Goal: Task Accomplishment & Management: Complete application form

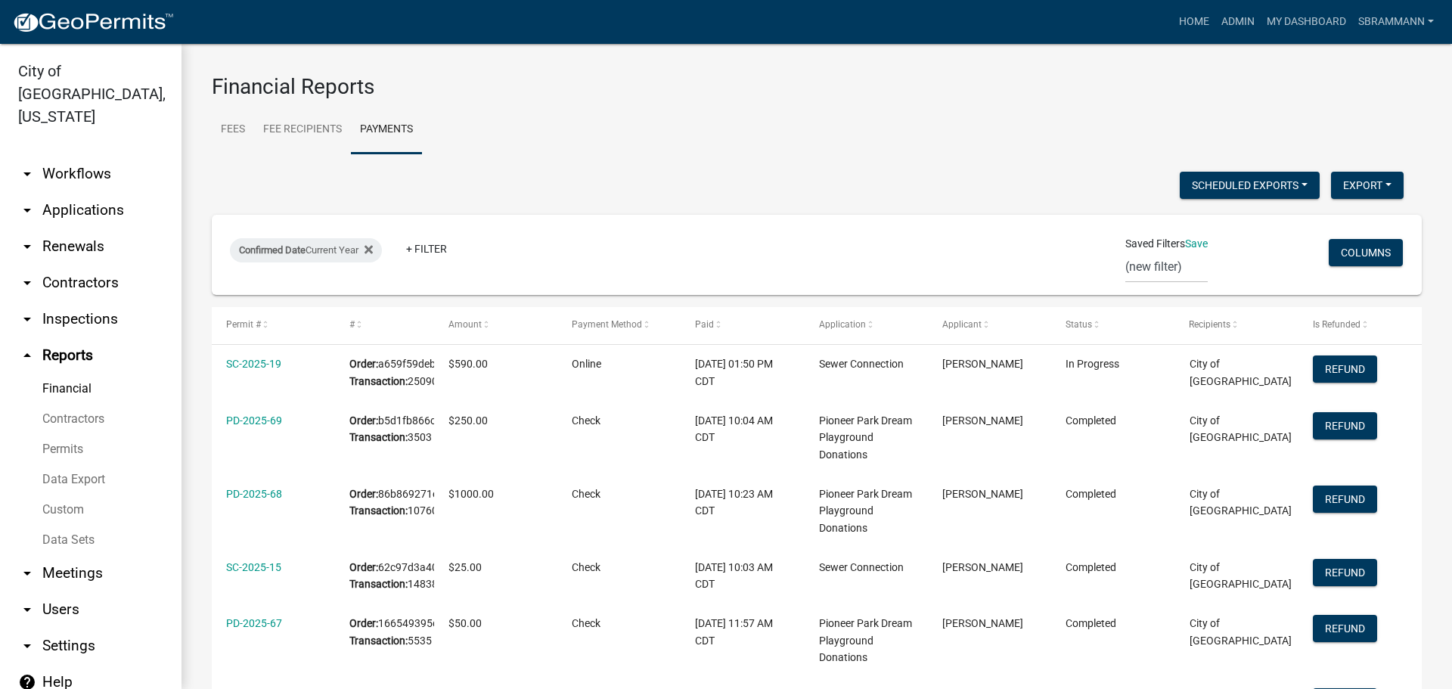
select select "3: 100"
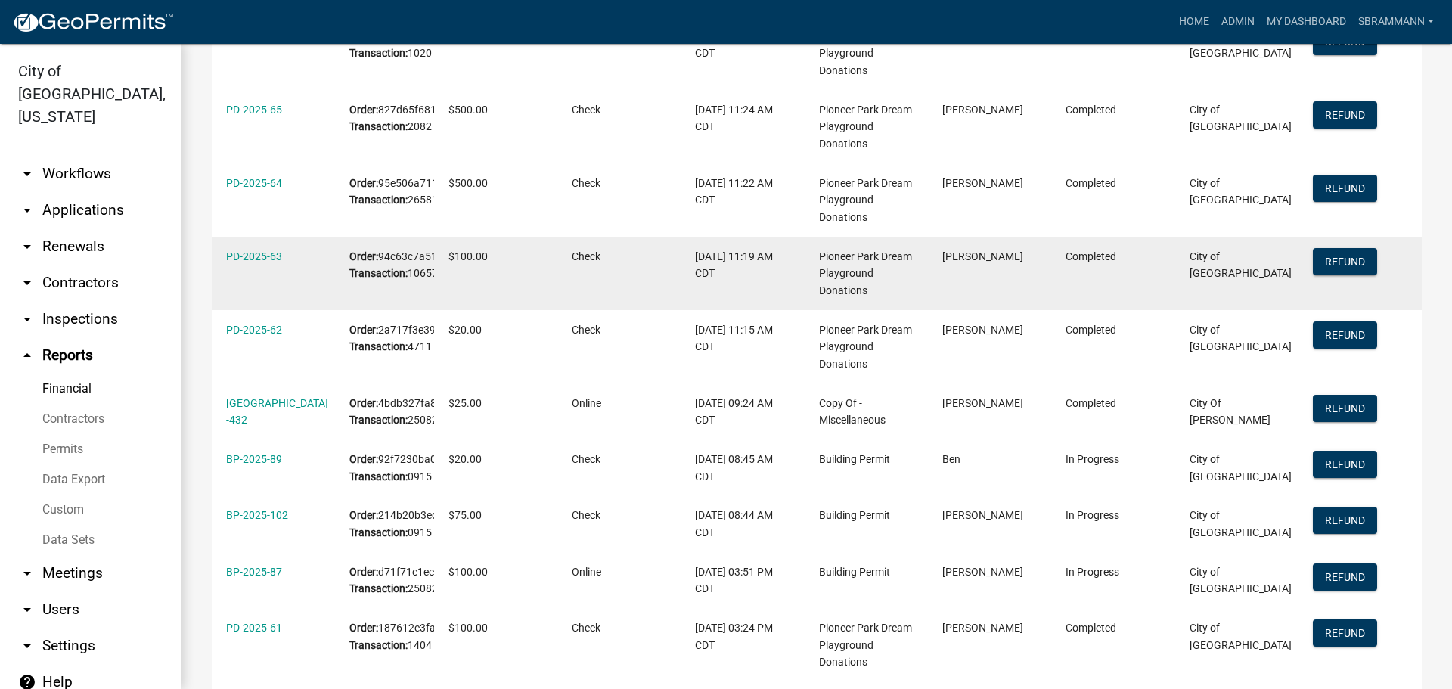
scroll to position [756, 0]
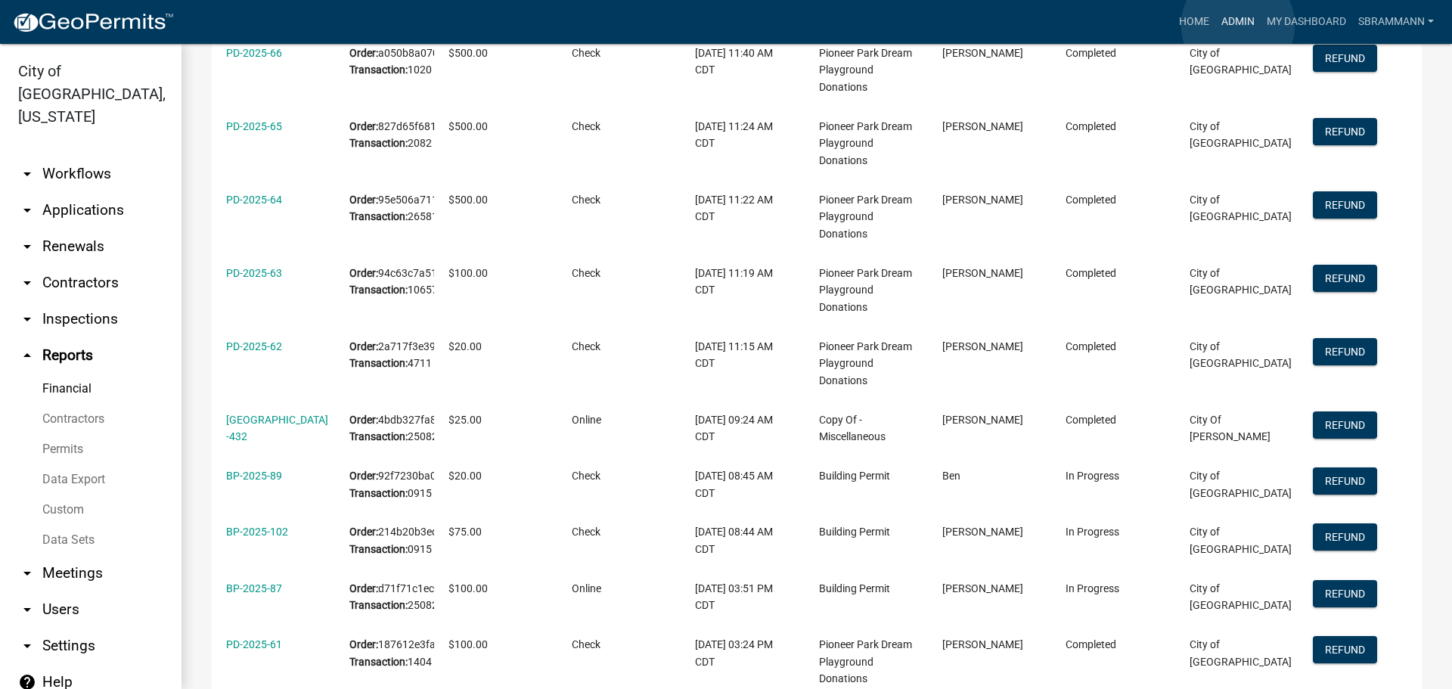
click at [1238, 25] on link "Admin" at bounding box center [1238, 22] width 45 height 29
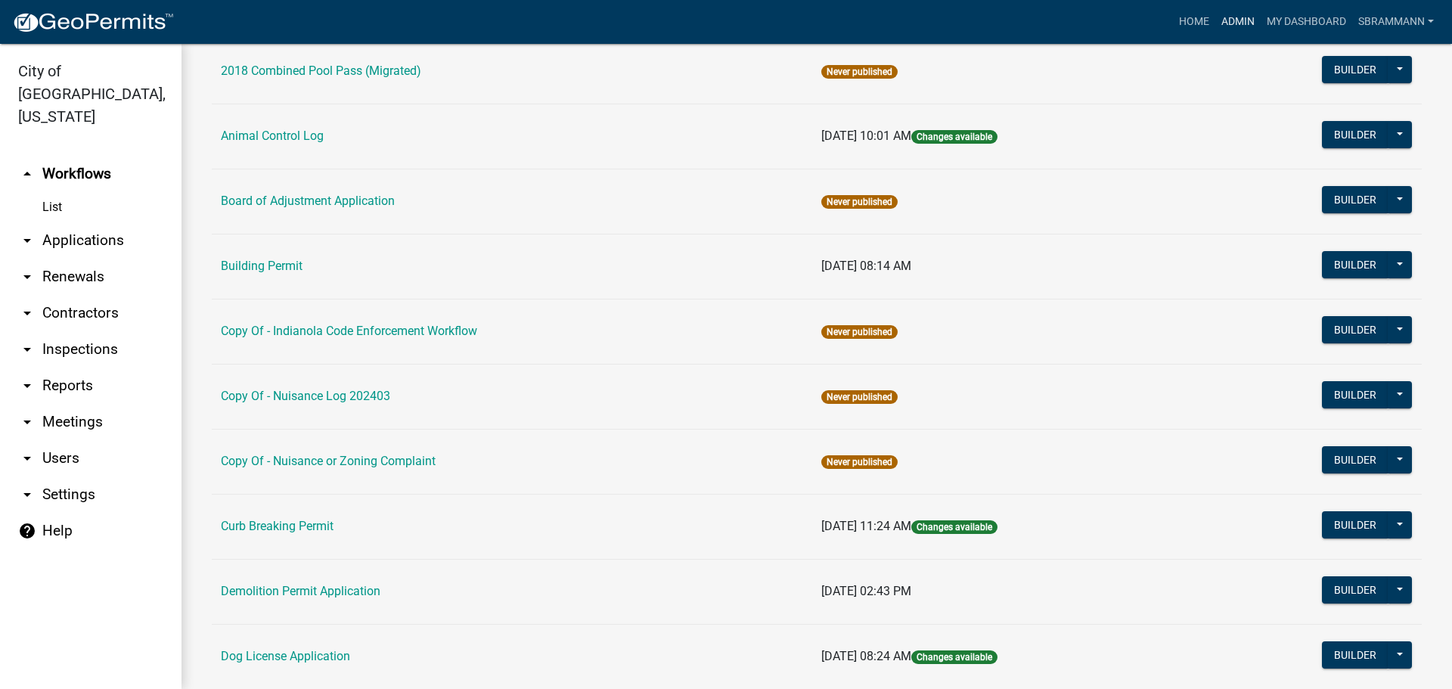
scroll to position [151, 0]
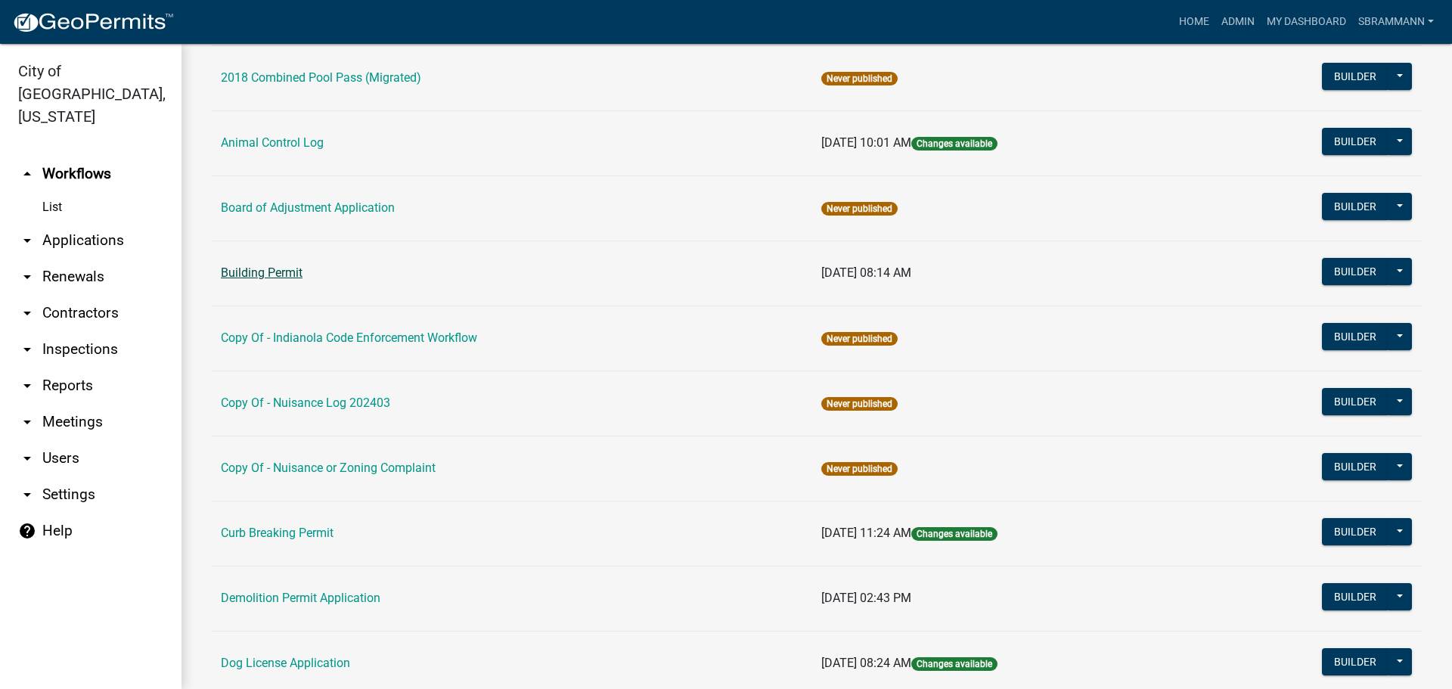
click at [257, 275] on link "Building Permit" at bounding box center [262, 273] width 82 height 14
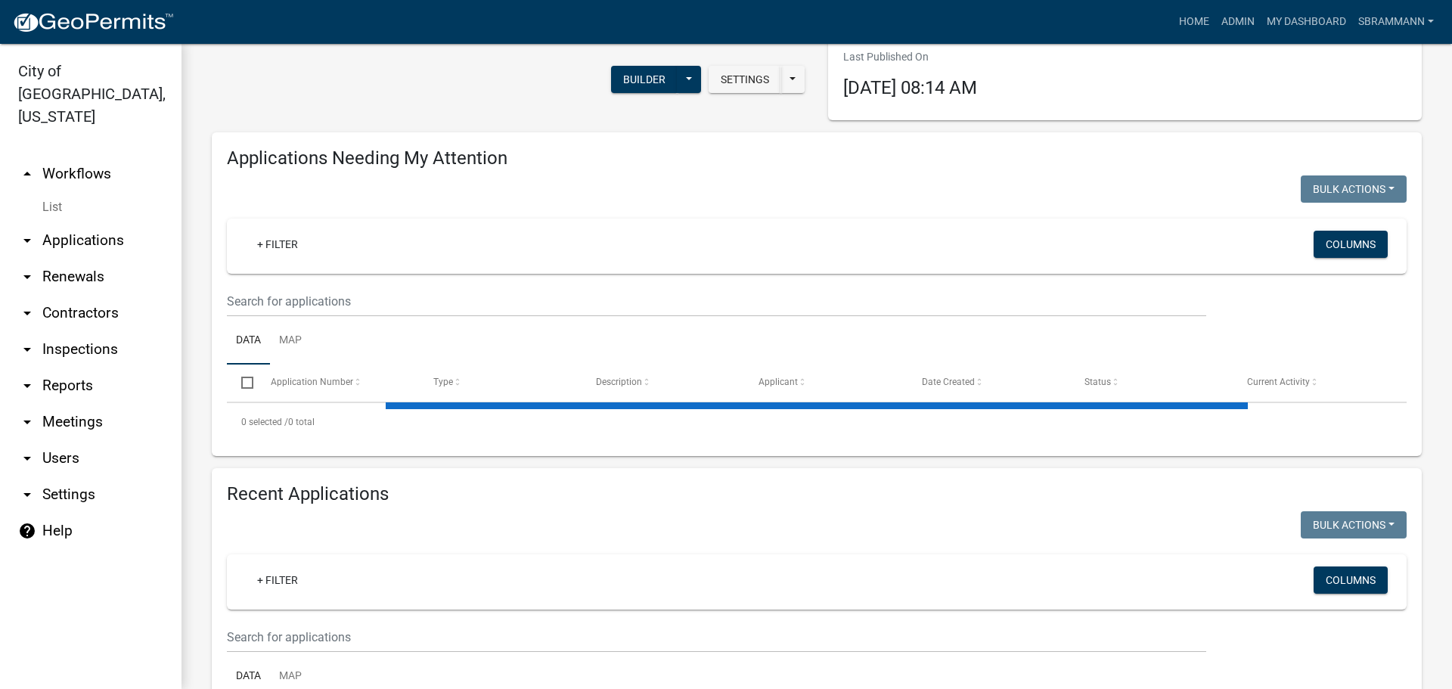
select select "3: 100"
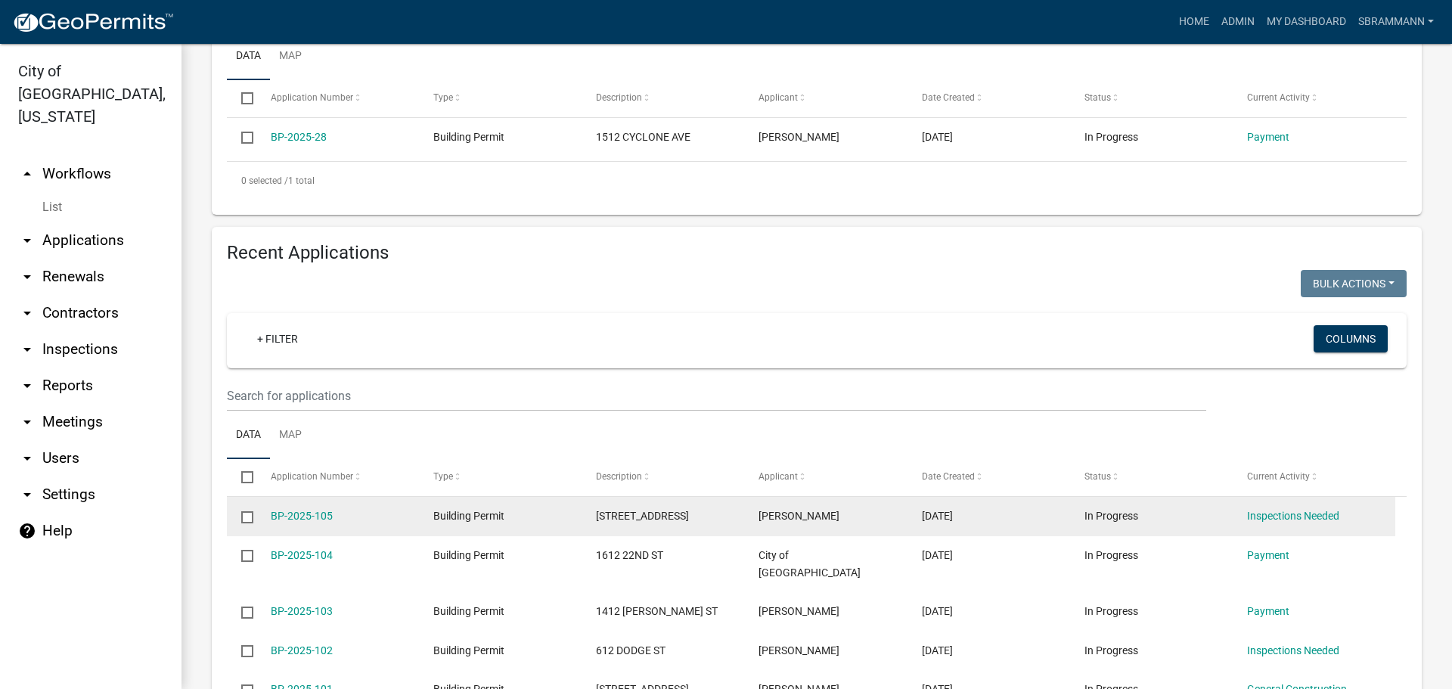
scroll to position [305, 0]
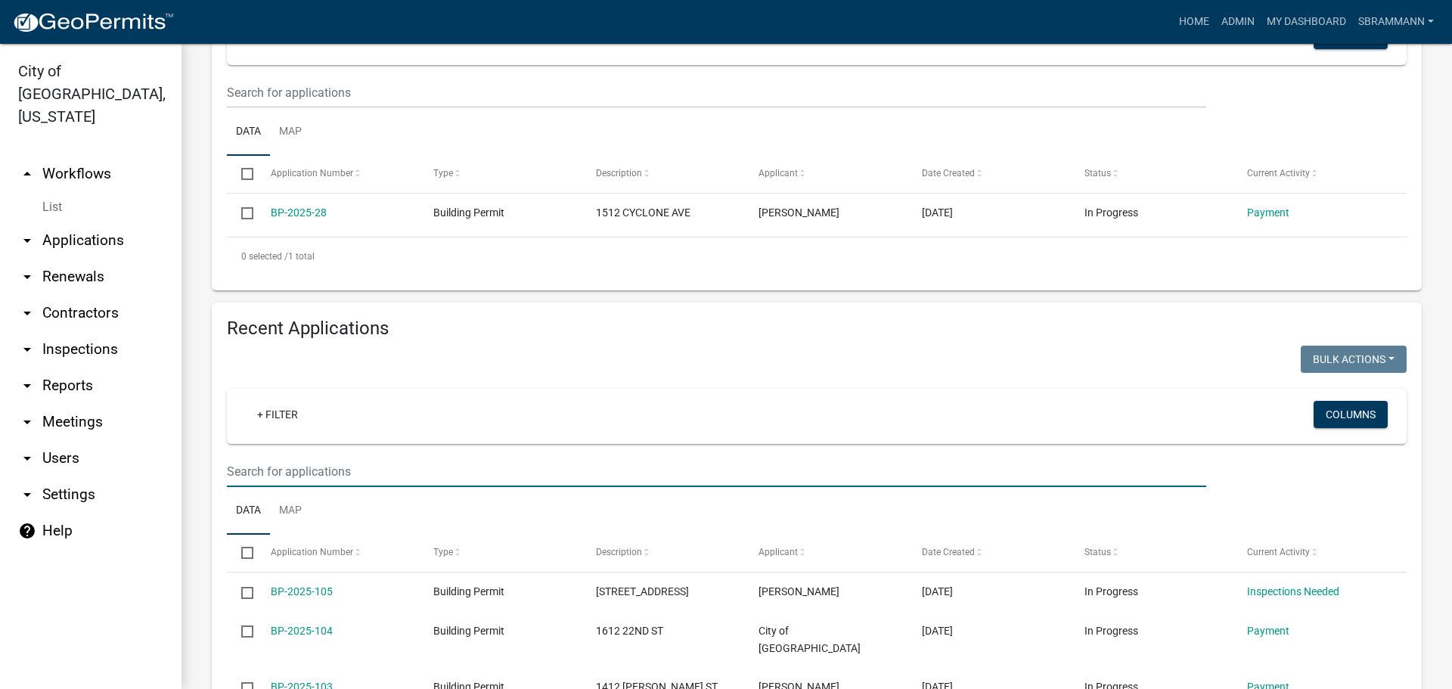
click at [317, 475] on input "text" at bounding box center [717, 471] width 980 height 31
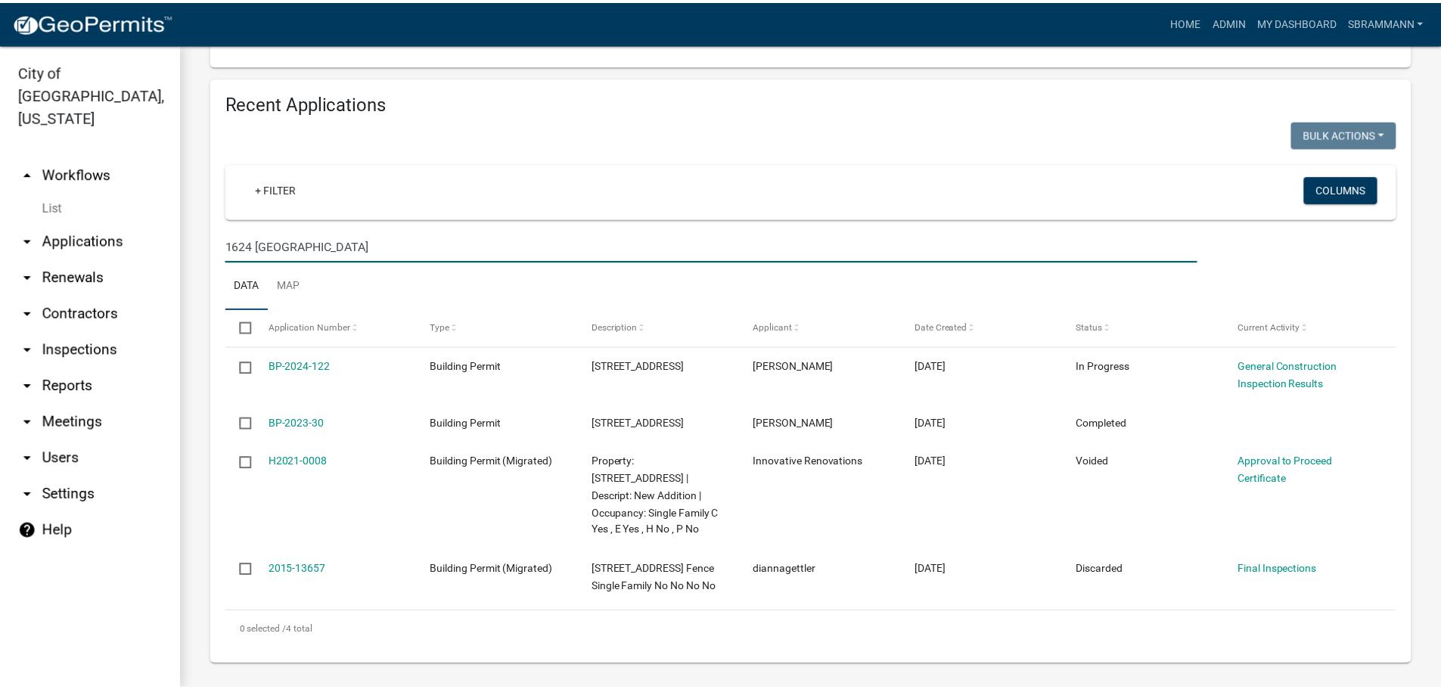
scroll to position [536, 0]
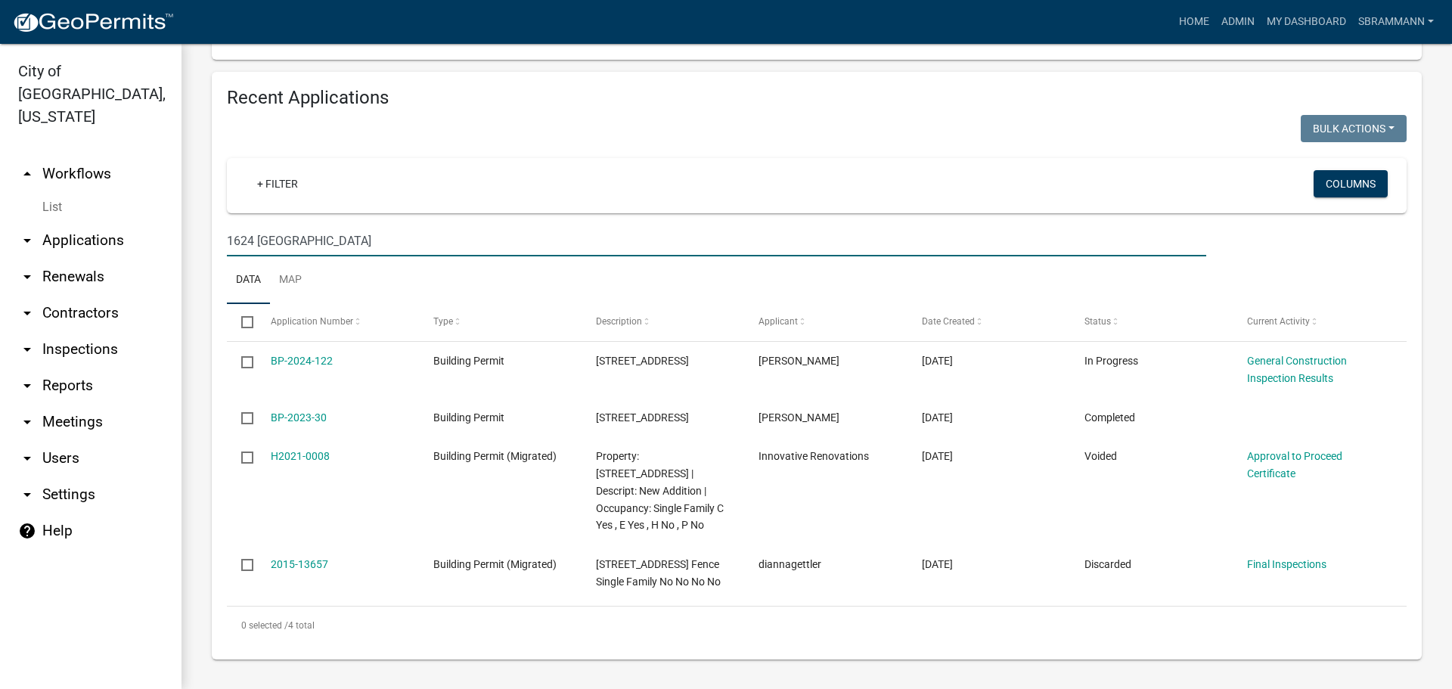
type input "1624 Victoria"
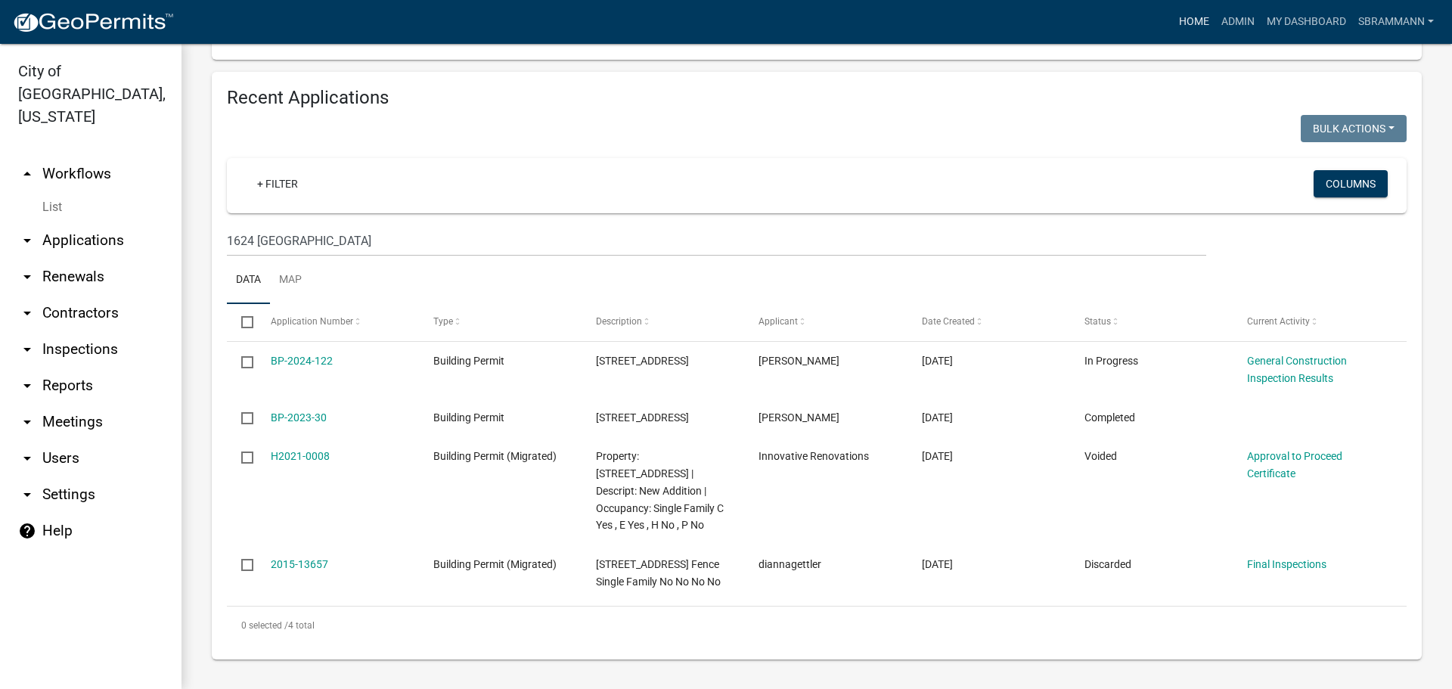
click at [1188, 21] on link "Home" at bounding box center [1194, 22] width 42 height 29
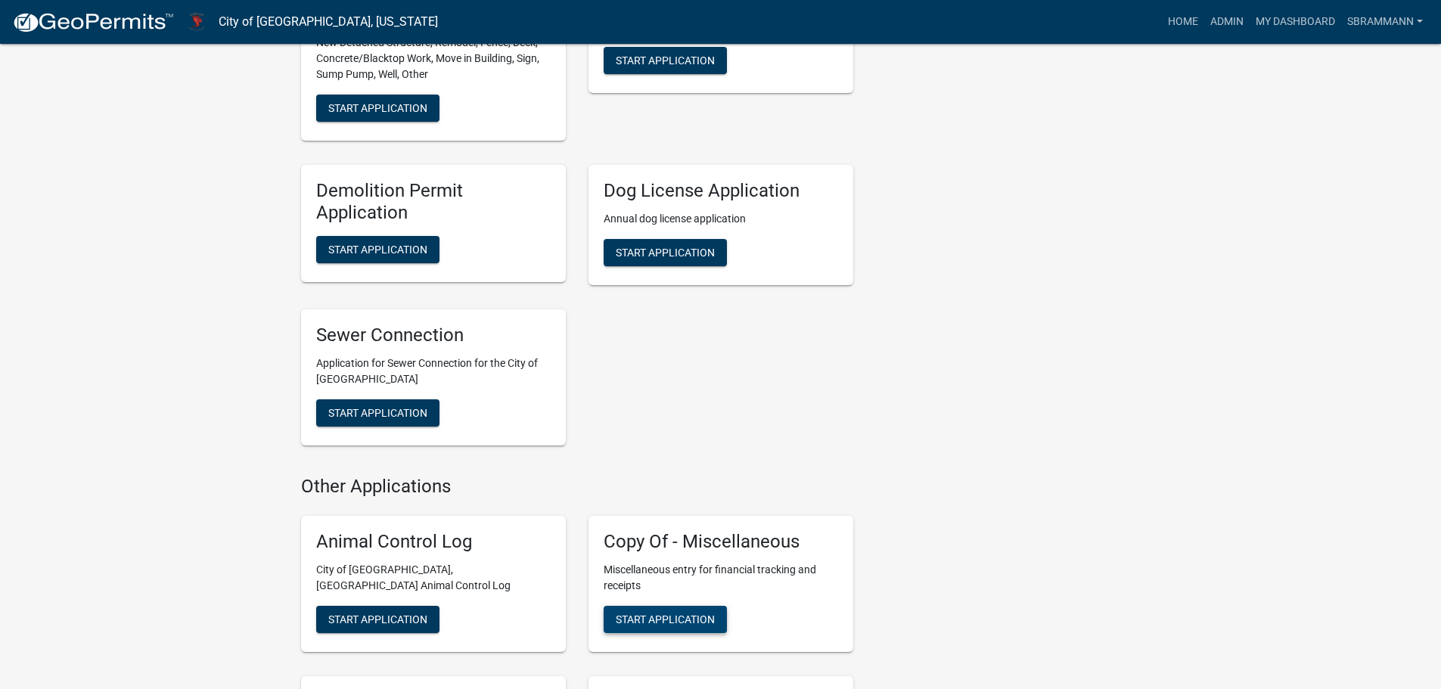
scroll to position [832, 0]
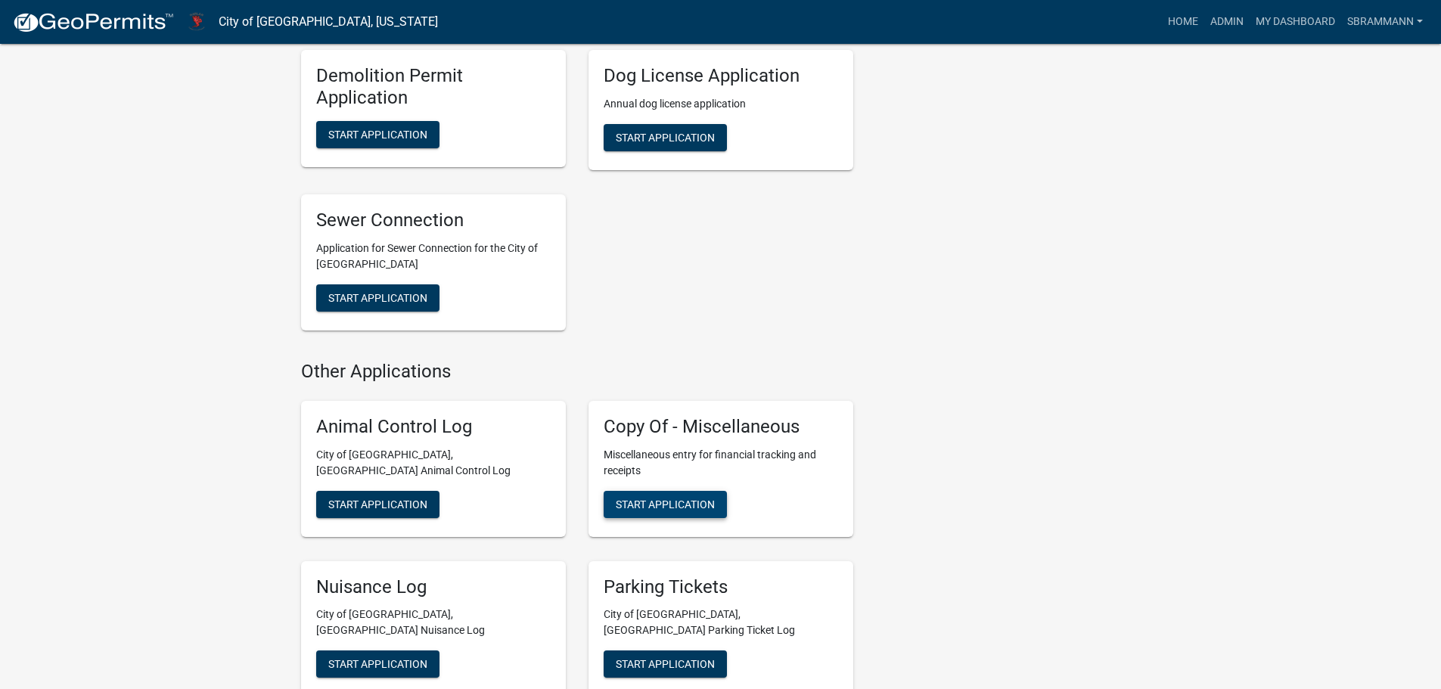
click at [660, 498] on span "Start Application" at bounding box center [665, 504] width 99 height 12
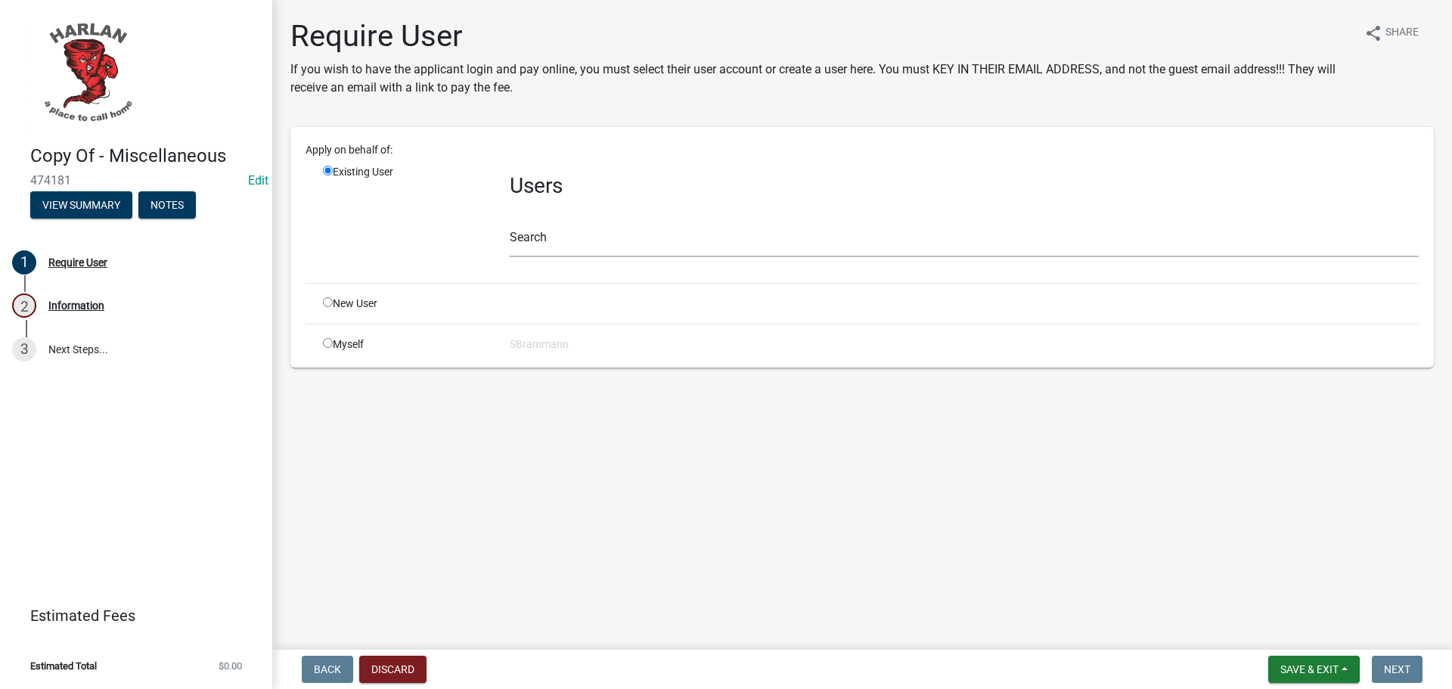
click at [328, 343] on input "radio" at bounding box center [328, 343] width 10 height 10
radio input "true"
radio input "false"
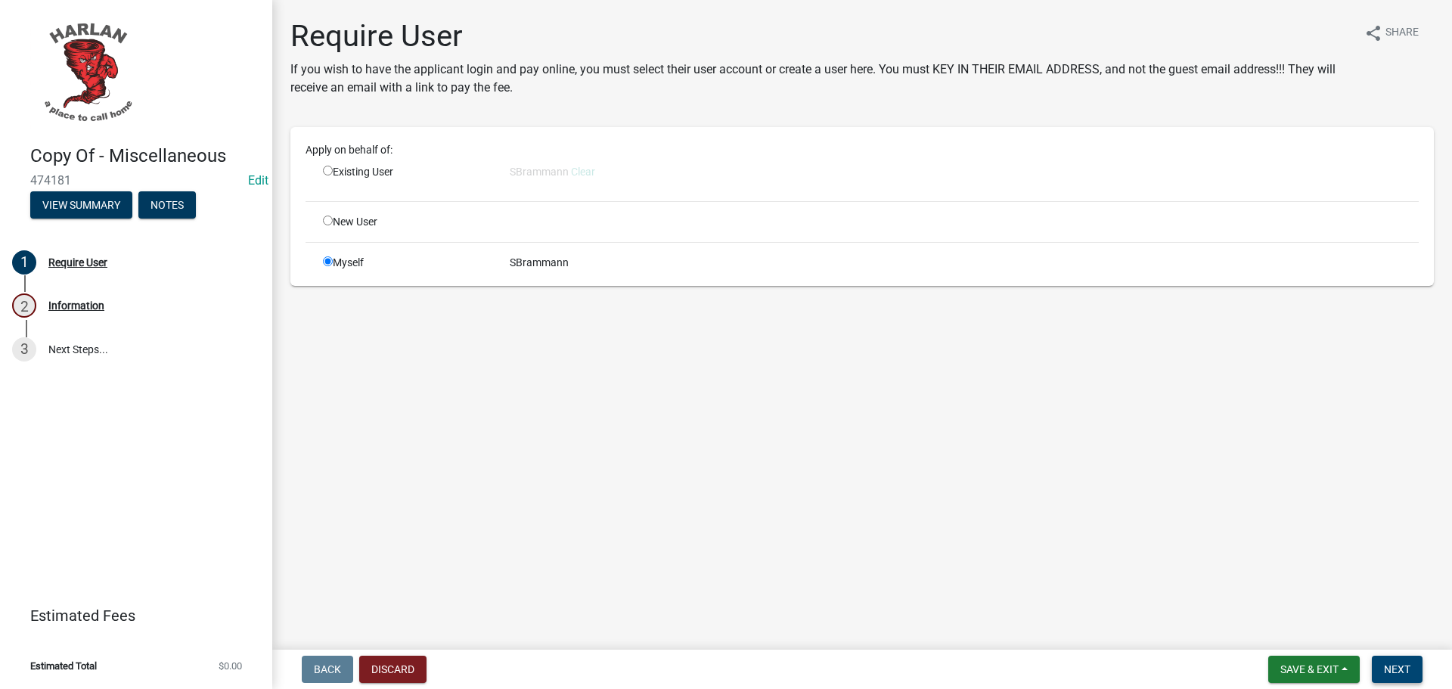
click at [1395, 667] on span "Next" at bounding box center [1397, 669] width 26 height 12
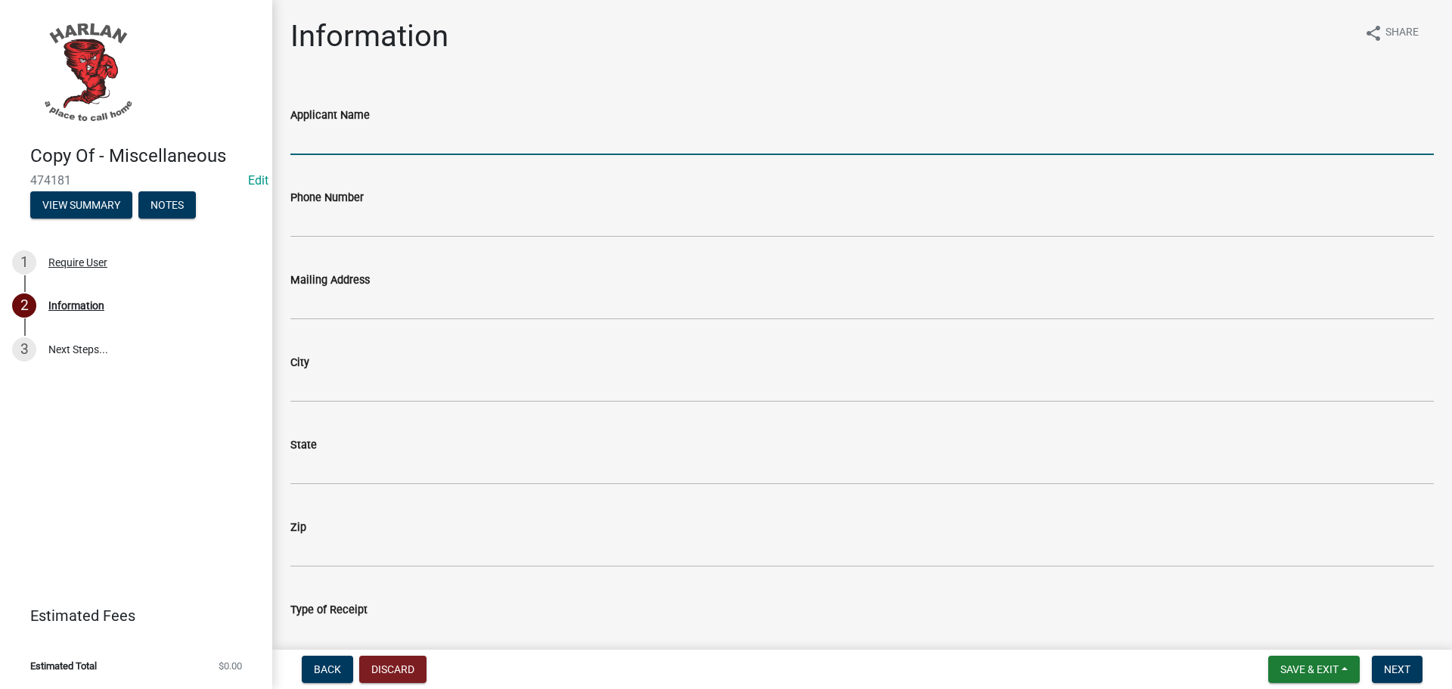
click at [327, 144] on input "Applicant Name" at bounding box center [862, 139] width 1144 height 31
type input "Seth Strong"
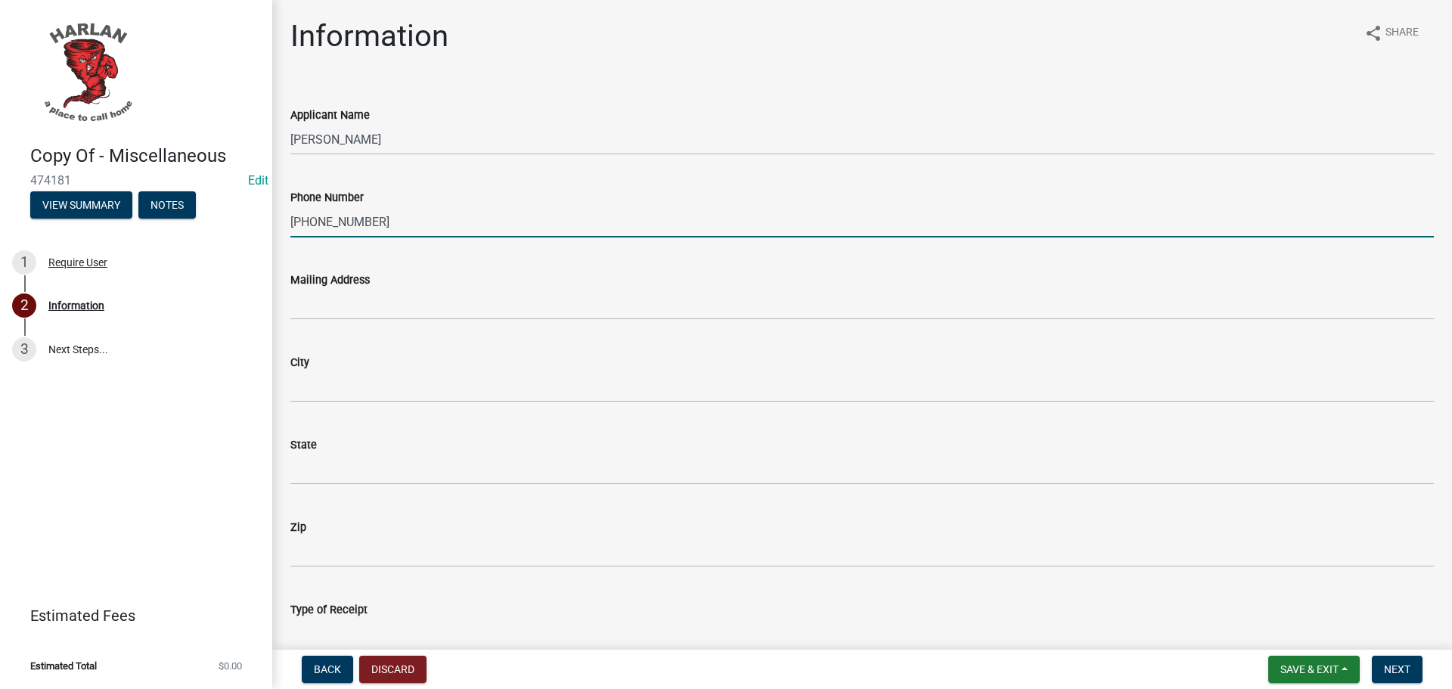
type input "712-304-7742"
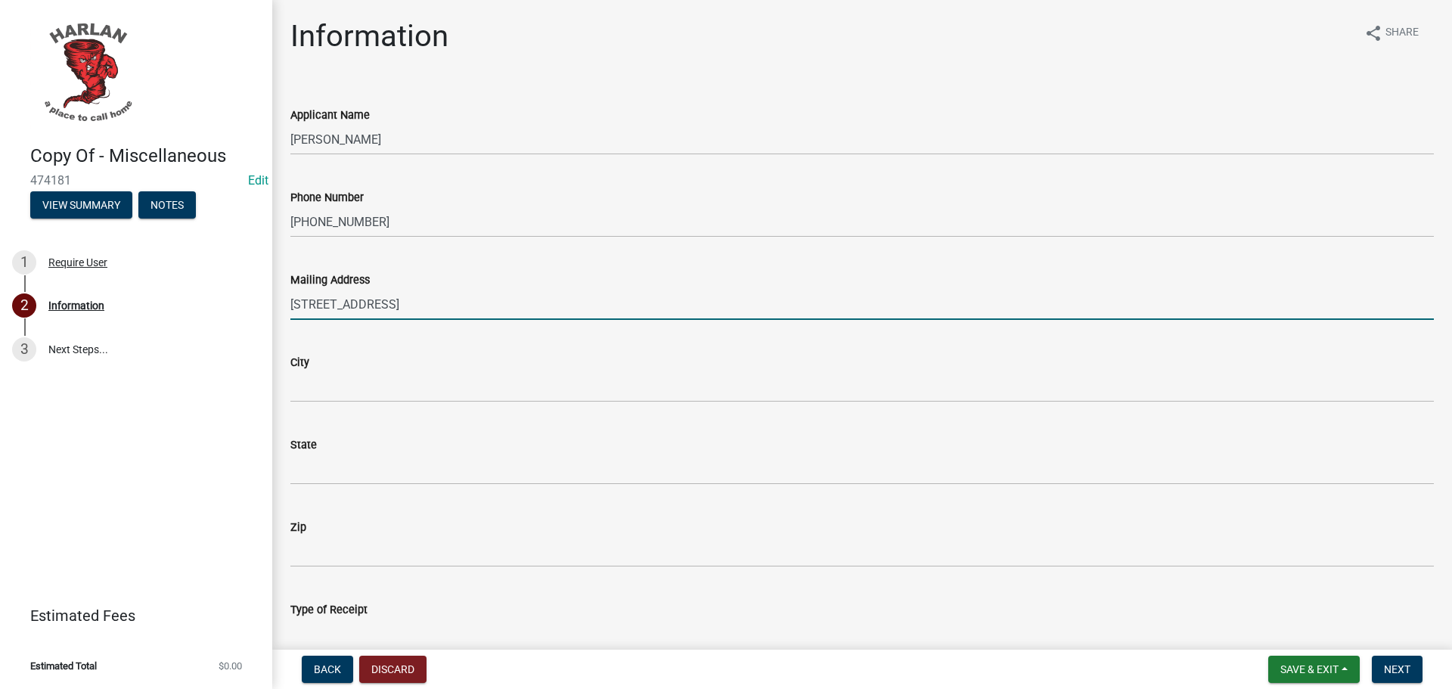
type input "509 Main St."
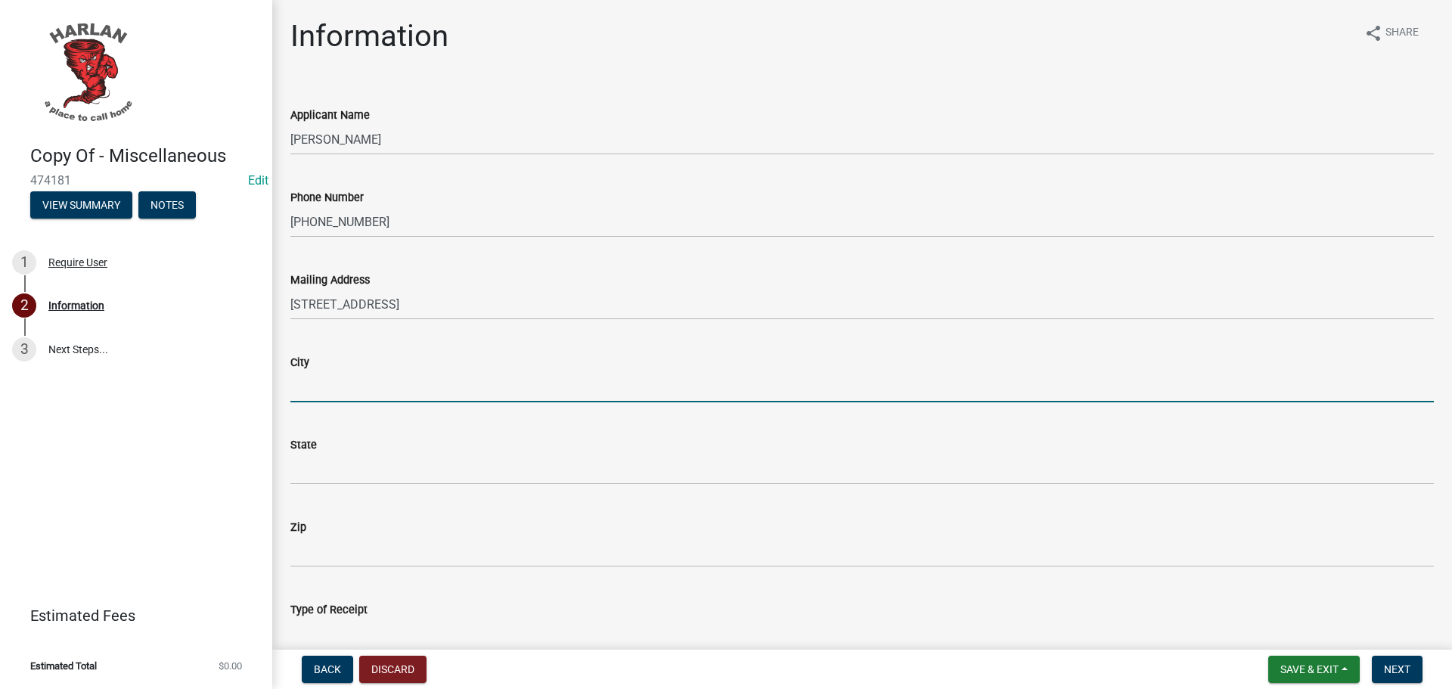
type input "h"
type input "Harlan"
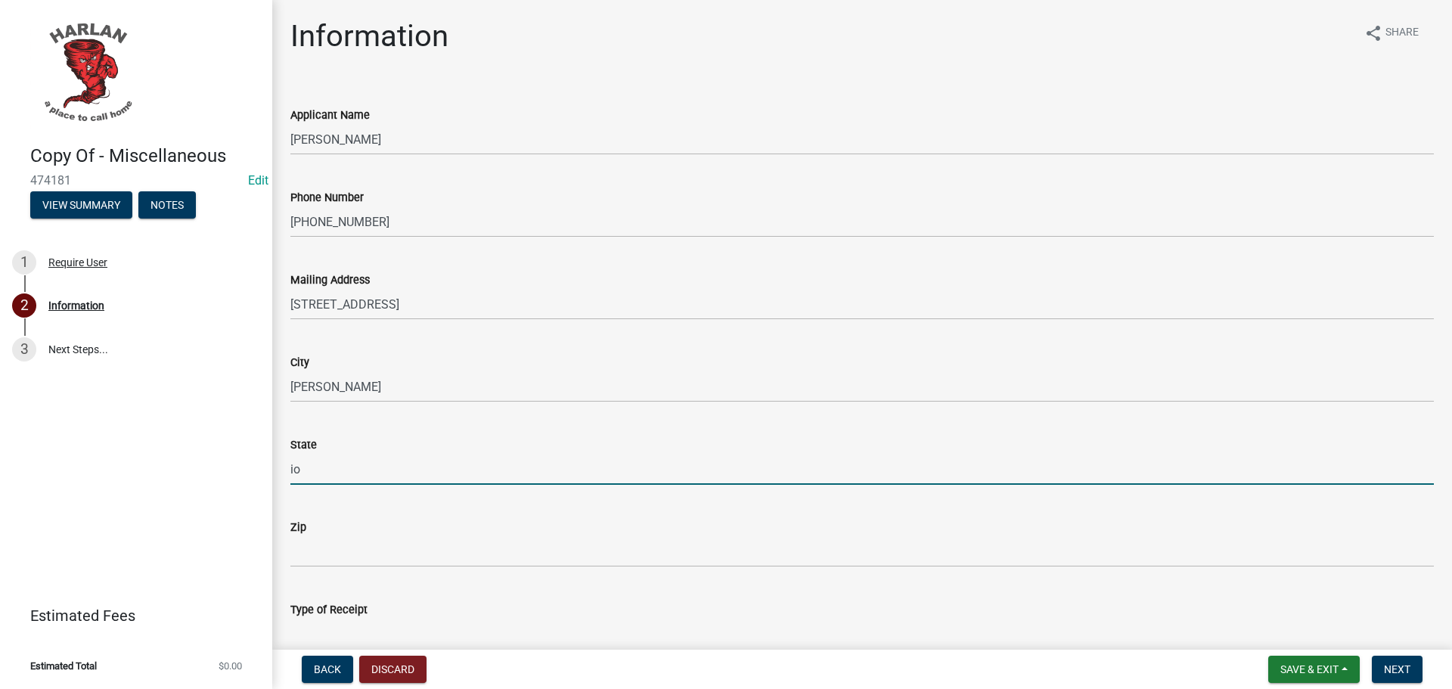
type input "i"
type input "[US_STATE]"
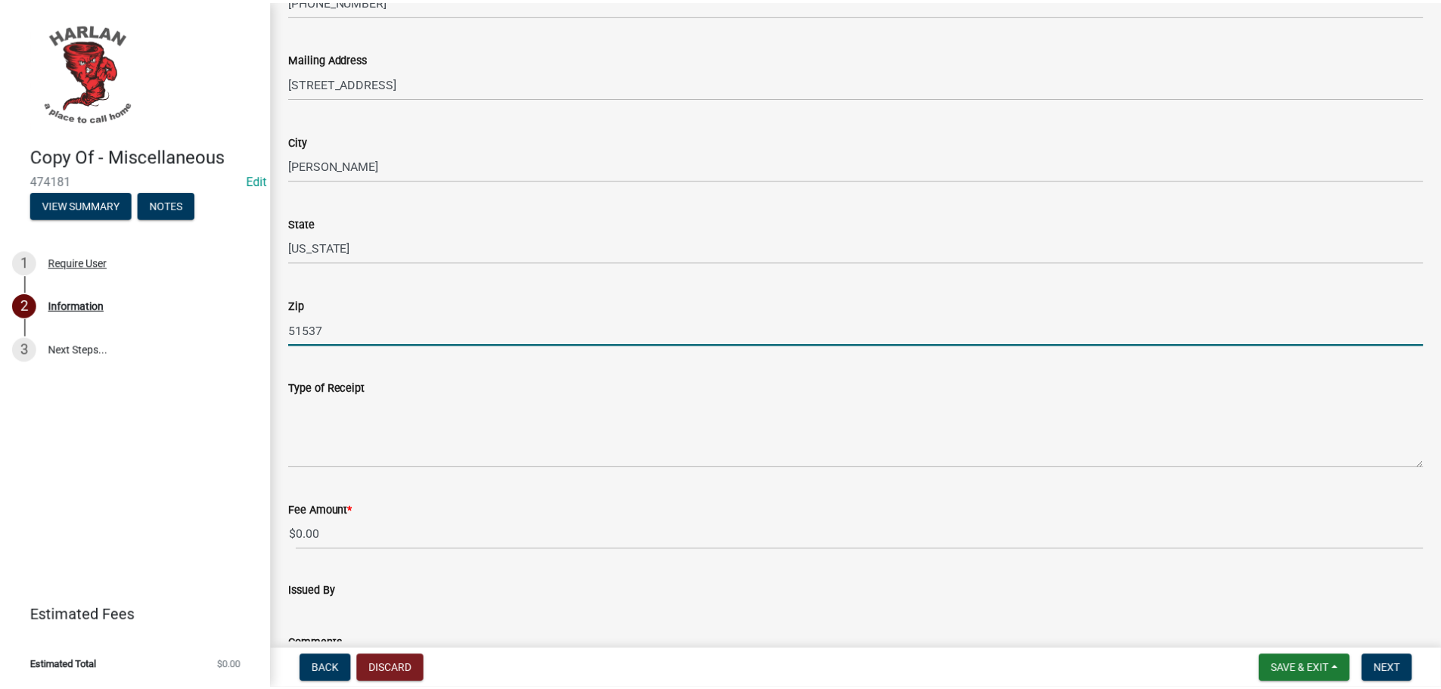
scroll to position [378, 0]
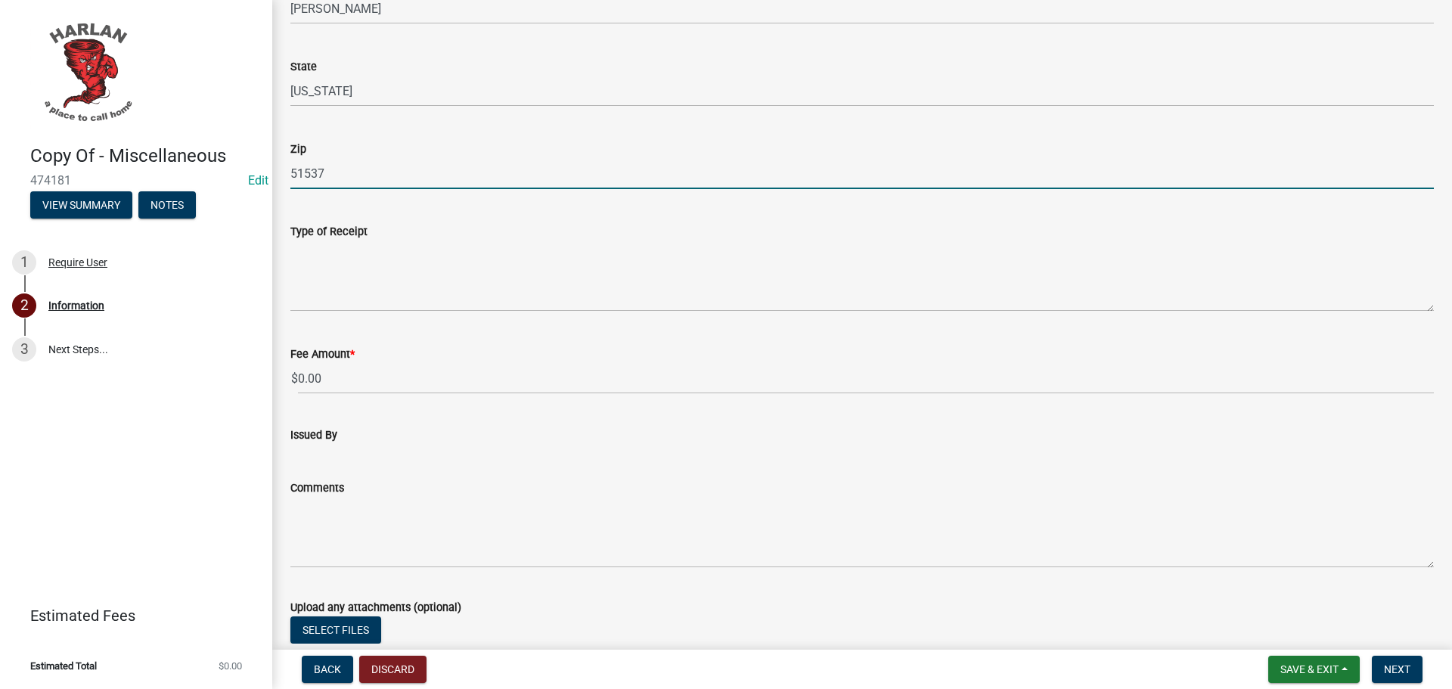
type input "51537"
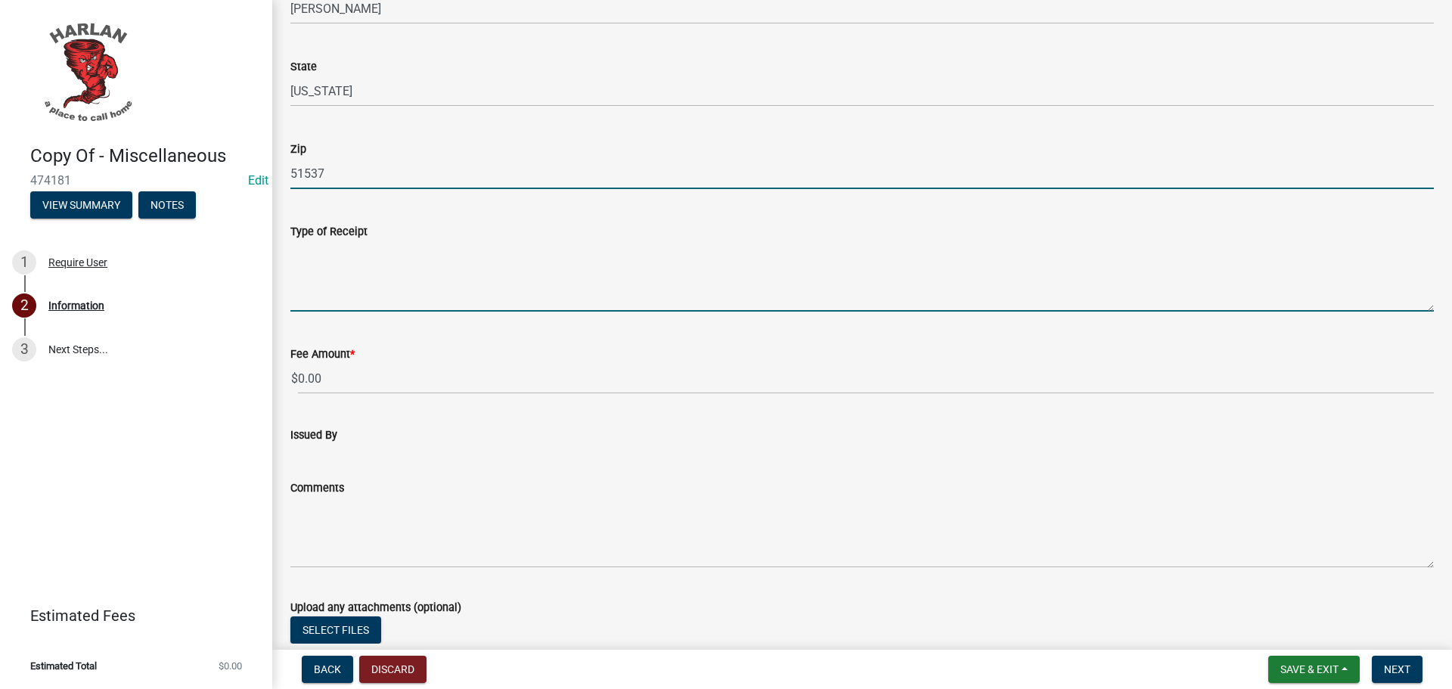
click at [357, 280] on textarea "Type of Receipt" at bounding box center [862, 276] width 1144 height 71
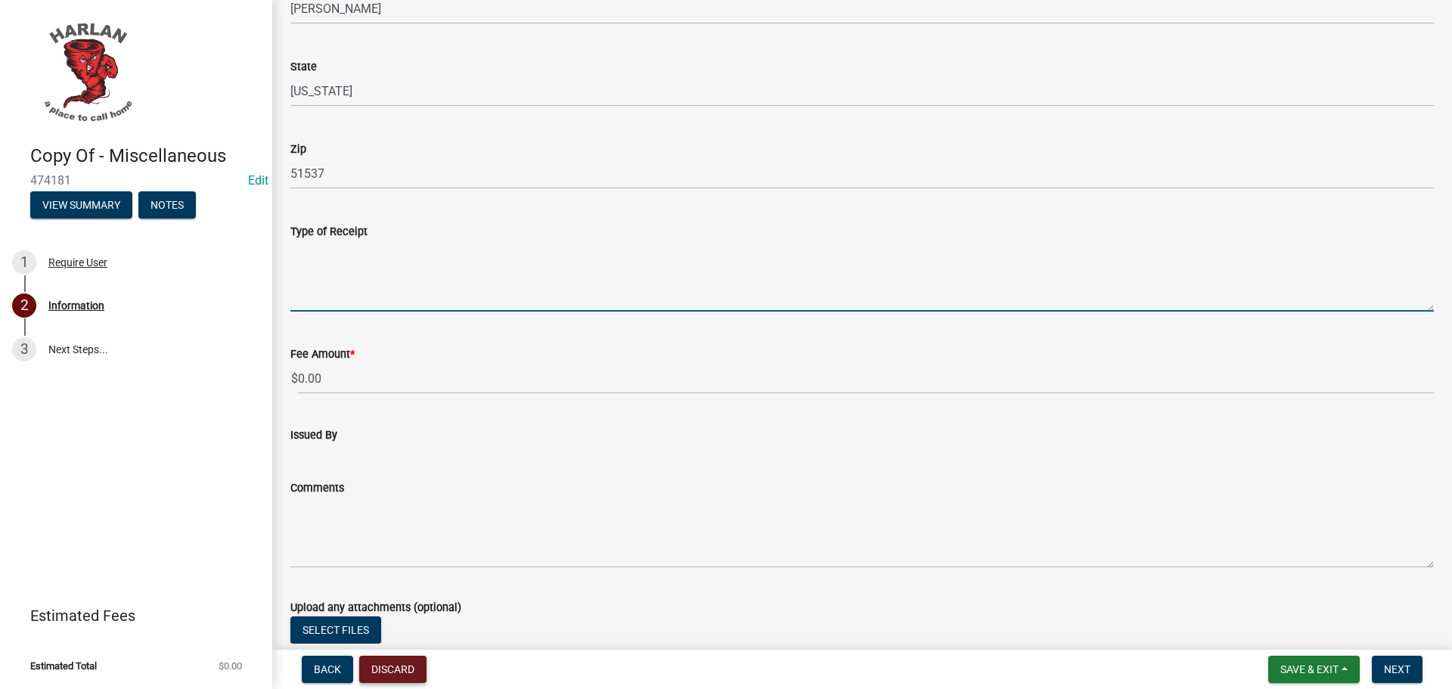
click at [399, 668] on button "Discard" at bounding box center [392, 669] width 67 height 27
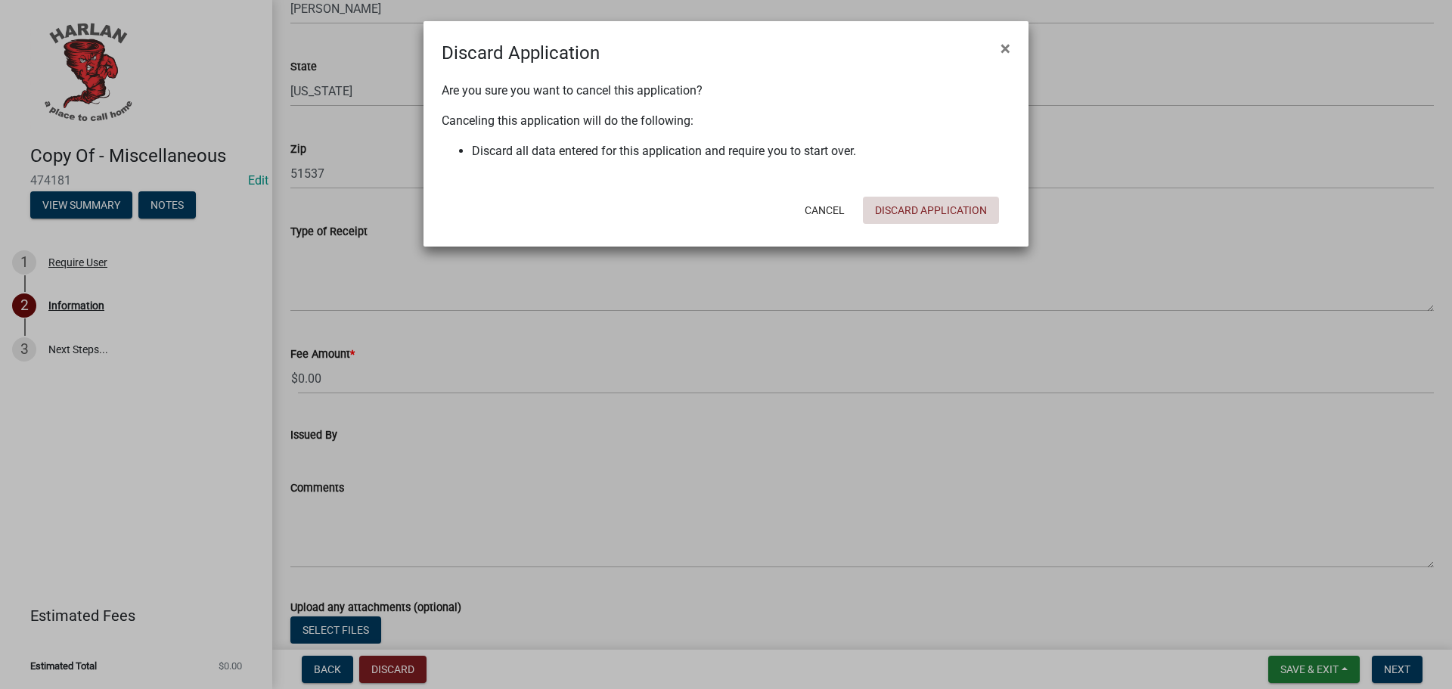
click at [924, 213] on button "Discard Application" at bounding box center [931, 210] width 136 height 27
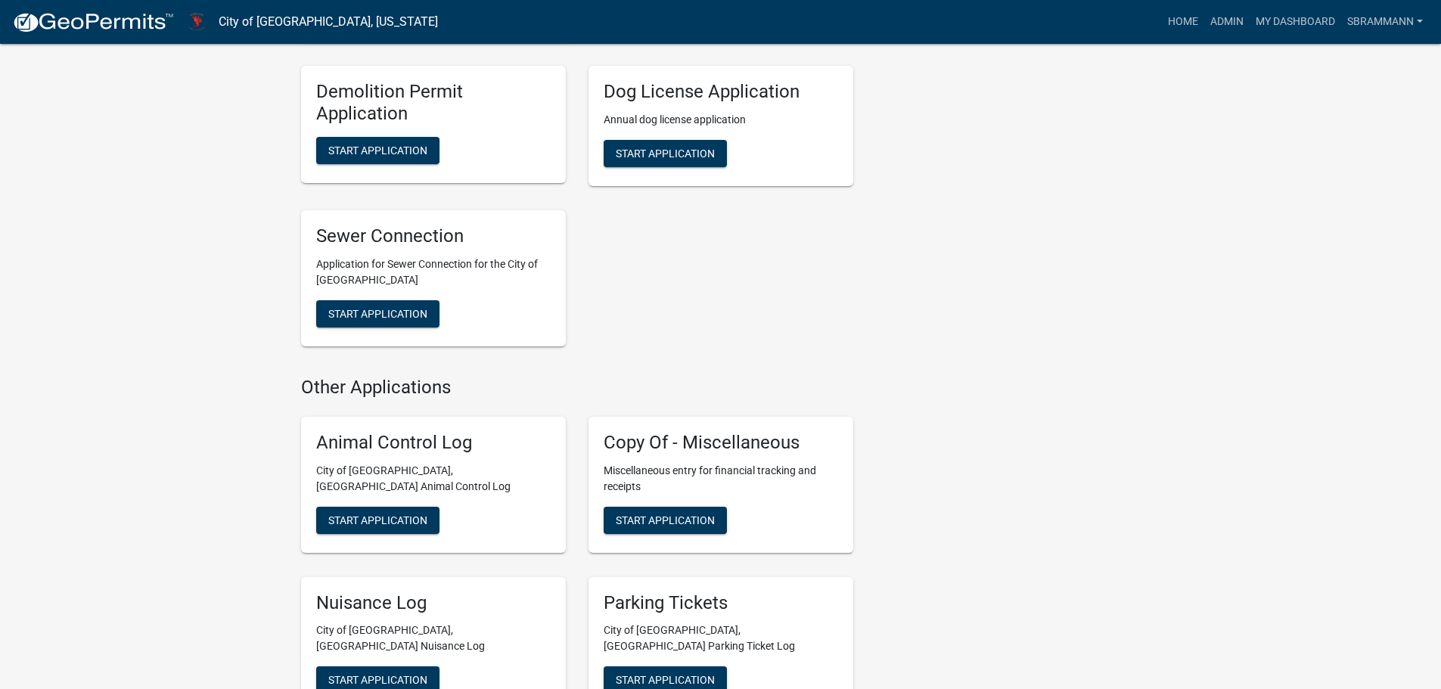
scroll to position [983, 0]
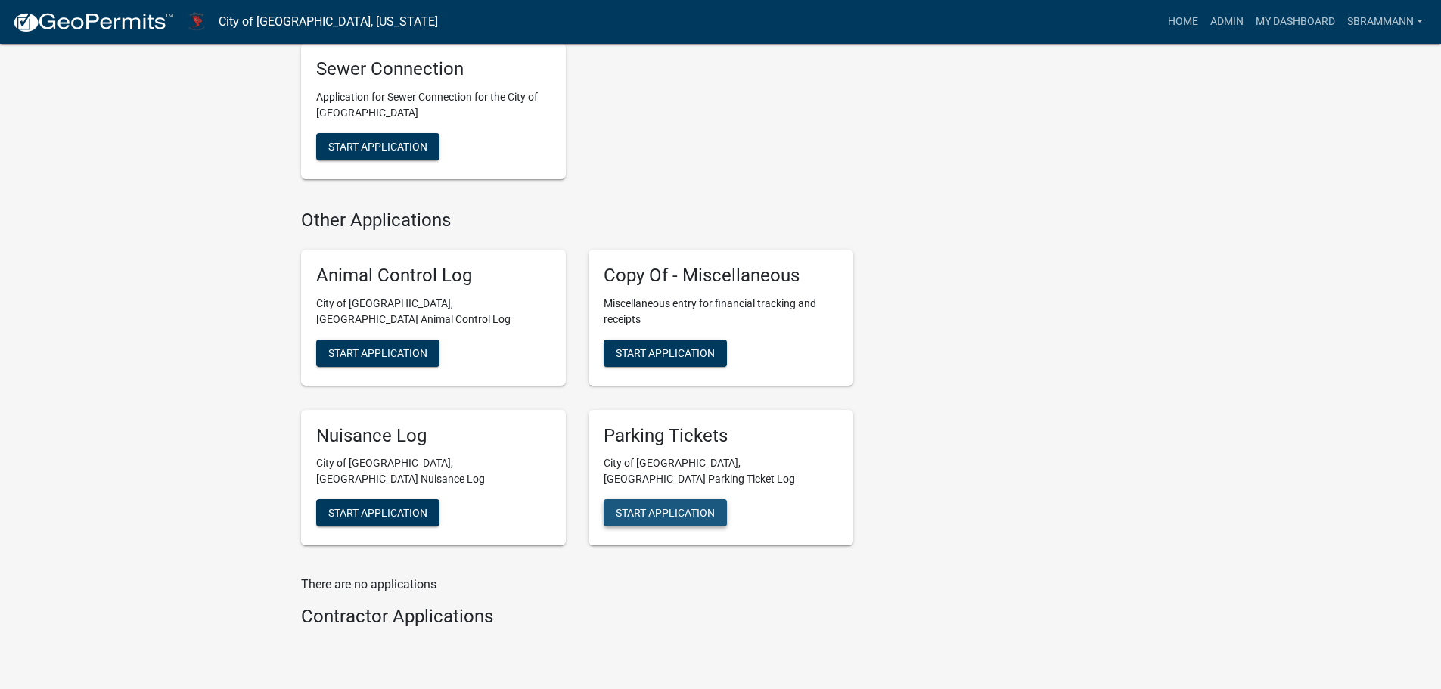
click at [669, 507] on span "Start Application" at bounding box center [665, 513] width 99 height 12
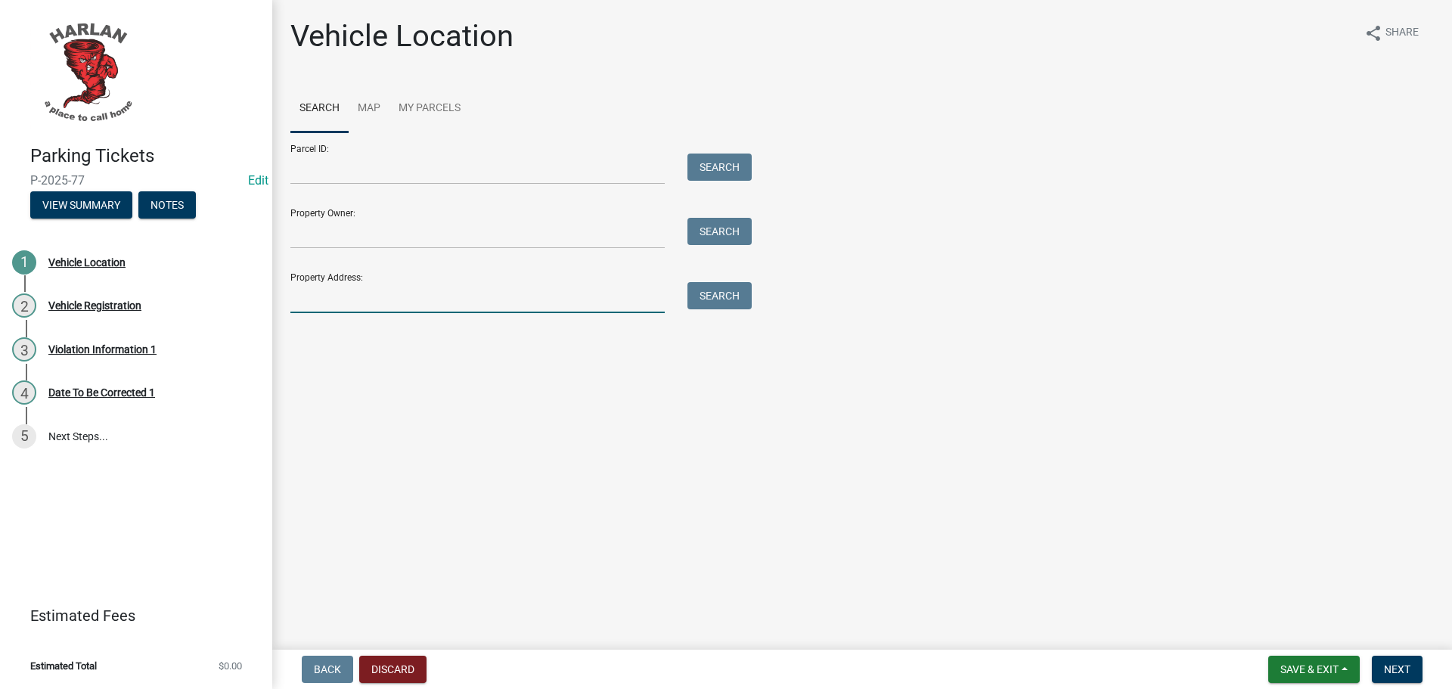
click at [342, 300] on input "Property Address:" at bounding box center [477, 297] width 374 height 31
type input "509 Main St."
click at [722, 295] on button "Search" at bounding box center [720, 295] width 64 height 27
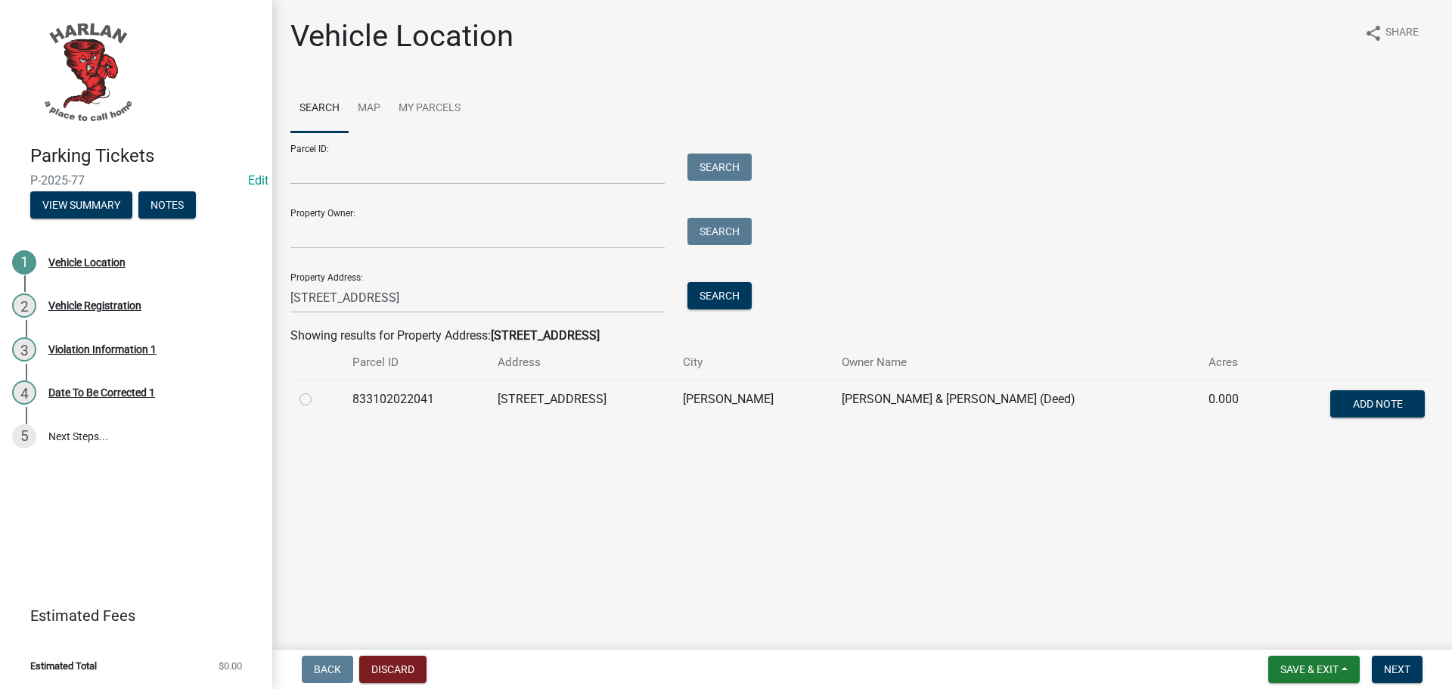
click at [318, 390] on label at bounding box center [318, 390] width 0 height 0
click at [318, 399] on input "radio" at bounding box center [323, 395] width 10 height 10
radio input "true"
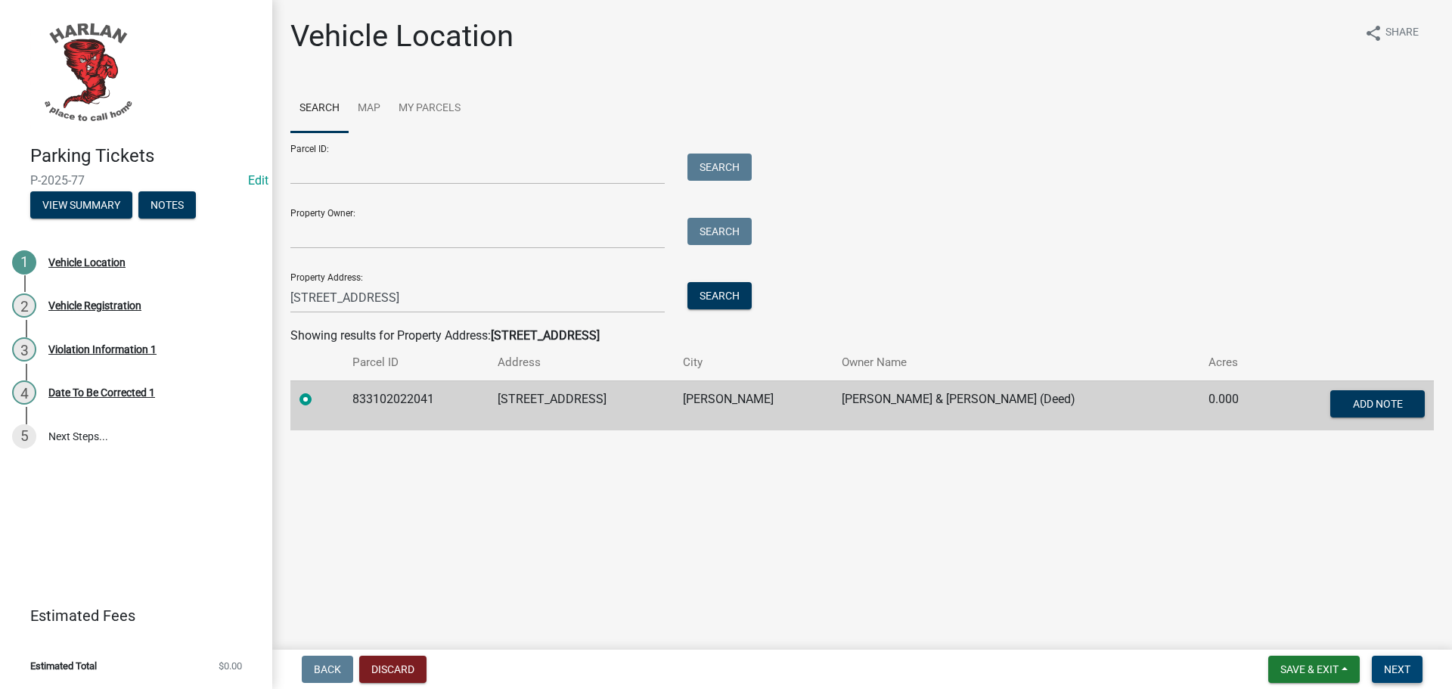
click at [1392, 664] on span "Next" at bounding box center [1397, 669] width 26 height 12
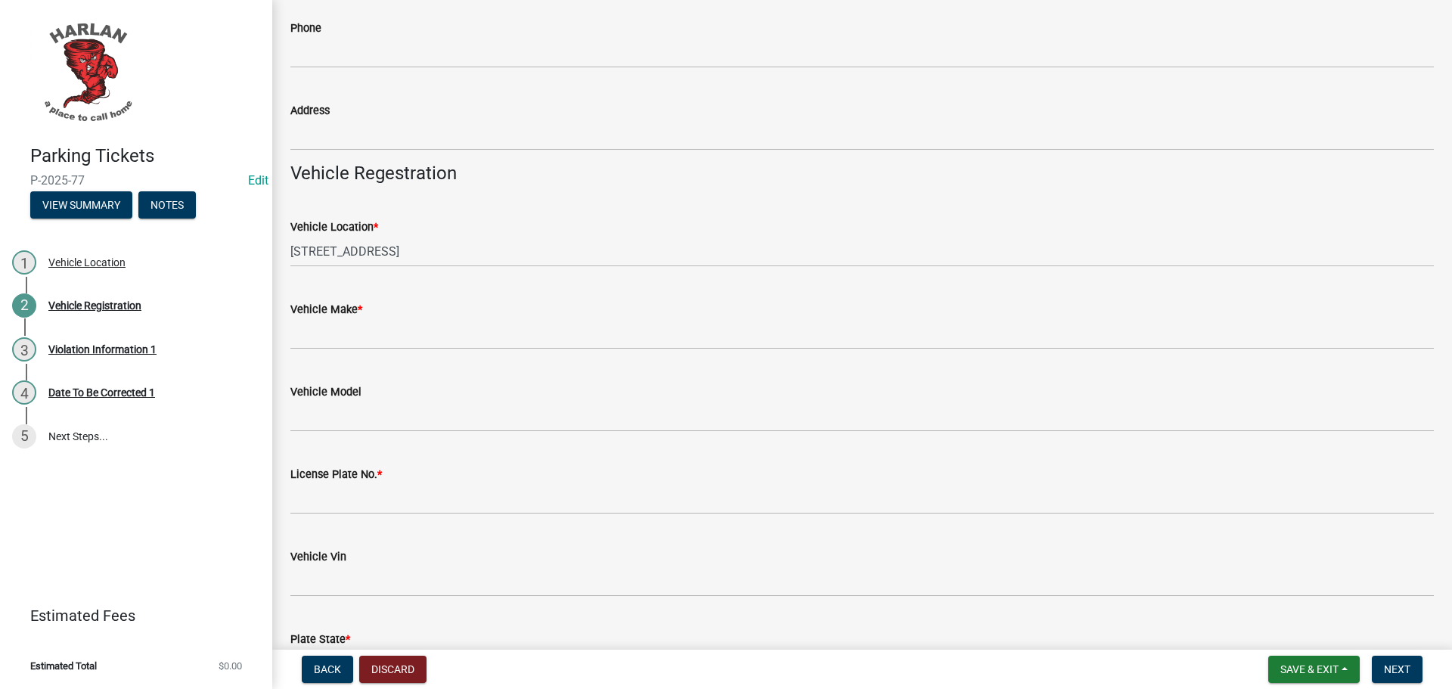
scroll to position [227, 0]
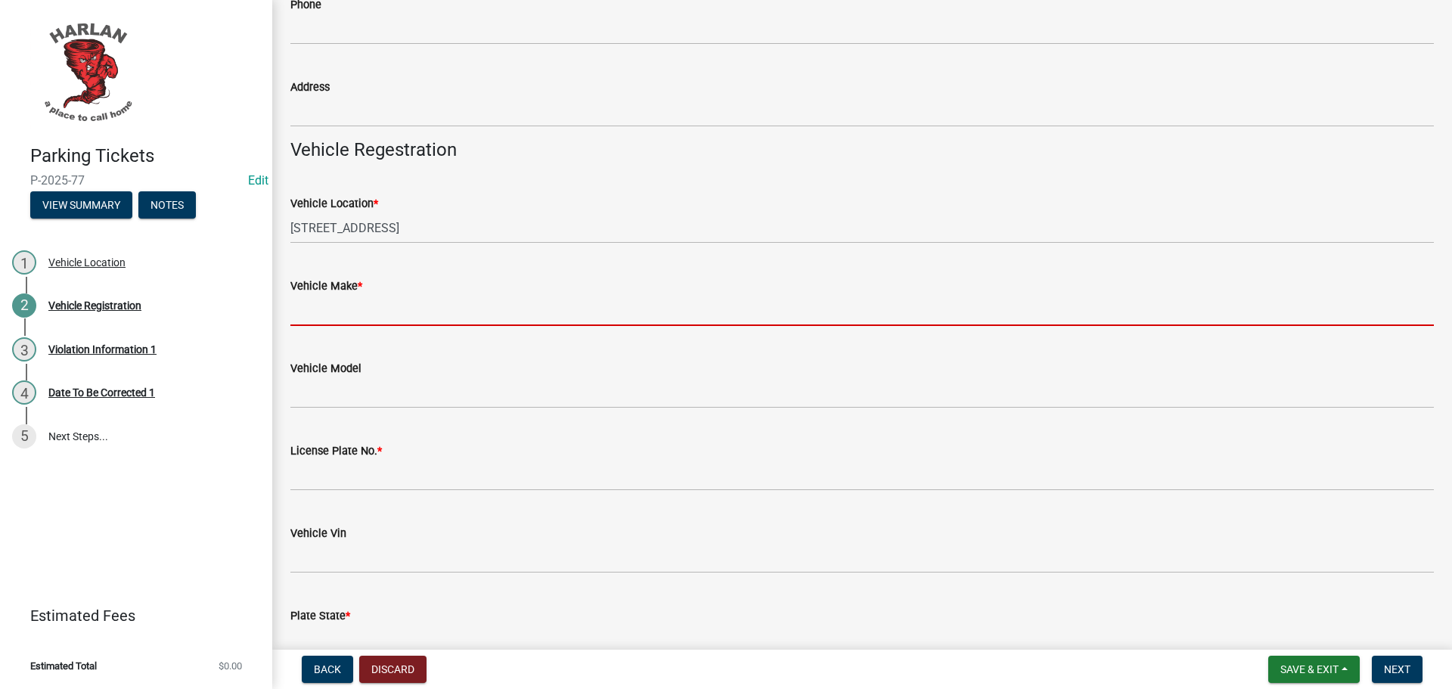
click at [322, 312] on input "Vehicle Make *" at bounding box center [862, 310] width 1144 height 31
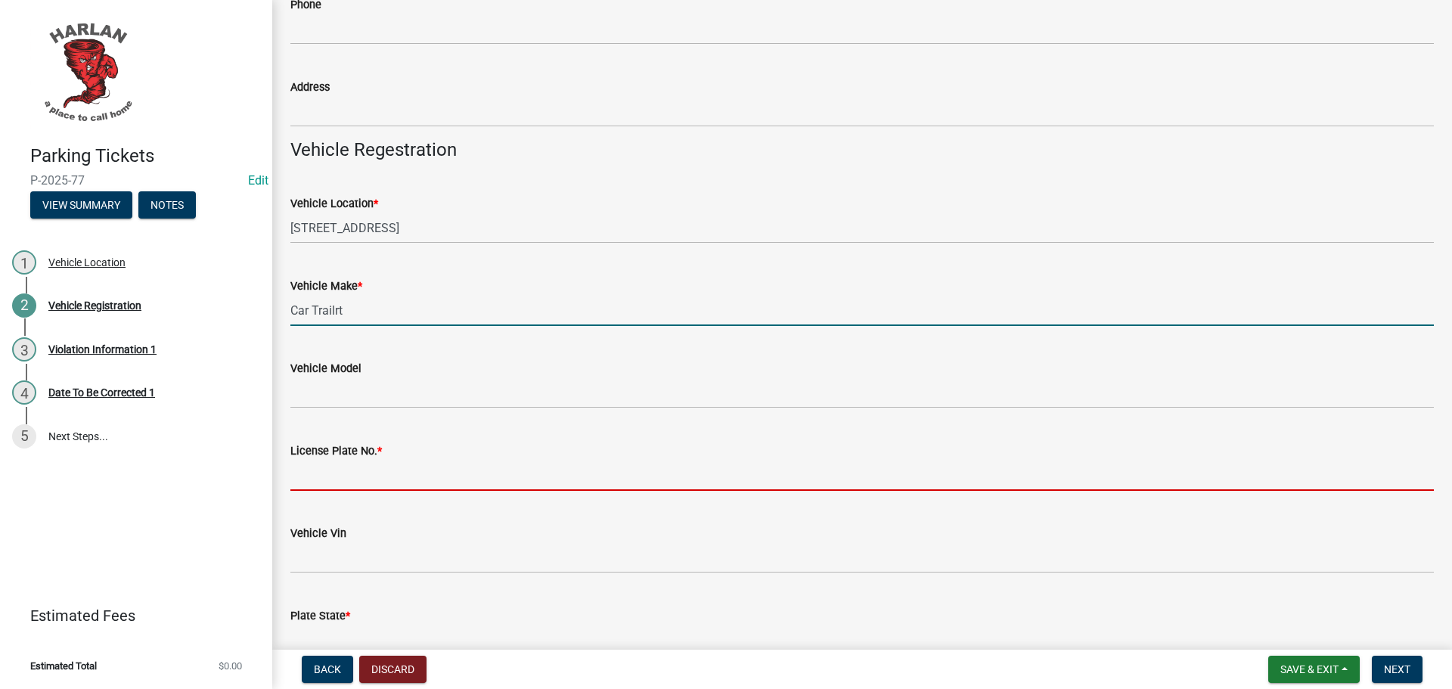
click at [301, 477] on input "License Plate No. *" at bounding box center [862, 475] width 1144 height 31
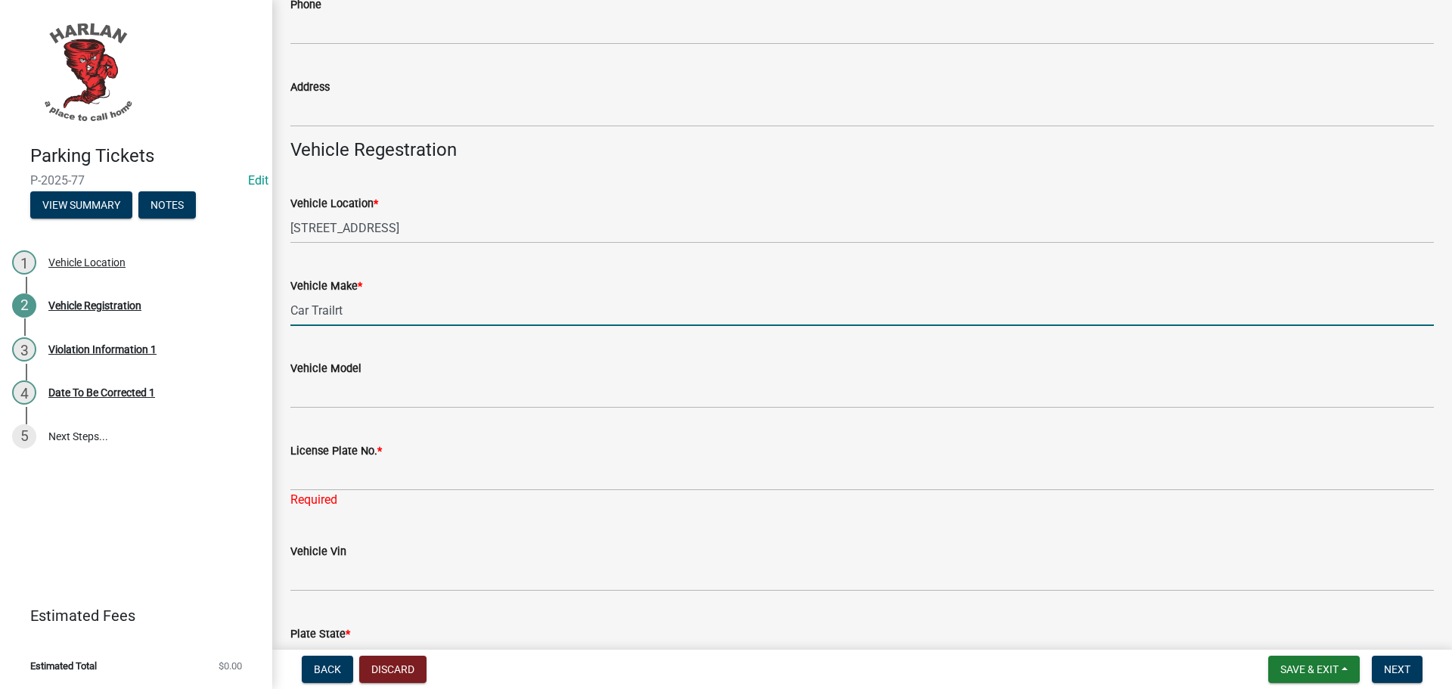
click at [359, 306] on input "Car Trailrt" at bounding box center [862, 310] width 1144 height 31
type input "Car Trailer"
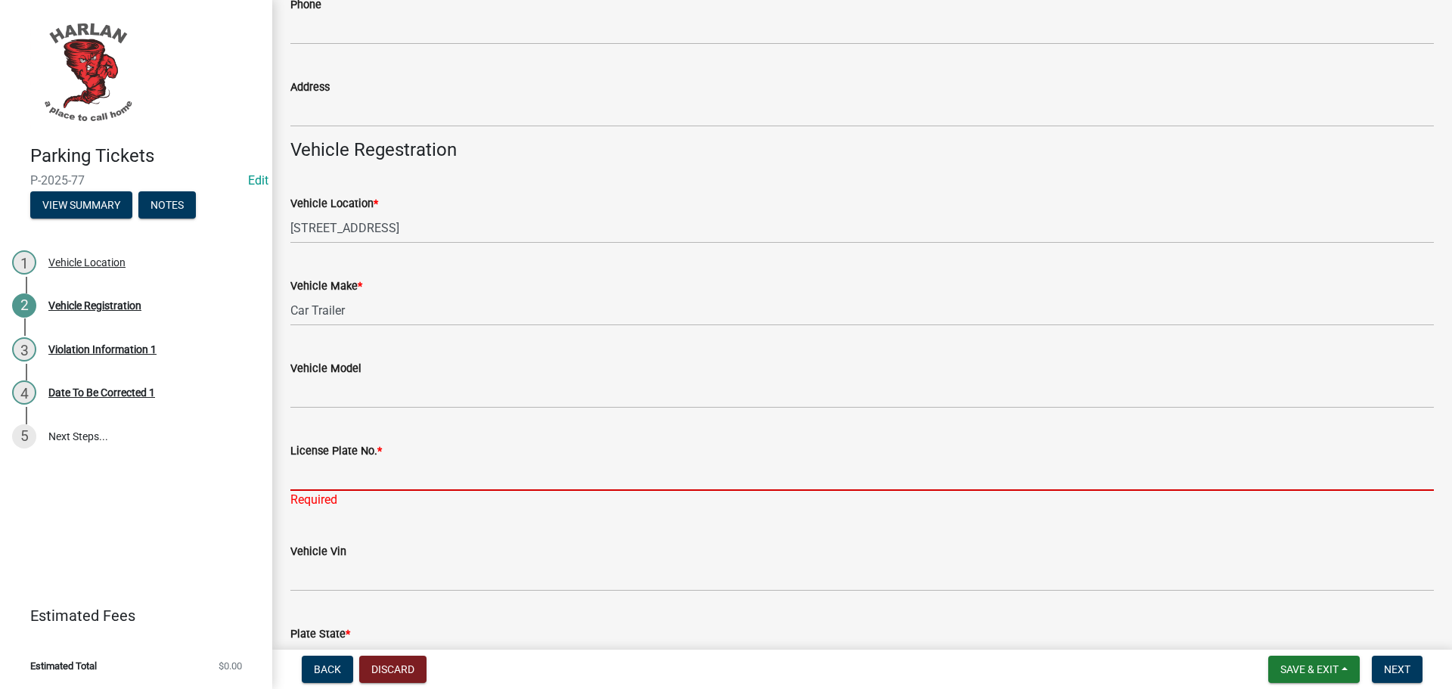
click at [329, 465] on input "License Plate No. *" at bounding box center [862, 475] width 1144 height 31
type input "Z"
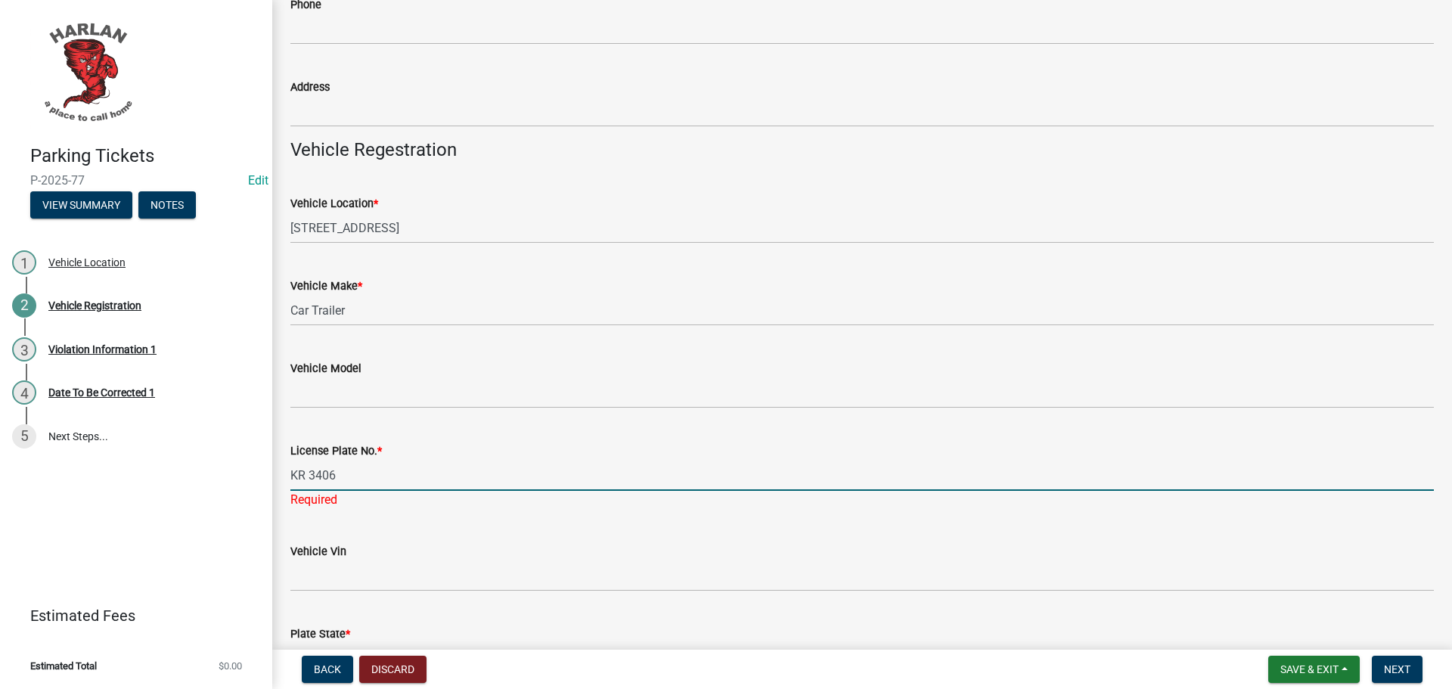
type input "KR 3406"
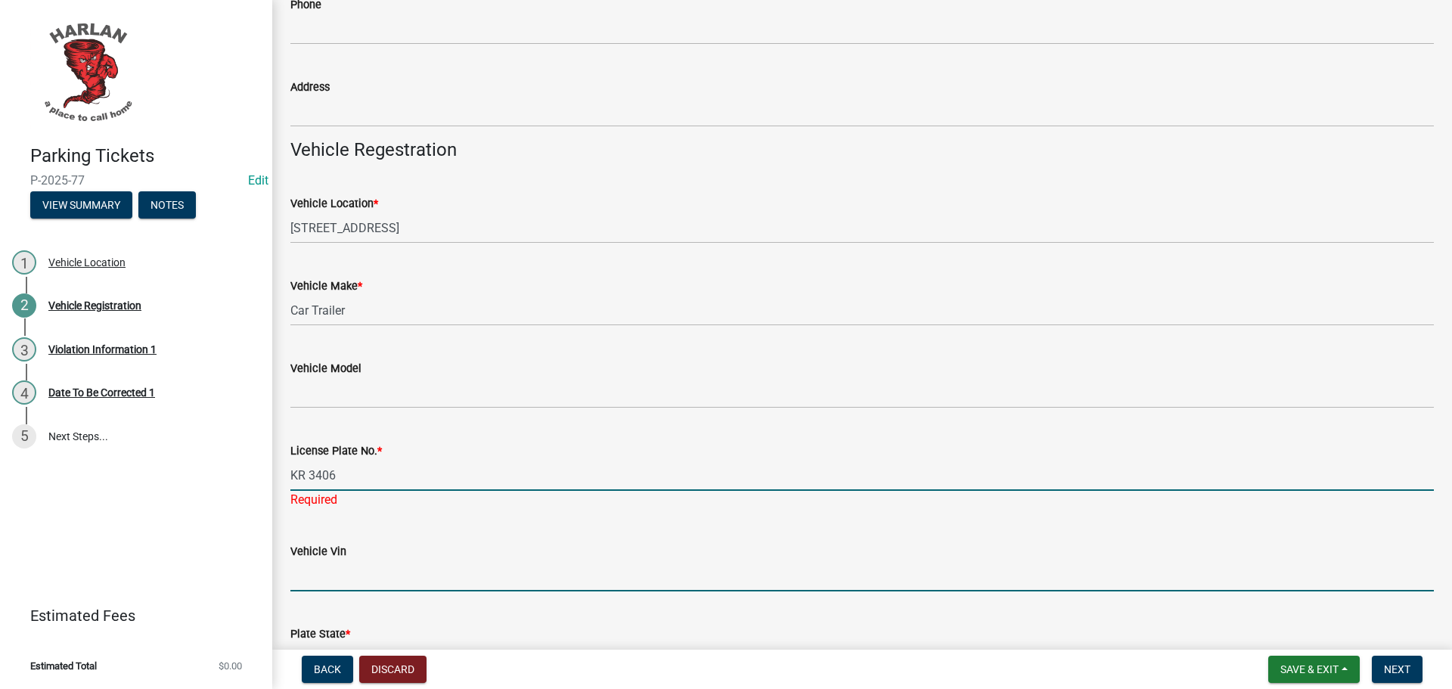
click at [356, 572] on input "Vehicle Vin" at bounding box center [862, 576] width 1144 height 31
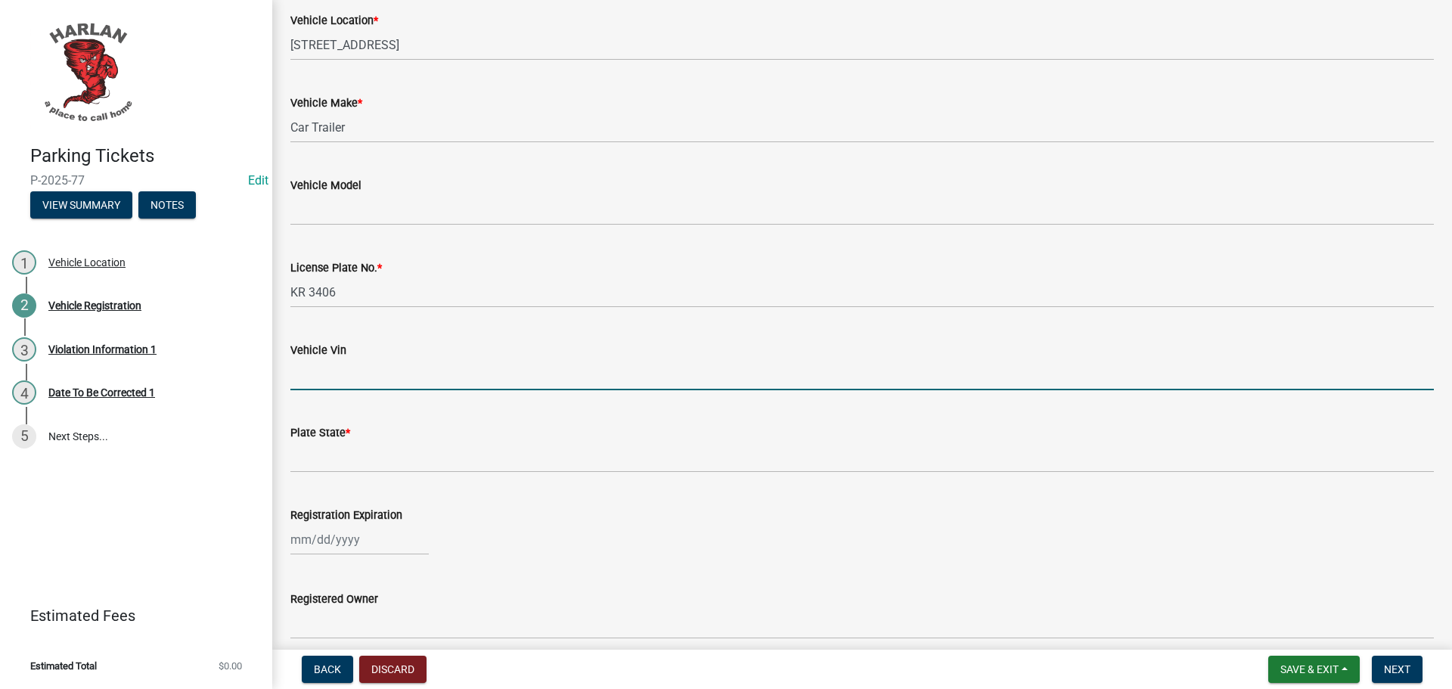
scroll to position [454, 0]
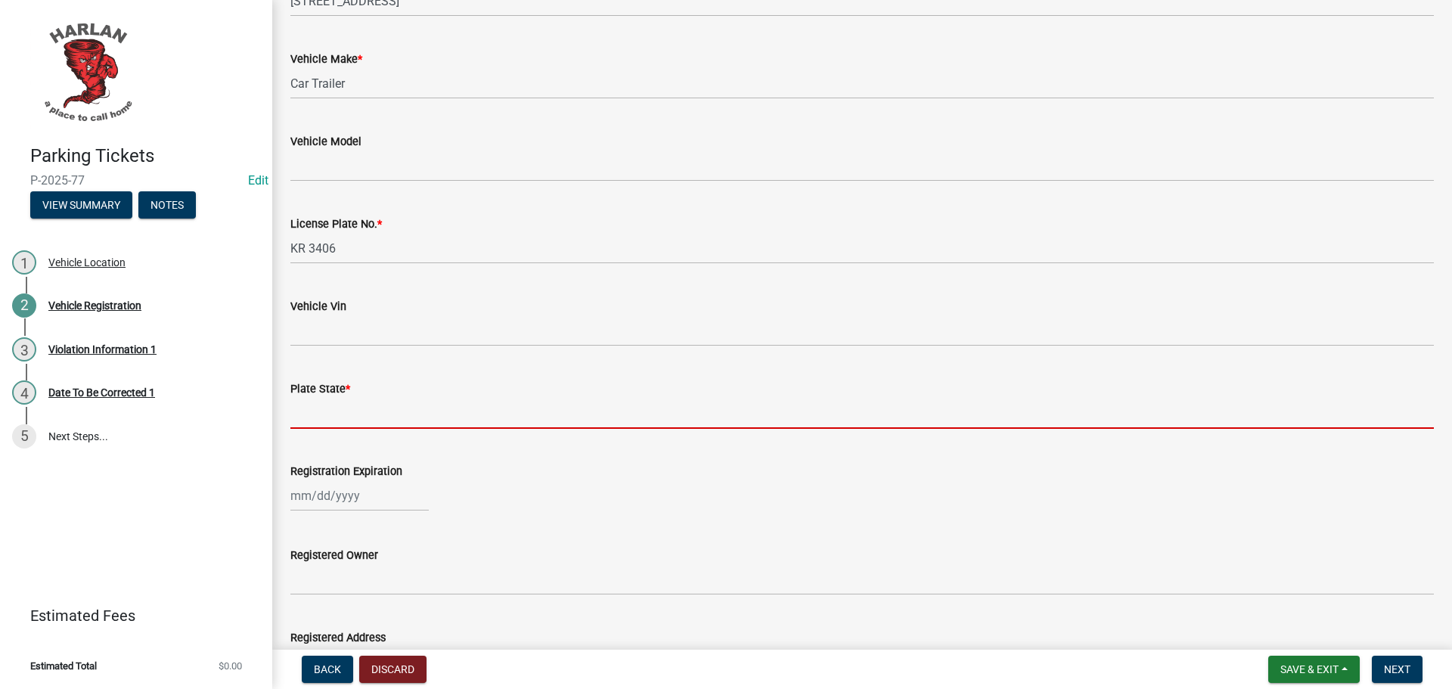
click at [302, 411] on input "Plate State *" at bounding box center [862, 413] width 1144 height 31
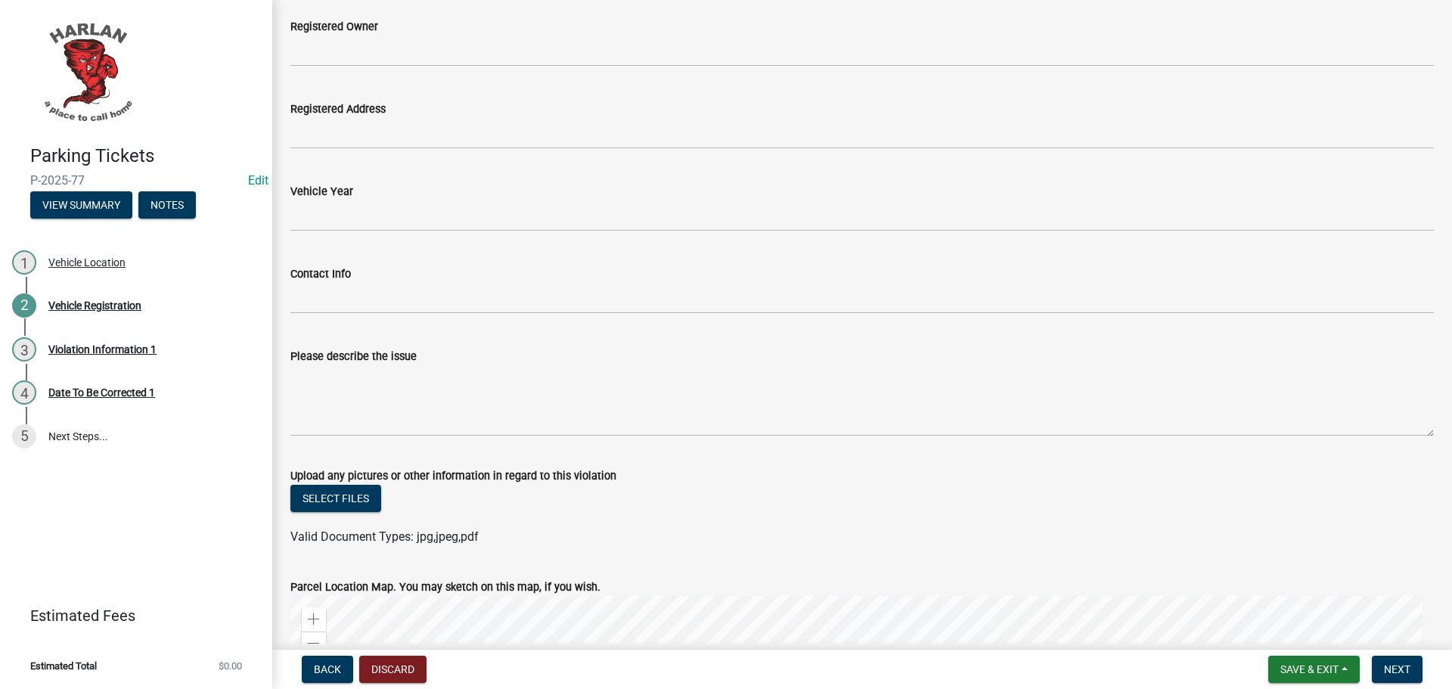
scroll to position [983, 0]
type input "[US_STATE]"
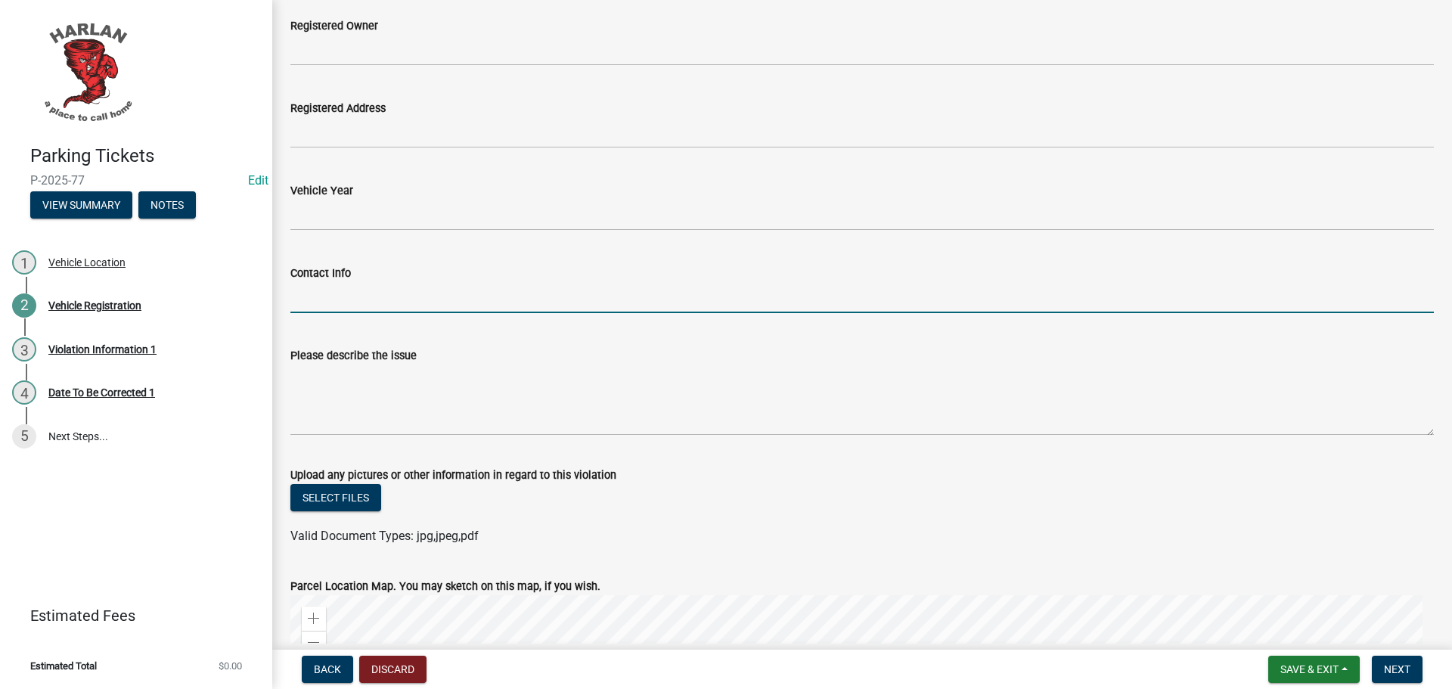
click at [353, 291] on input "Contact Info" at bounding box center [862, 297] width 1144 height 31
type input "Seth Strong"
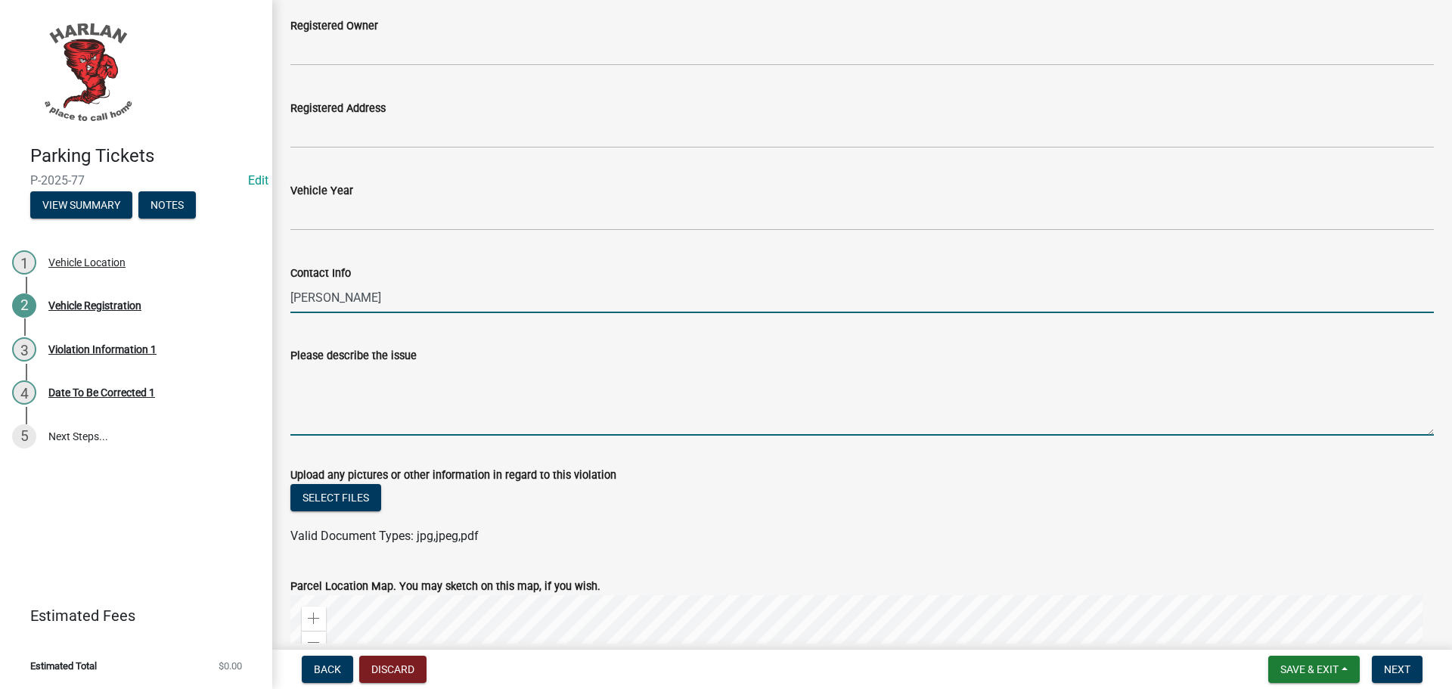
click at [351, 387] on textarea "Please describe the issue" at bounding box center [862, 400] width 1144 height 71
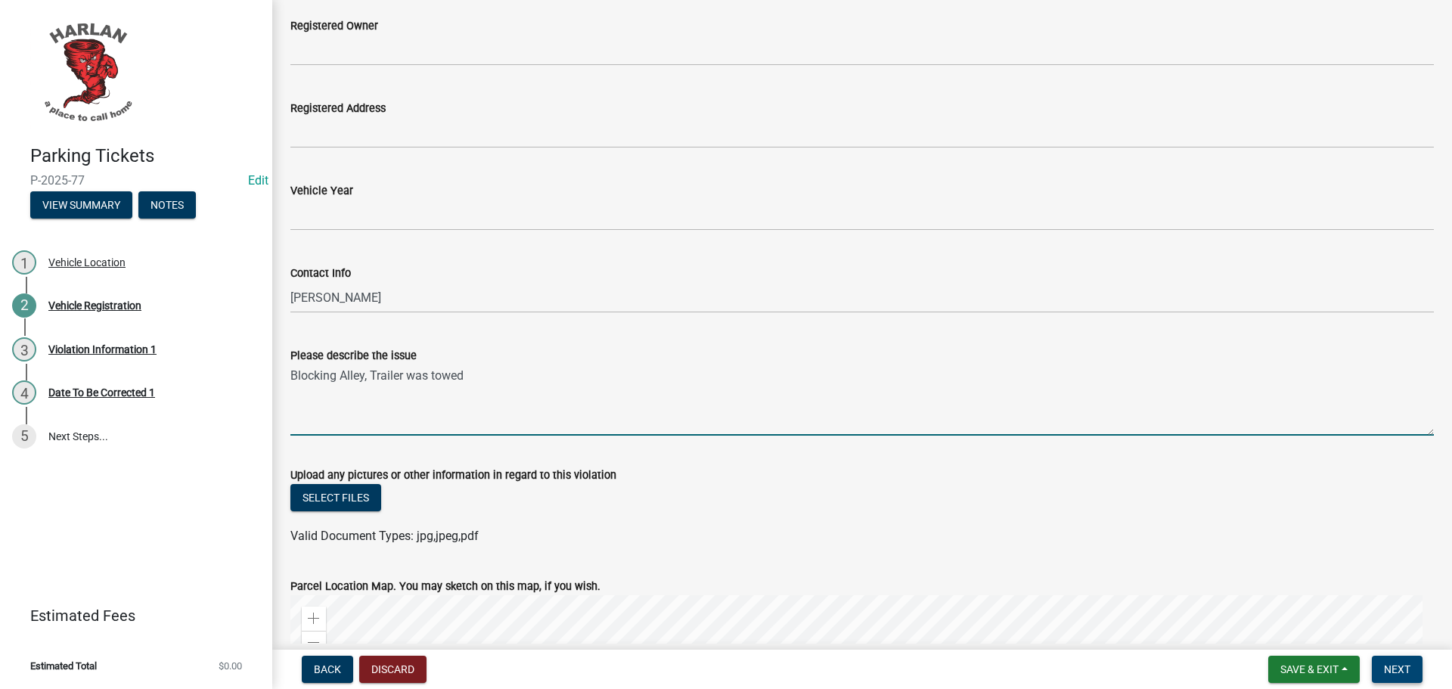
type textarea "Blocking Alley, Trailer was towed"
click at [1393, 673] on span "Next" at bounding box center [1397, 669] width 26 height 12
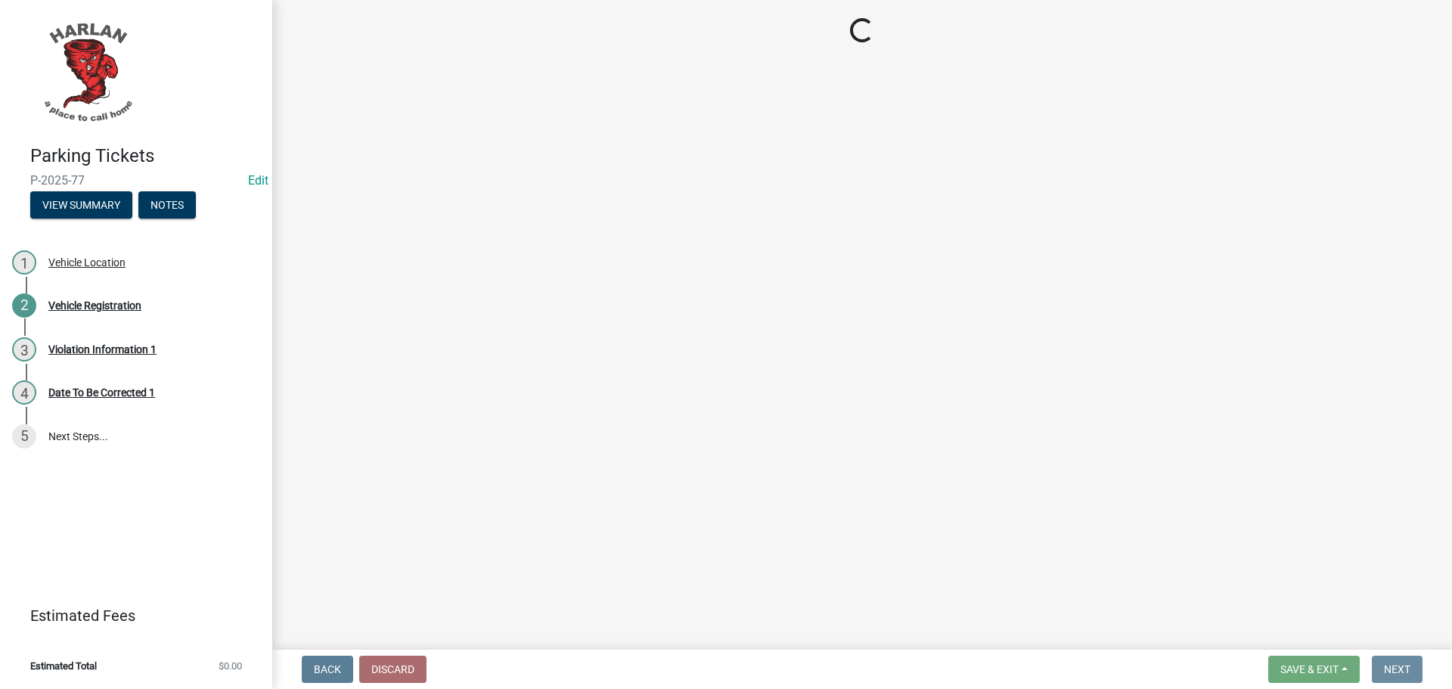
scroll to position [0, 0]
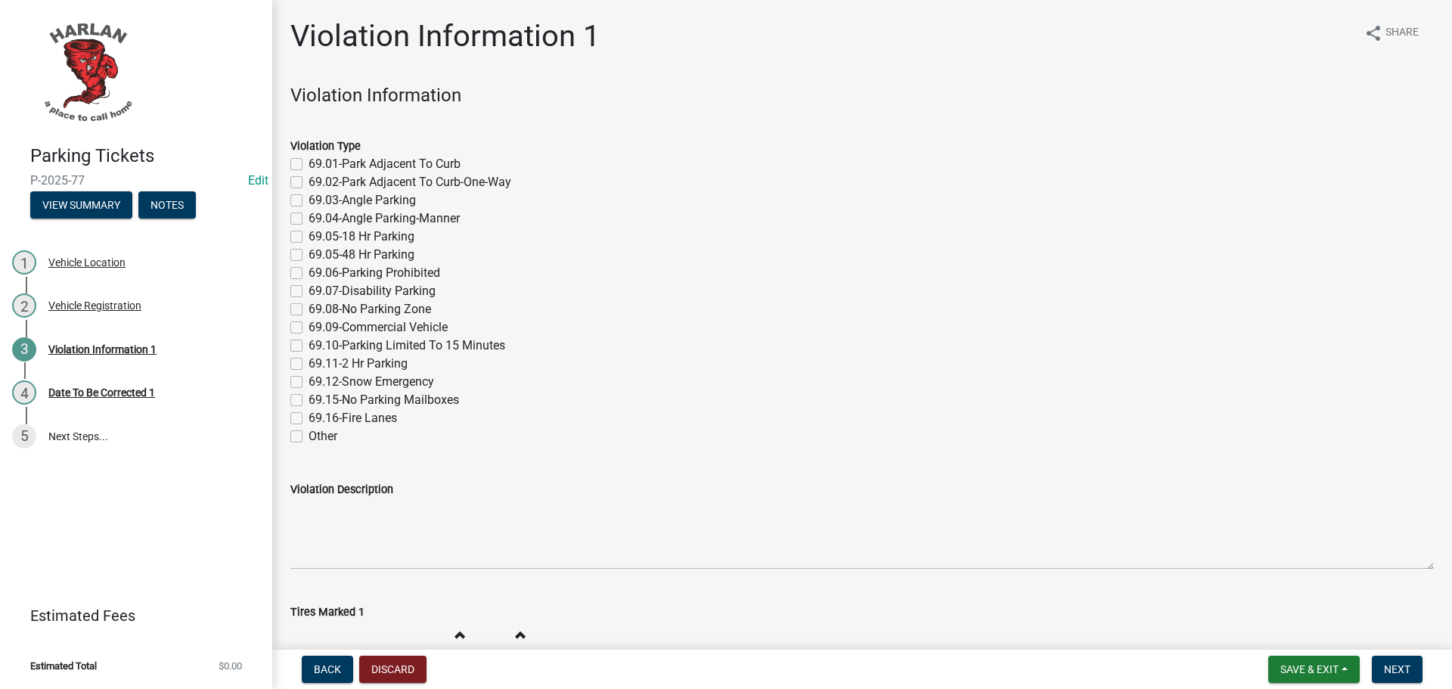
click at [309, 273] on label "69.06-Parking Prohibited" at bounding box center [375, 273] width 132 height 18
click at [309, 273] on input "69.06-Parking Prohibited" at bounding box center [314, 269] width 10 height 10
checkbox input "true"
checkbox input "false"
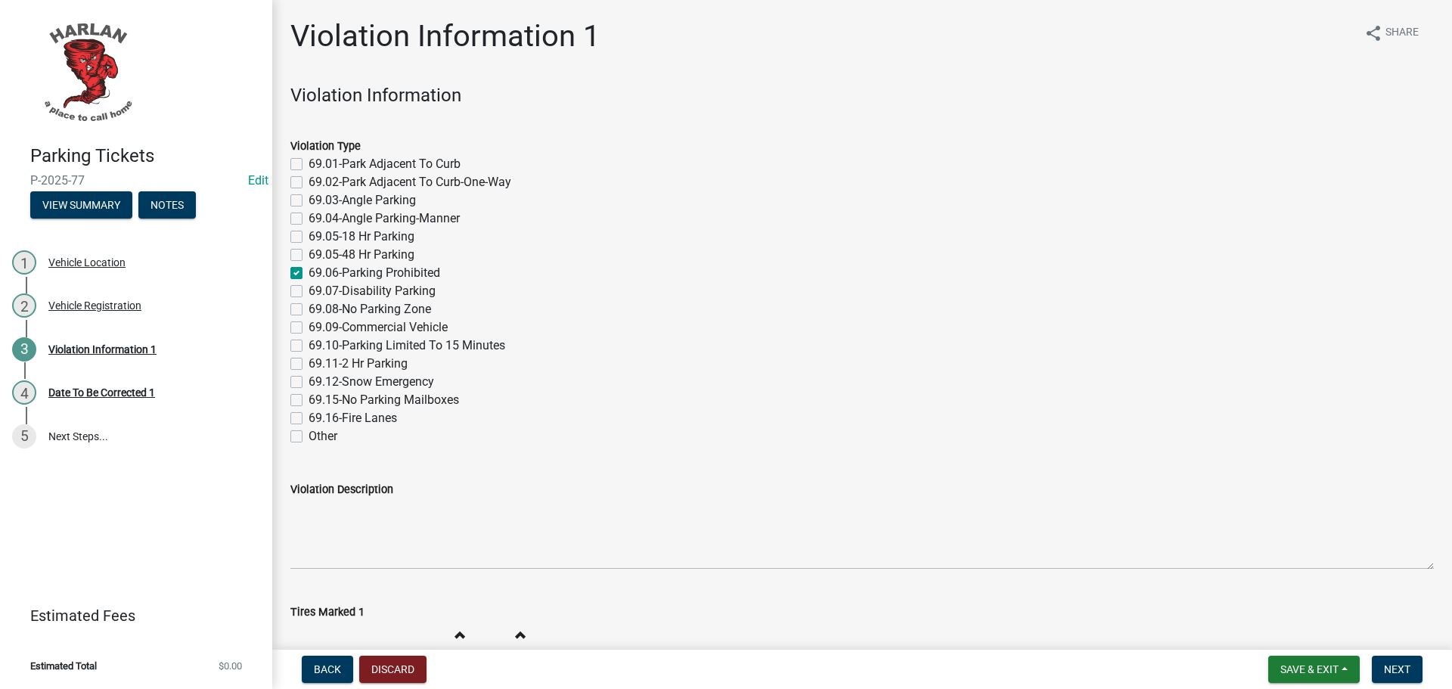
checkbox input "false"
checkbox input "true"
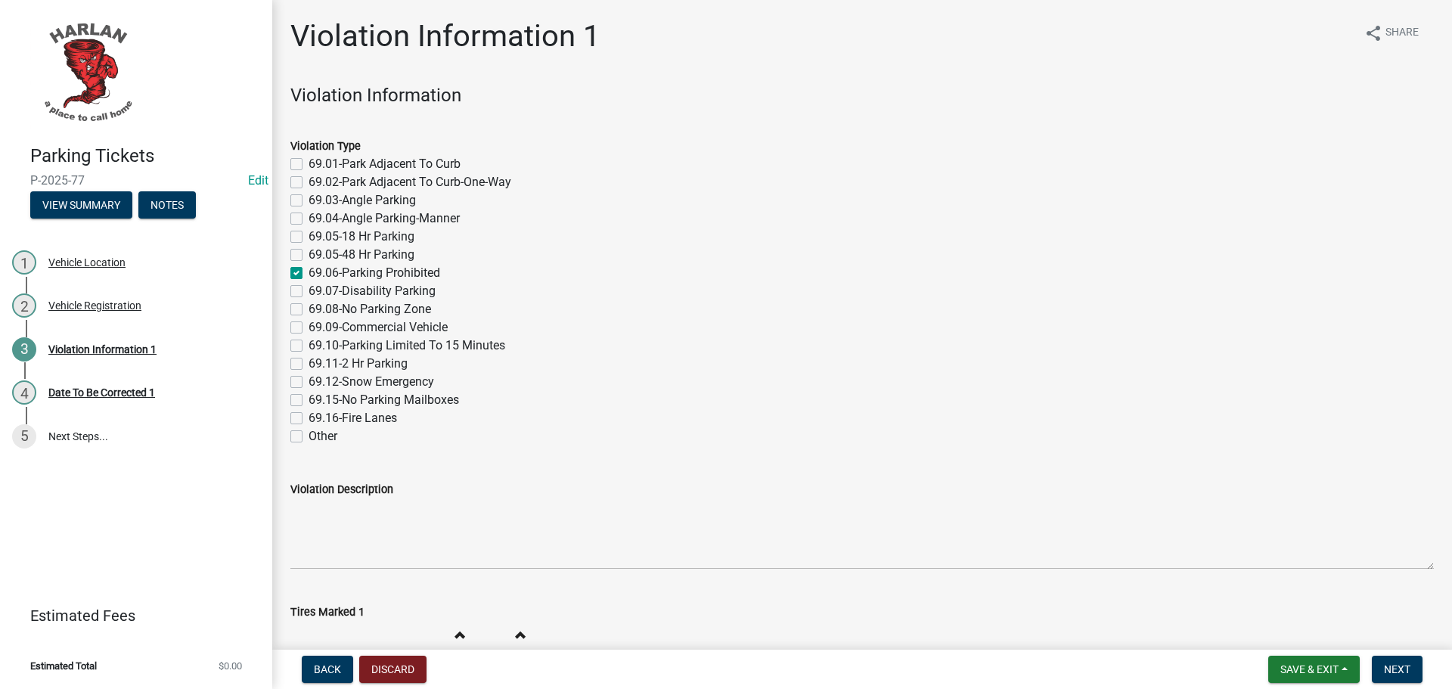
checkbox input "false"
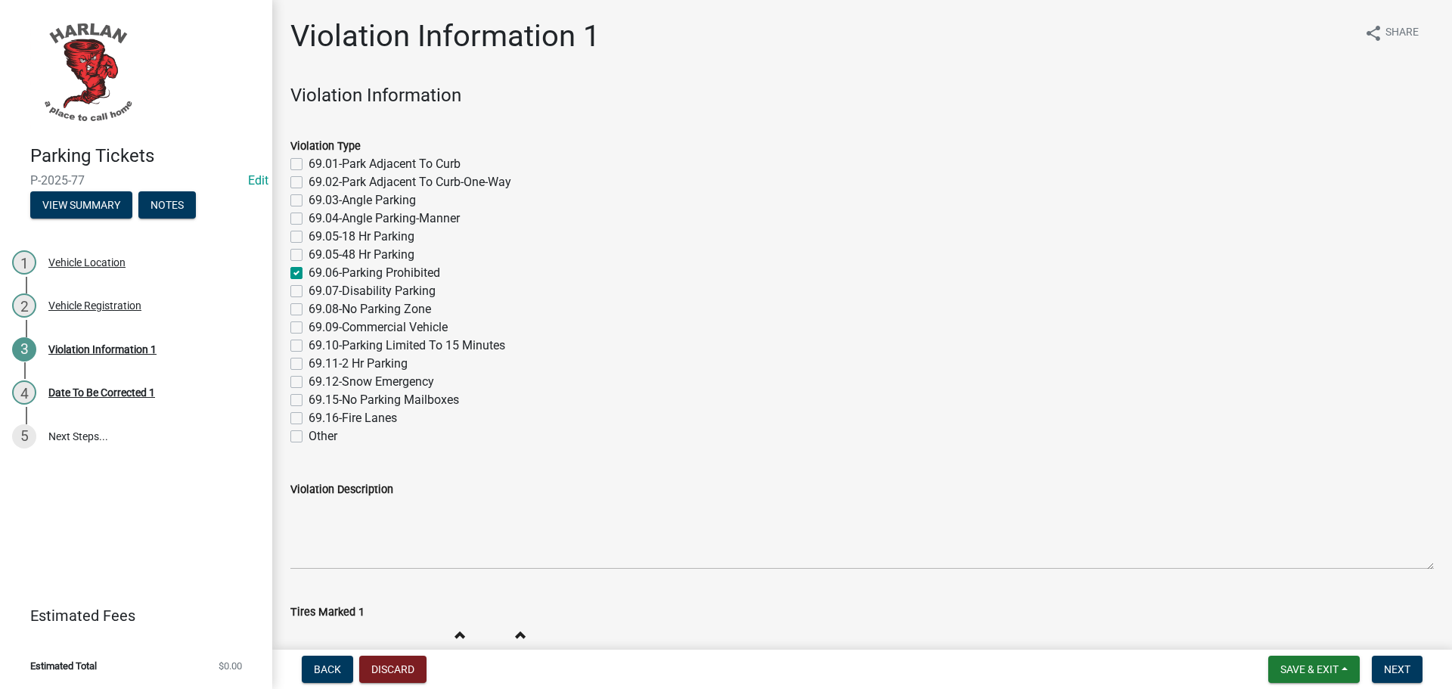
checkbox input "false"
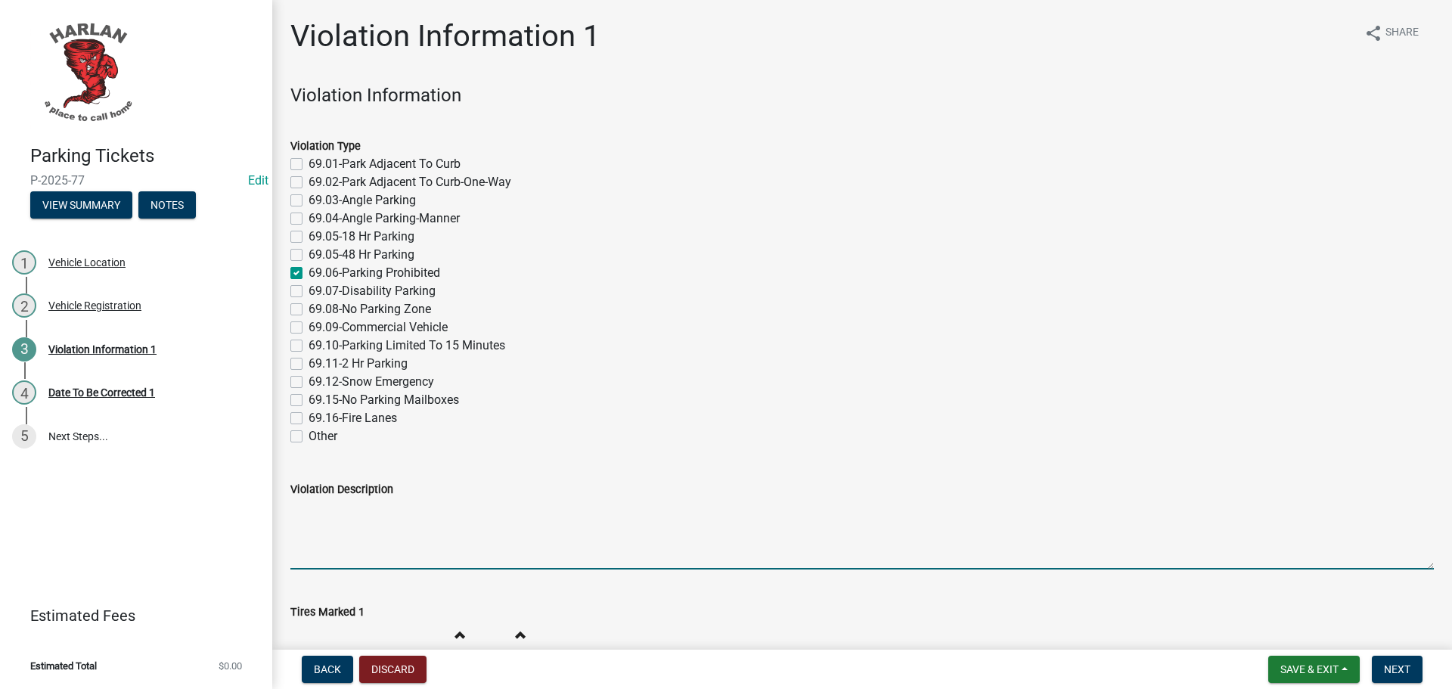
click at [325, 535] on textarea "Violation Description" at bounding box center [862, 534] width 1144 height 71
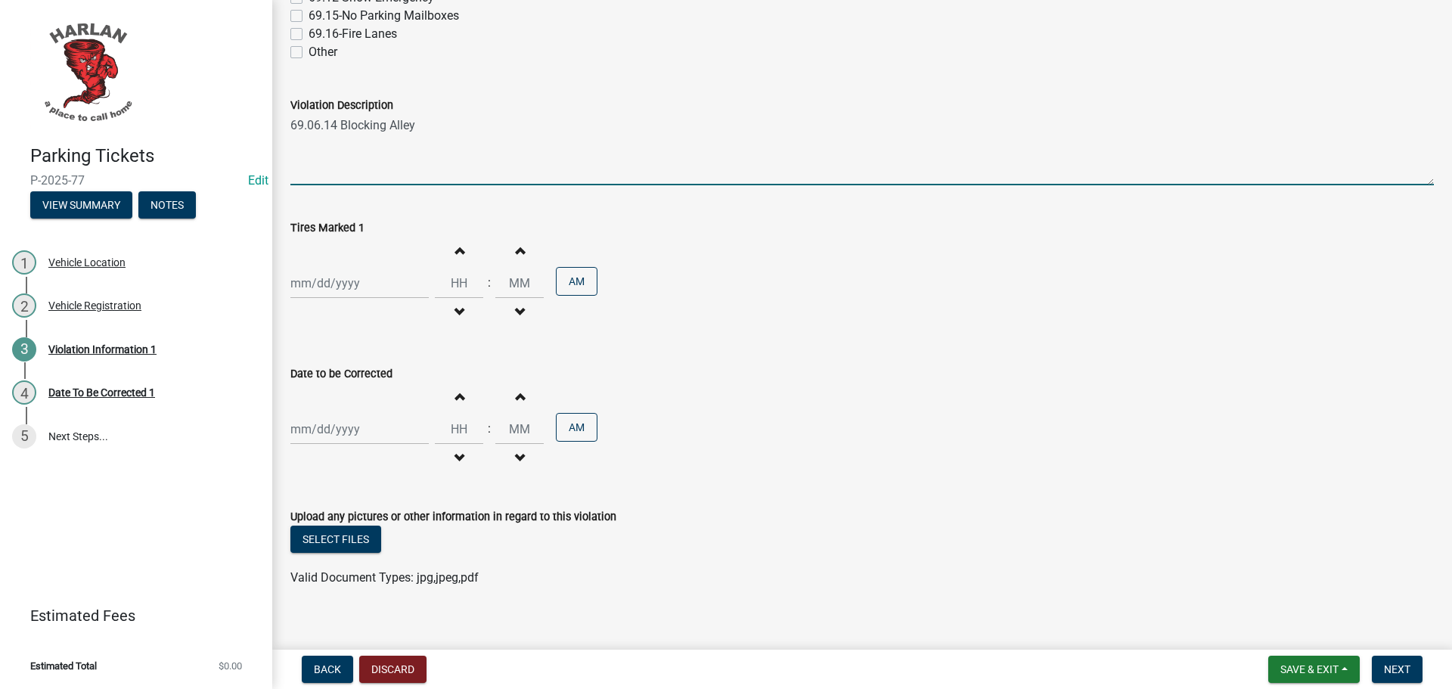
scroll to position [400, 0]
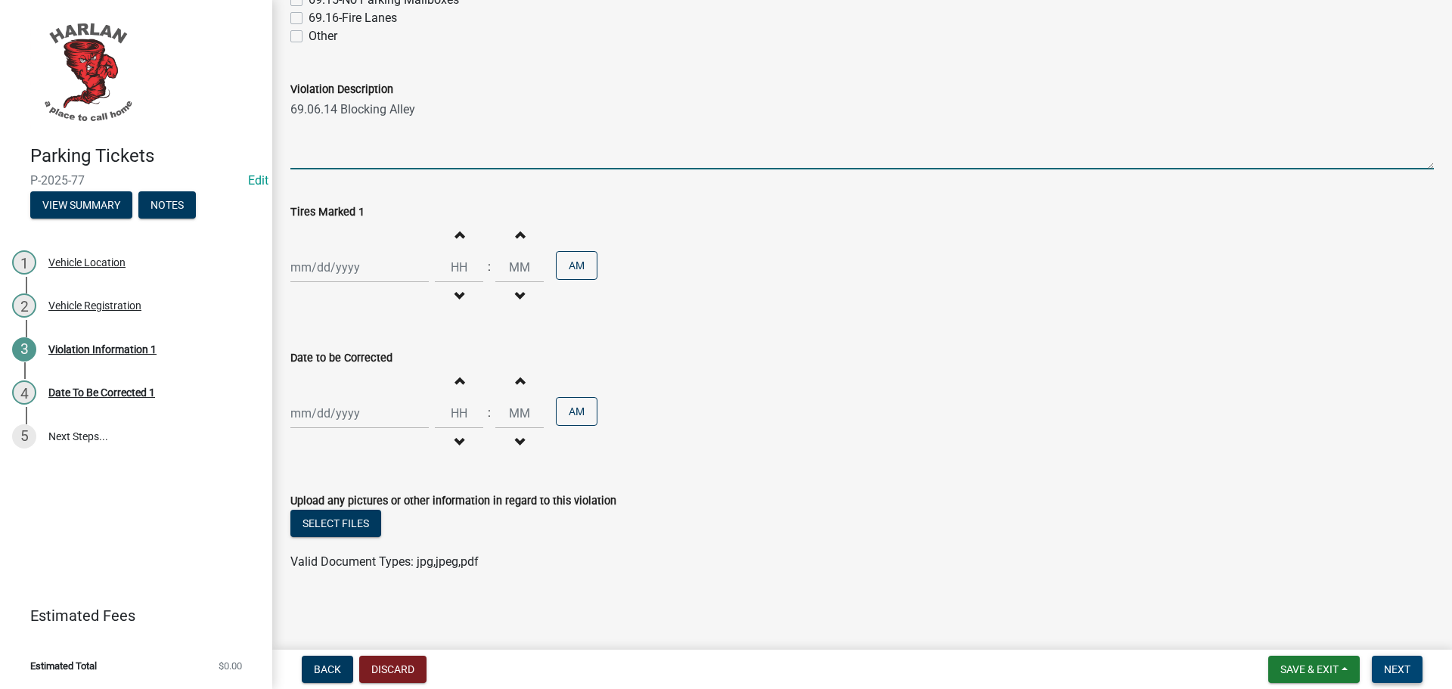
type textarea "69.06.14 Blocking Alley"
click at [1384, 665] on button "Next" at bounding box center [1397, 669] width 51 height 27
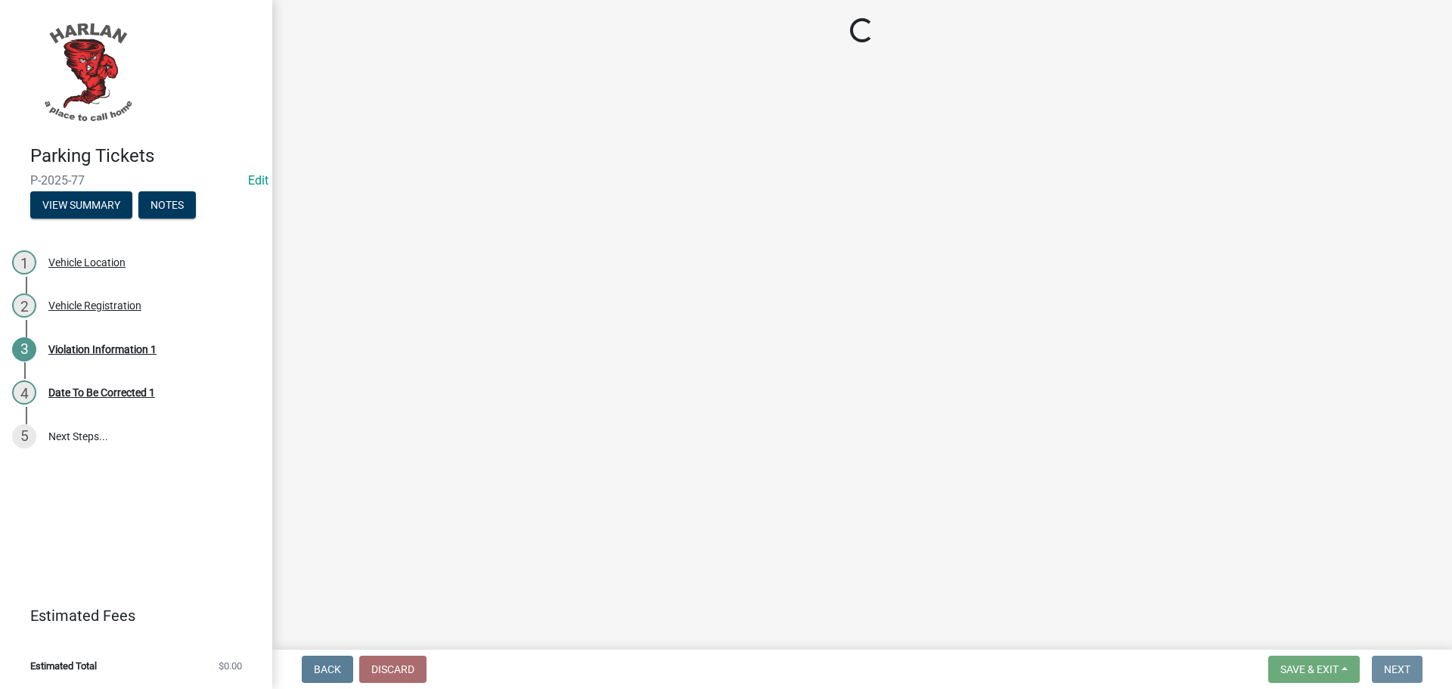
scroll to position [0, 0]
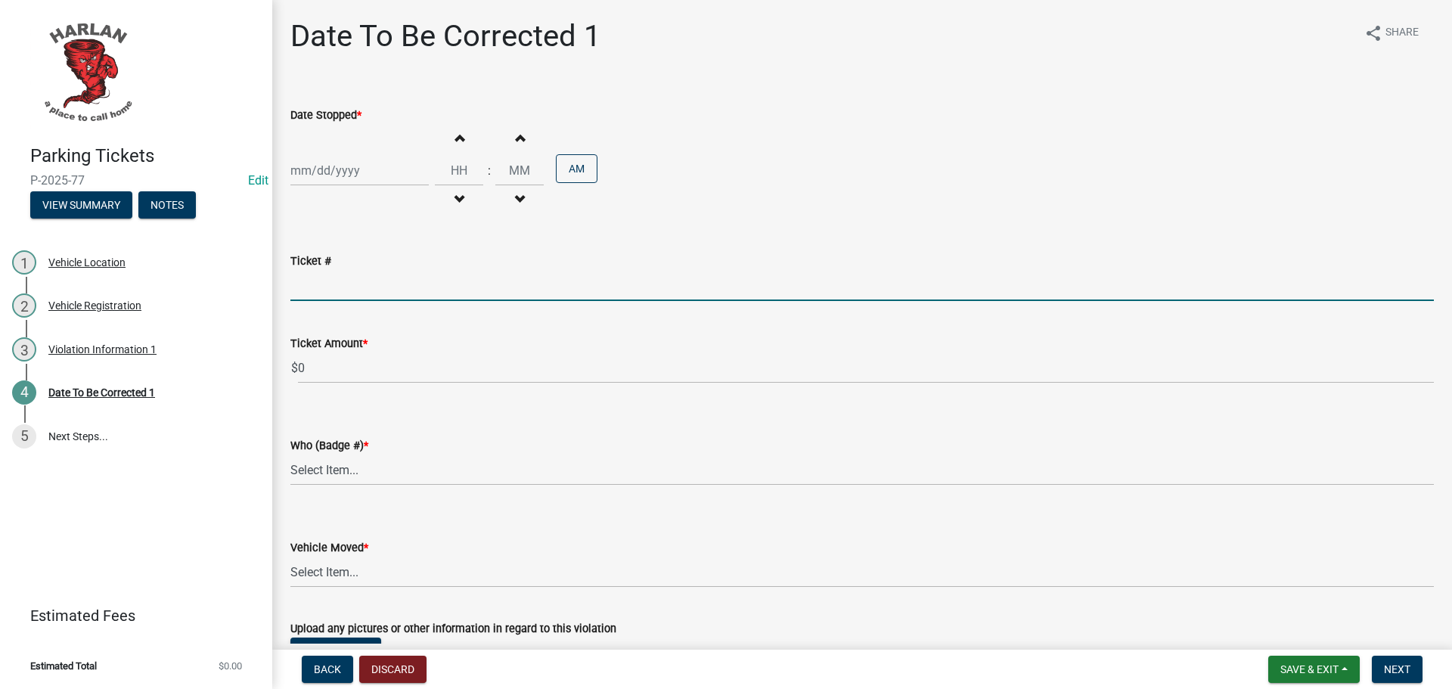
click at [314, 288] on input "Ticket #" at bounding box center [862, 285] width 1144 height 31
type input "0087"
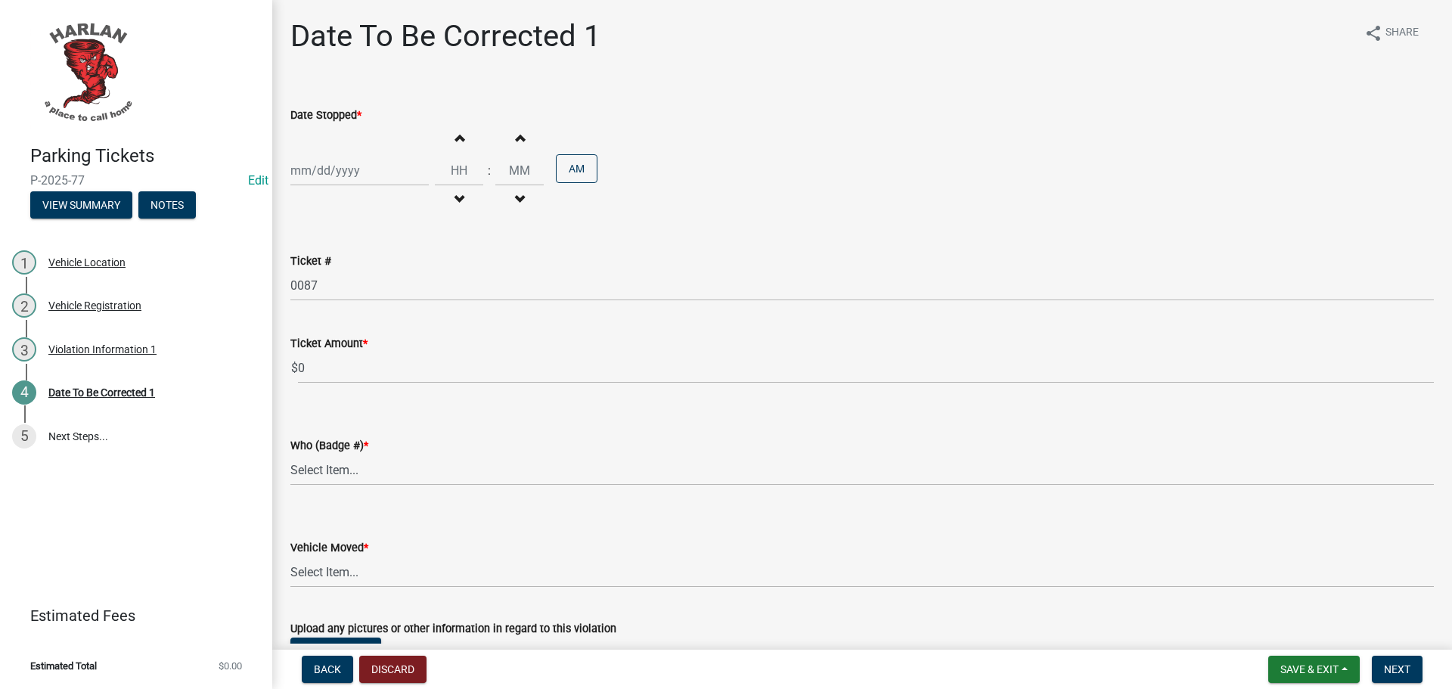
click at [297, 362] on span "$" at bounding box center [294, 368] width 8 height 31
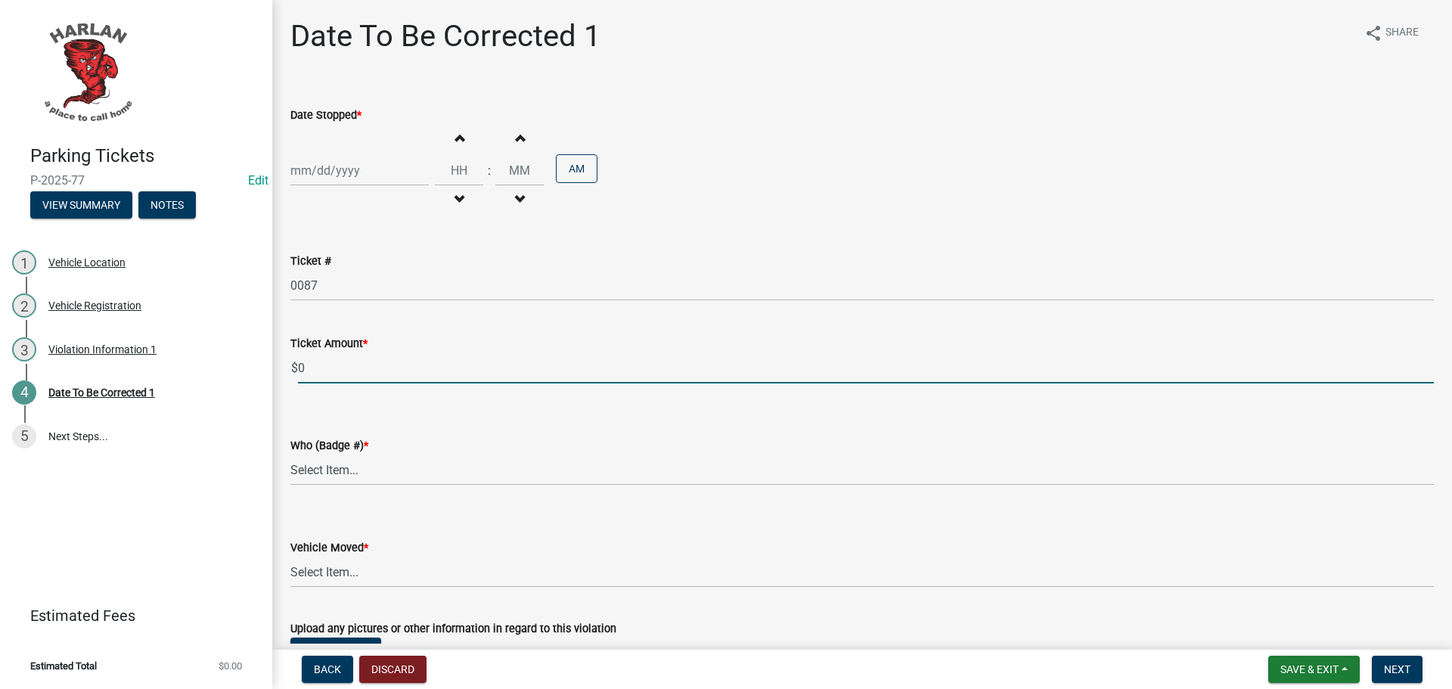
click at [309, 364] on input "0" at bounding box center [866, 368] width 1136 height 31
drag, startPoint x: 307, startPoint y: 362, endPoint x: 284, endPoint y: 368, distance: 24.0
click at [284, 368] on div "Ticket Amount * $ 0" at bounding box center [862, 348] width 1166 height 70
type input "25.00"
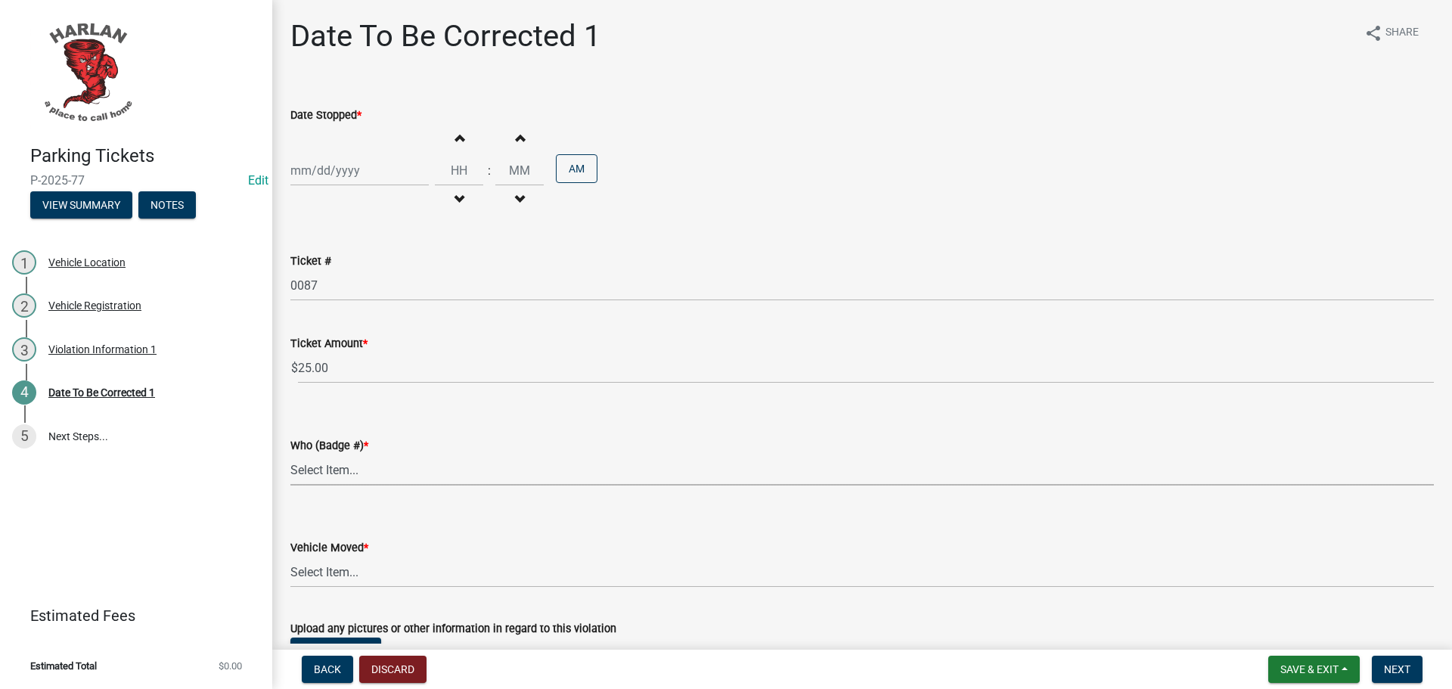
click at [358, 462] on select "Select Item... 83-25 83-27 83-15" at bounding box center [862, 470] width 1144 height 31
click at [322, 468] on select "Select Item... 83-25 83-27 83-15" at bounding box center [862, 470] width 1144 height 31
click at [303, 474] on select "Select Item... 83-25 83-27 83-15" at bounding box center [862, 470] width 1144 height 31
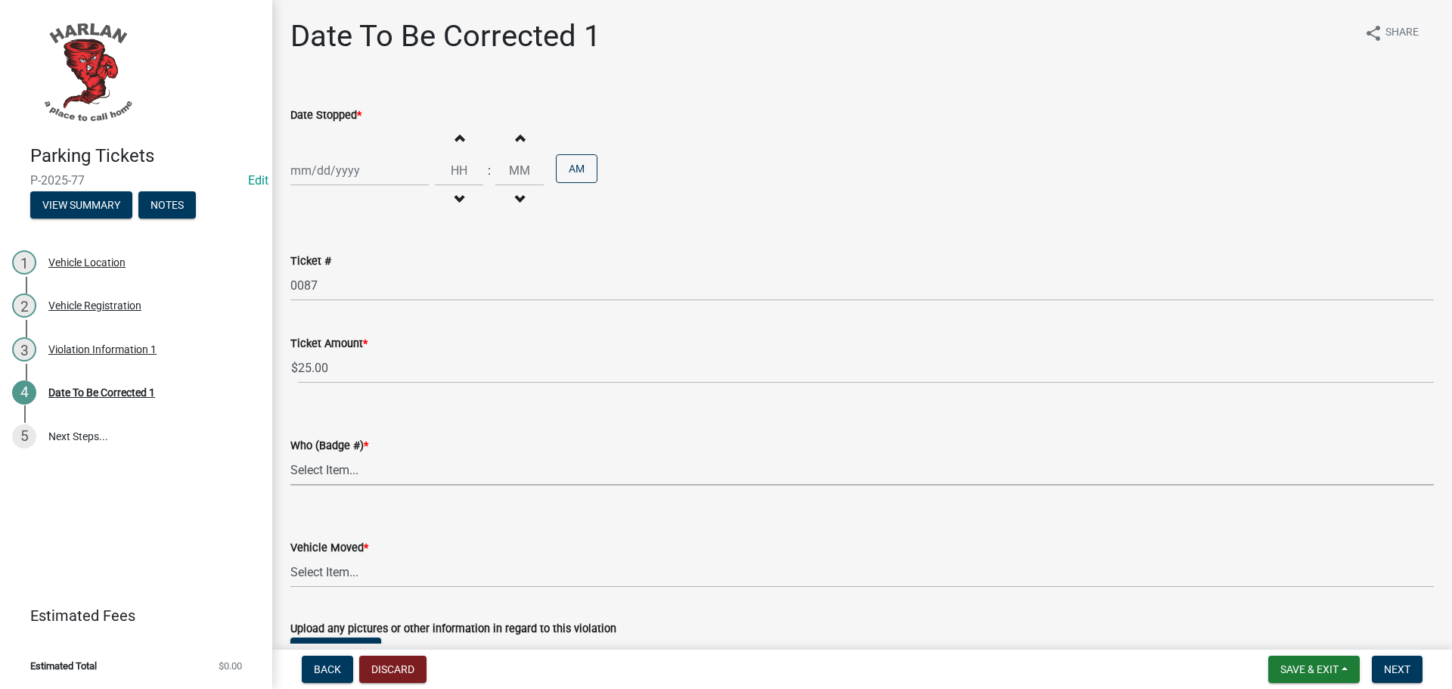
click at [303, 469] on select "Select Item... 83-25 83-27 83-15" at bounding box center [862, 470] width 1144 height 31
click at [303, 470] on select "Select Item... 83-25 83-27 83-15" at bounding box center [862, 470] width 1144 height 31
click at [290, 455] on select "Select Item... 83-25 83-27 83-15" at bounding box center [862, 470] width 1144 height 31
select select "d0d514c9-d4c9-4109-857e-e043ef8c641f"
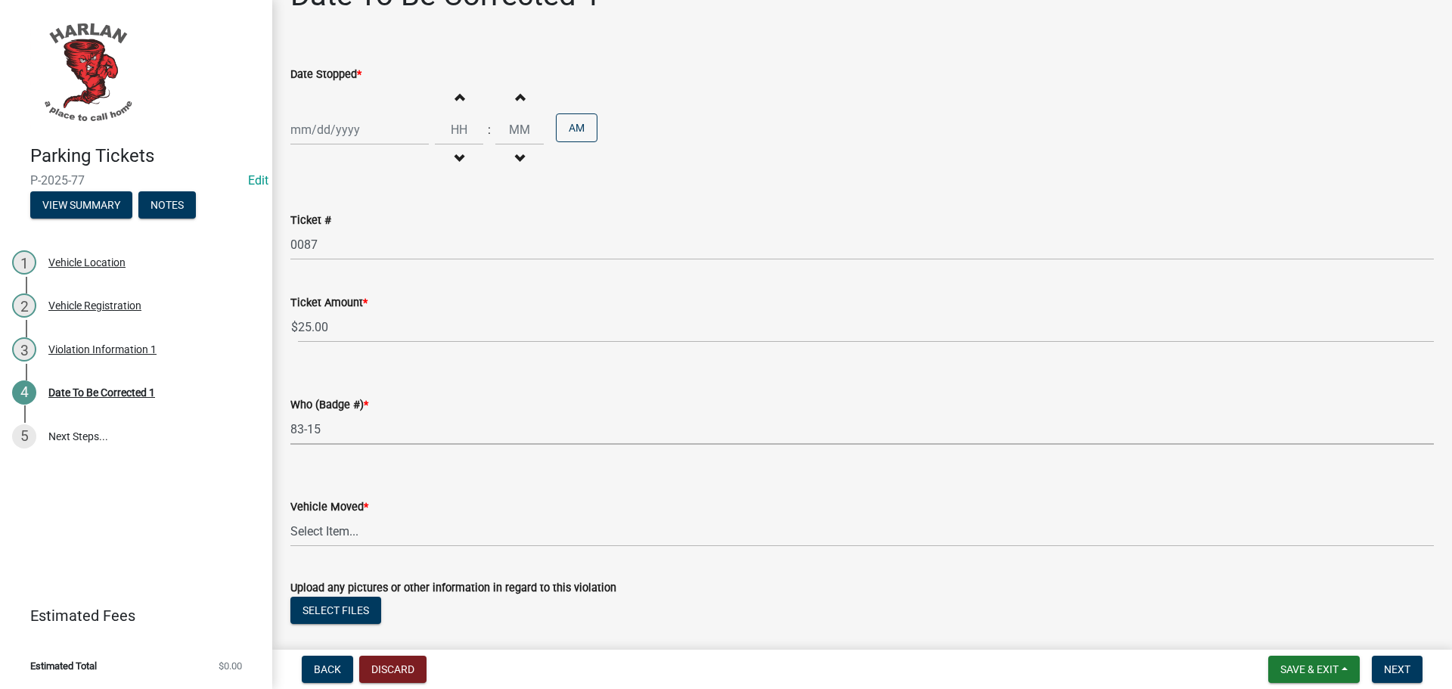
scroll to position [76, 0]
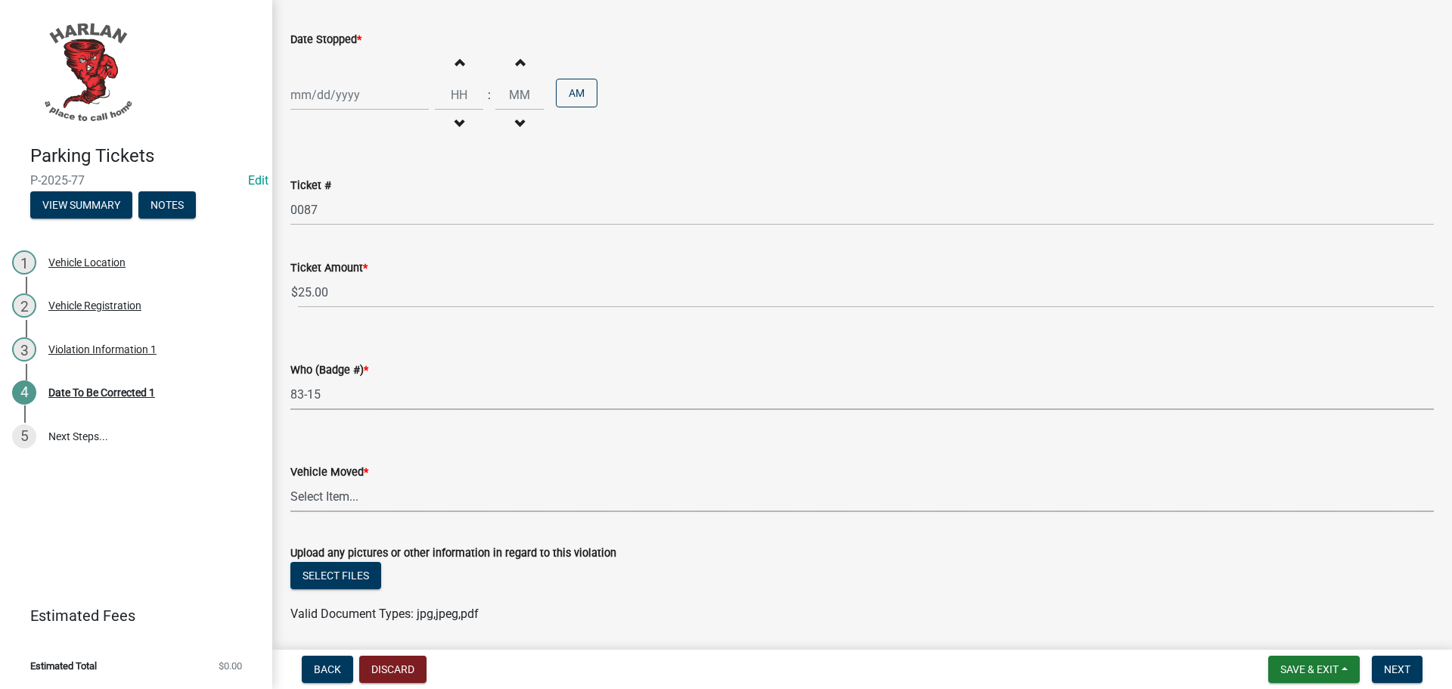
click at [336, 495] on select "Select Item... Yes No" at bounding box center [862, 496] width 1144 height 31
click at [290, 481] on select "Select Item... Yes No" at bounding box center [862, 496] width 1144 height 31
click at [312, 499] on select "Select Item... Yes No" at bounding box center [862, 496] width 1144 height 31
click at [290, 481] on select "Select Item... Yes No" at bounding box center [862, 496] width 1144 height 31
select select "a2de05ef-af75-4916-bbf6-c2624a2c23d1"
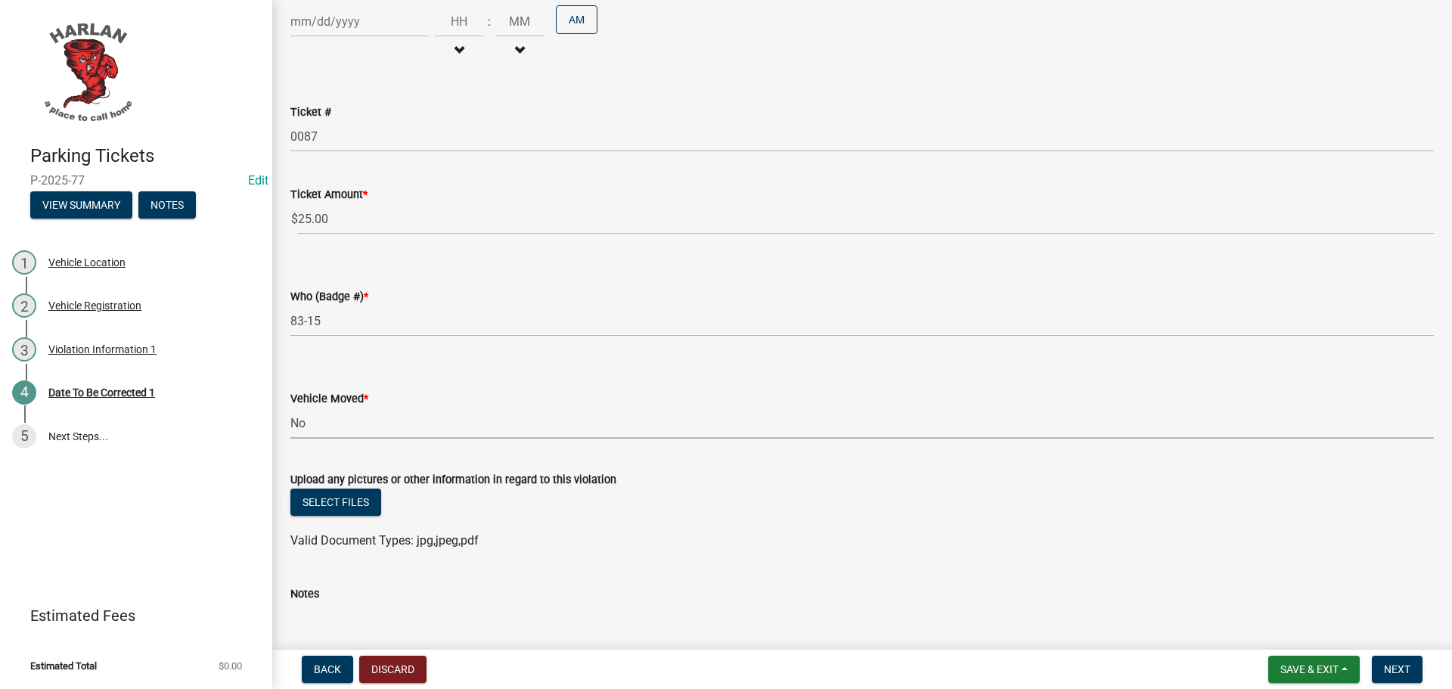
scroll to position [250, 0]
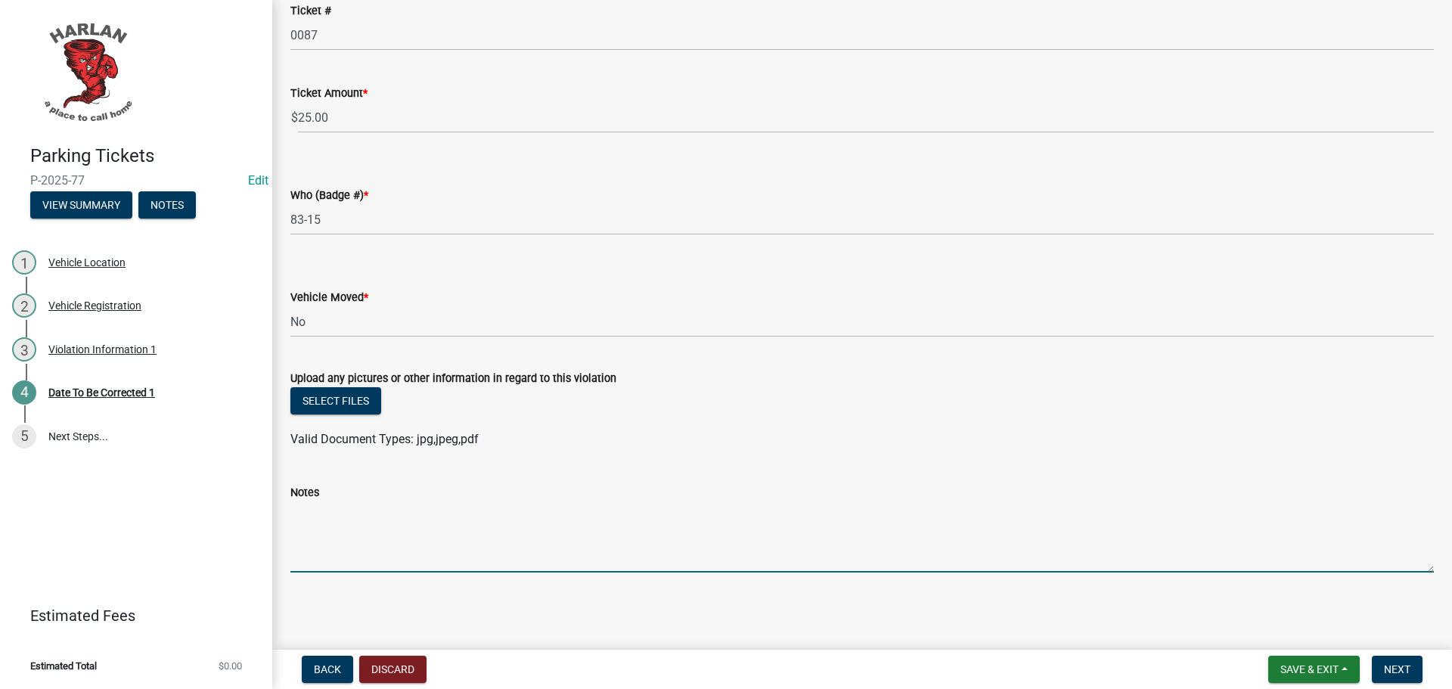
click at [368, 538] on textarea "Notes" at bounding box center [862, 537] width 1144 height 71
type textarea "Trailer was towed"
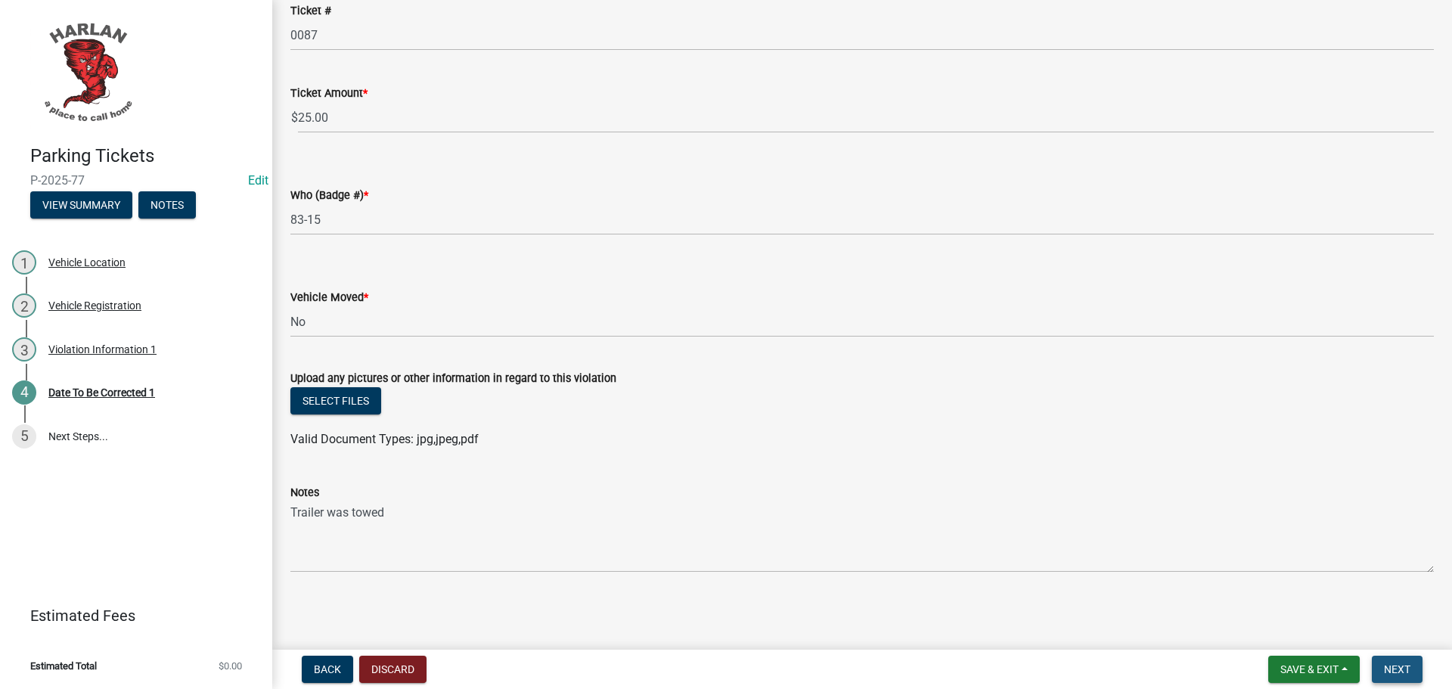
click at [1391, 669] on span "Next" at bounding box center [1397, 669] width 26 height 12
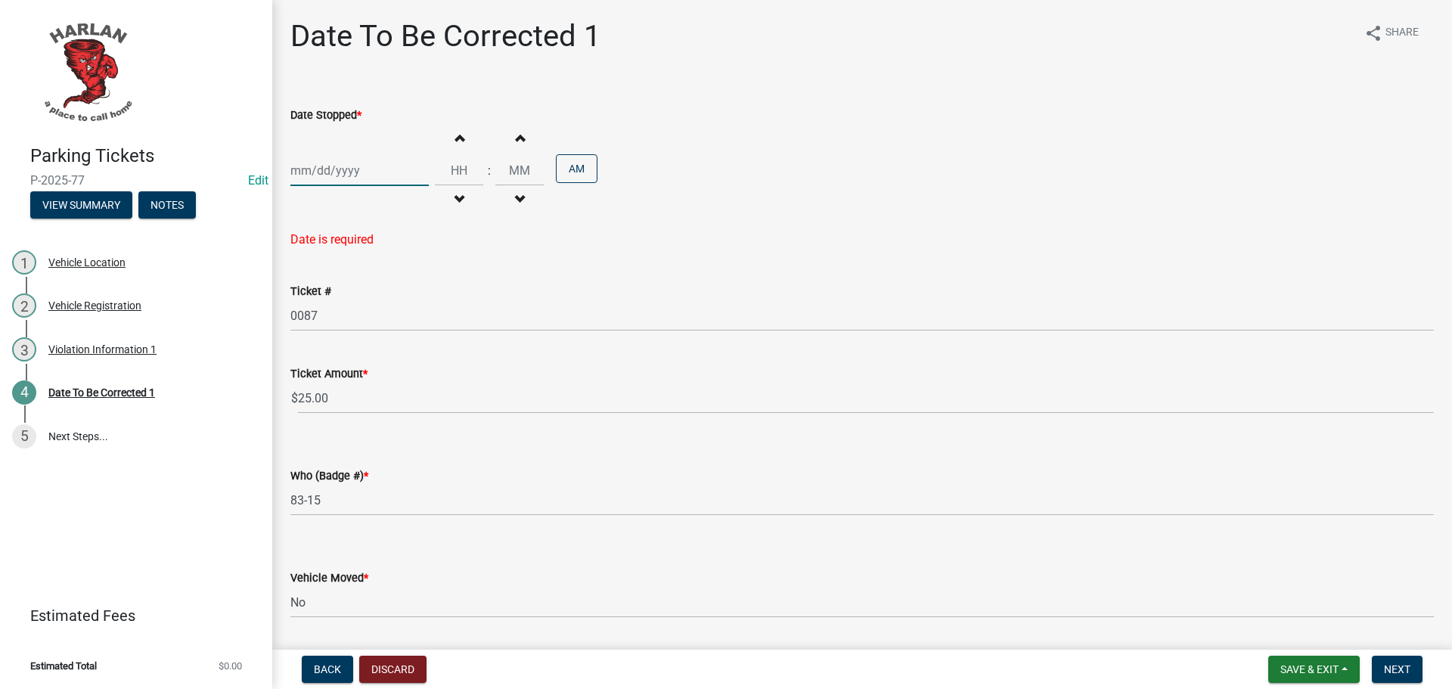
click at [312, 170] on div at bounding box center [359, 170] width 138 height 31
select select "9"
select select "2025"
click at [376, 249] on div "4" at bounding box center [378, 251] width 24 height 24
type input "09/04/2025"
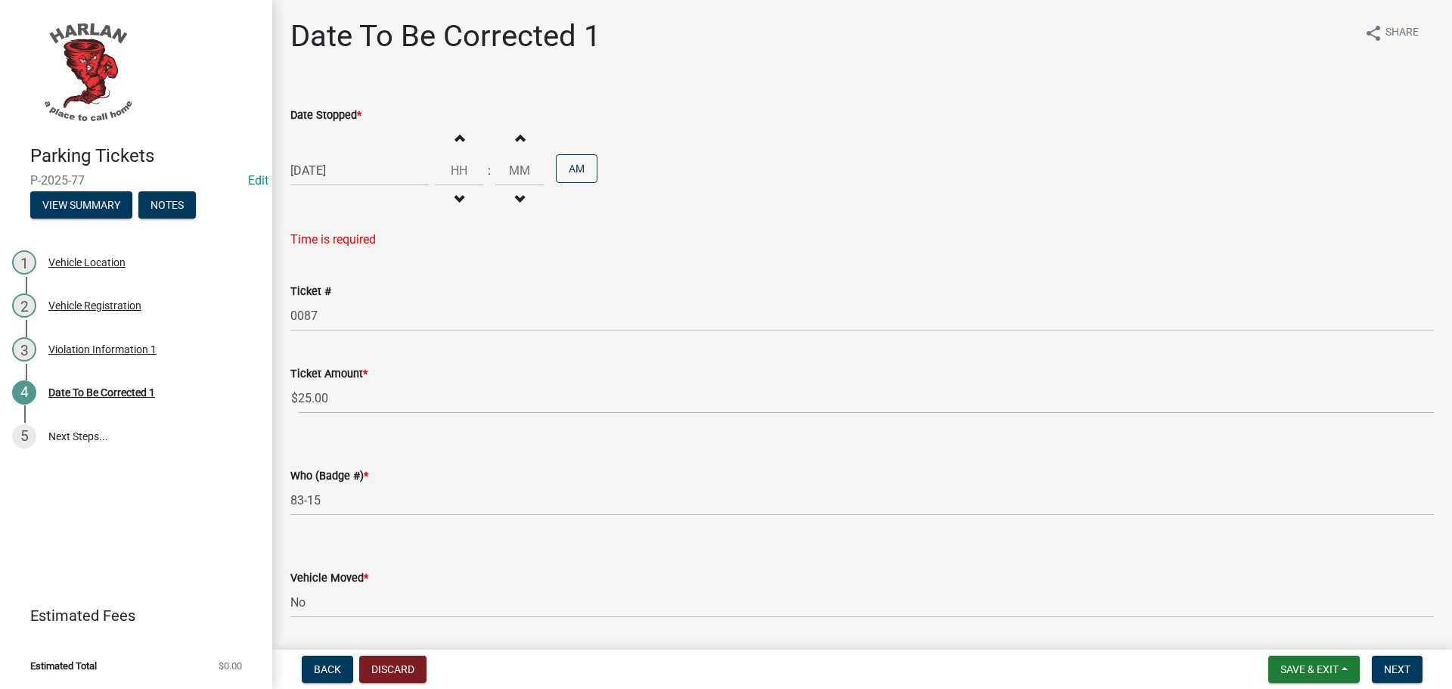
click at [455, 191] on button "Decrement hours" at bounding box center [459, 199] width 32 height 27
type input "11"
type input "00"
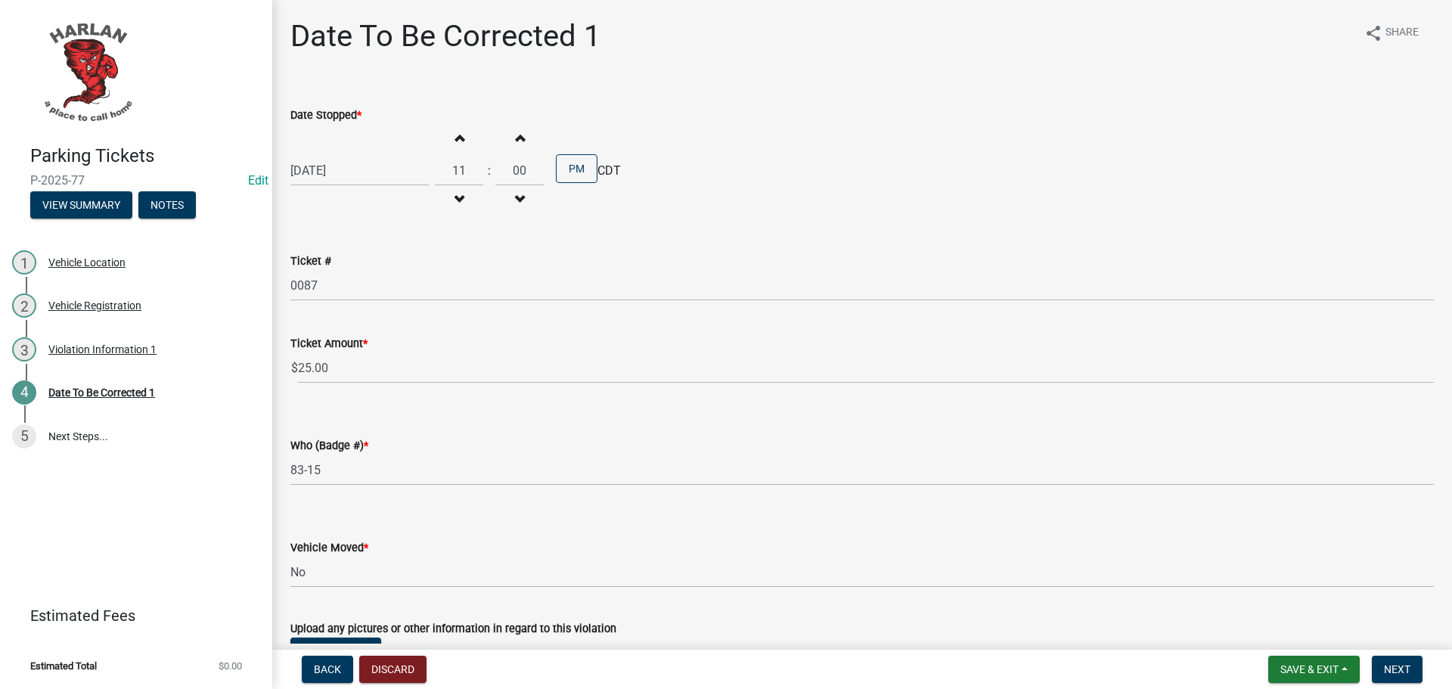
click at [455, 191] on button "Decrement hours" at bounding box center [459, 199] width 32 height 27
click at [456, 137] on span "button" at bounding box center [459, 138] width 8 height 12
click at [456, 136] on span "button" at bounding box center [459, 138] width 8 height 12
click at [457, 196] on span "button" at bounding box center [459, 200] width 8 height 12
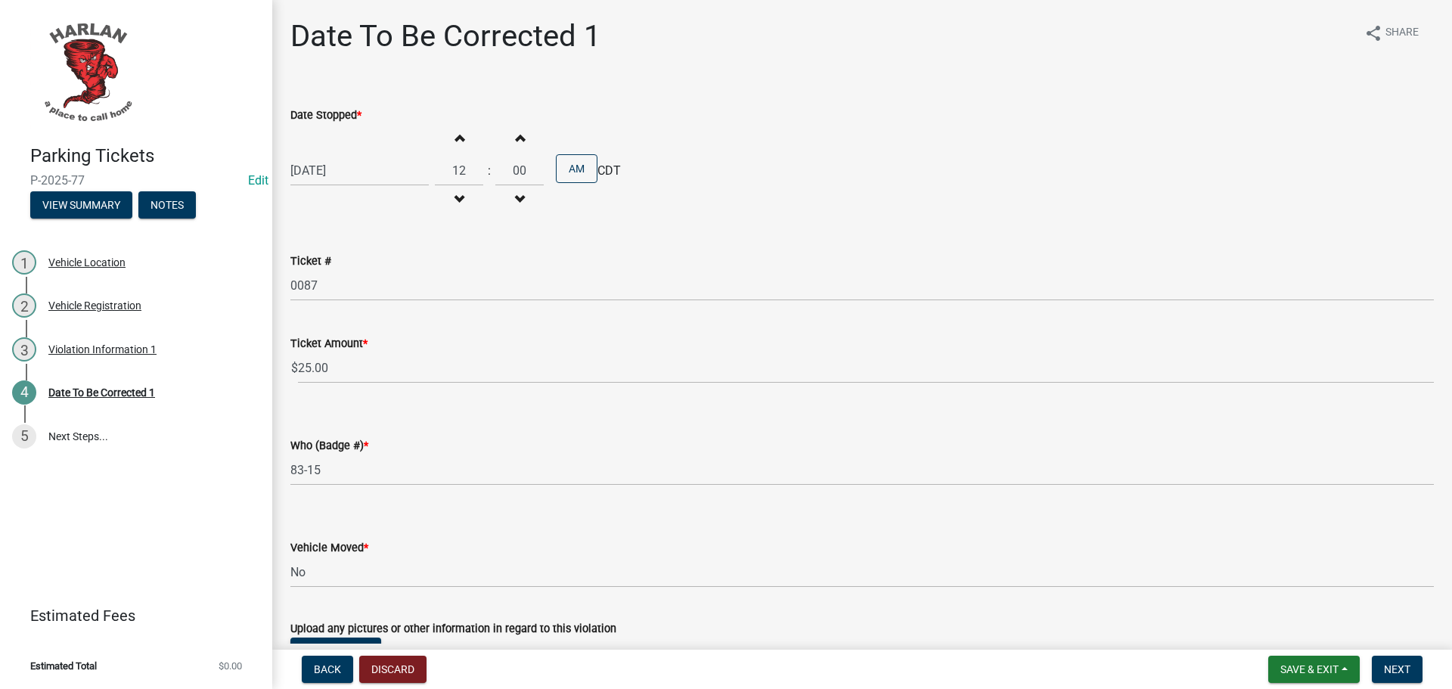
click at [457, 195] on span "button" at bounding box center [459, 200] width 8 height 12
click at [457, 196] on span "button" at bounding box center [459, 200] width 8 height 12
click at [456, 196] on span "button" at bounding box center [459, 200] width 8 height 12
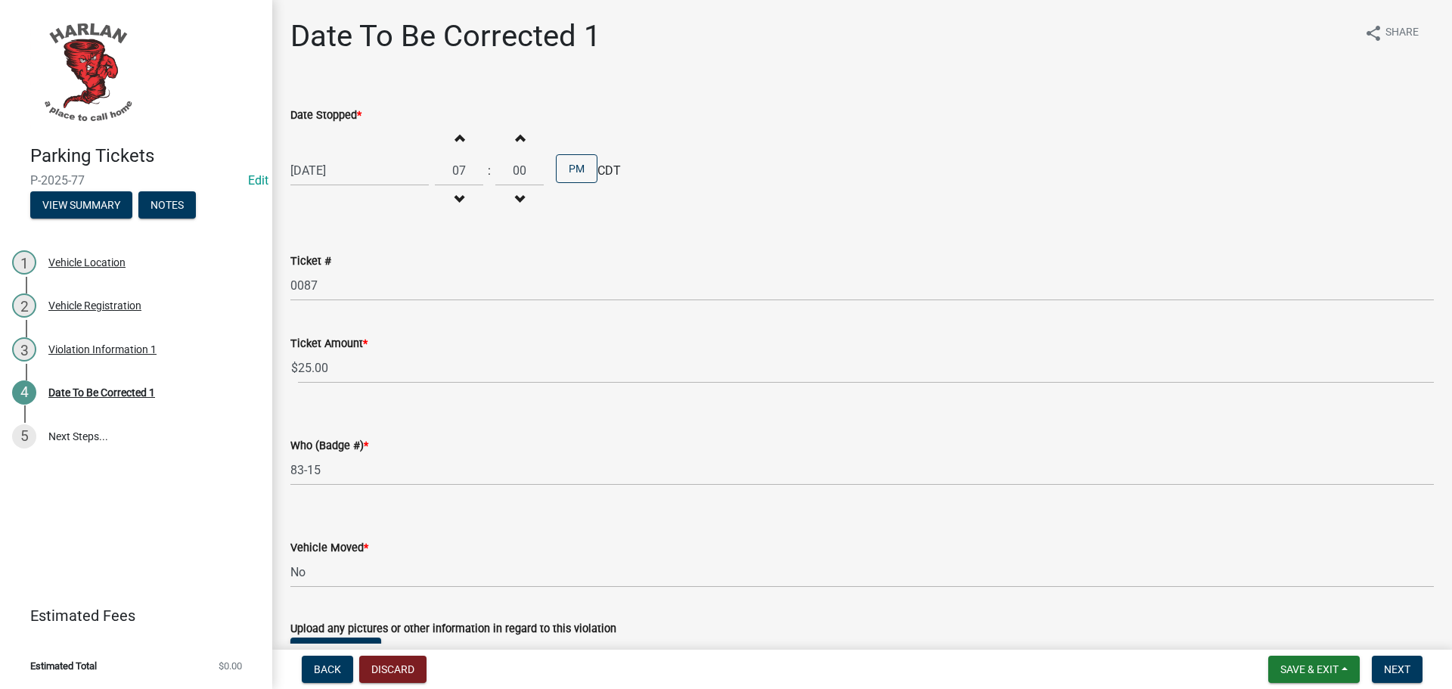
click at [456, 196] on span "button" at bounding box center [459, 200] width 8 height 12
type input "03"
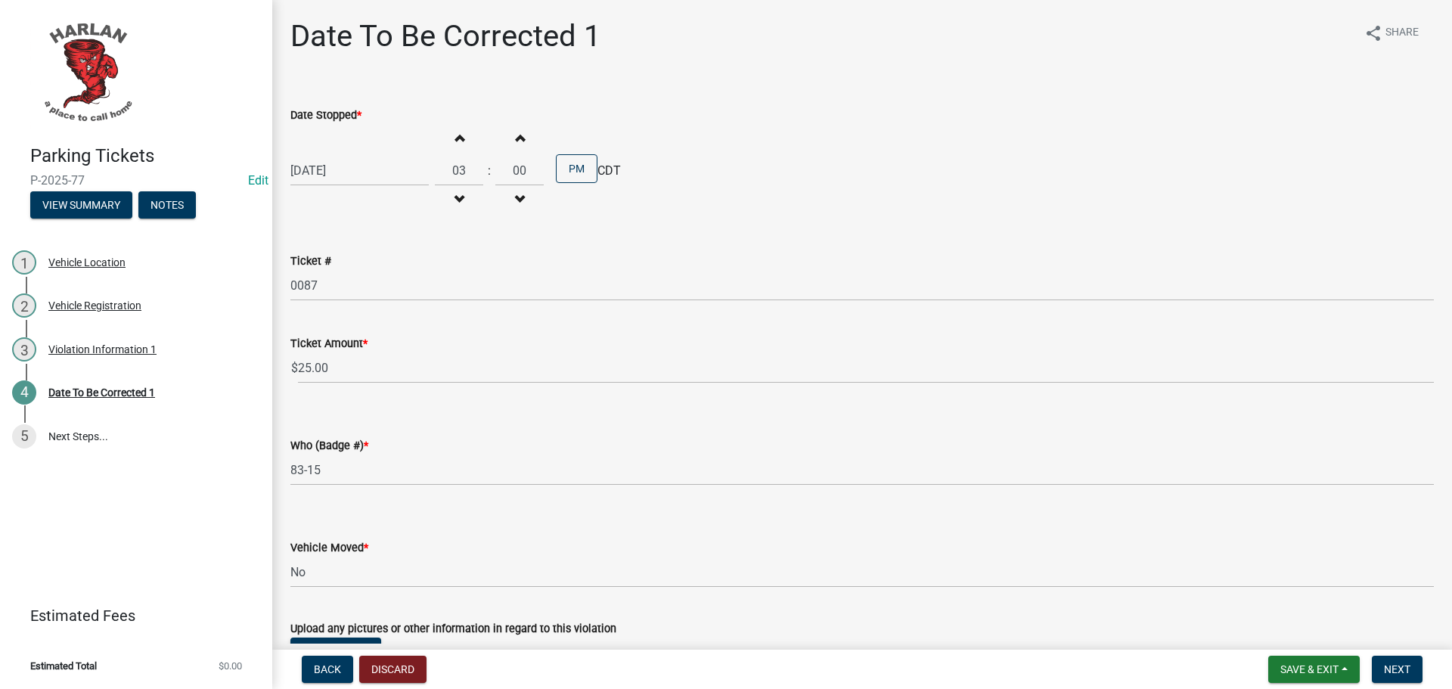
click at [516, 135] on span "button" at bounding box center [520, 138] width 8 height 12
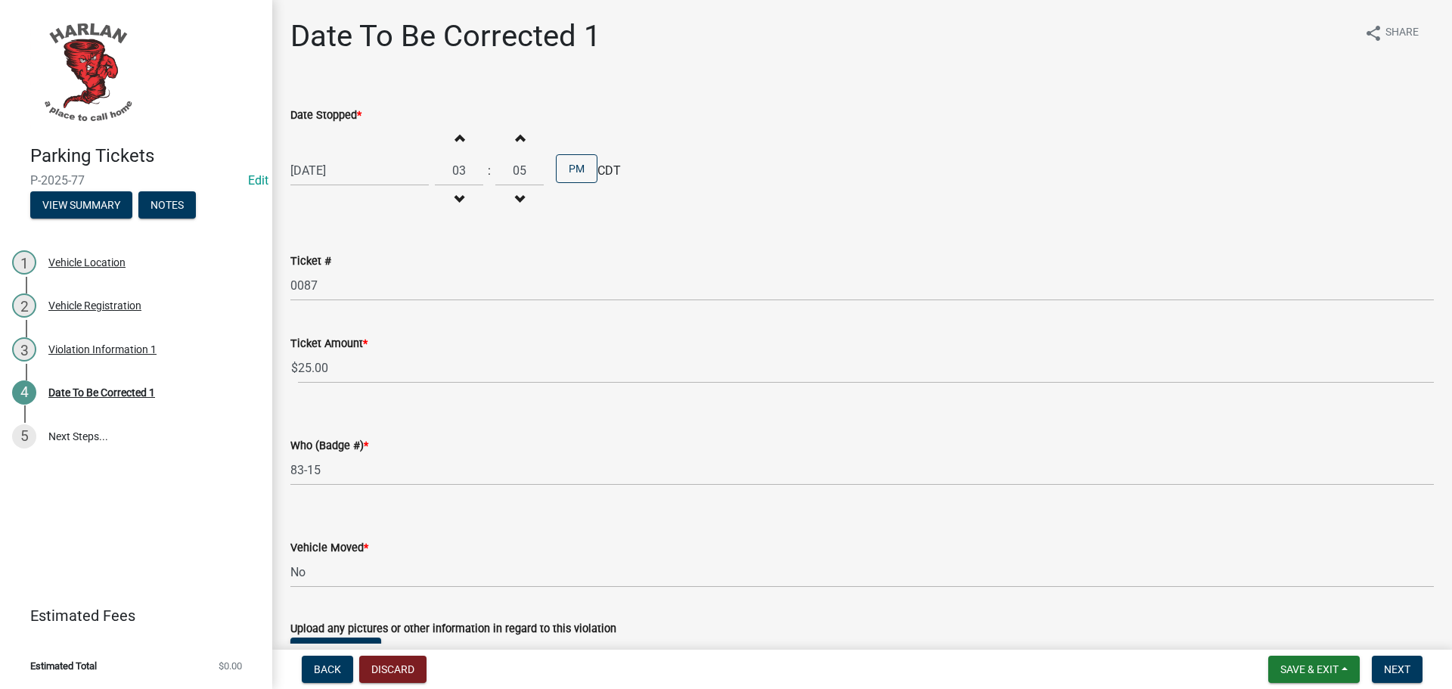
click at [516, 135] on span "button" at bounding box center [520, 138] width 8 height 12
type input "08"
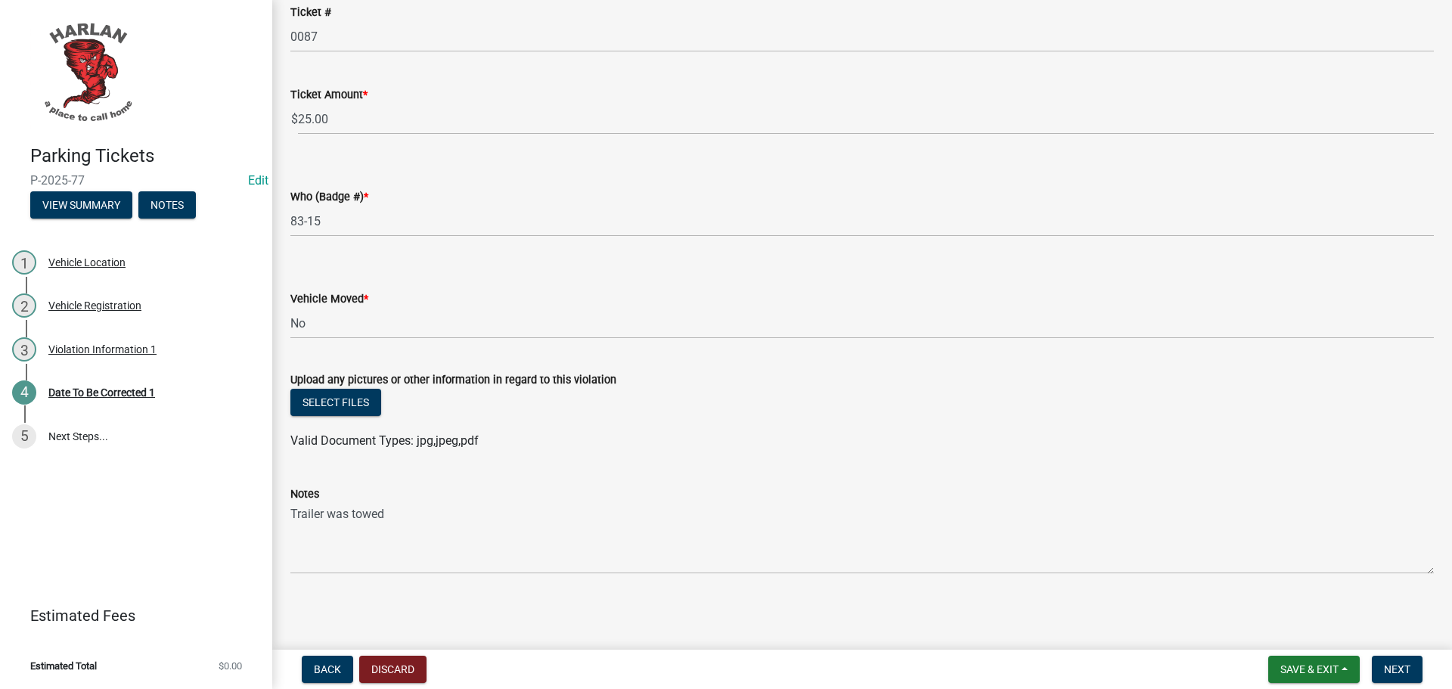
scroll to position [250, 0]
click at [1397, 668] on span "Next" at bounding box center [1397, 669] width 26 height 12
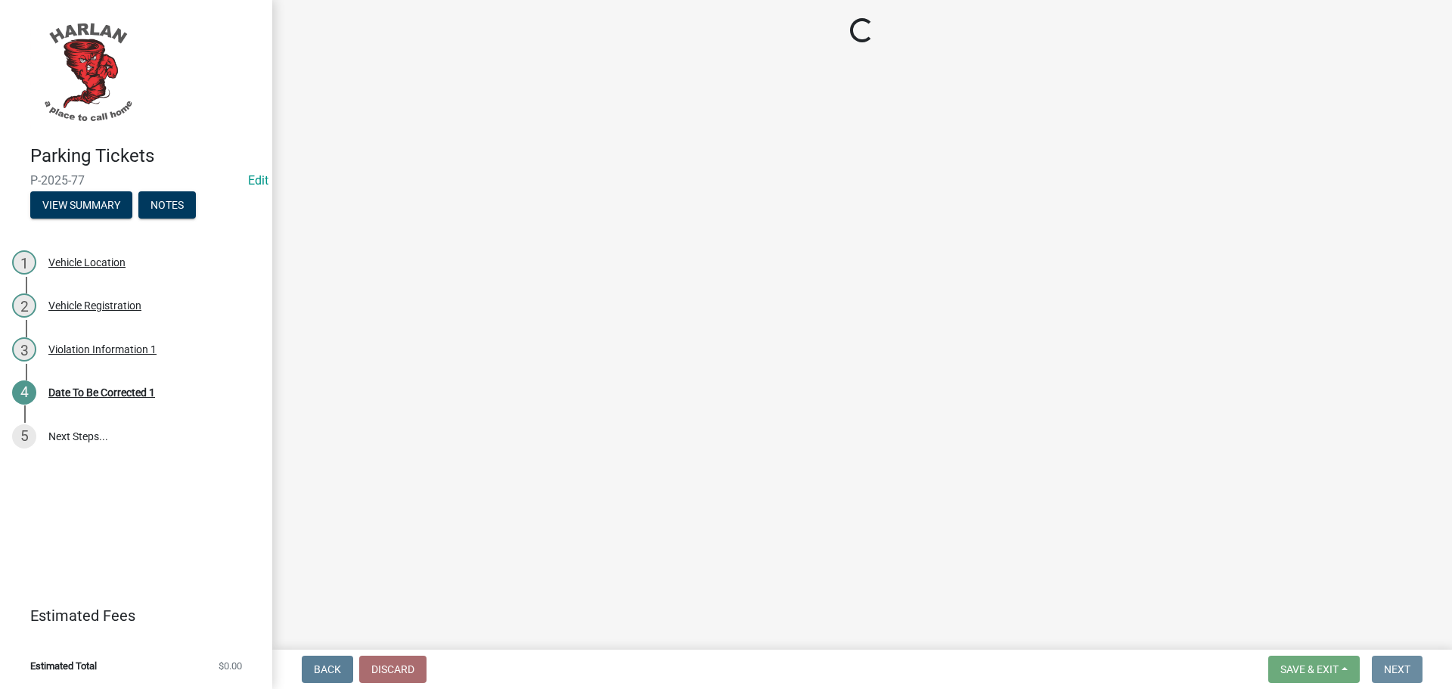
scroll to position [0, 0]
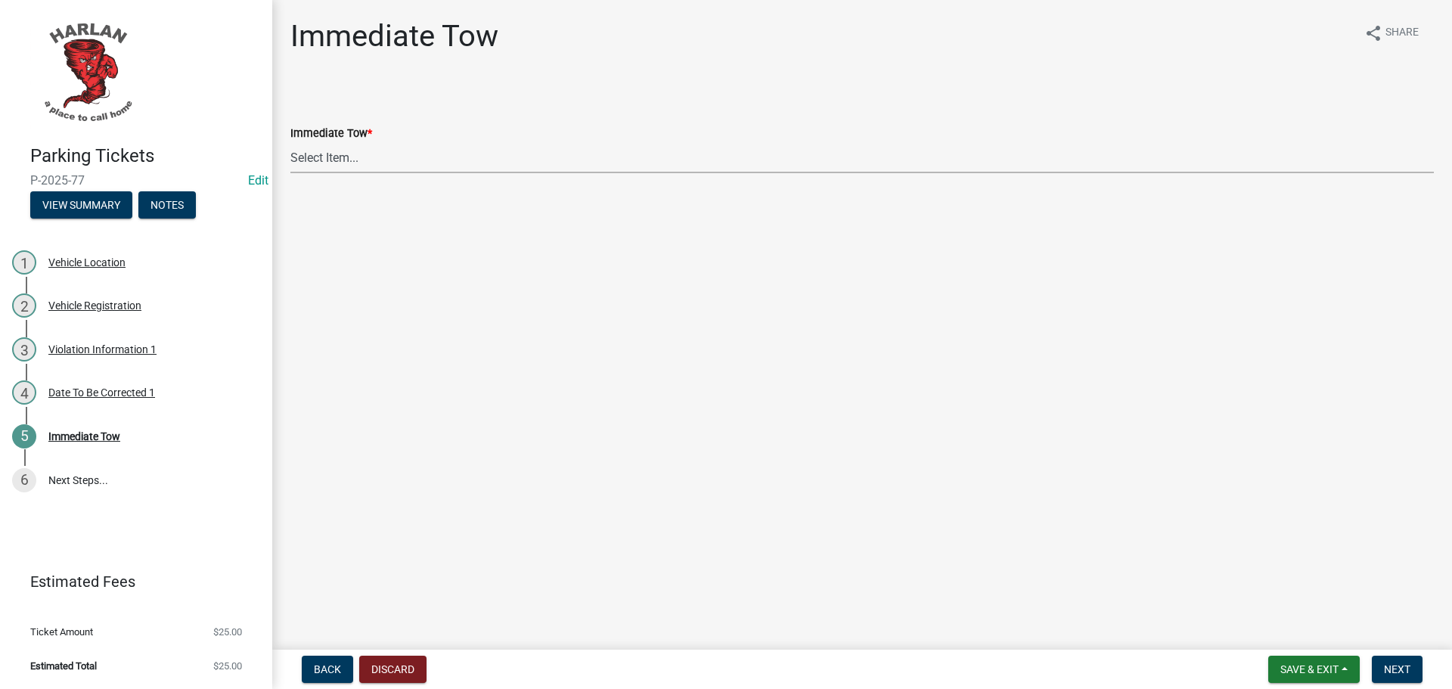
click at [371, 161] on select "Select Item... Yes No" at bounding box center [862, 157] width 1144 height 31
click at [290, 142] on select "Select Item... Yes No" at bounding box center [862, 157] width 1144 height 31
select select "b5a9969c-22dd-4acd-beaf-3c7dbdd4e8b5"
click at [1402, 664] on span "Next" at bounding box center [1397, 669] width 26 height 12
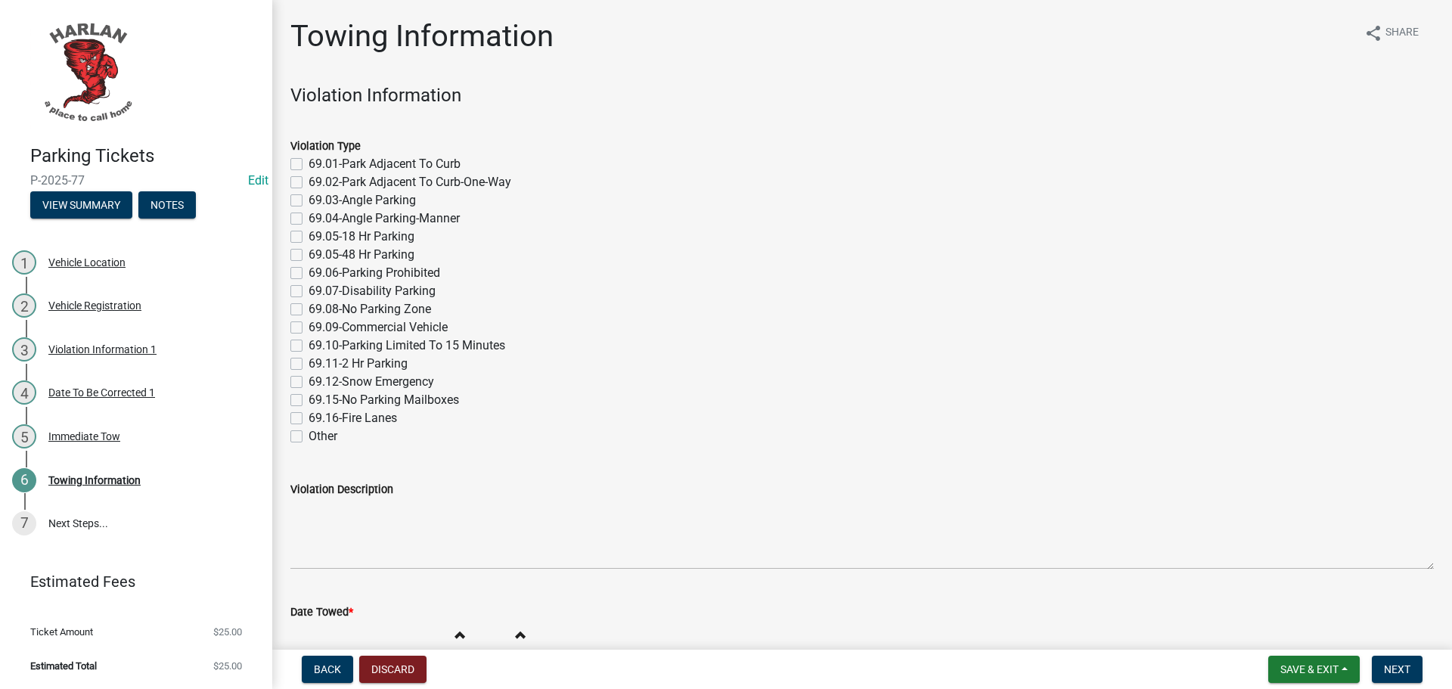
drag, startPoint x: 298, startPoint y: 273, endPoint x: 355, endPoint y: 309, distance: 67.0
click at [302, 280] on div "69.06-Parking Prohibited" at bounding box center [862, 273] width 1144 height 18
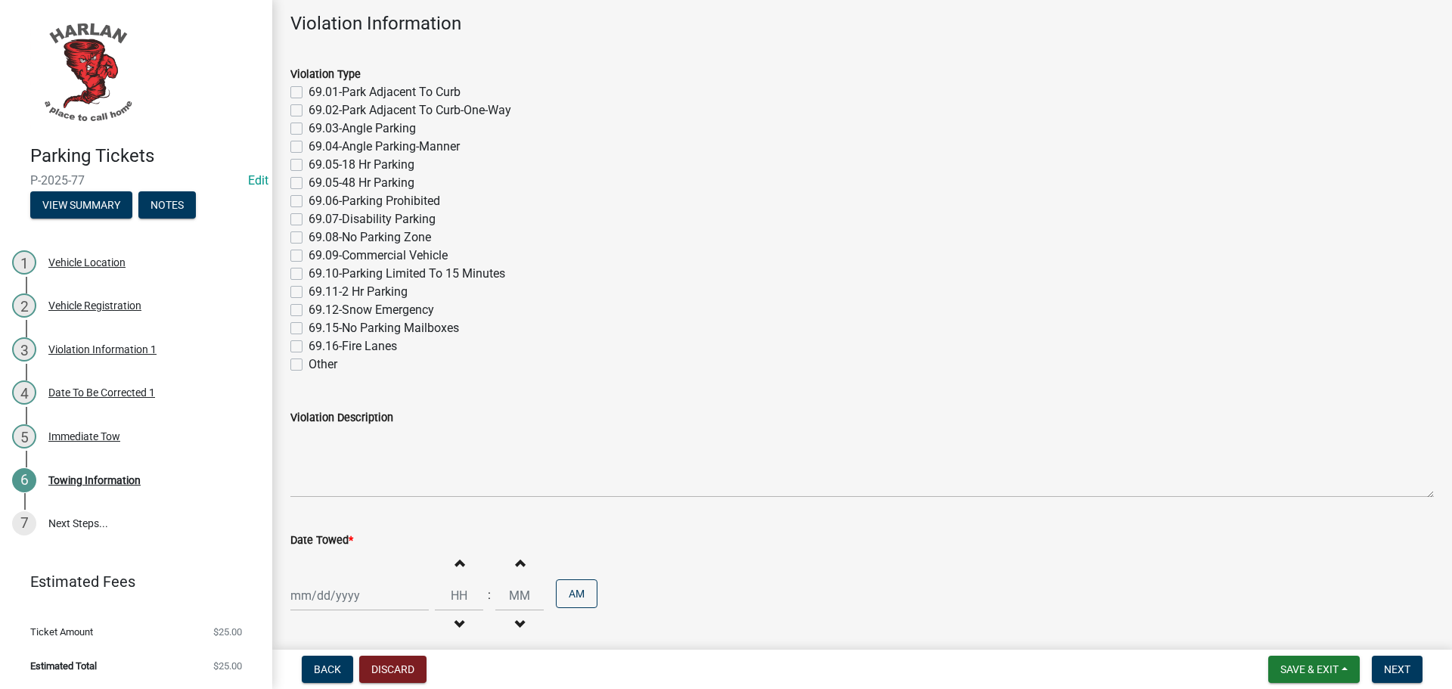
scroll to position [303, 0]
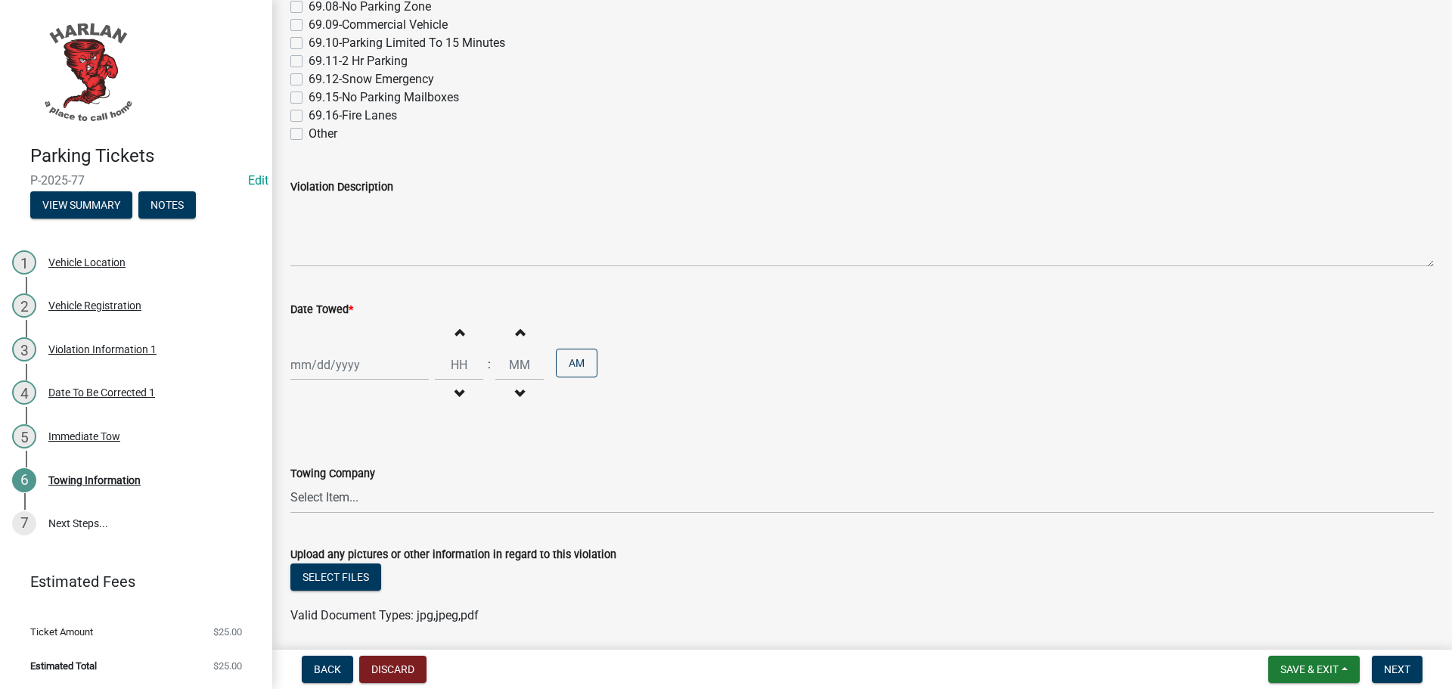
click at [365, 365] on div at bounding box center [359, 364] width 138 height 31
select select "9"
select select "2025"
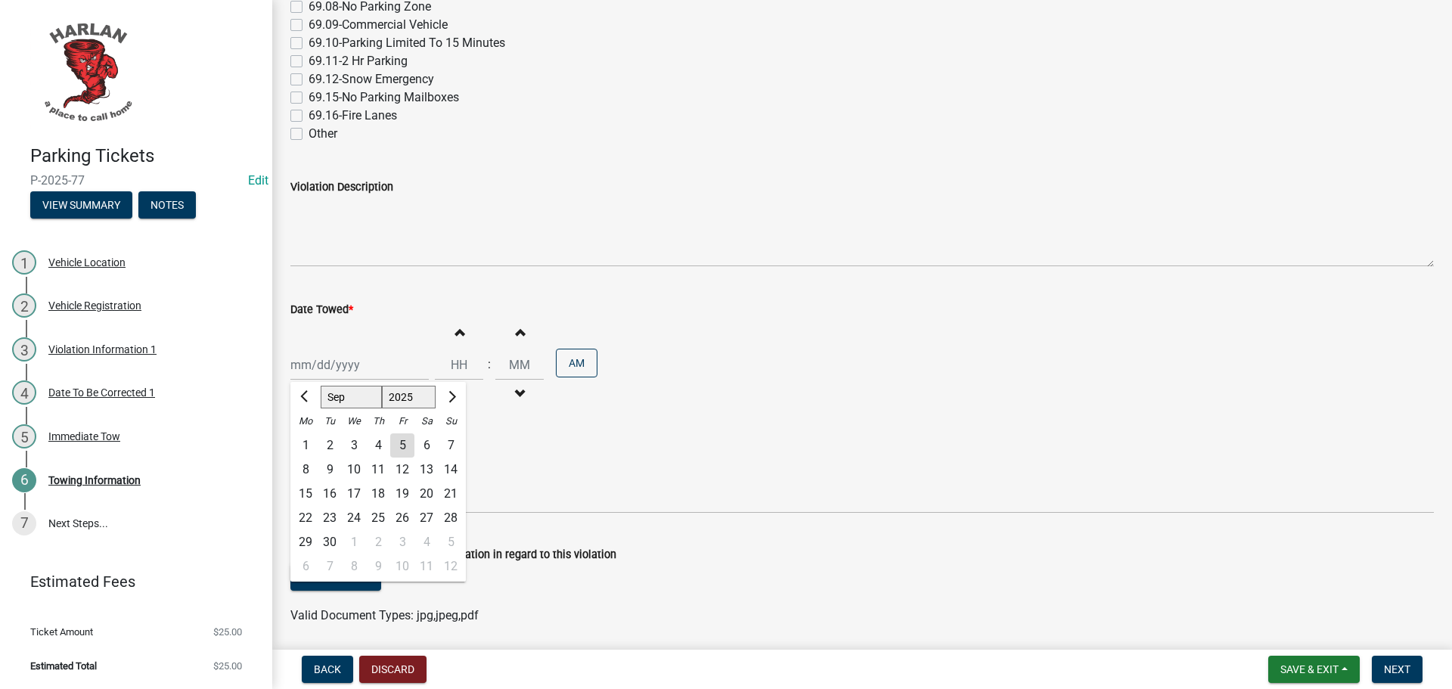
click at [379, 446] on div "4" at bounding box center [378, 445] width 24 height 24
type input "09/04/2025"
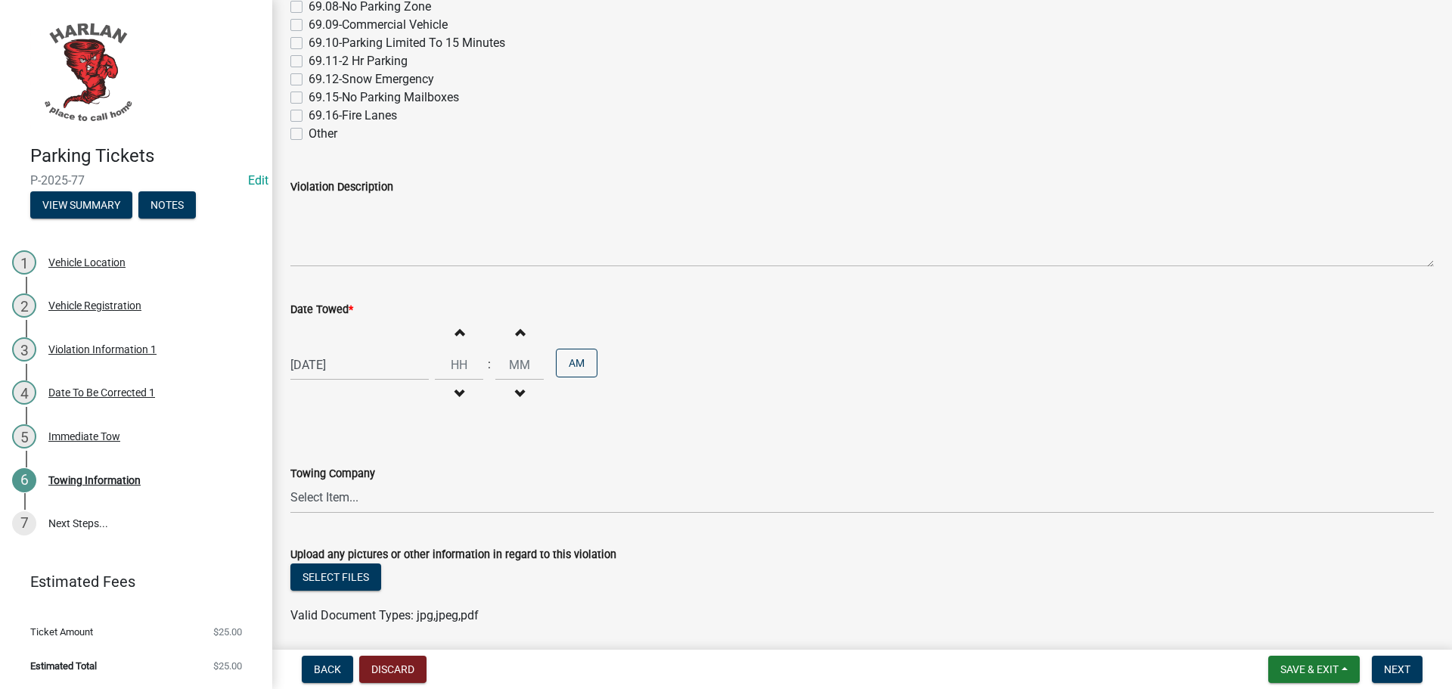
click at [455, 331] on span "button" at bounding box center [459, 331] width 8 height 12
type input "01"
type input "00"
click at [455, 331] on span "button" at bounding box center [459, 331] width 8 height 12
click at [455, 392] on span "button" at bounding box center [459, 393] width 8 height 12
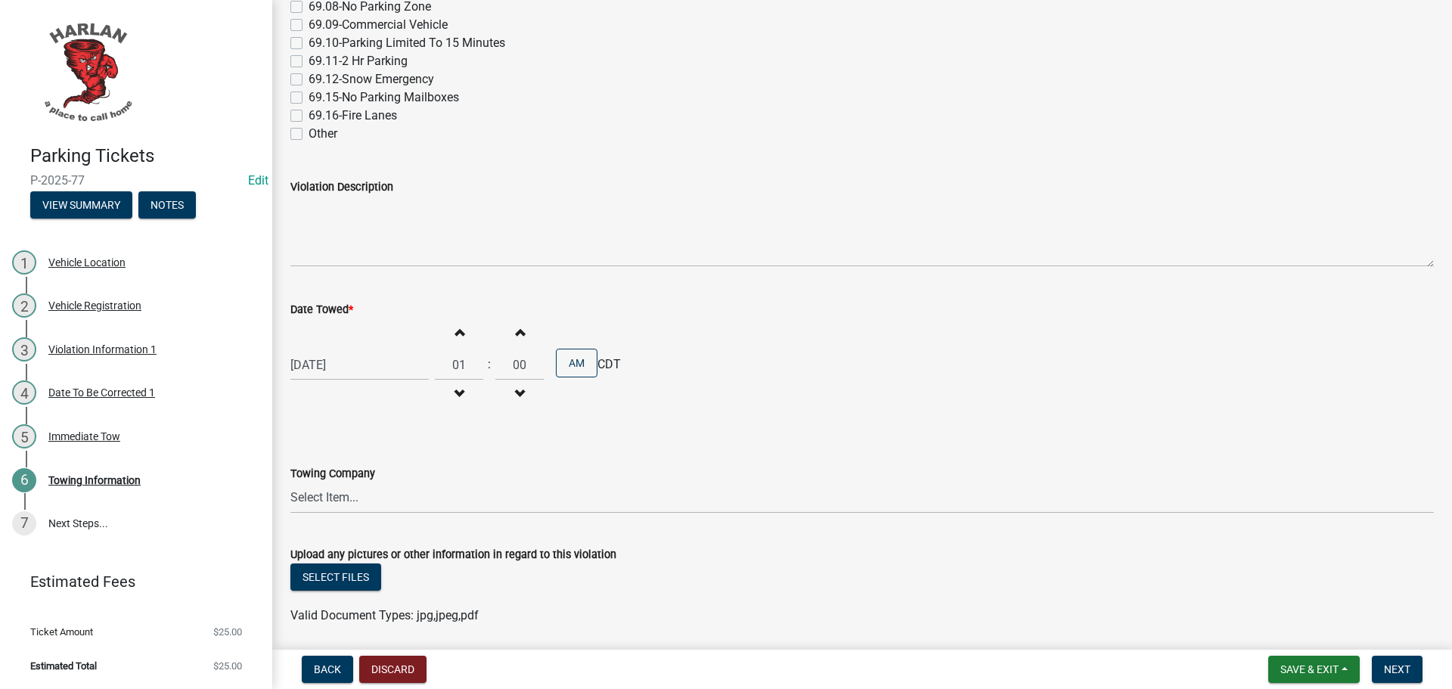
click at [455, 391] on span "button" at bounding box center [459, 393] width 8 height 12
click at [455, 390] on span "button" at bounding box center [459, 393] width 8 height 12
click at [455, 340] on button "Increment hours" at bounding box center [459, 331] width 32 height 27
click at [455, 336] on span "button" at bounding box center [459, 331] width 8 height 12
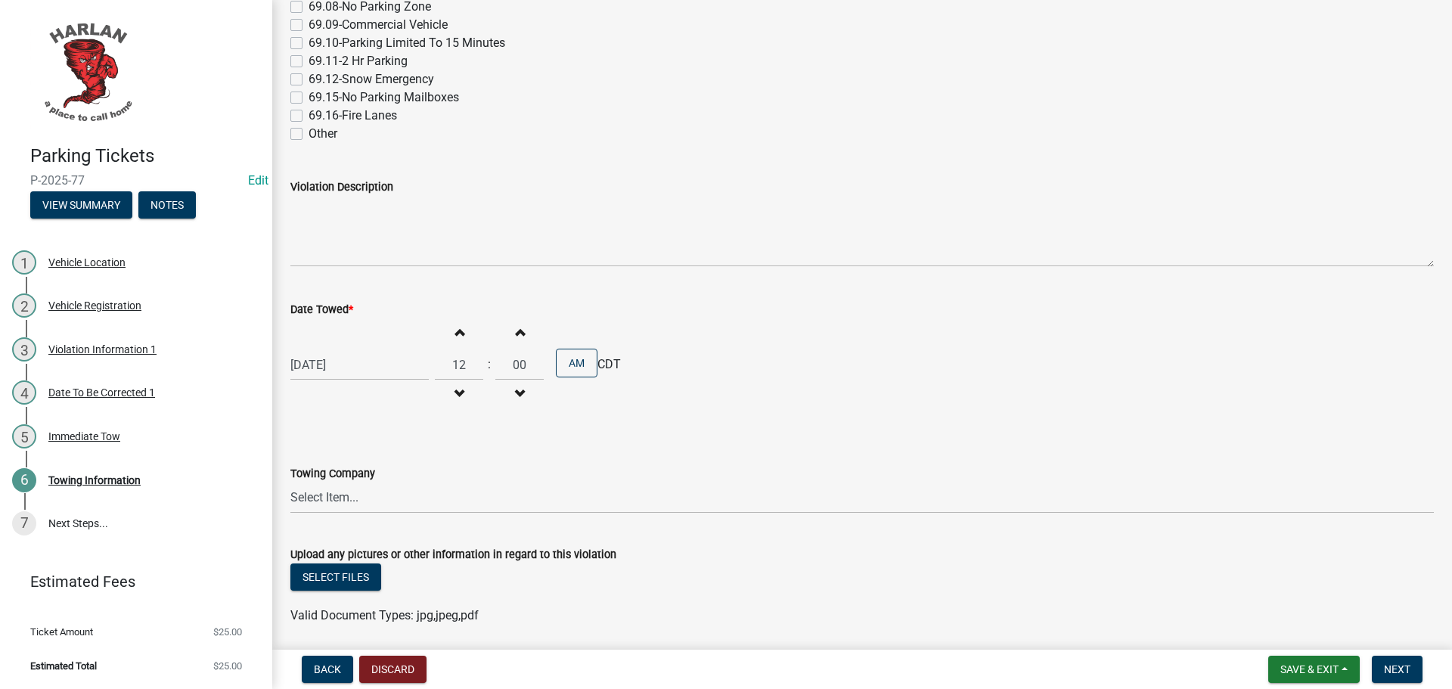
click at [455, 336] on span "button" at bounding box center [459, 331] width 8 height 12
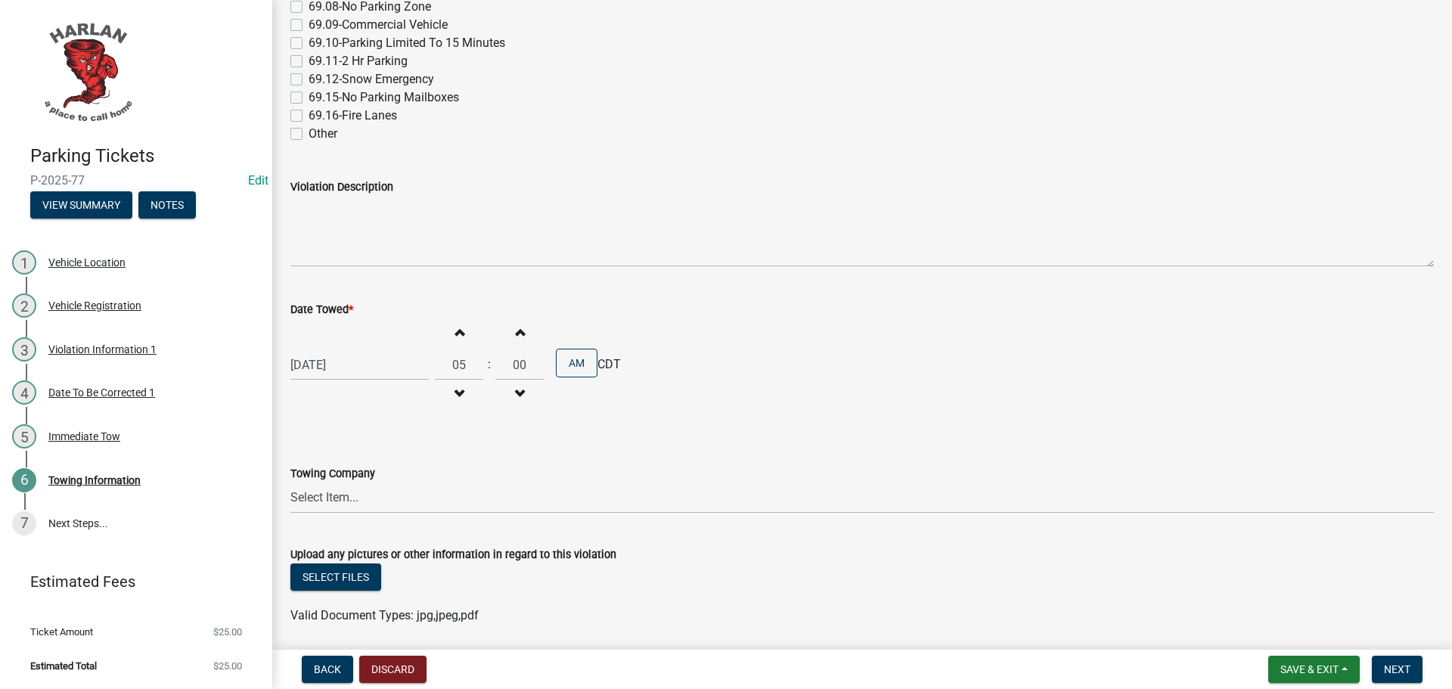
click at [455, 336] on span "button" at bounding box center [459, 331] width 8 height 12
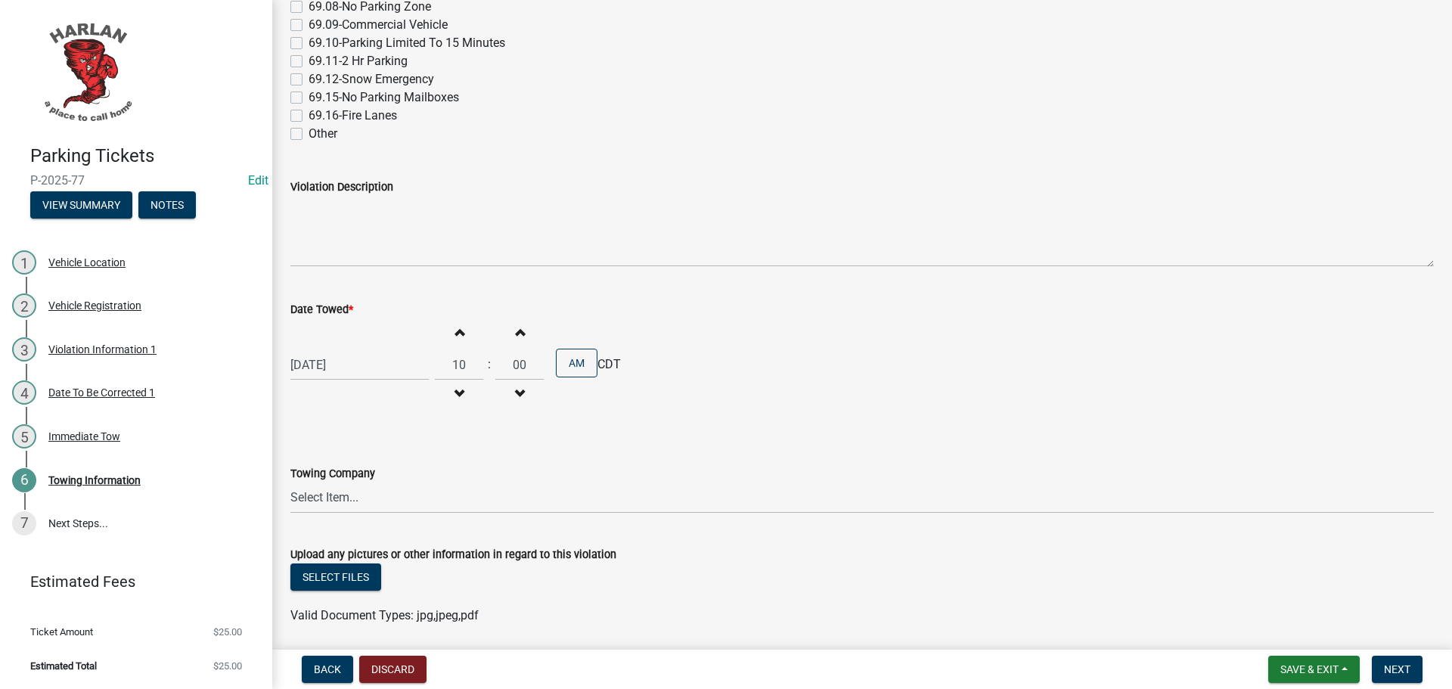
click at [455, 336] on span "button" at bounding box center [459, 331] width 8 height 12
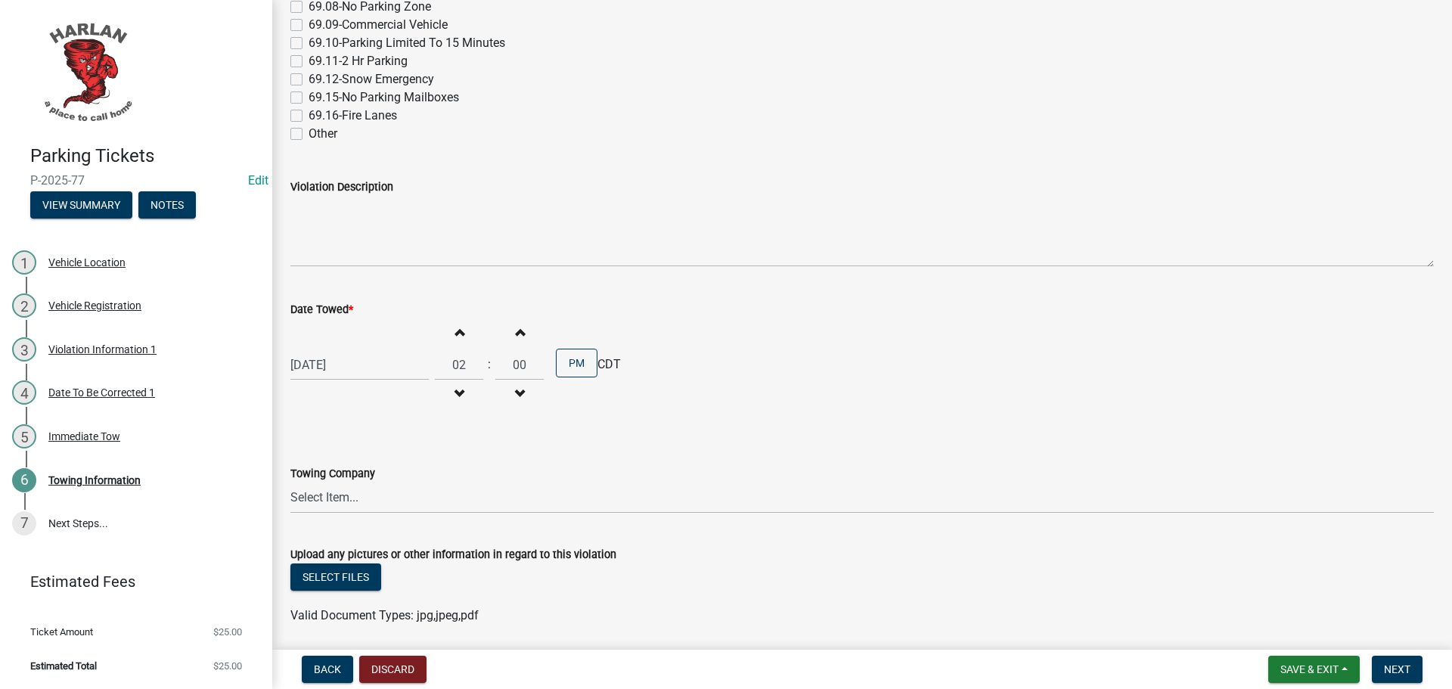
type input "03"
click at [516, 330] on span "button" at bounding box center [520, 331] width 8 height 12
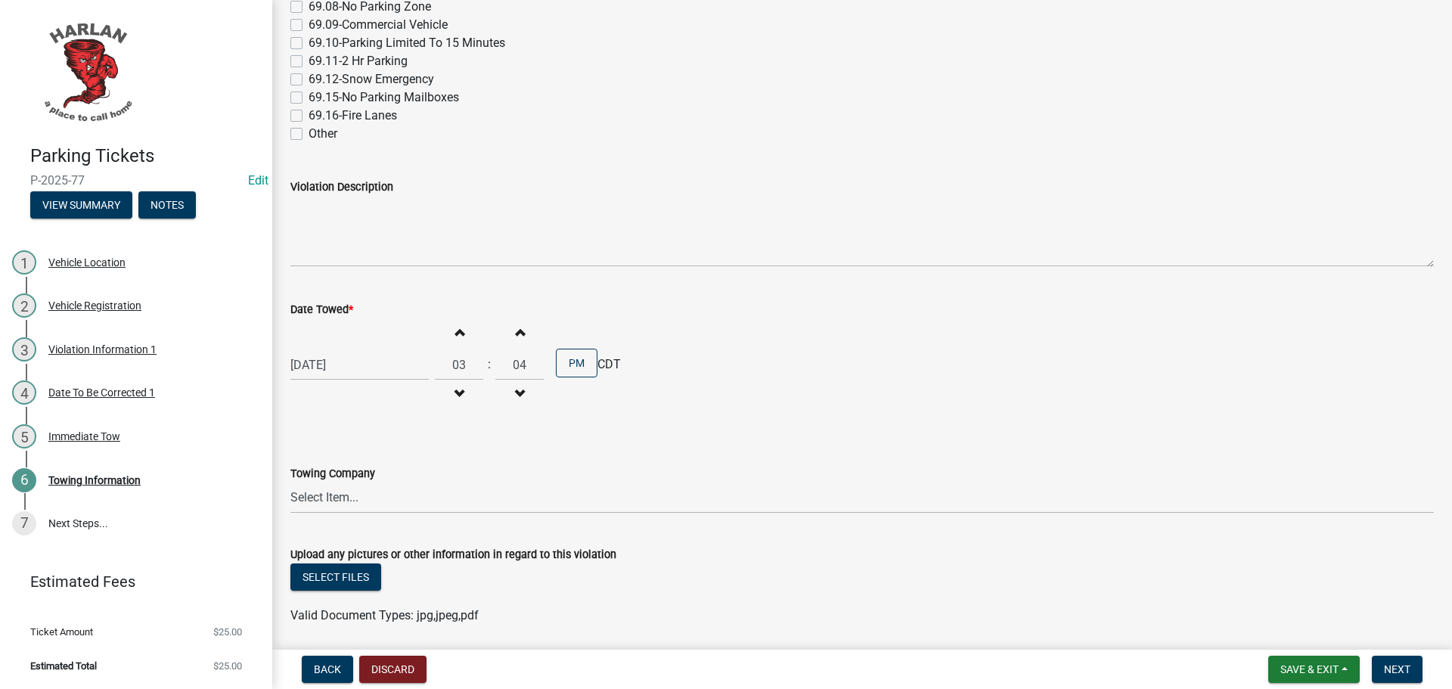
click at [516, 330] on span "button" at bounding box center [520, 331] width 8 height 12
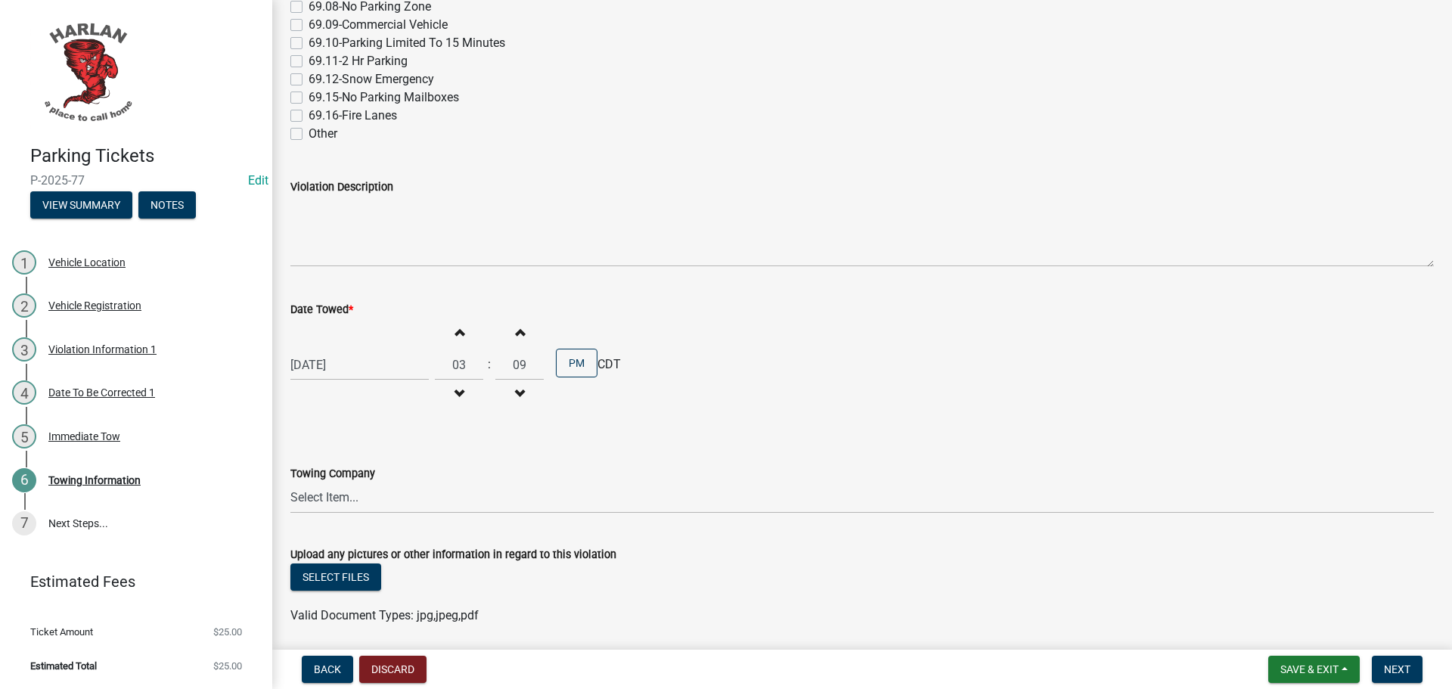
click at [517, 387] on button "Decrement minutes" at bounding box center [520, 394] width 32 height 27
type input "08"
click at [374, 497] on select "Select Item... 712 Towing-422 Market Street, Harlan, IA, 51537 Chadwick Towing-…" at bounding box center [862, 498] width 1144 height 31
click at [290, 483] on select "Select Item... 712 Towing-422 Market Street, Harlan, IA, 51537 Chadwick Towing-…" at bounding box center [862, 498] width 1144 height 31
select select "e41f3fef-b0f6-47c7-8089-6155c7ea99cf"
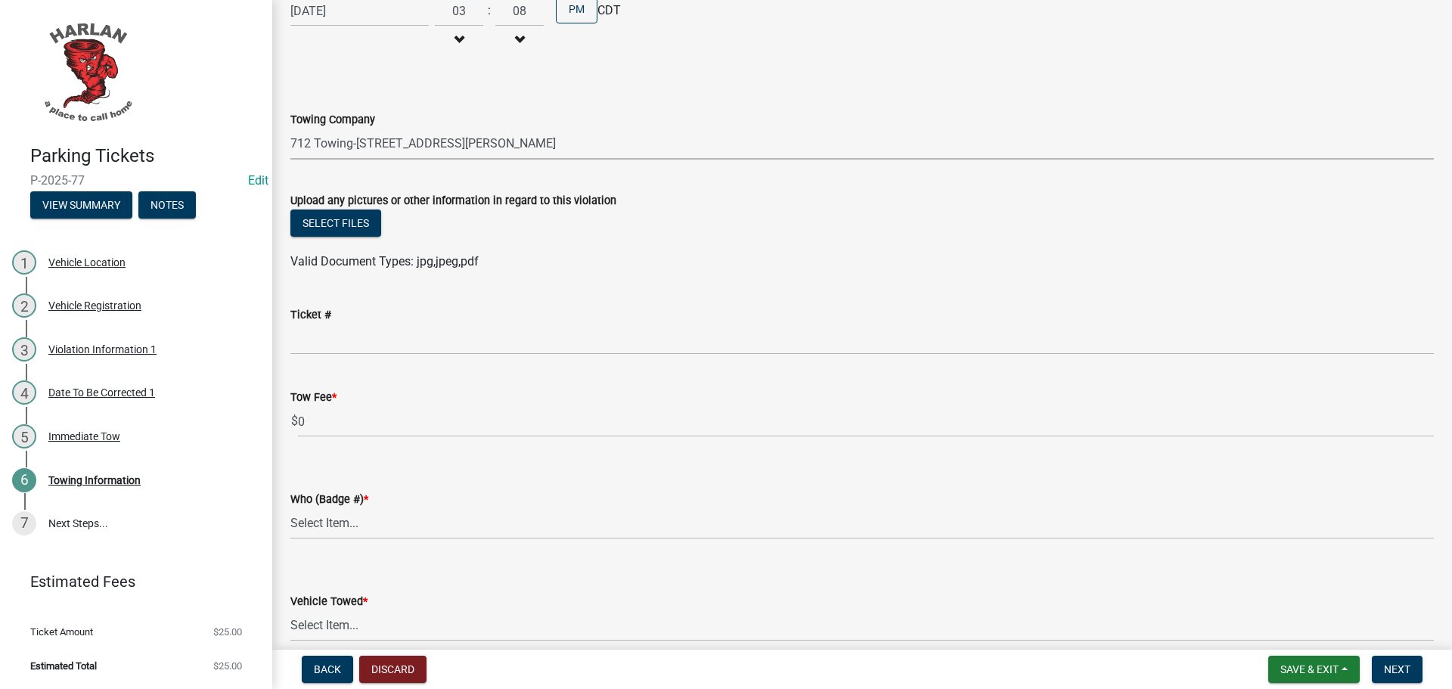
scroll to position [681, 0]
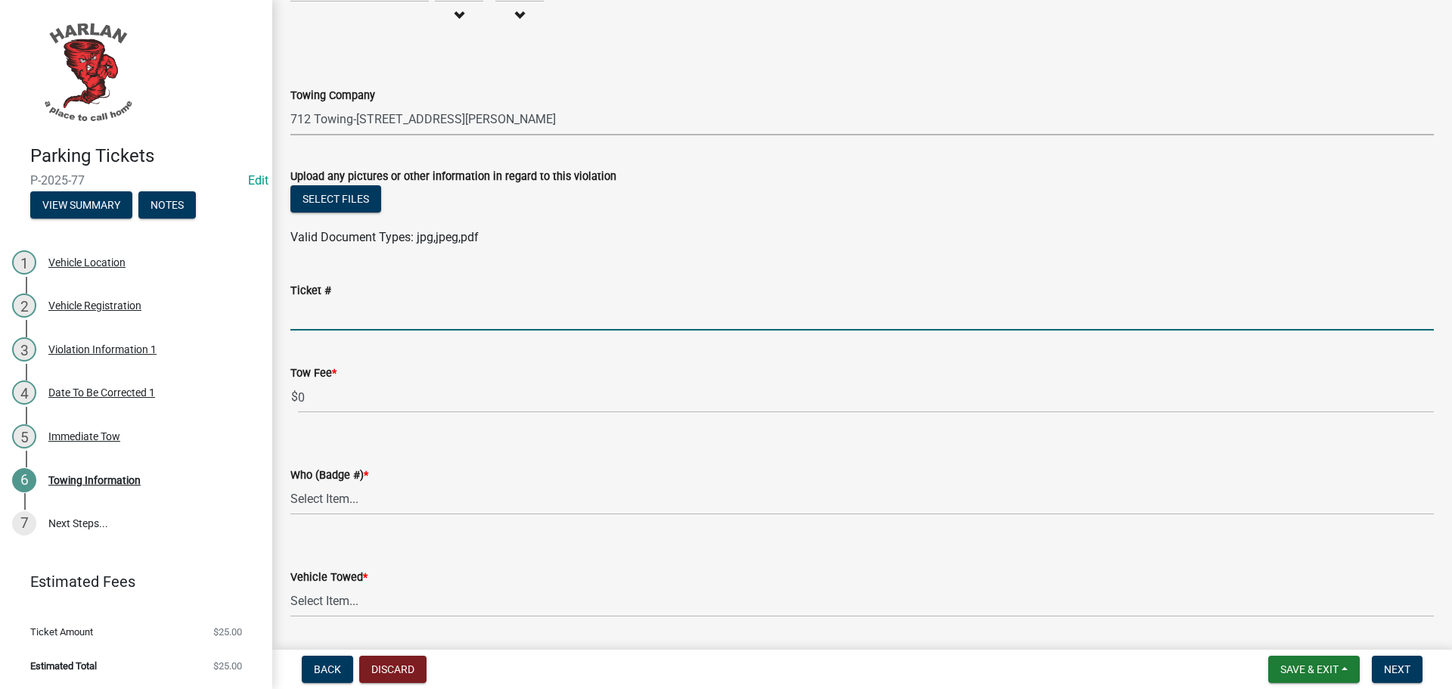
click at [324, 314] on input "Ticket #" at bounding box center [862, 315] width 1144 height 31
type input "0087"
click at [70, 346] on div "Violation Information 1" at bounding box center [102, 349] width 108 height 11
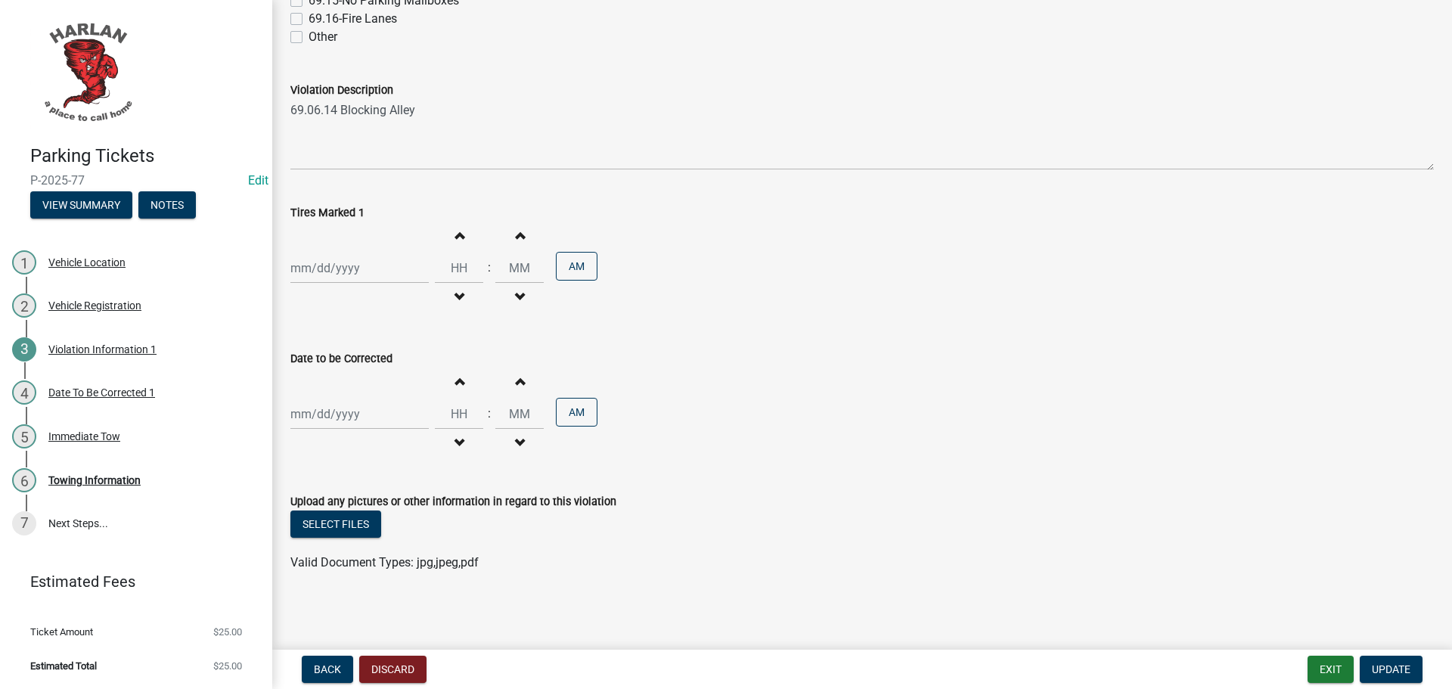
scroll to position [400, 0]
click at [92, 306] on div "Vehicle Registration" at bounding box center [94, 305] width 93 height 11
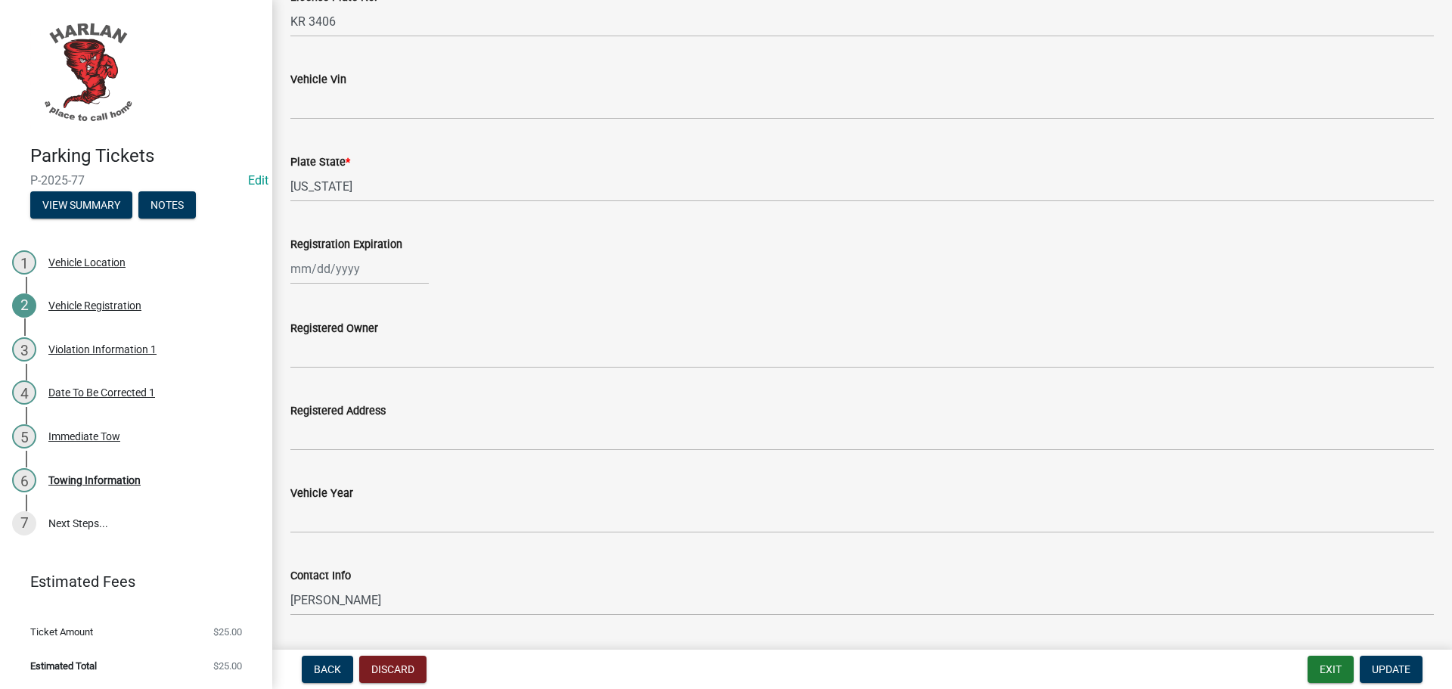
scroll to position [983, 0]
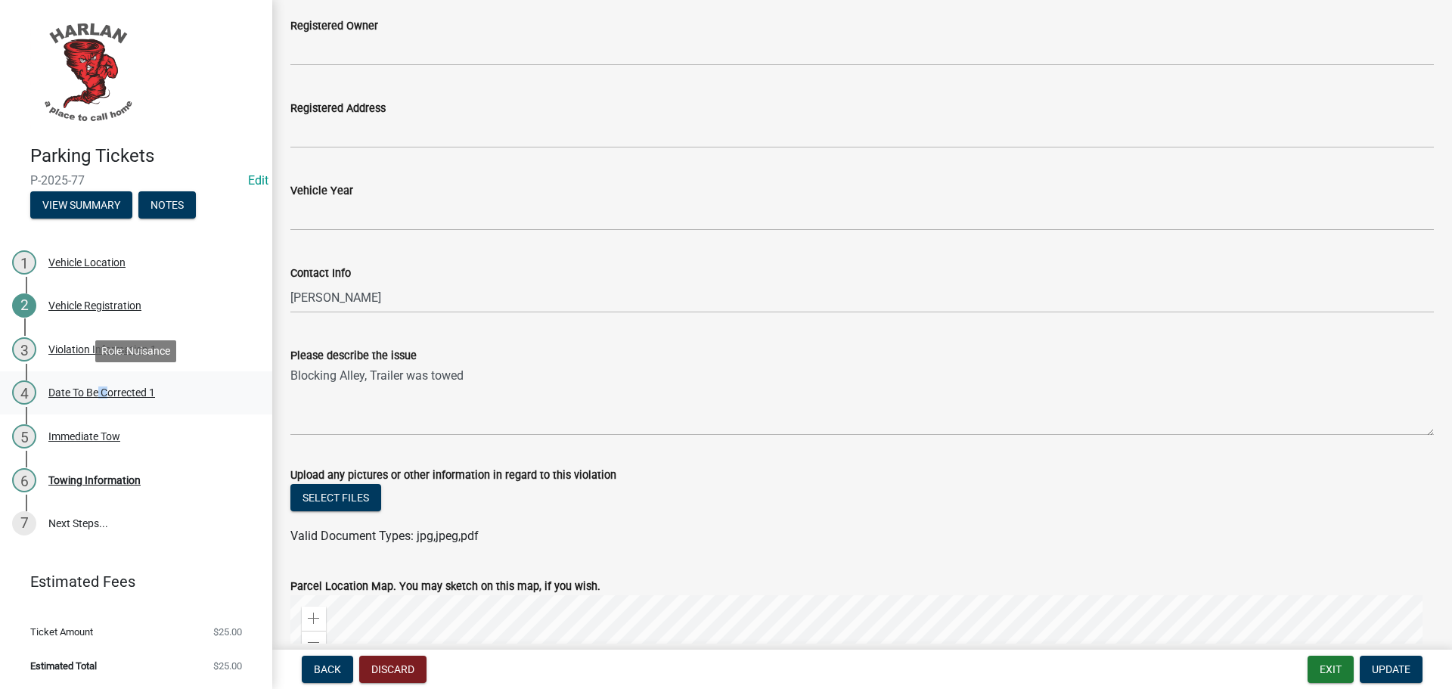
click at [102, 386] on div "4 Date To Be Corrected 1" at bounding box center [130, 393] width 236 height 24
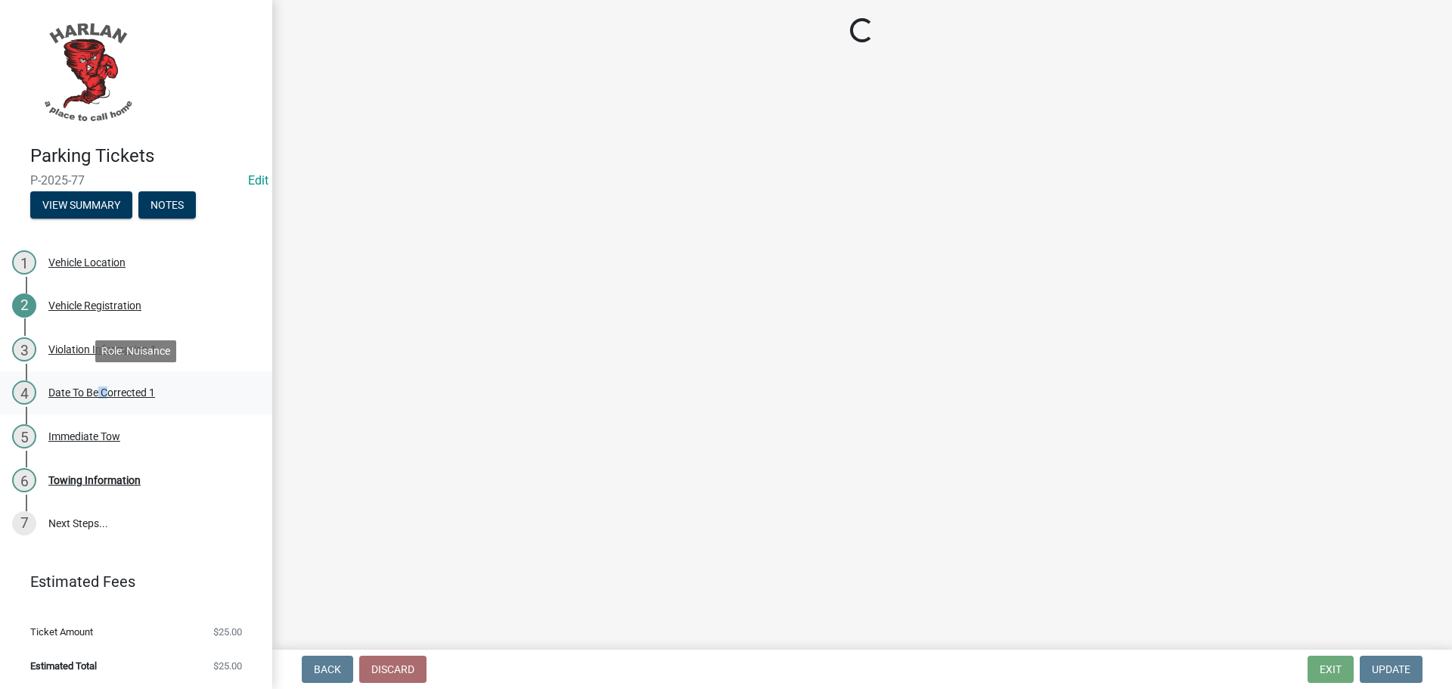
select select "d0d514c9-d4c9-4109-857e-e043ef8c641f"
select select "a2de05ef-af75-4916-bbf6-c2624a2c23d1"
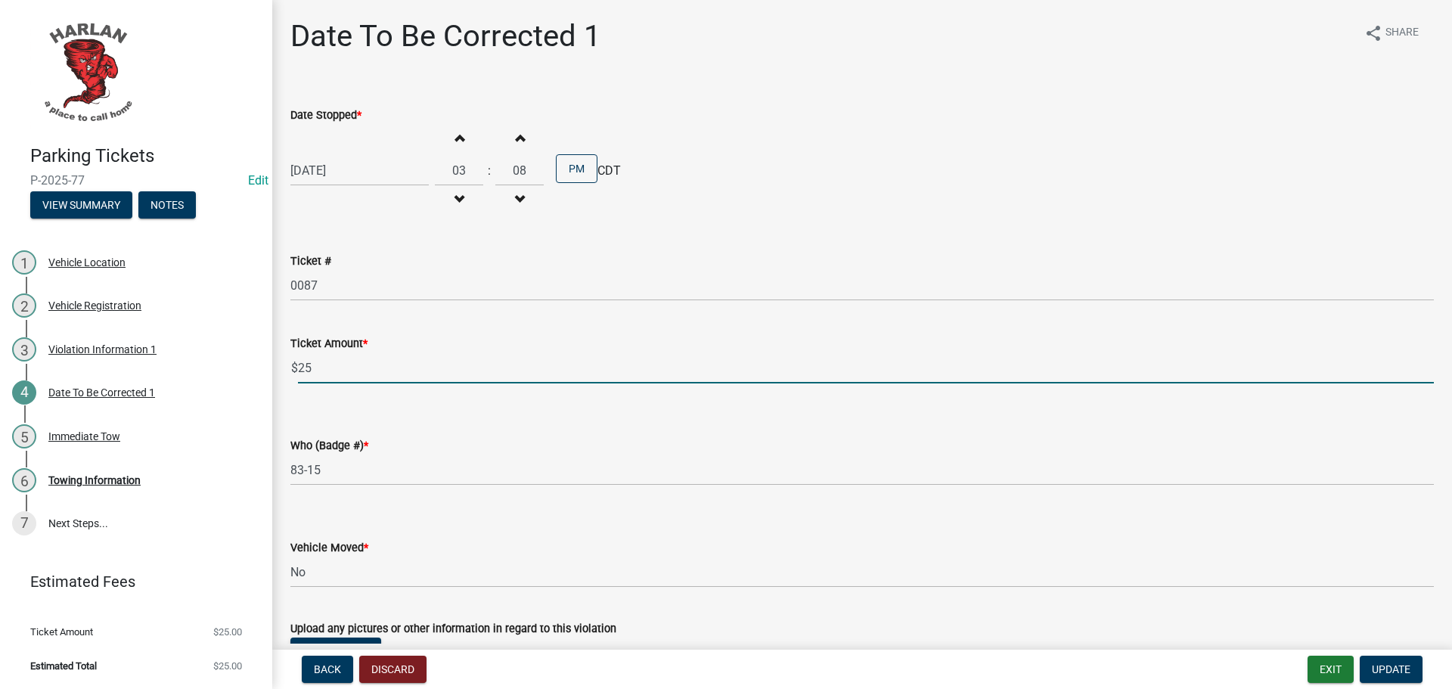
drag, startPoint x: 323, startPoint y: 368, endPoint x: 315, endPoint y: 372, distance: 9.1
click at [297, 370] on div "$ 25" at bounding box center [862, 368] width 1144 height 31
type input "10.00"
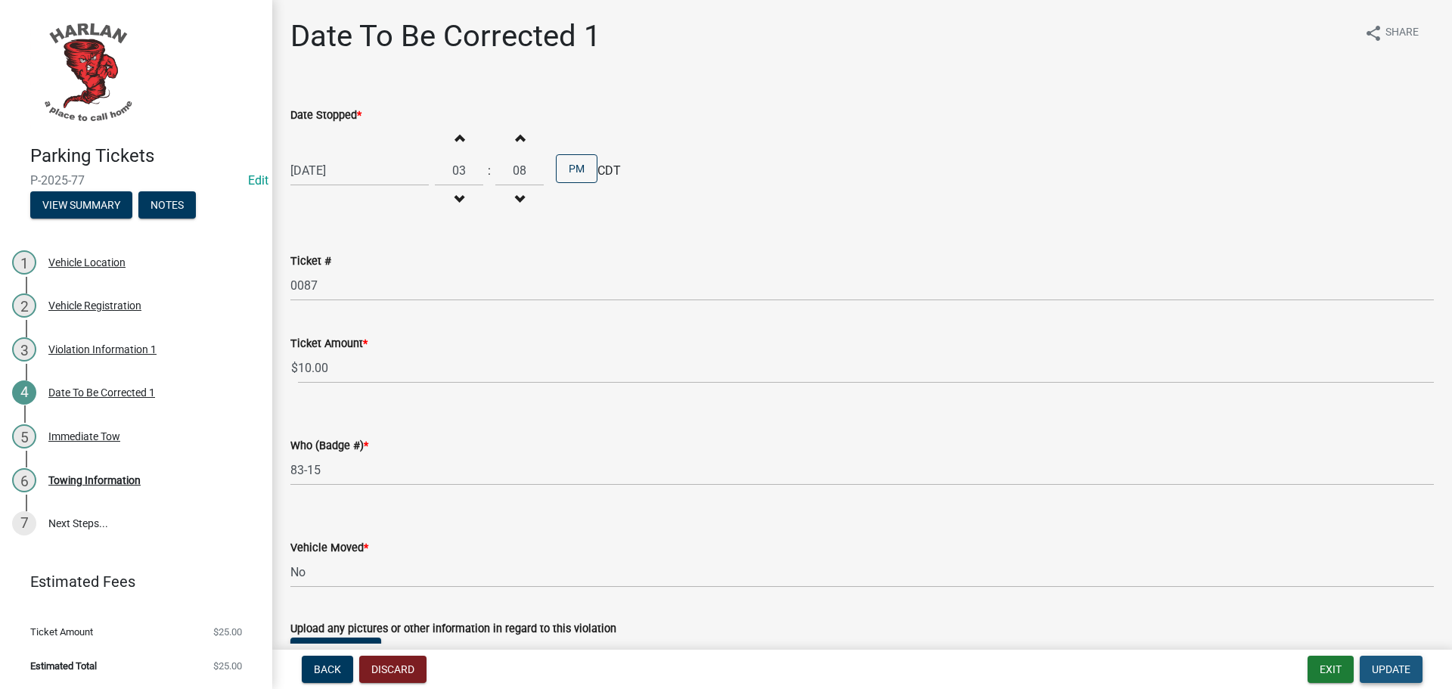
click at [1382, 670] on span "Update" at bounding box center [1391, 669] width 39 height 12
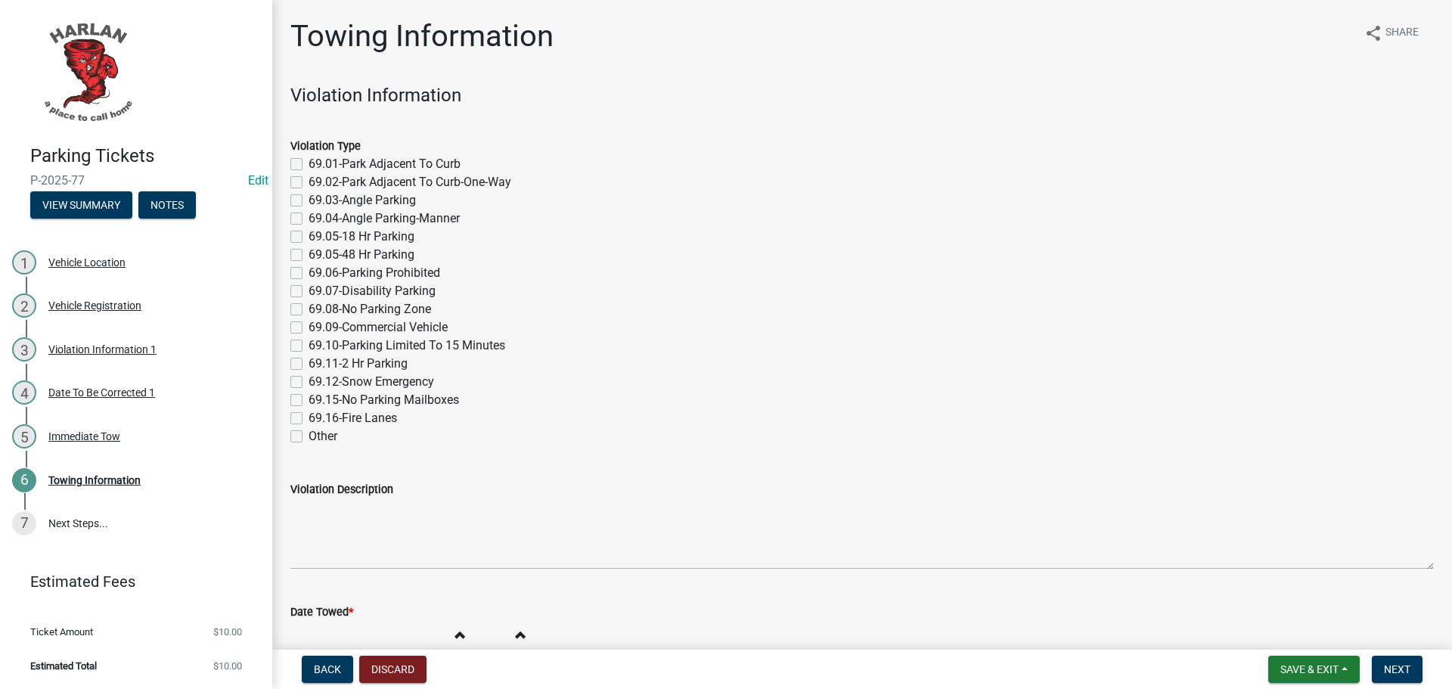
click at [309, 272] on label "69.06-Parking Prohibited" at bounding box center [375, 273] width 132 height 18
click at [309, 272] on input "69.06-Parking Prohibited" at bounding box center [314, 269] width 10 height 10
checkbox input "true"
checkbox input "false"
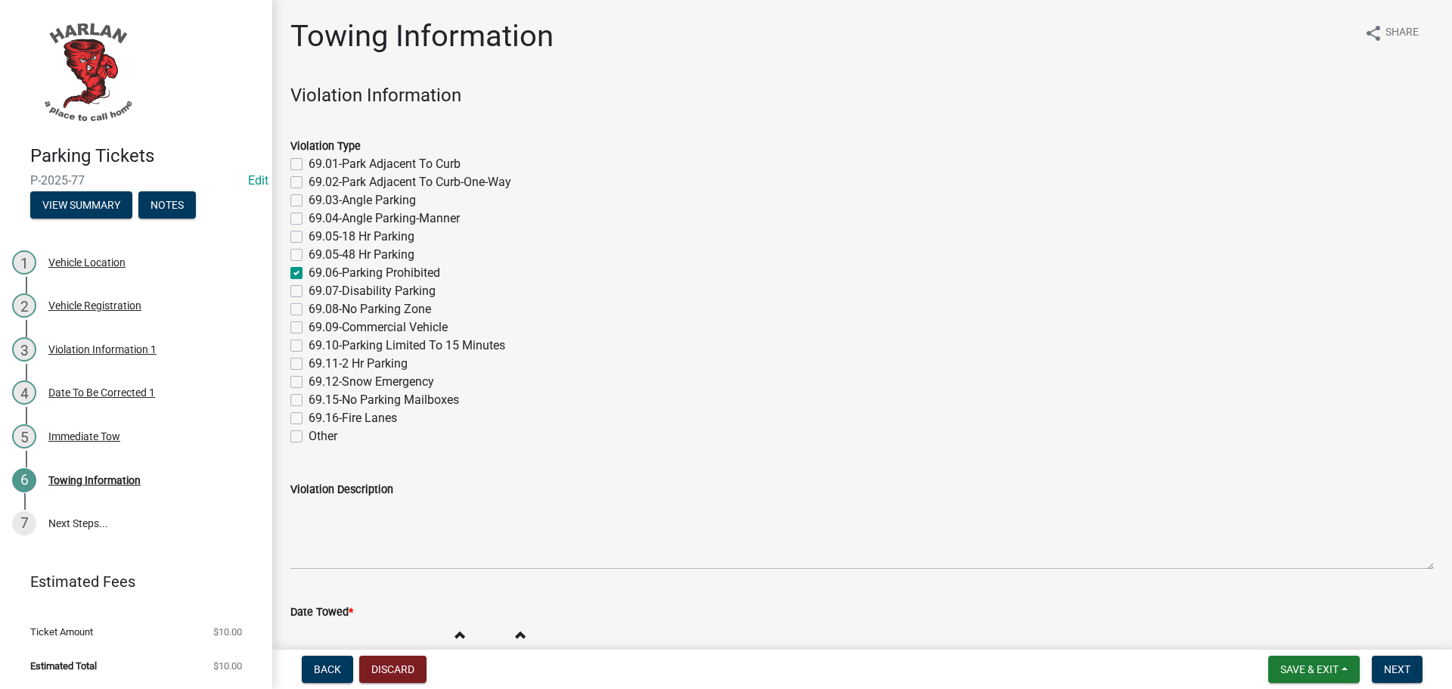
checkbox input "false"
checkbox input "true"
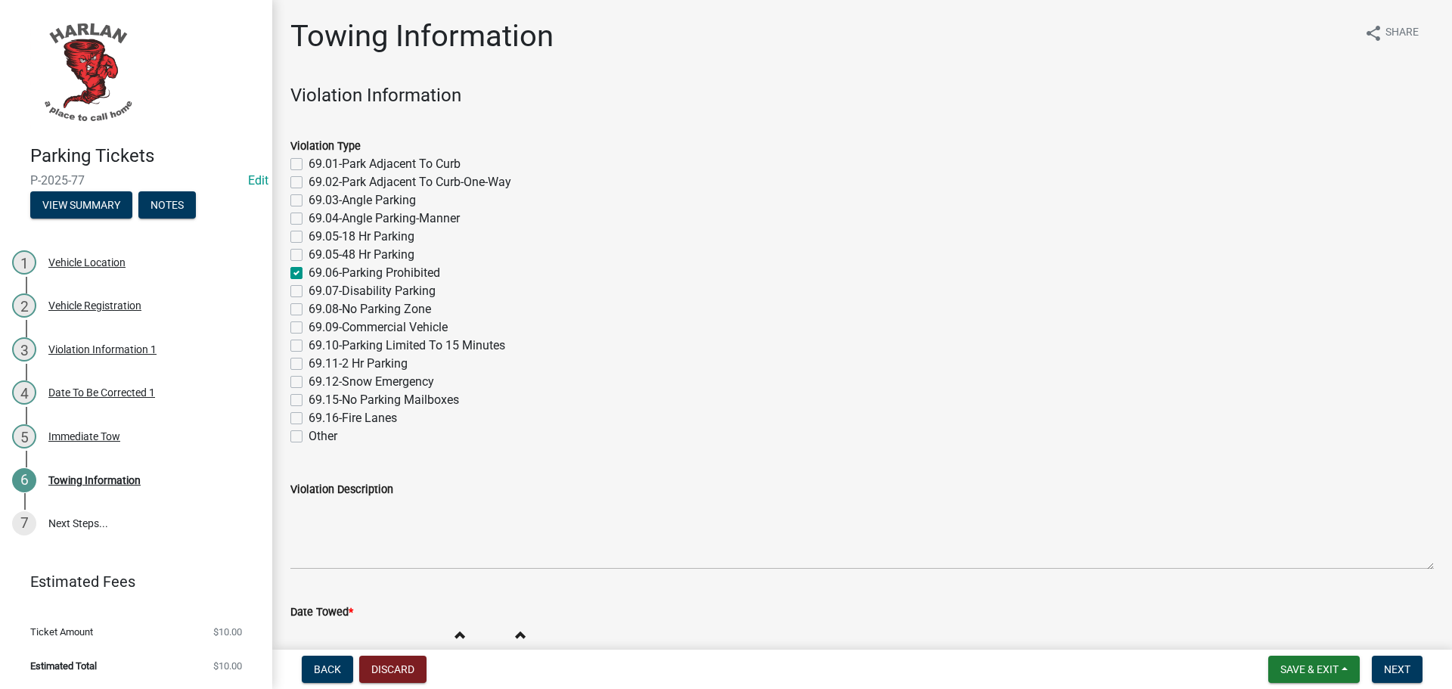
checkbox input "false"
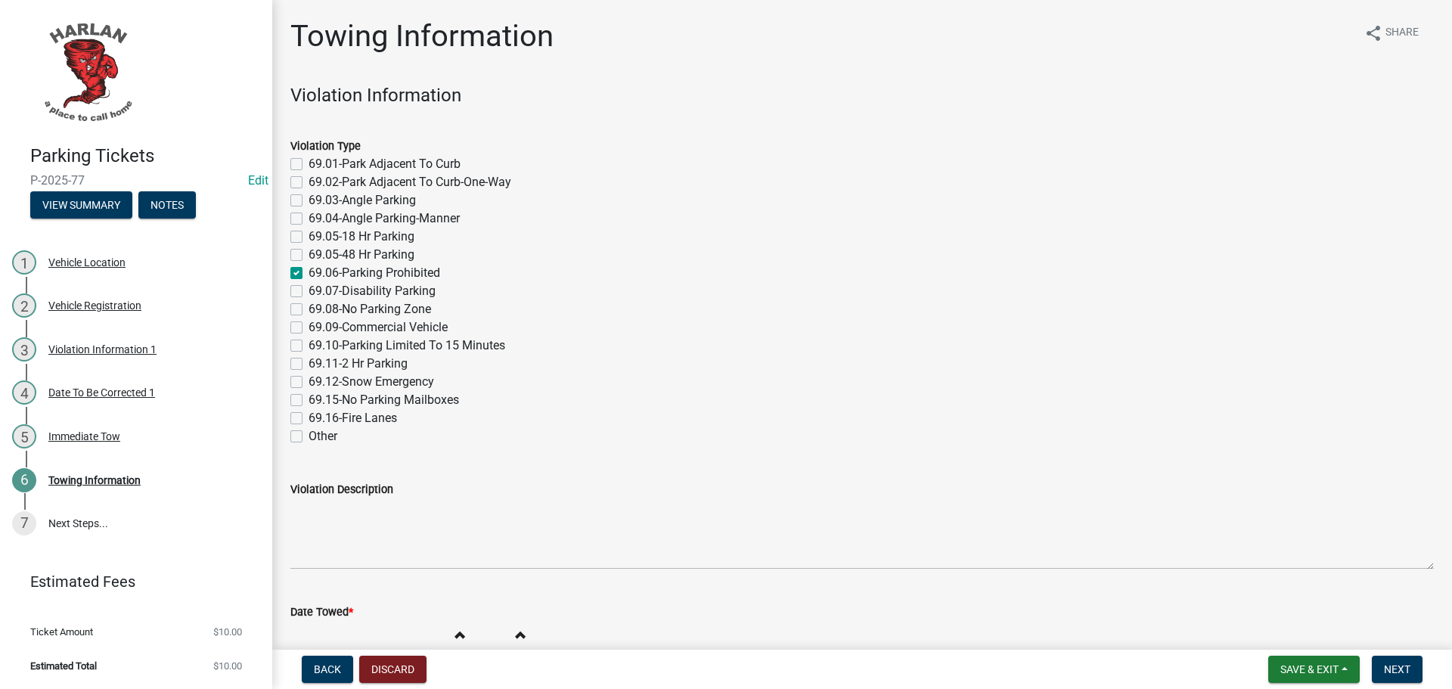
checkbox input "false"
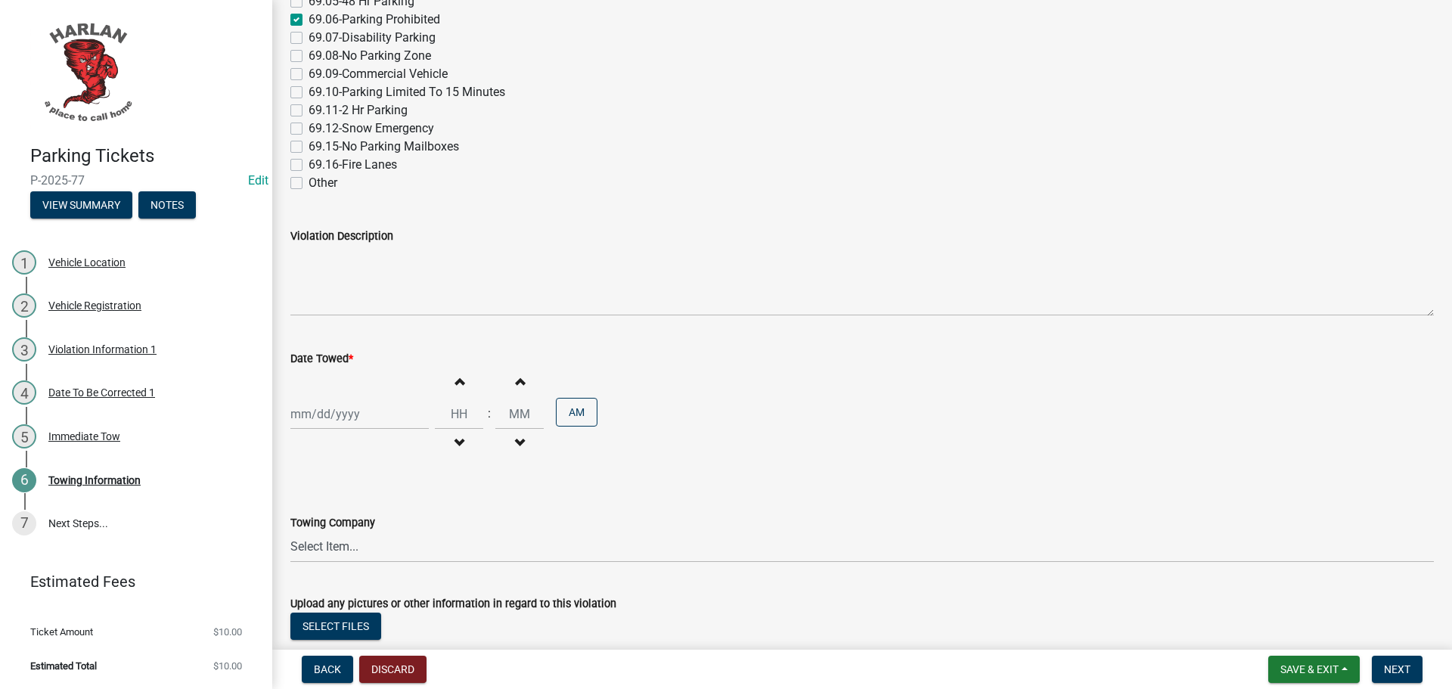
scroll to position [303, 0]
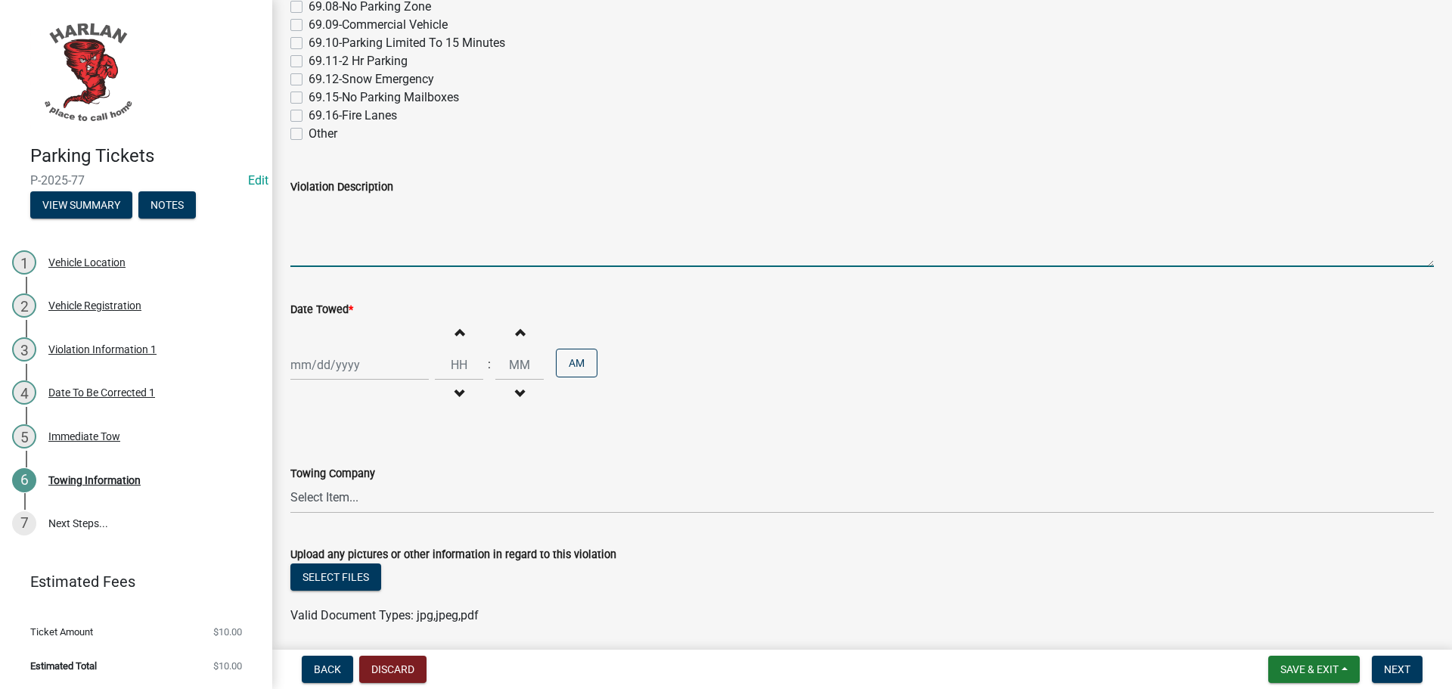
click at [337, 227] on textarea "Violation Description" at bounding box center [862, 231] width 1144 height 71
type textarea "69.06.14 Blocking Alley"
select select "9"
select select "2025"
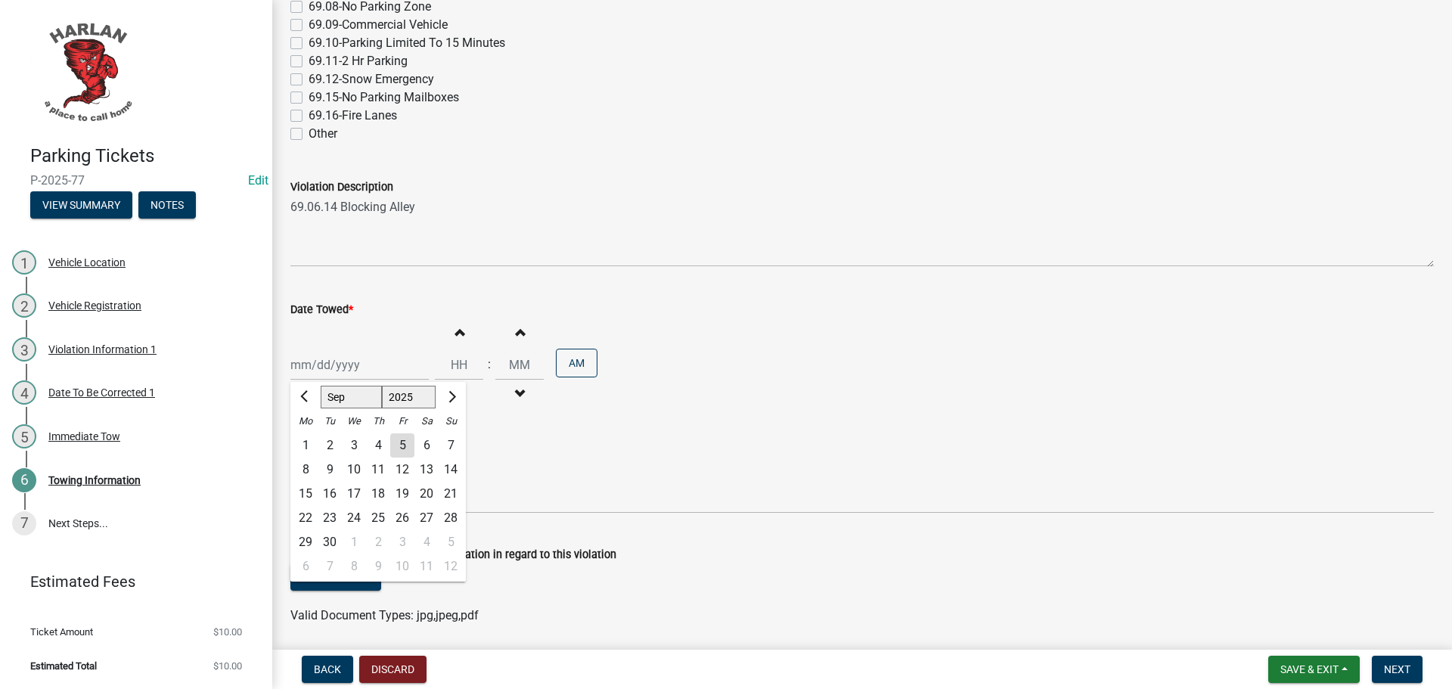
click at [354, 367] on div "Jan Feb Mar Apr May Jun Jul Aug Sep Oct Nov Dec 1525 1526 1527 1528 1529 1530 1…" at bounding box center [359, 364] width 138 height 31
click at [384, 442] on div "4" at bounding box center [378, 445] width 24 height 24
type input "09/04/2025"
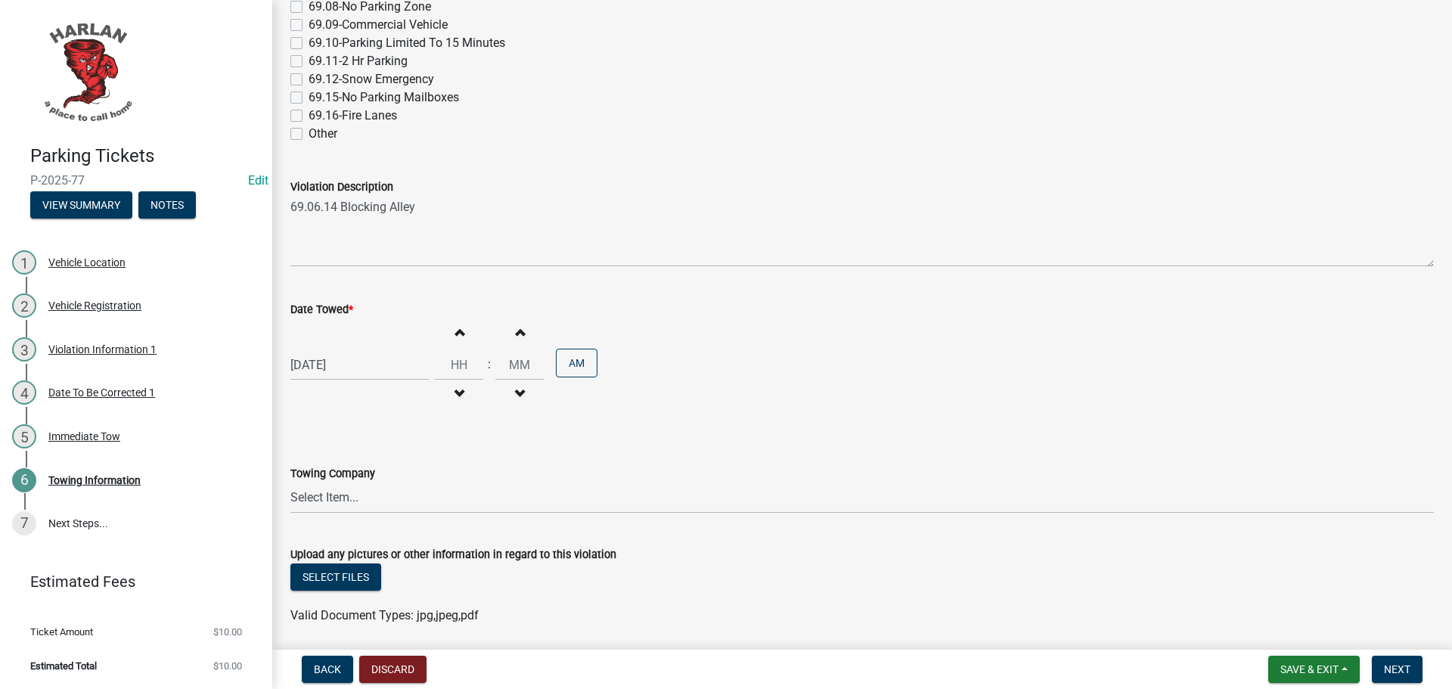
click at [455, 331] on span "button" at bounding box center [459, 331] width 8 height 12
type input "01"
type input "00"
click at [455, 390] on span "button" at bounding box center [459, 393] width 8 height 12
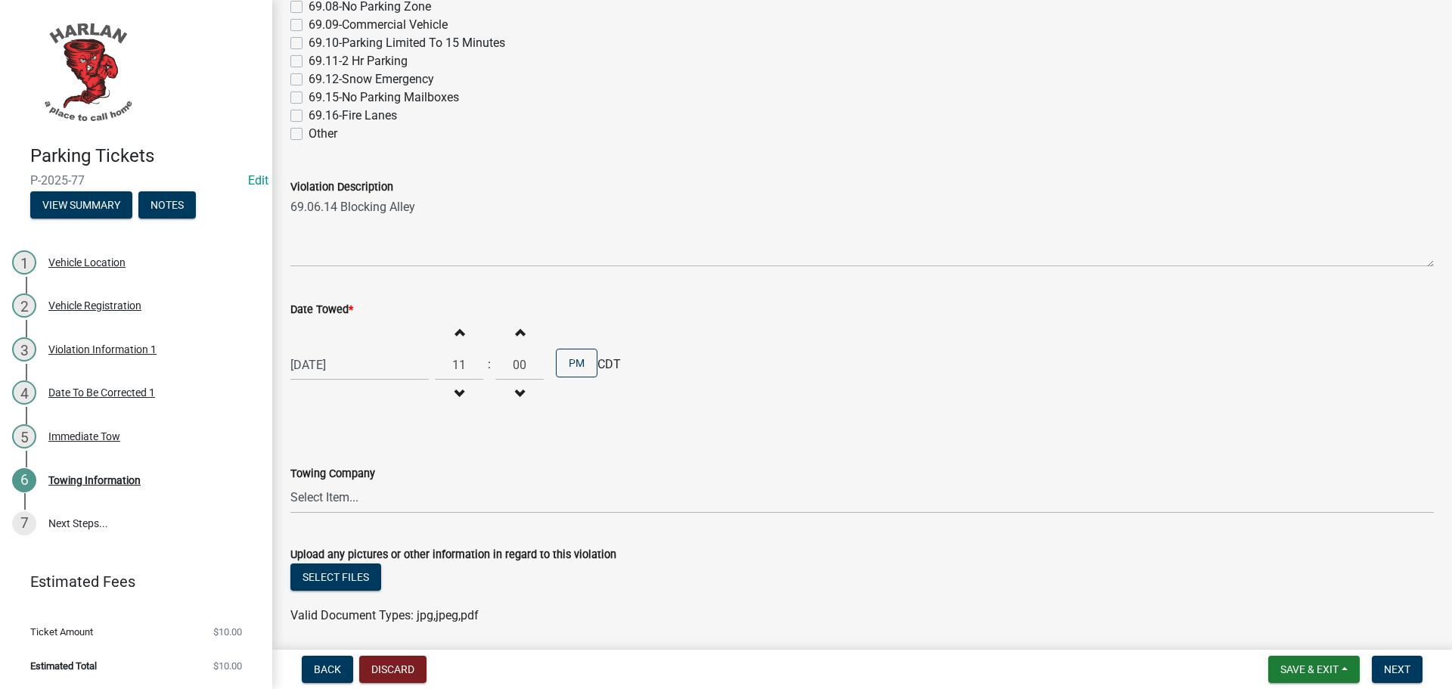
click at [455, 390] on span "button" at bounding box center [459, 393] width 8 height 12
click at [455, 392] on span "button" at bounding box center [459, 393] width 8 height 12
click at [455, 391] on span "button" at bounding box center [459, 393] width 8 height 12
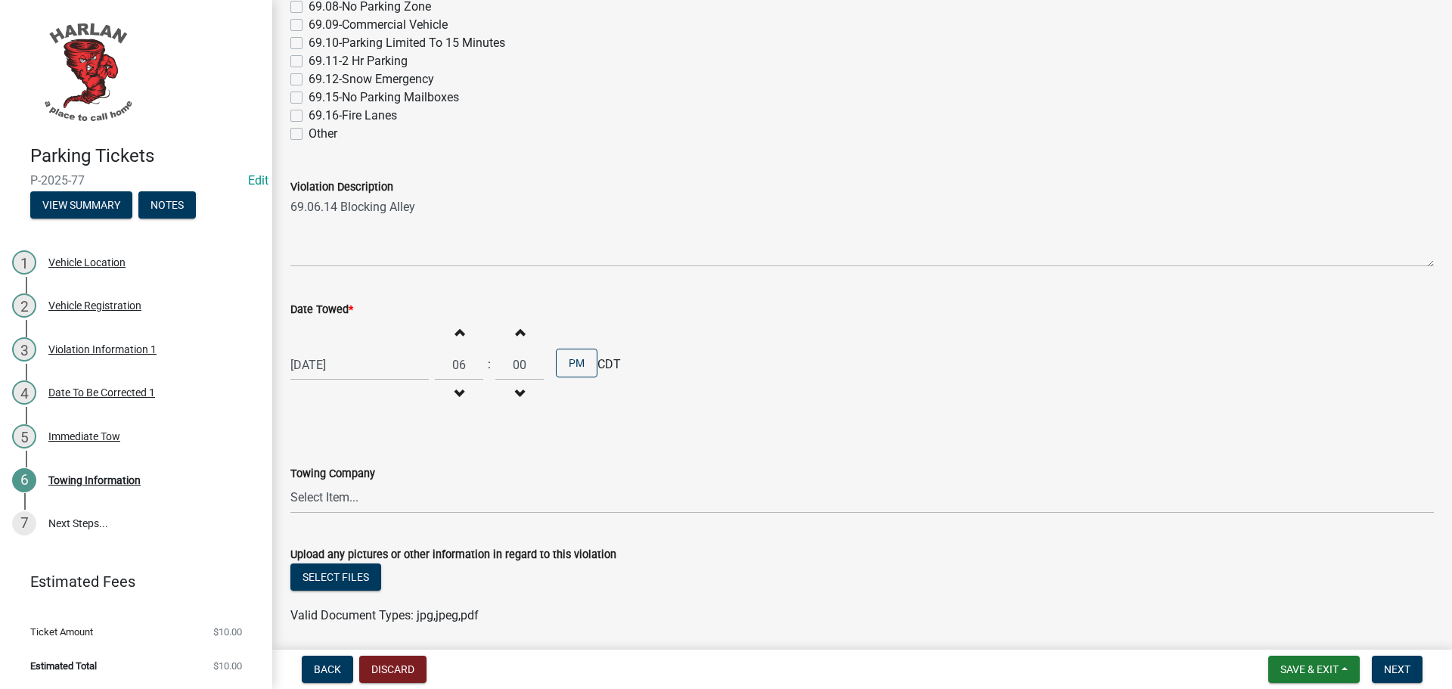
click at [455, 390] on span "button" at bounding box center [459, 393] width 8 height 12
click at [455, 389] on span "button" at bounding box center [459, 393] width 8 height 12
type input "03"
click at [516, 332] on span "button" at bounding box center [520, 331] width 8 height 12
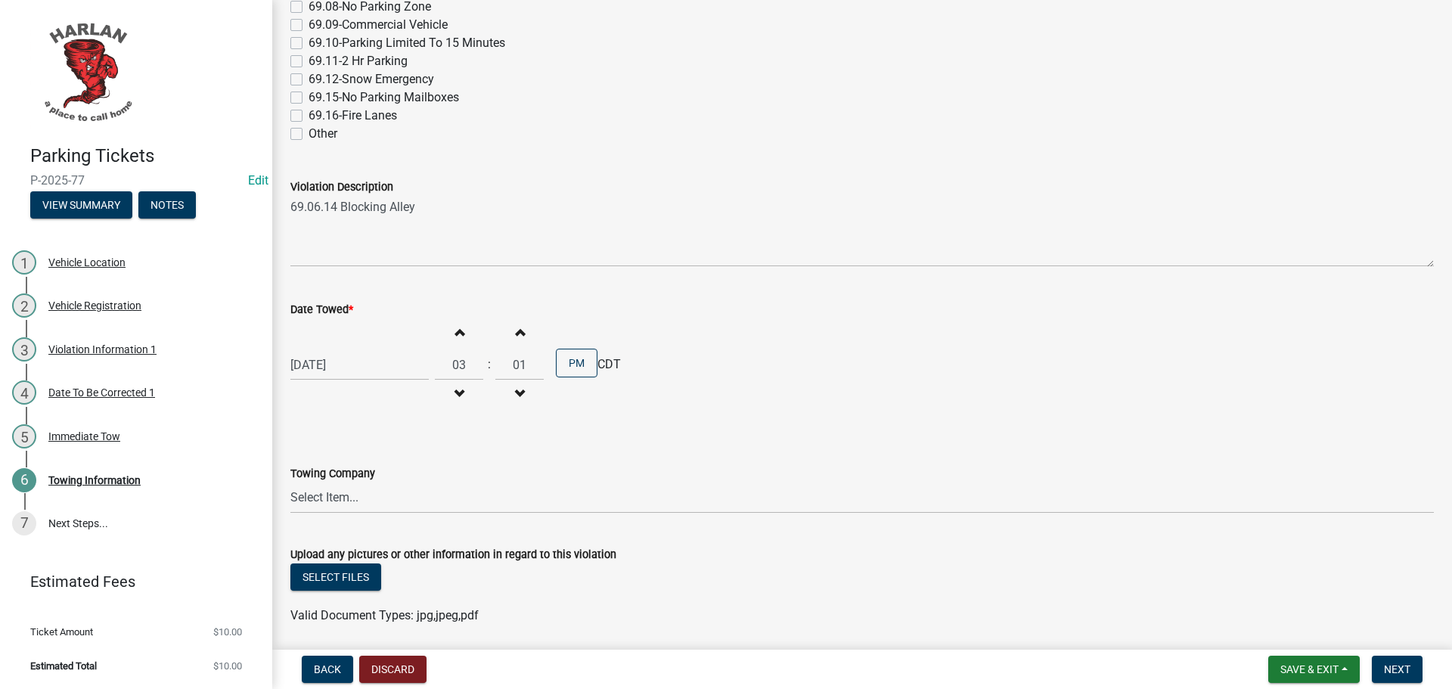
click at [516, 332] on span "button" at bounding box center [520, 331] width 8 height 12
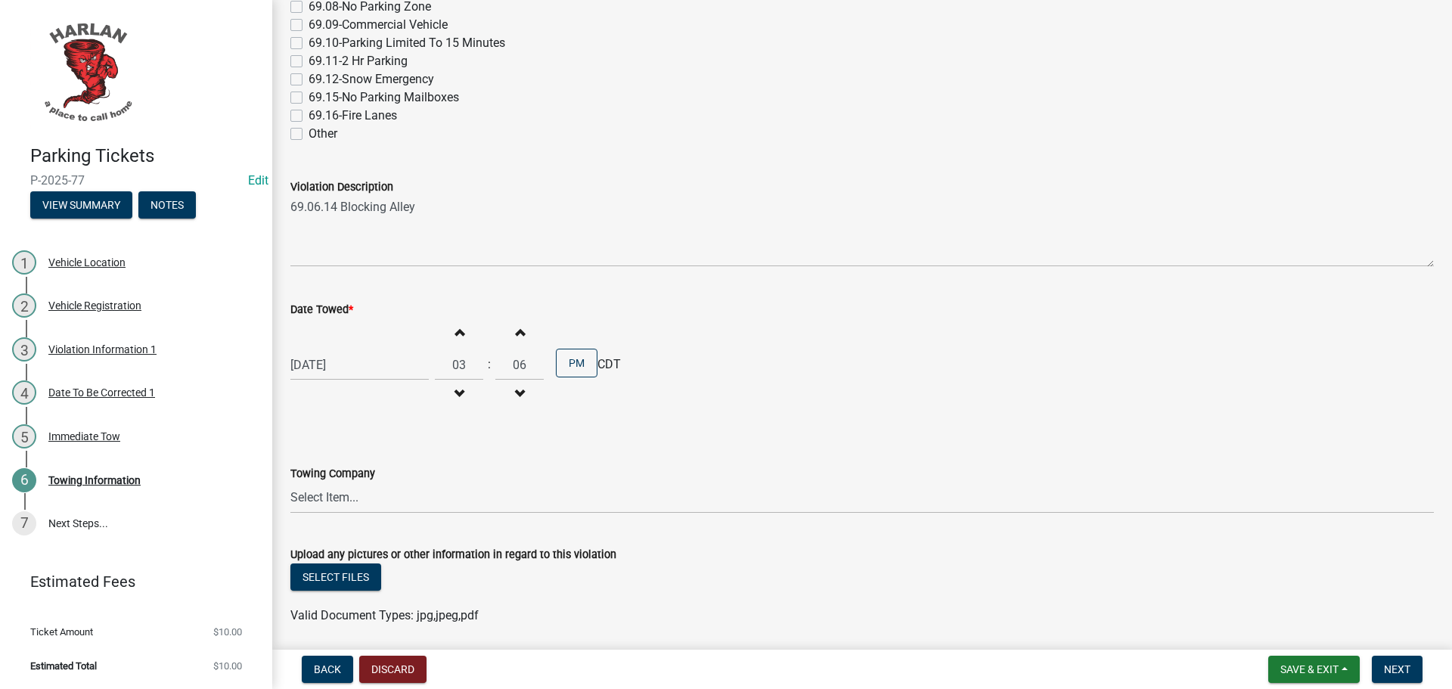
click at [516, 332] on span "button" at bounding box center [520, 331] width 8 height 12
type input "08"
click at [353, 493] on select "Select Item... 712 Towing-422 Market Street, Harlan, IA, 51537 Chadwick Towing-…" at bounding box center [862, 498] width 1144 height 31
click at [290, 483] on select "Select Item... 712 Towing-422 Market Street, Harlan, IA, 51537 Chadwick Towing-…" at bounding box center [862, 498] width 1144 height 31
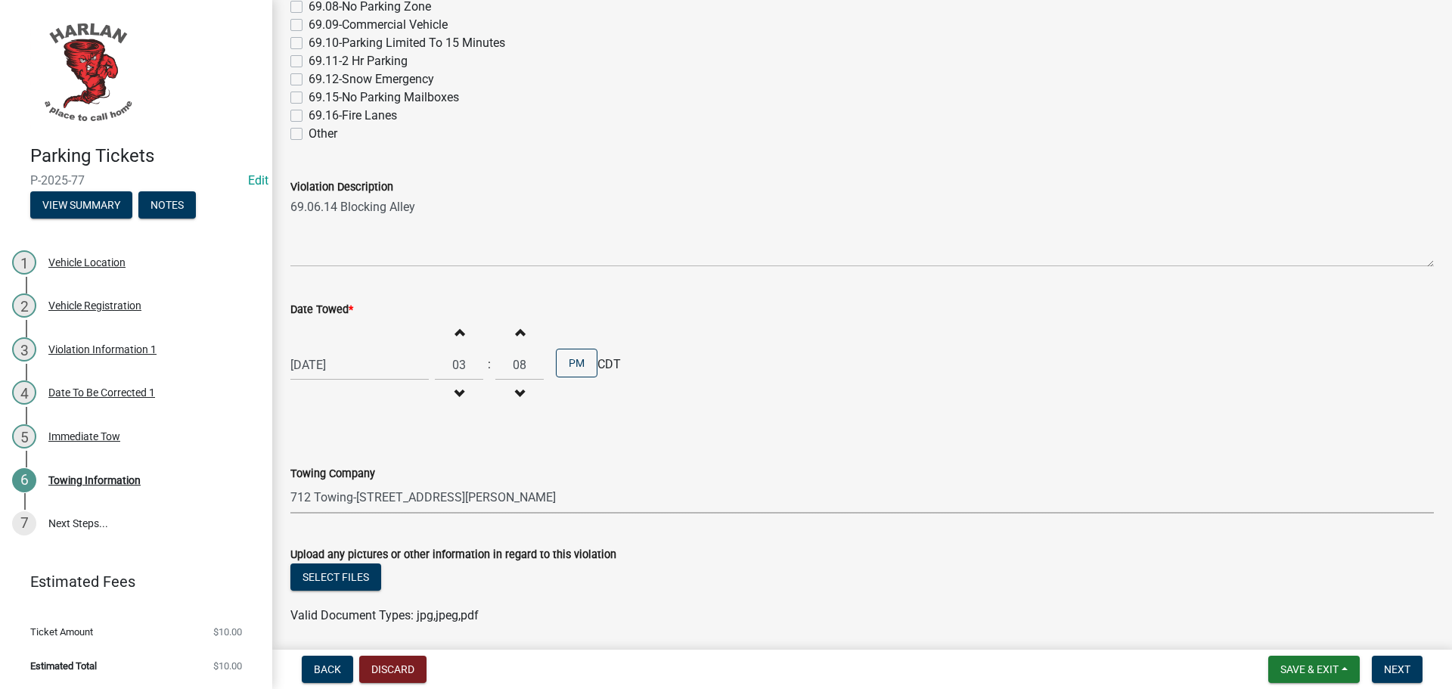
select select "e41f3fef-b0f6-47c7-8089-6155c7ea99cf"
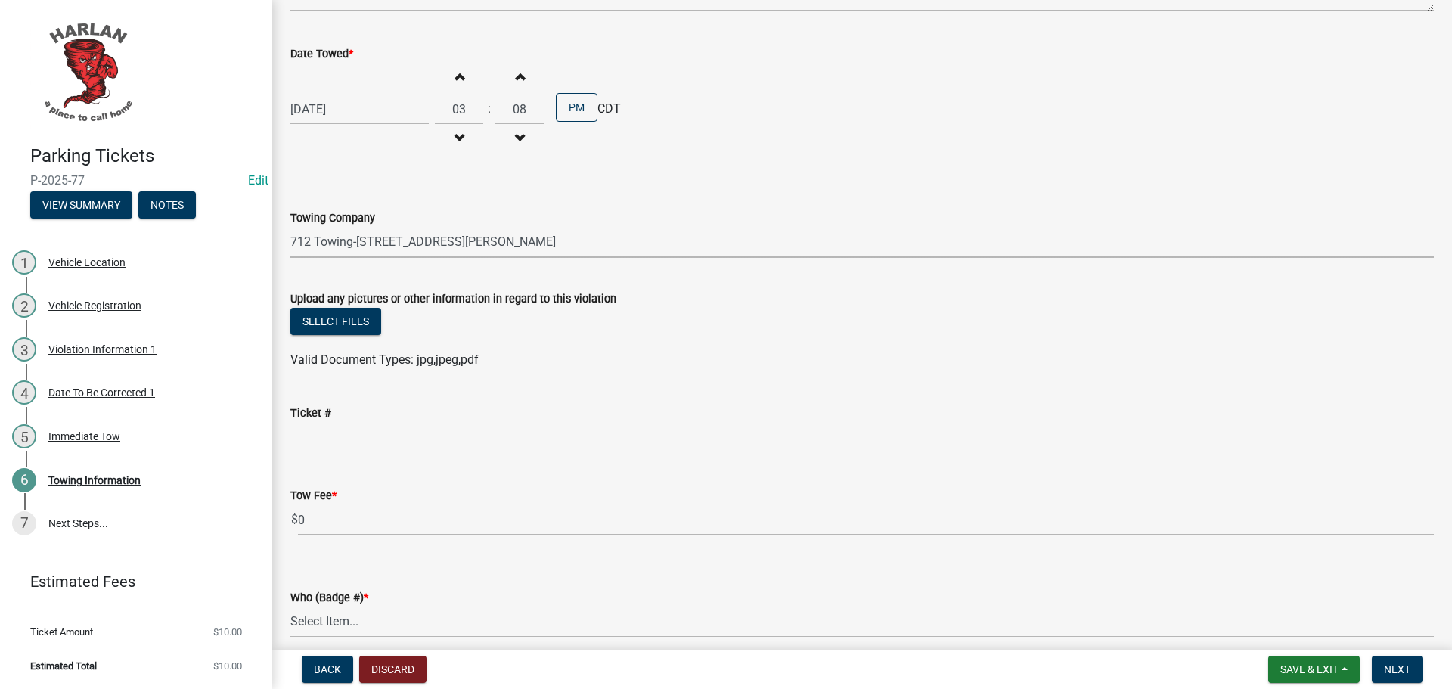
scroll to position [605, 0]
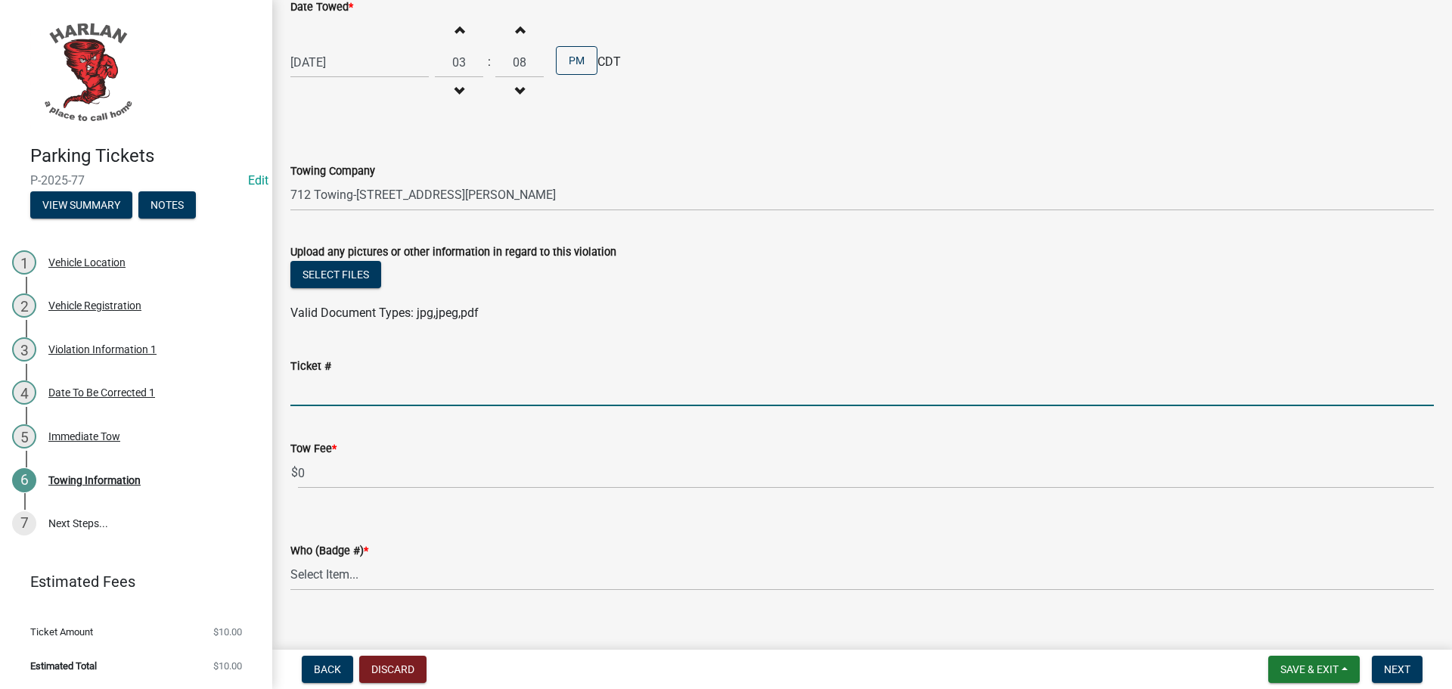
click at [341, 383] on input "Ticket #" at bounding box center [862, 390] width 1144 height 31
type input "0087"
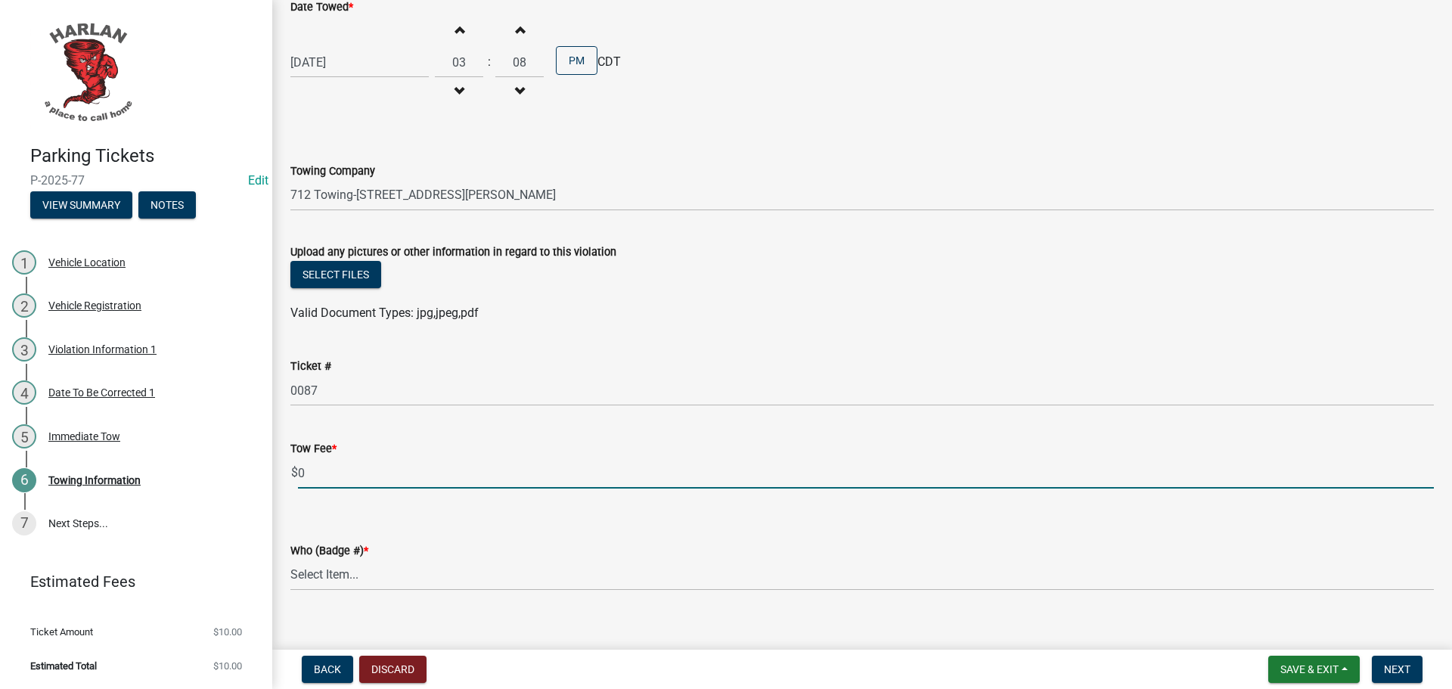
click at [309, 469] on input "0" at bounding box center [866, 473] width 1136 height 31
drag, startPoint x: 307, startPoint y: 472, endPoint x: 285, endPoint y: 466, distance: 22.8
click at [286, 475] on div "Tow Fee * $ 0" at bounding box center [862, 453] width 1166 height 70
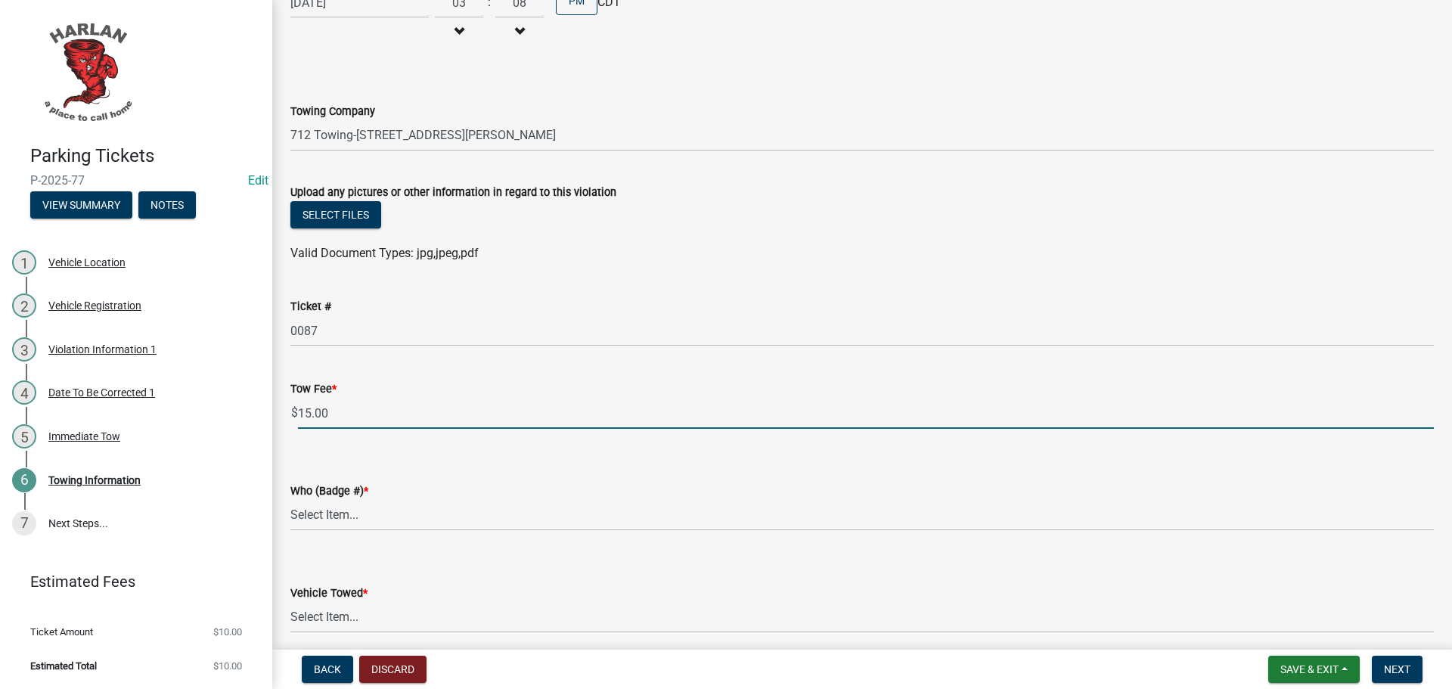
scroll to position [727, 0]
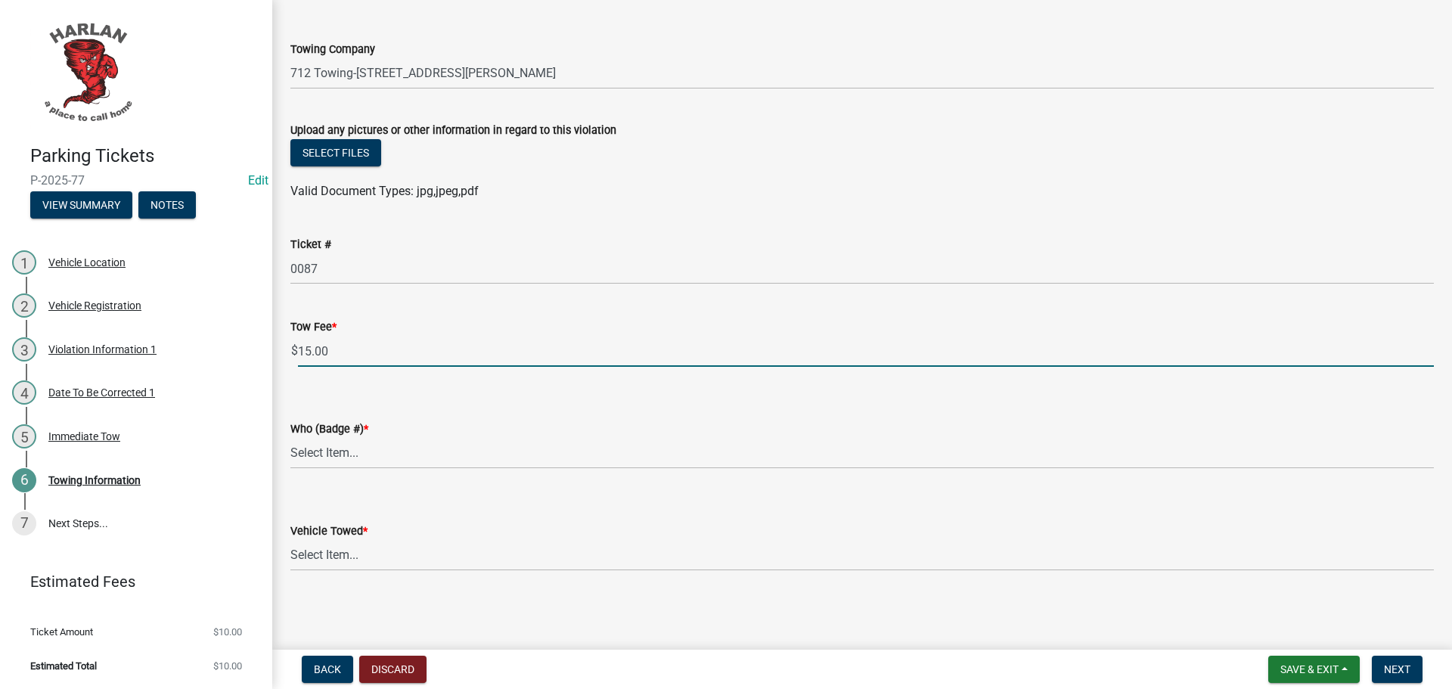
type input "15.00"
click at [379, 447] on select "Select Item... 83-25 83-27 83-15" at bounding box center [862, 453] width 1144 height 31
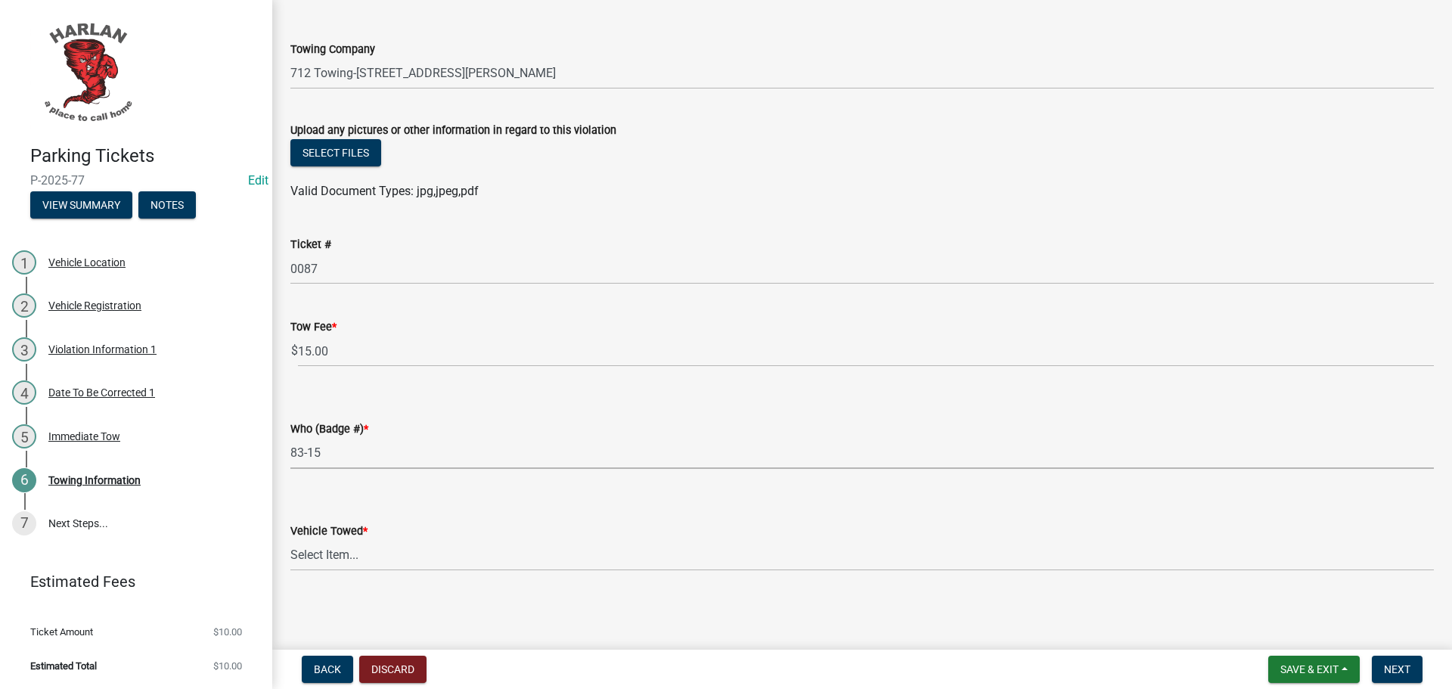
click at [290, 438] on select "Select Item... 83-25 83-27 83-15" at bounding box center [862, 453] width 1144 height 31
select select "5b36d298-a8fa-4b69-9204-72b8df53ceaa"
click at [353, 551] on select "Select Item... Yes No" at bounding box center [862, 555] width 1144 height 31
click at [290, 540] on select "Select Item... Yes No" at bounding box center [862, 555] width 1144 height 31
select select "48a692b8-104f-4075-9072-841642fea642"
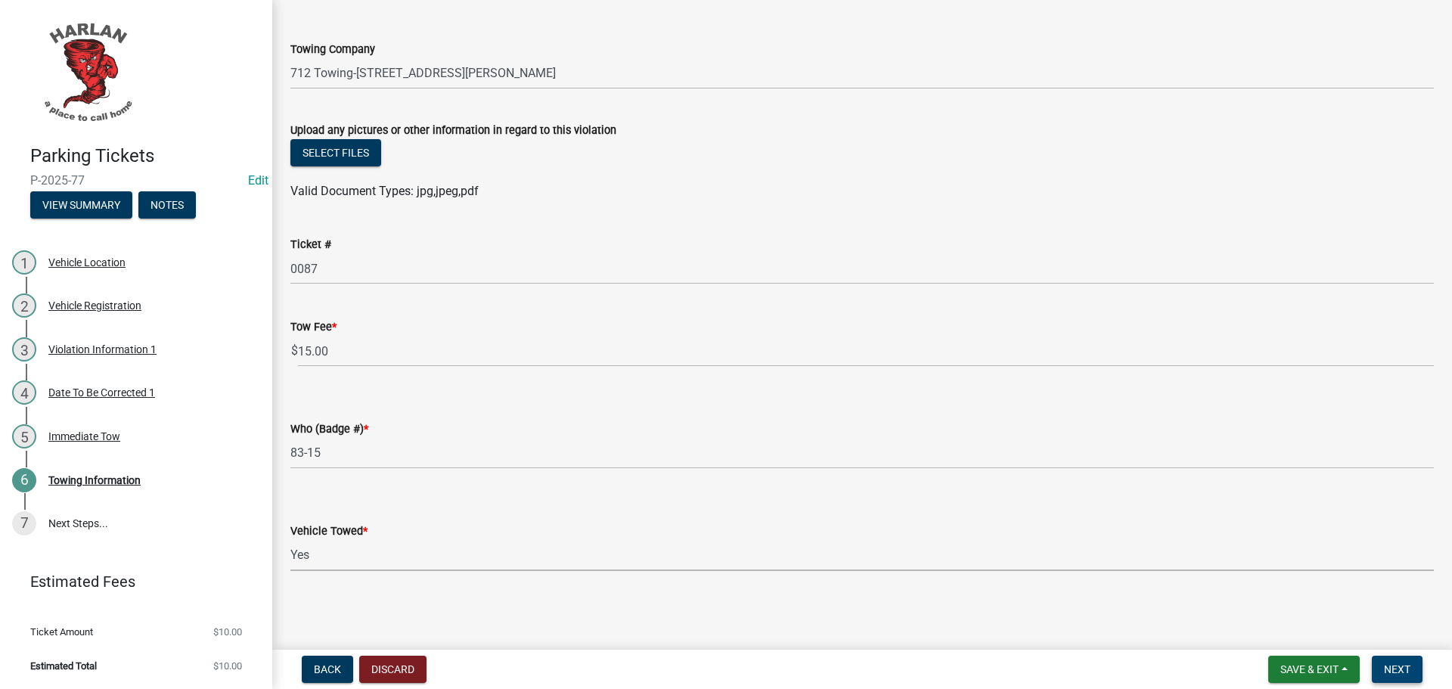
click at [1403, 664] on span "Next" at bounding box center [1397, 669] width 26 height 12
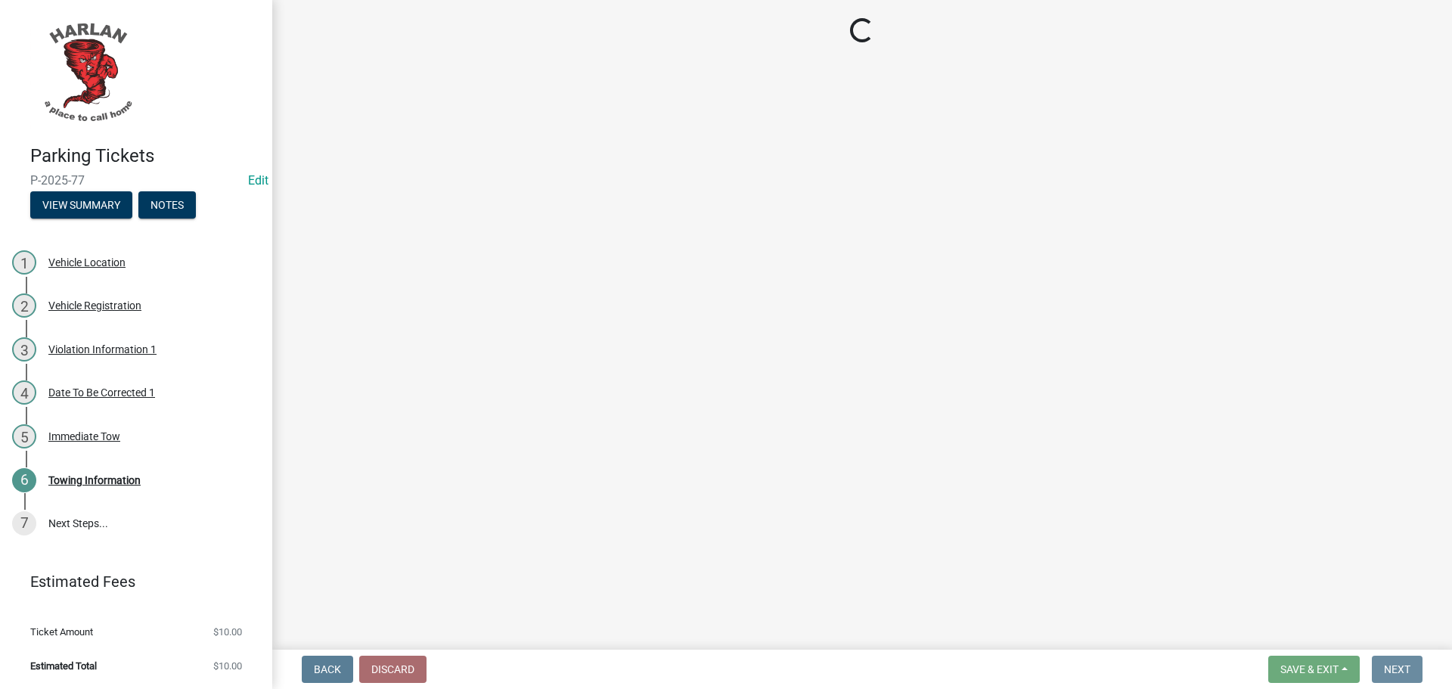
scroll to position [0, 0]
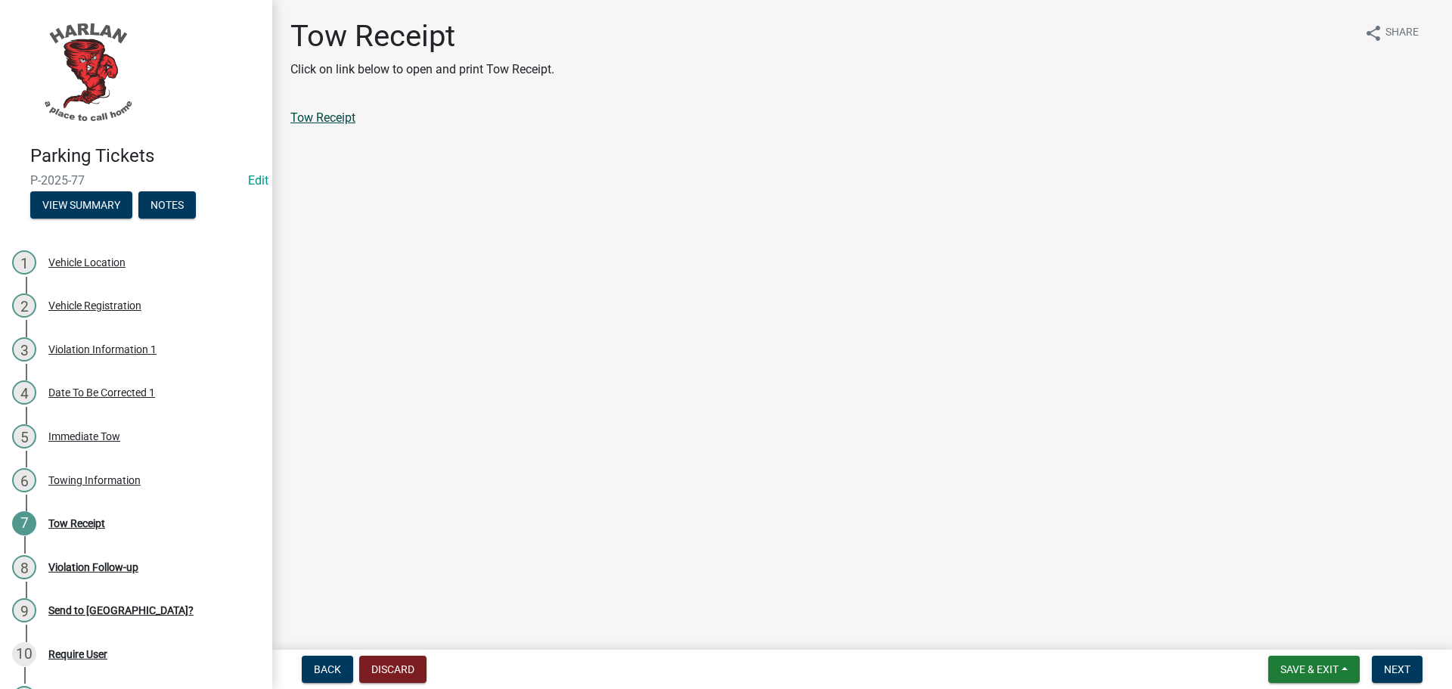
click at [325, 118] on link "Tow Receipt" at bounding box center [322, 117] width 65 height 14
click at [1389, 671] on span "Next" at bounding box center [1397, 669] width 26 height 12
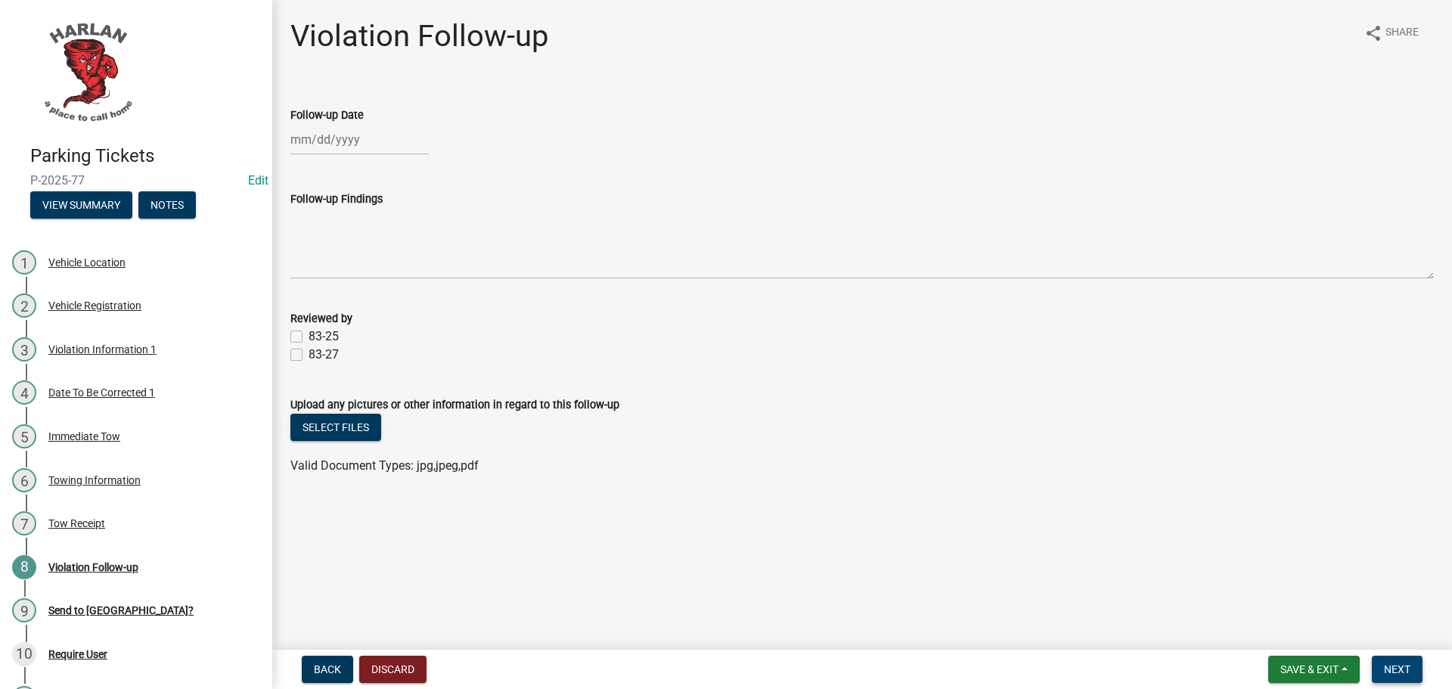
click at [1388, 661] on button "Next" at bounding box center [1397, 669] width 51 height 27
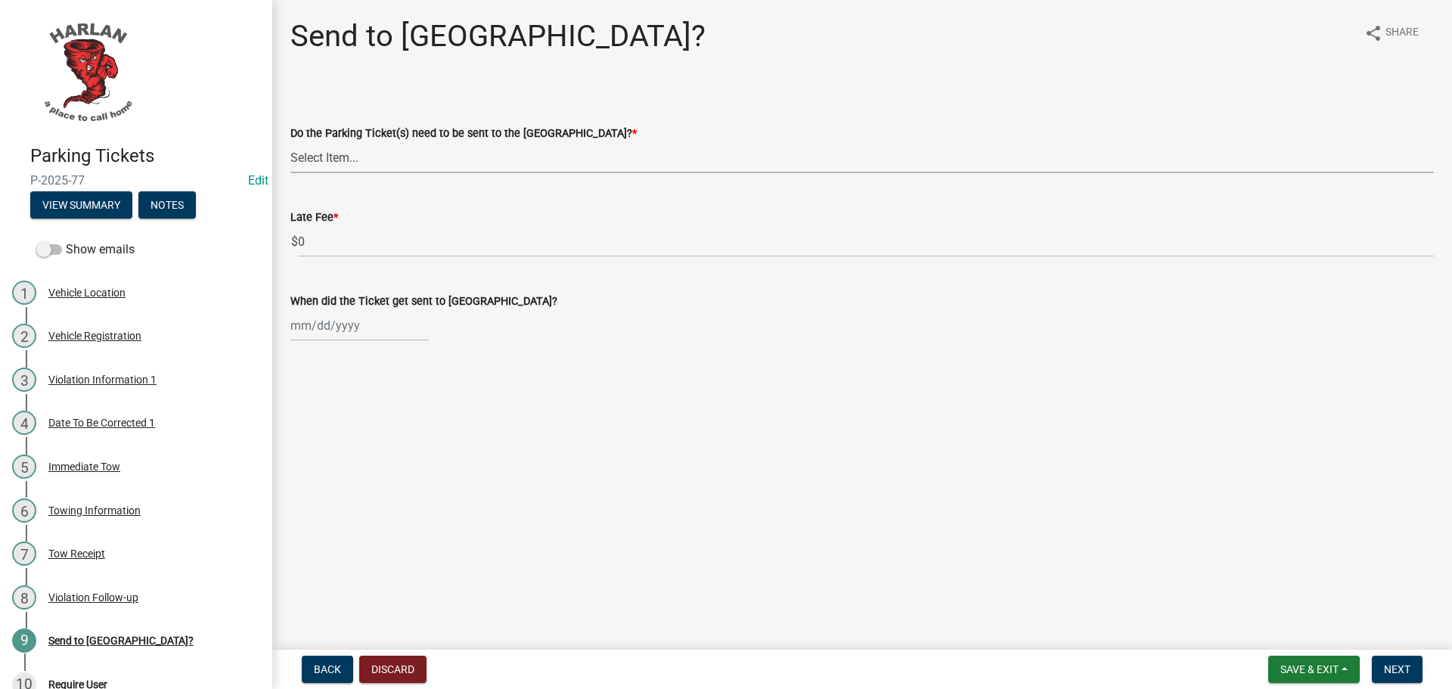
click at [339, 160] on select "Select Item... Yes No" at bounding box center [862, 157] width 1144 height 31
click at [290, 142] on select "Select Item... Yes No" at bounding box center [862, 157] width 1144 height 31
select select "5b600111-4ff5-4da3-bcae-dc88a9f3c8db"
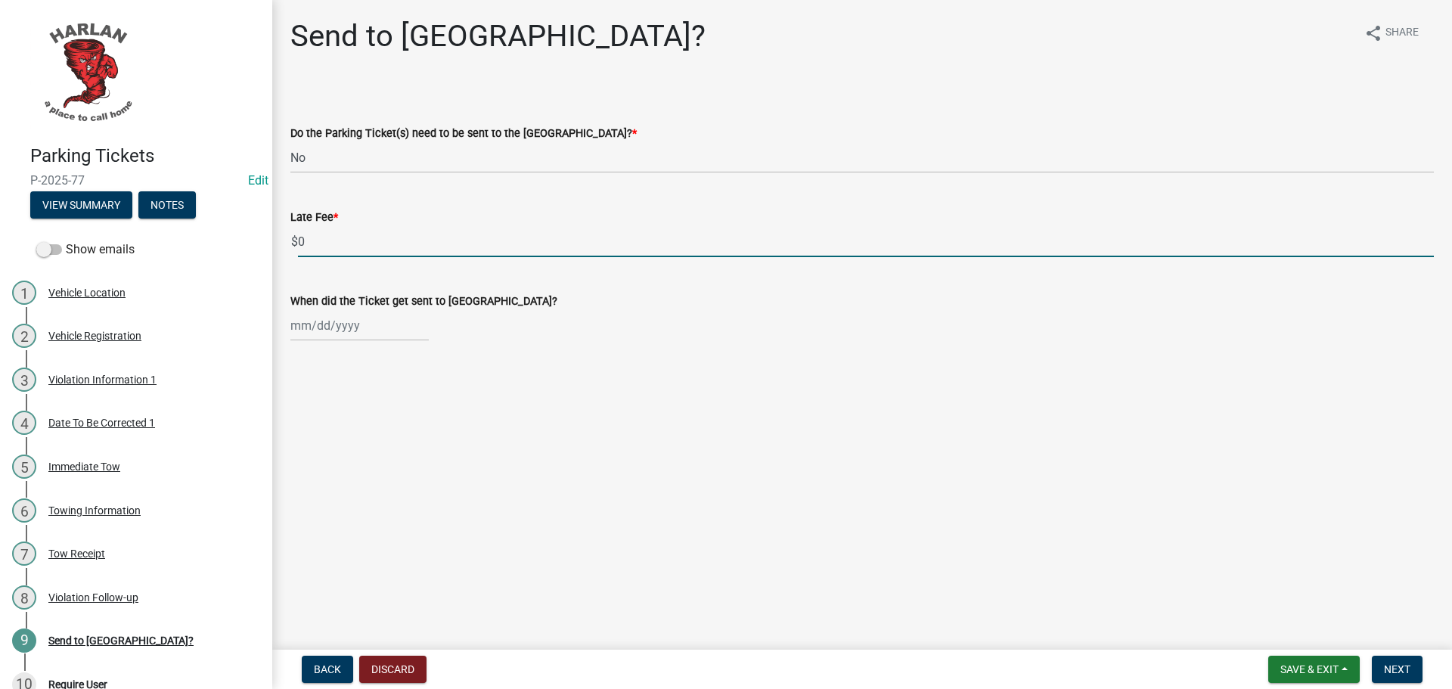
click at [316, 239] on input "0" at bounding box center [866, 241] width 1136 height 31
click at [1399, 672] on span "Next" at bounding box center [1397, 669] width 26 height 12
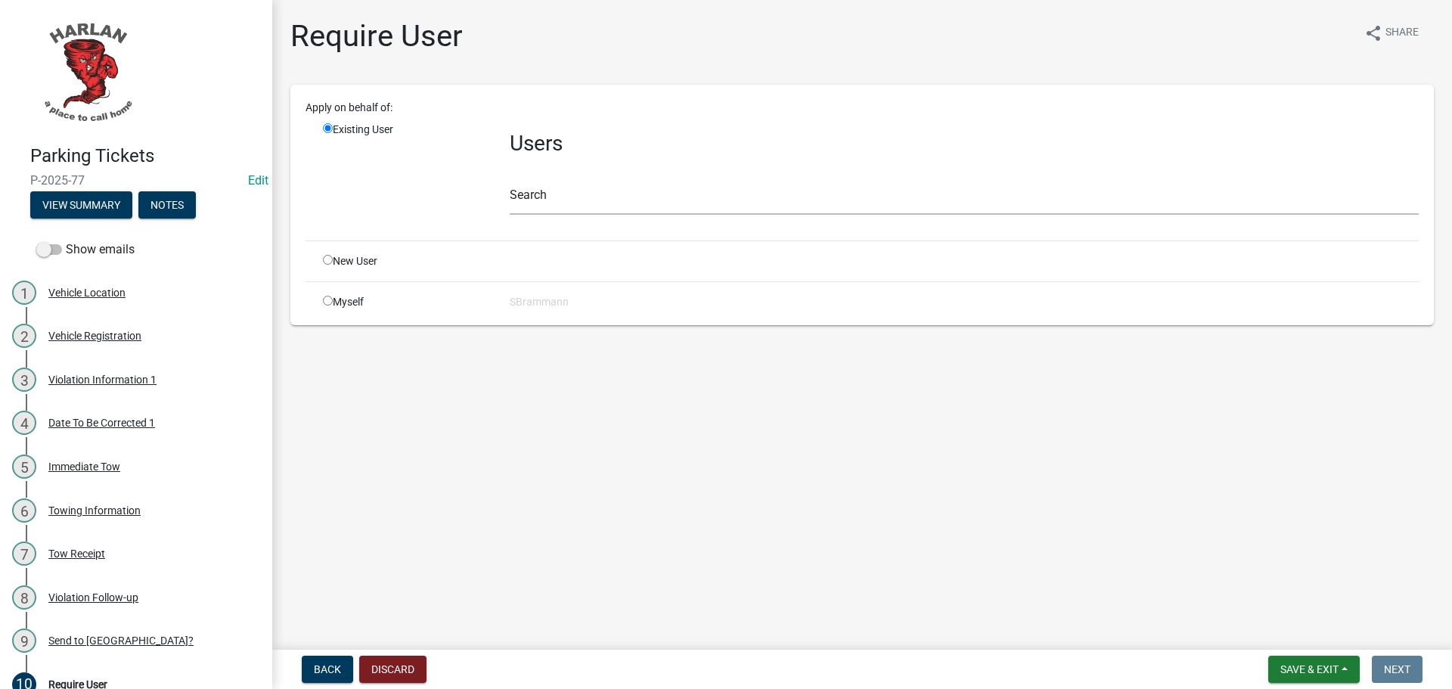
click at [326, 301] on input "radio" at bounding box center [328, 301] width 10 height 10
radio input "true"
radio input "false"
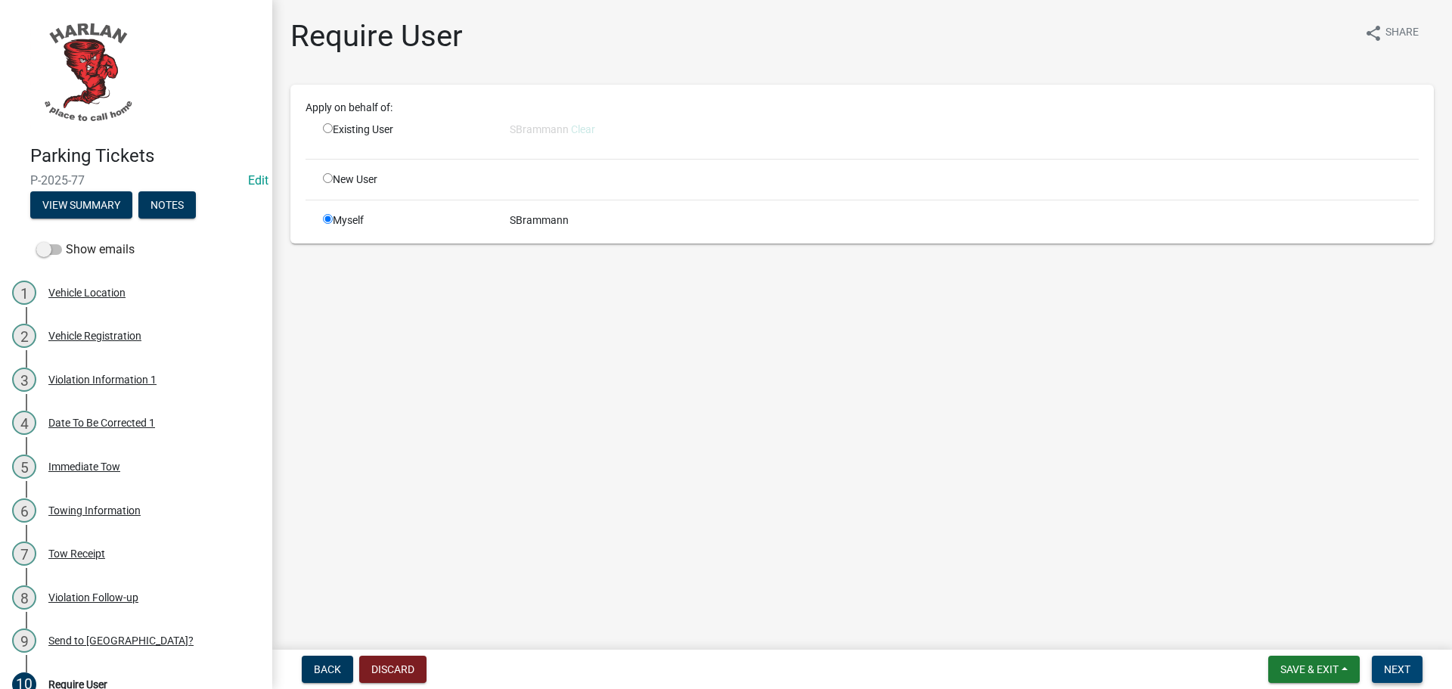
click at [1390, 666] on span "Next" at bounding box center [1397, 669] width 26 height 12
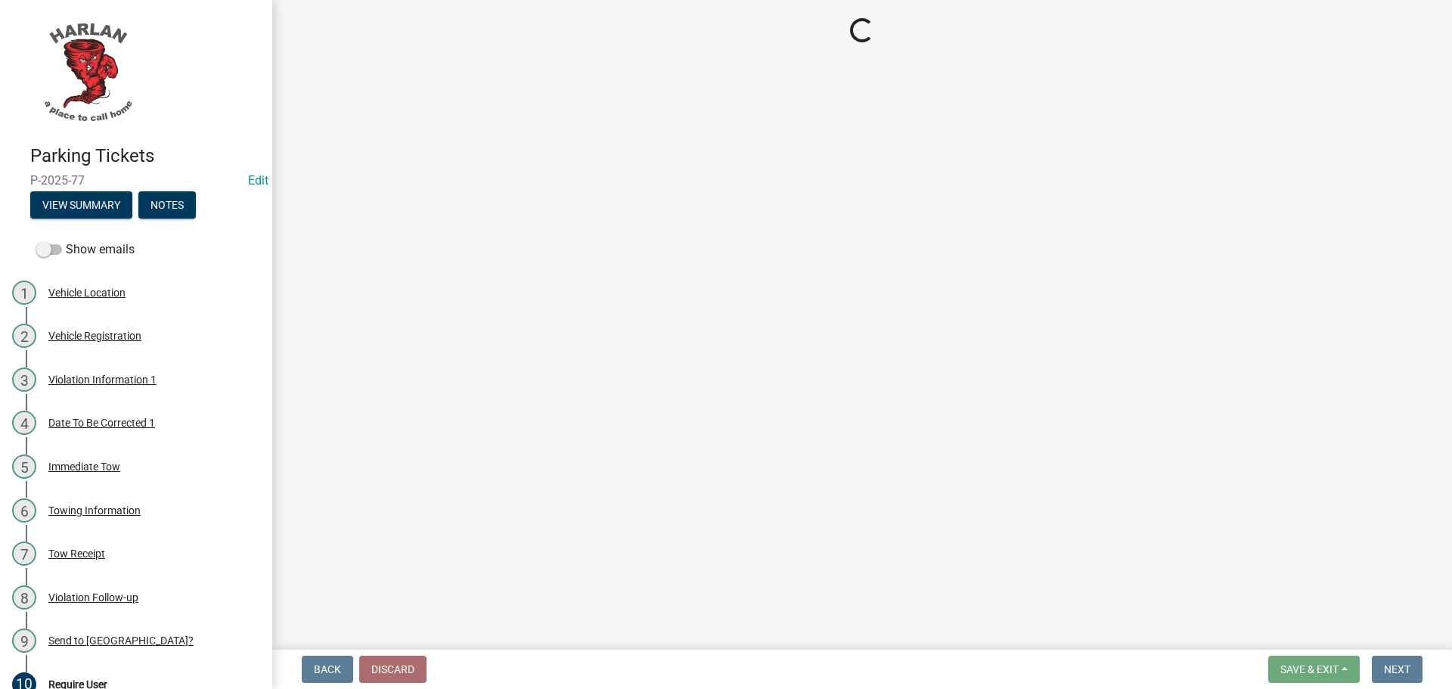
select select "3: 3"
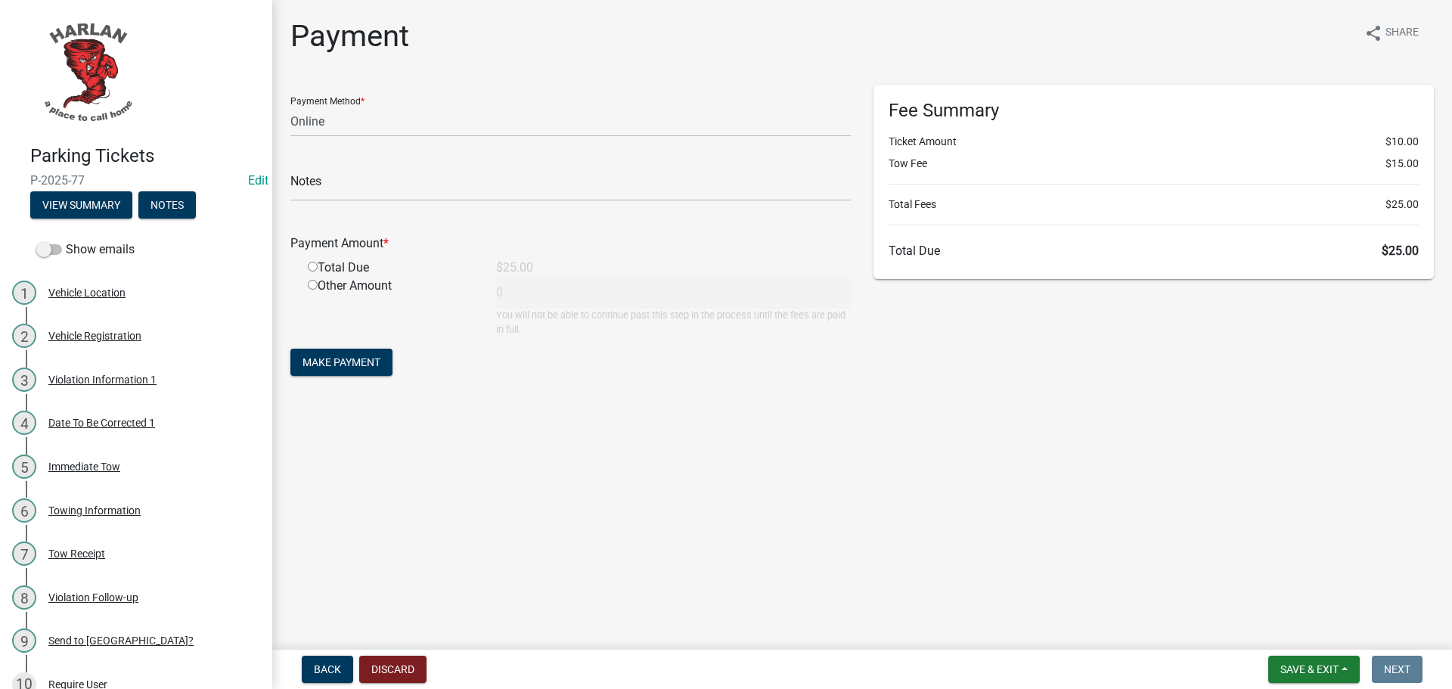
click at [314, 266] on input "radio" at bounding box center [313, 267] width 10 height 10
radio input "true"
type input "25"
click at [338, 359] on span "Make Payment" at bounding box center [342, 362] width 78 height 12
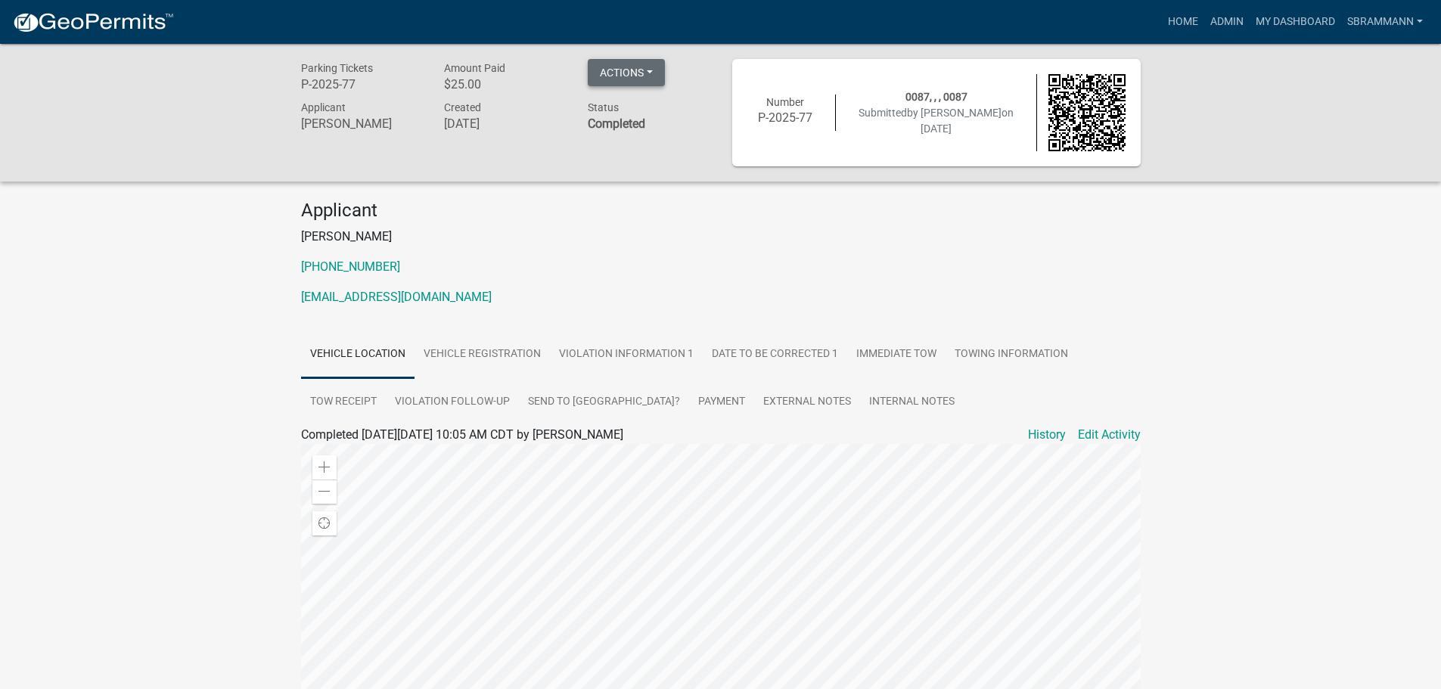
click at [615, 75] on button "Actions" at bounding box center [626, 72] width 77 height 27
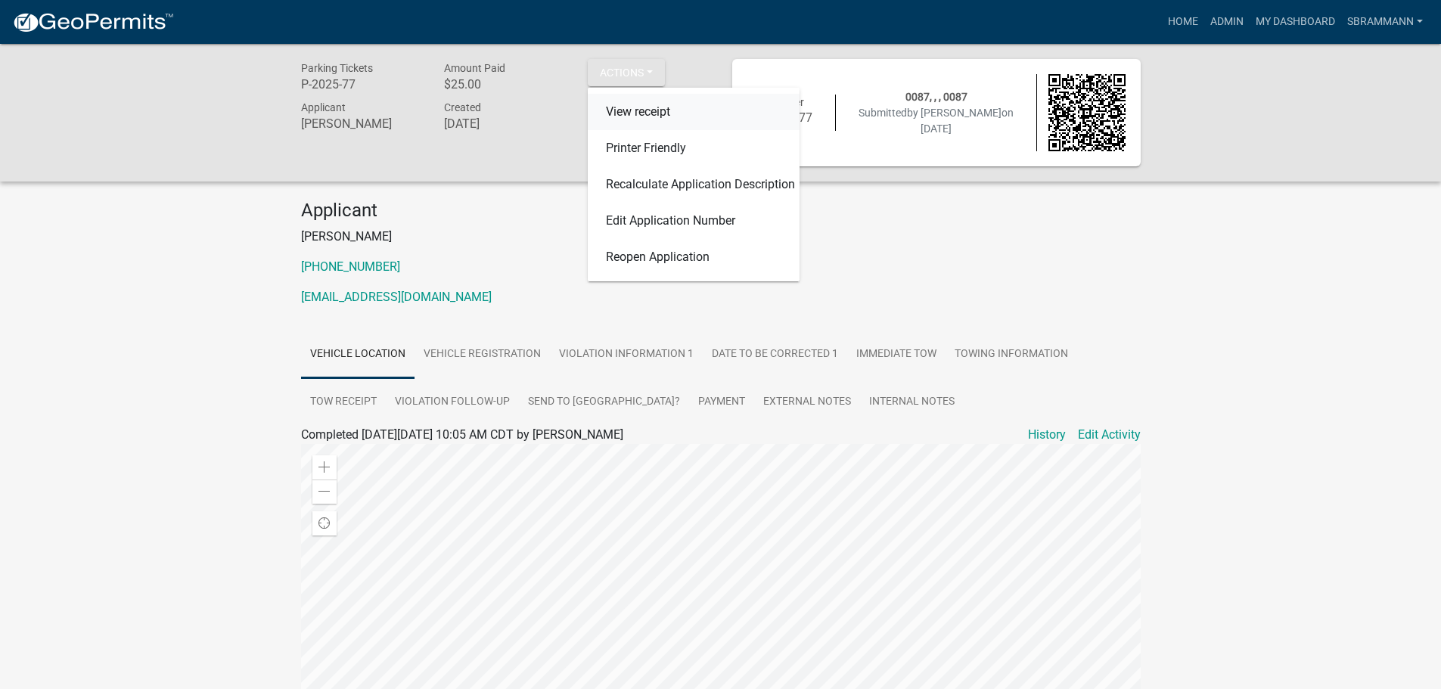
click at [636, 113] on link "View receipt" at bounding box center [694, 112] width 212 height 36
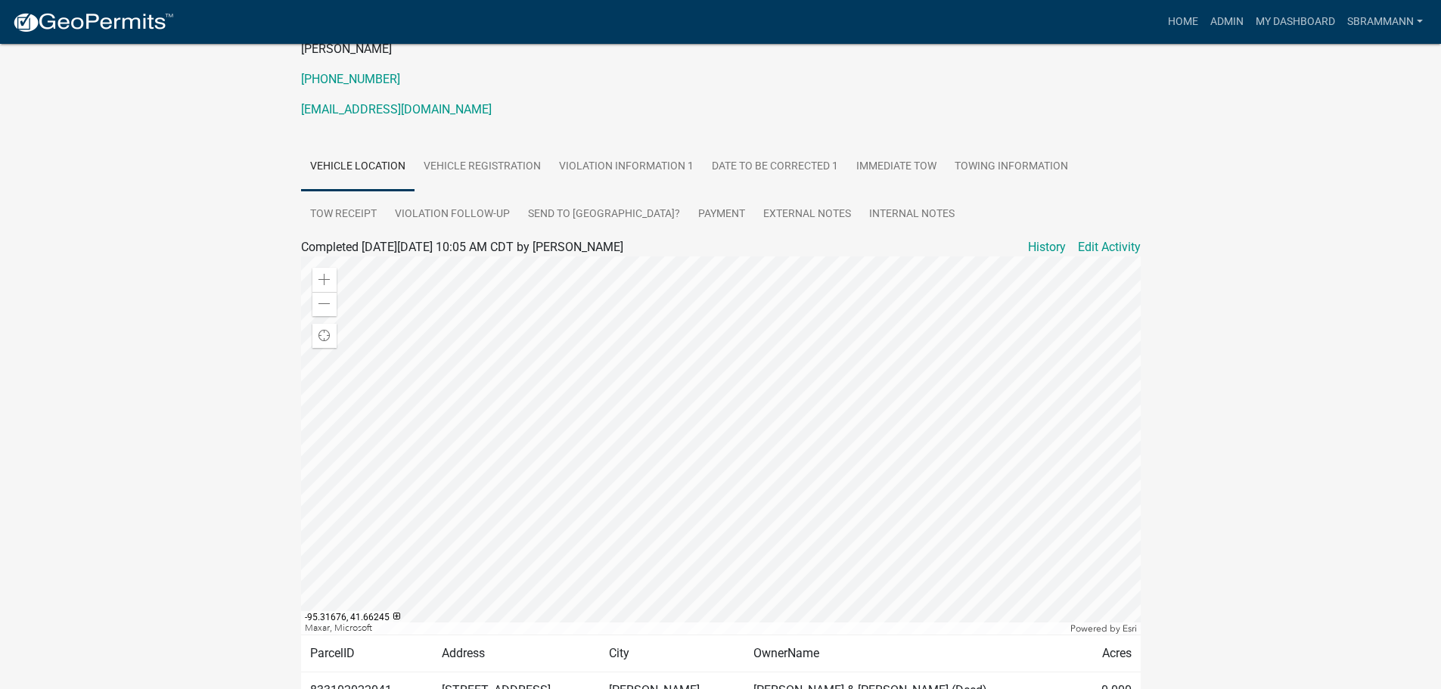
scroll to position [132, 0]
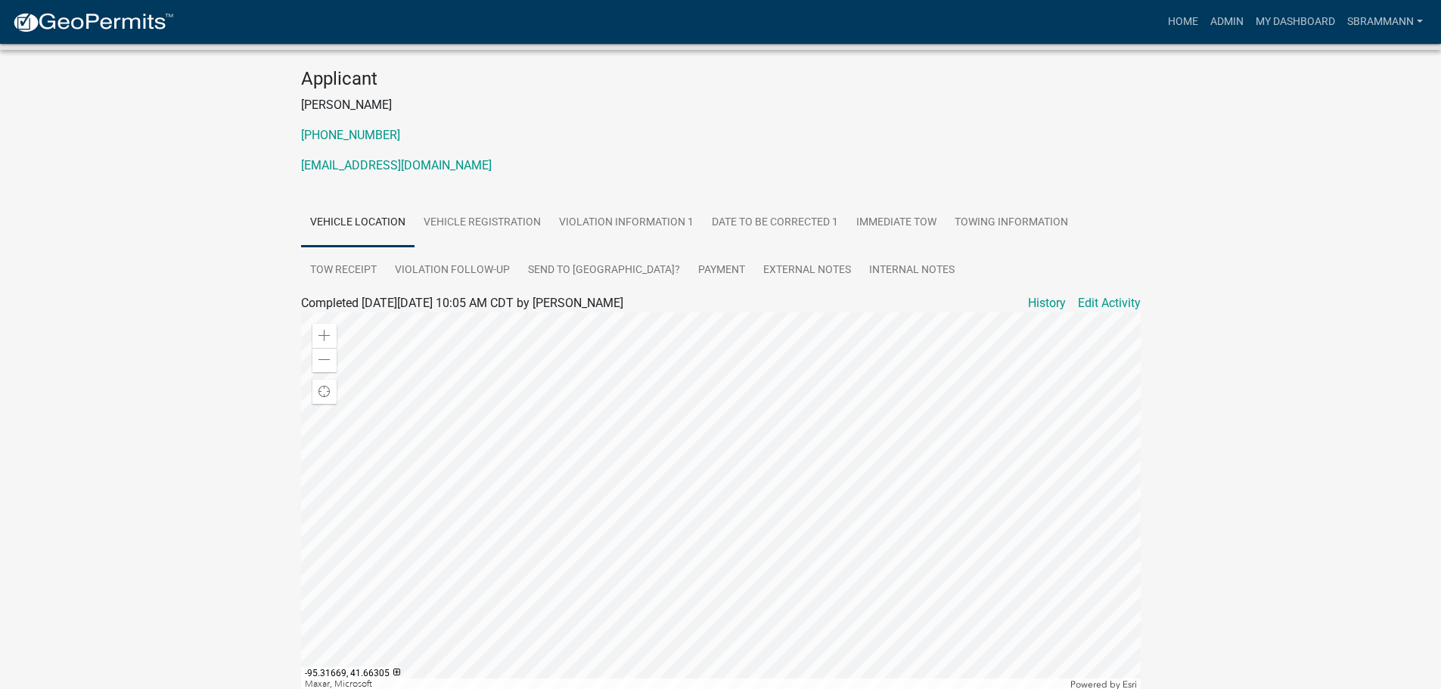
click at [1288, 211] on div "Parking Tickets P-2025-77 Amount Paid $25.00 Actions View receipt Printer Frien…" at bounding box center [720, 366] width 1441 height 909
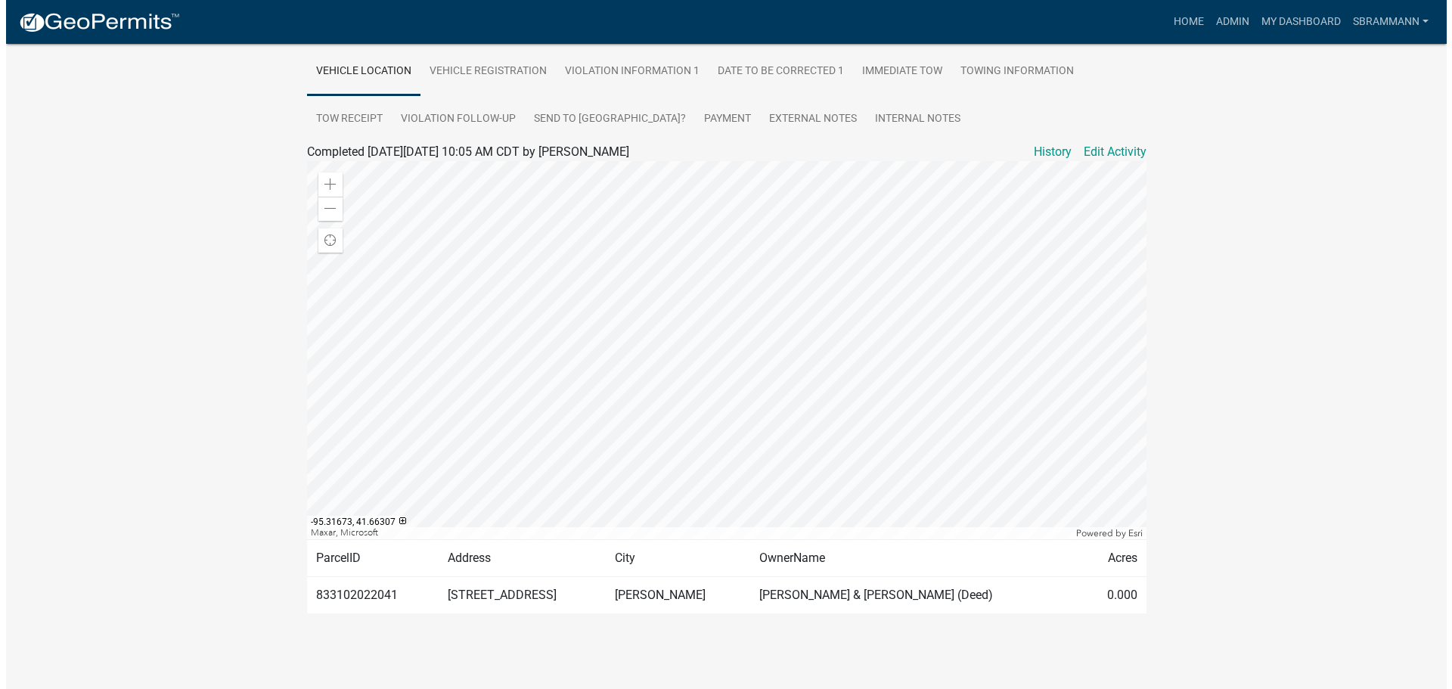
scroll to position [0, 0]
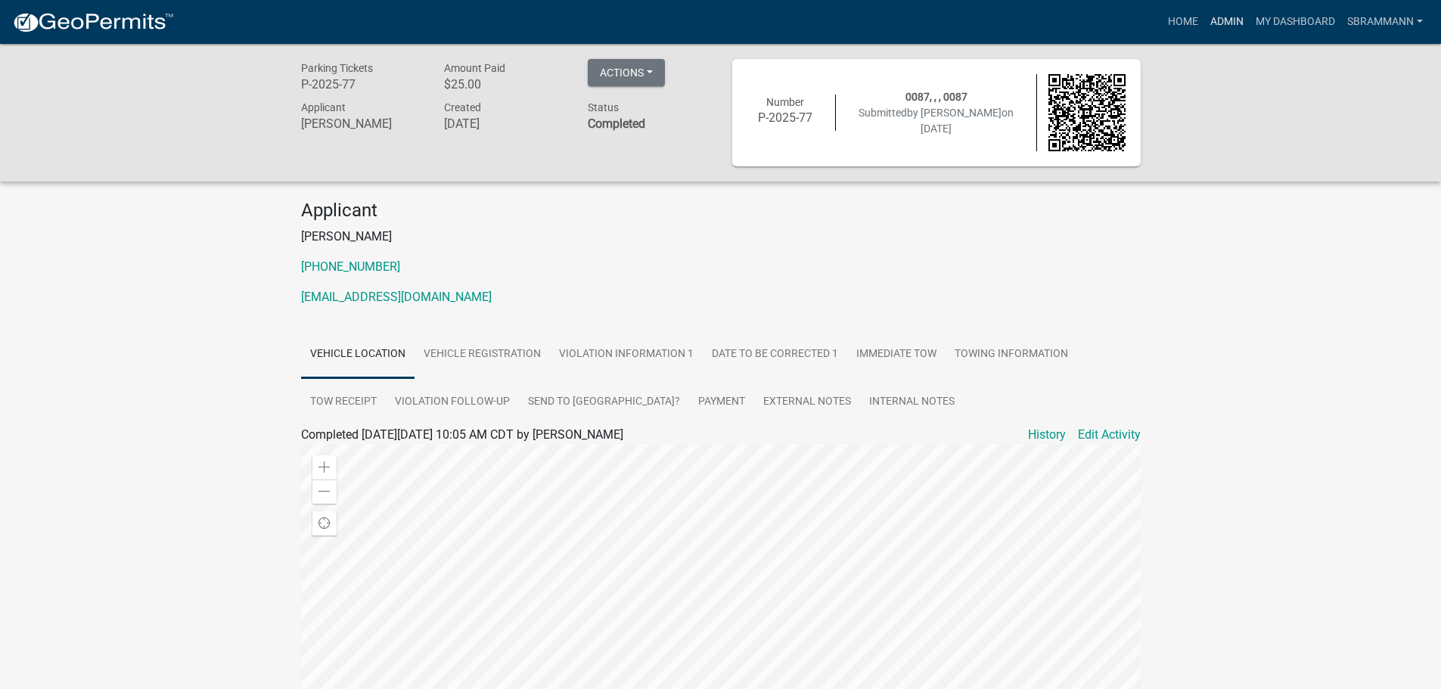
click at [1222, 22] on link "Admin" at bounding box center [1226, 22] width 45 height 29
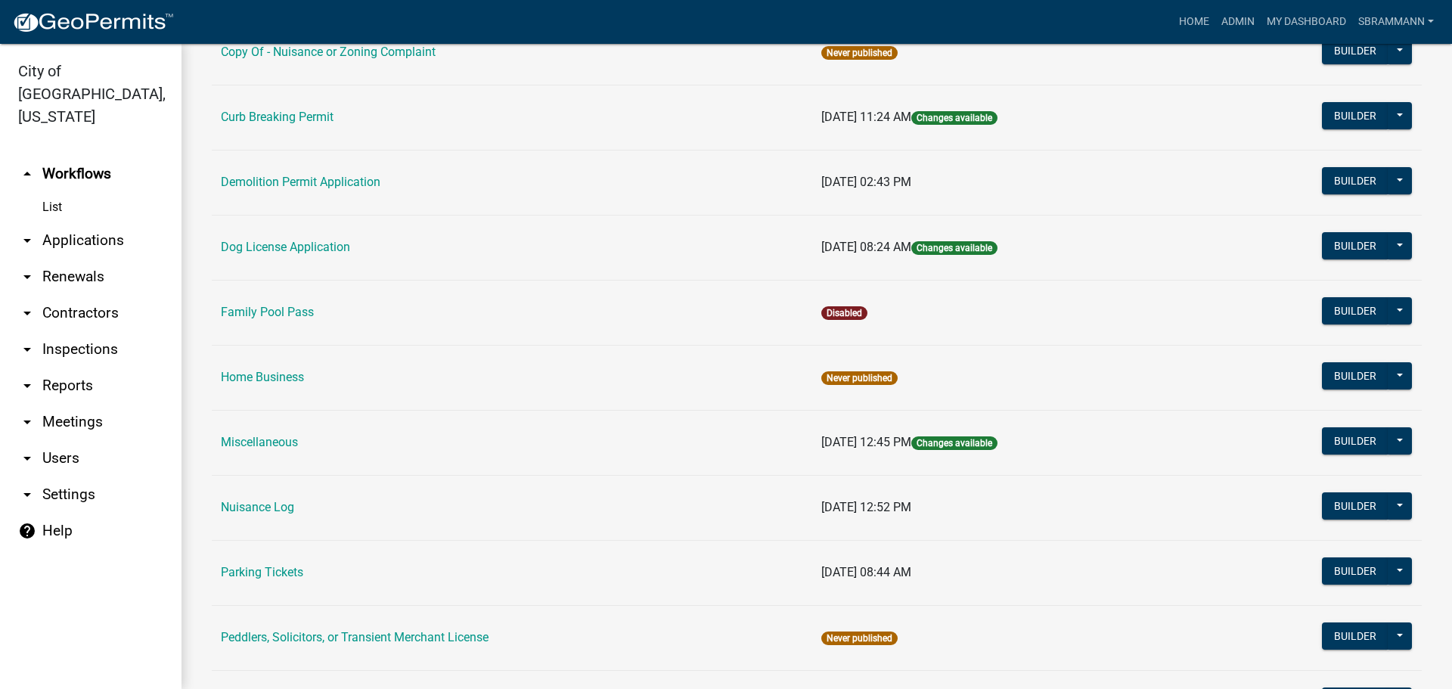
scroll to position [605, 0]
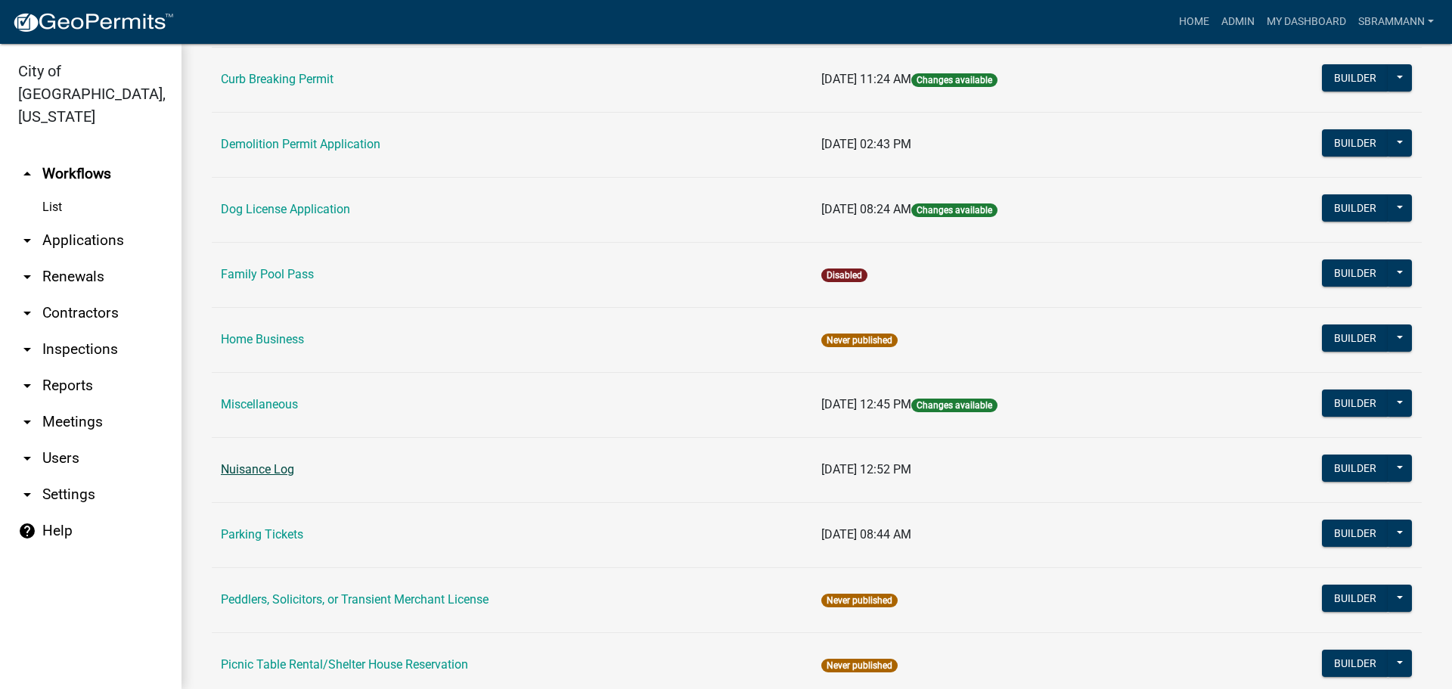
click at [275, 471] on link "Nuisance Log" at bounding box center [257, 469] width 73 height 14
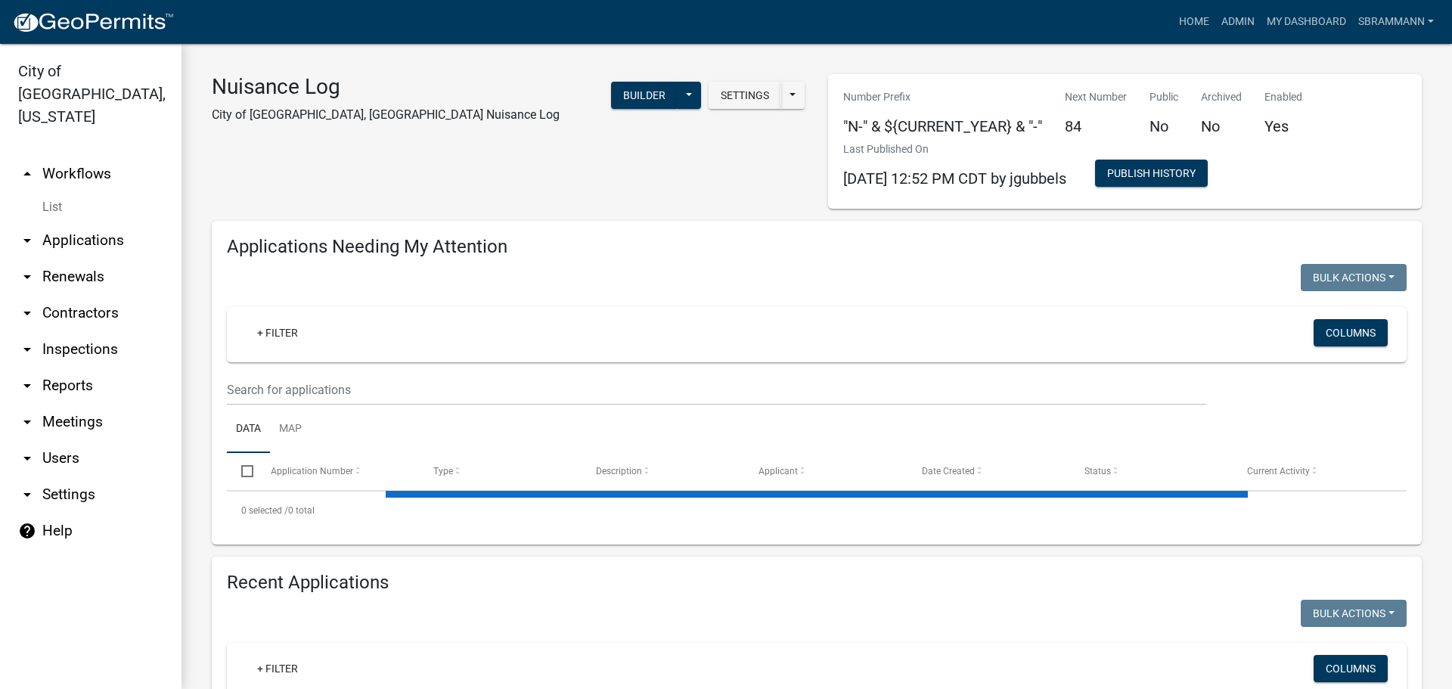
select select "3: 100"
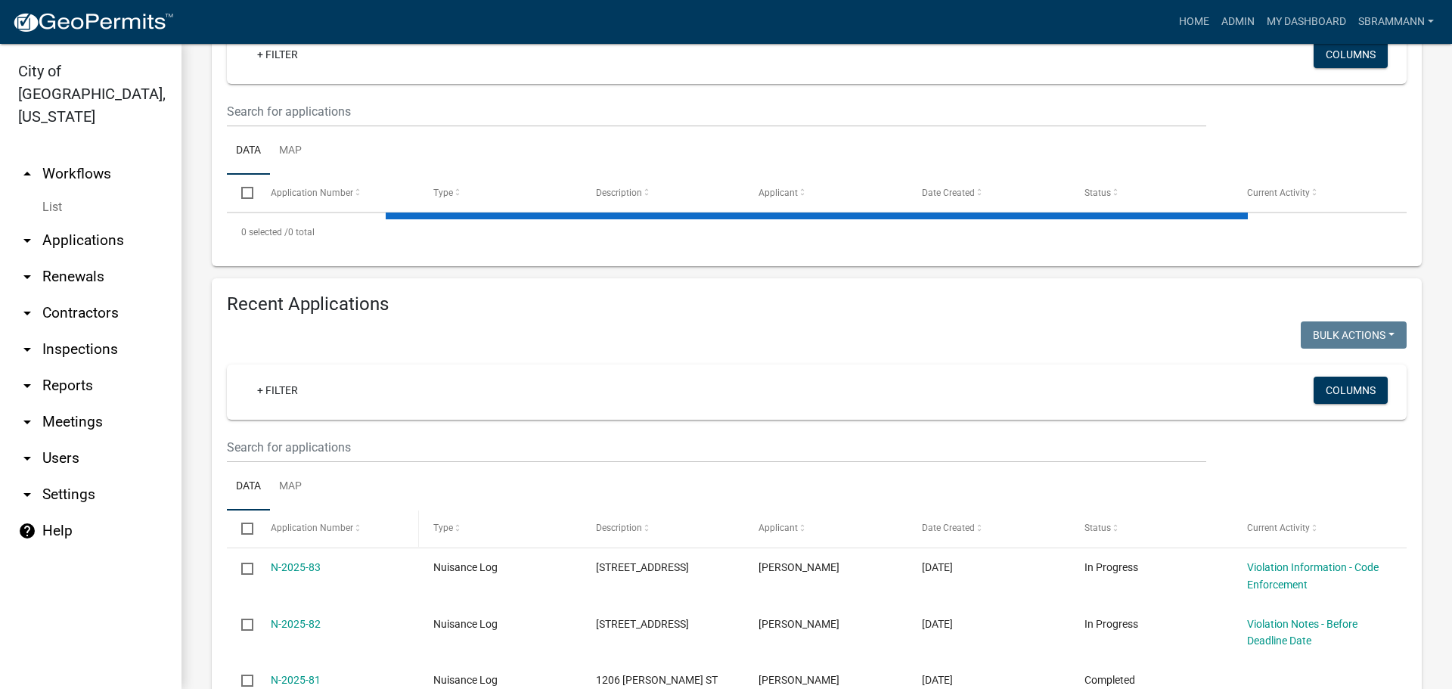
scroll to position [303, 0]
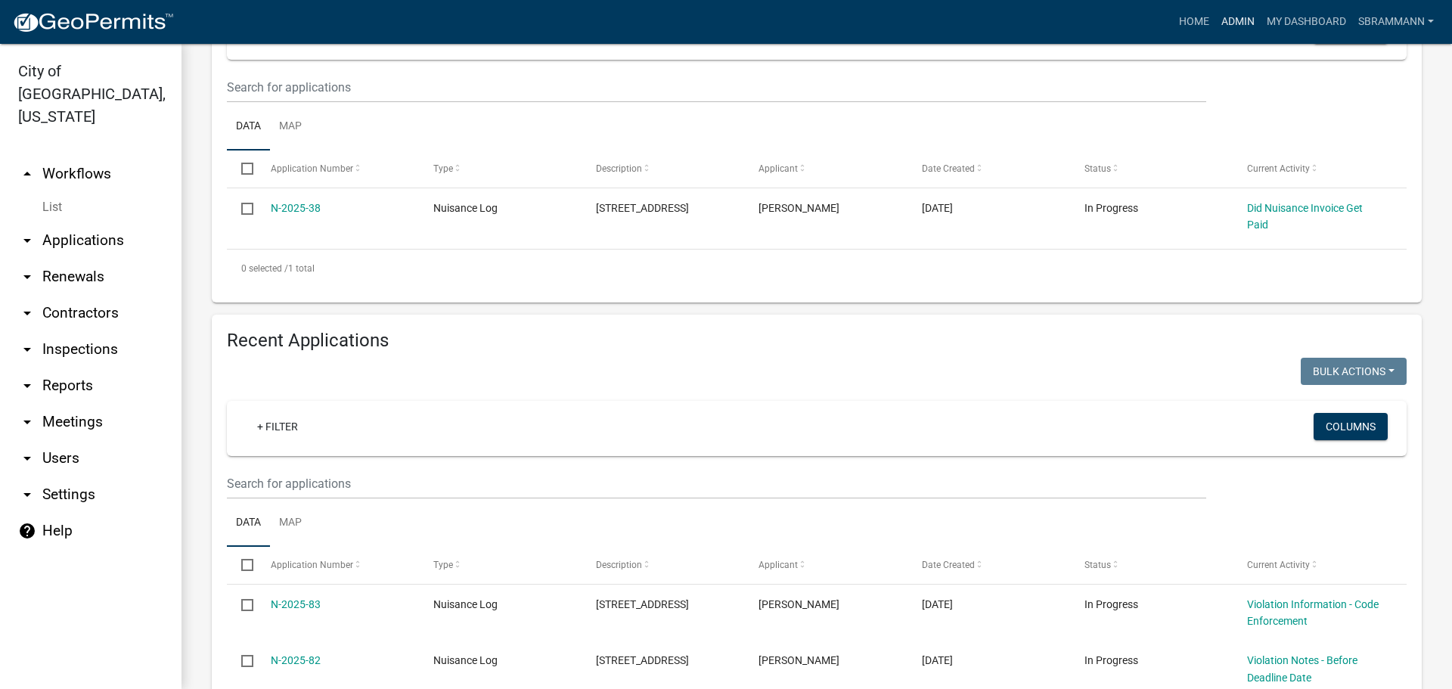
click at [1236, 20] on link "Admin" at bounding box center [1238, 22] width 45 height 29
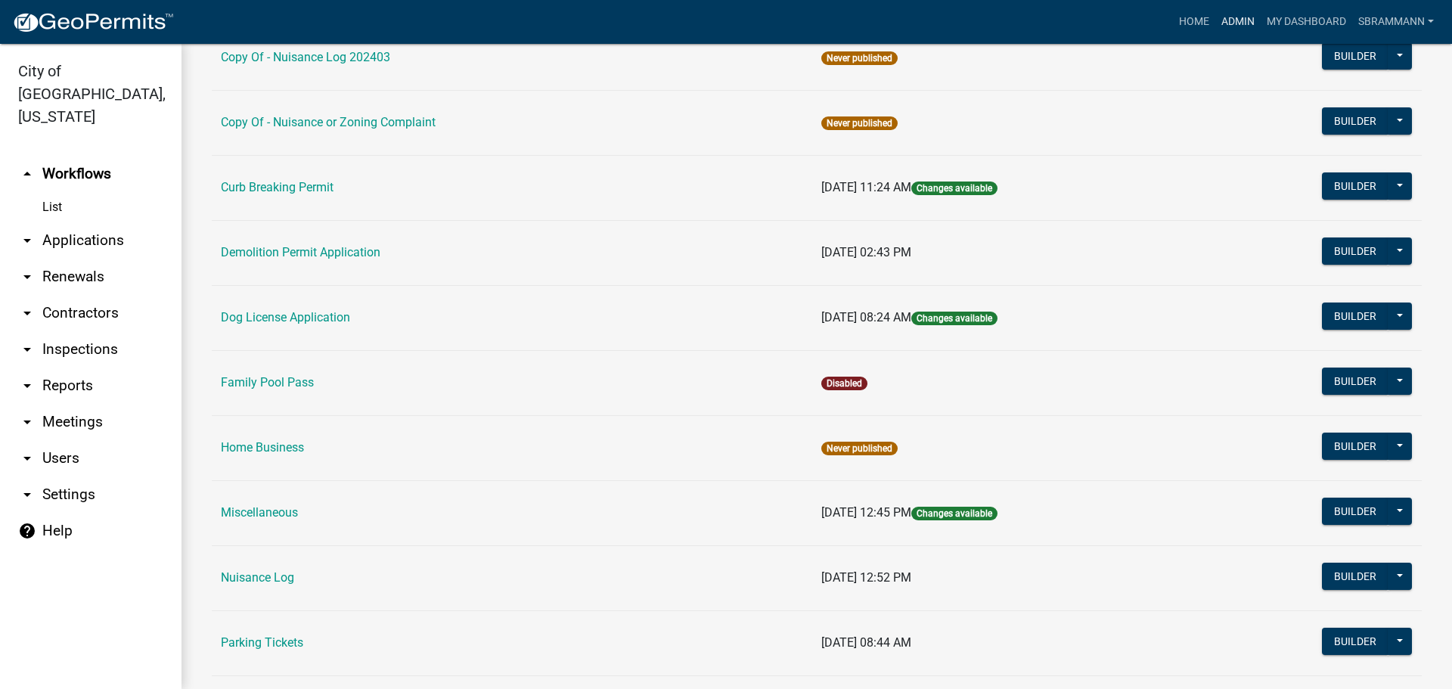
scroll to position [681, 0]
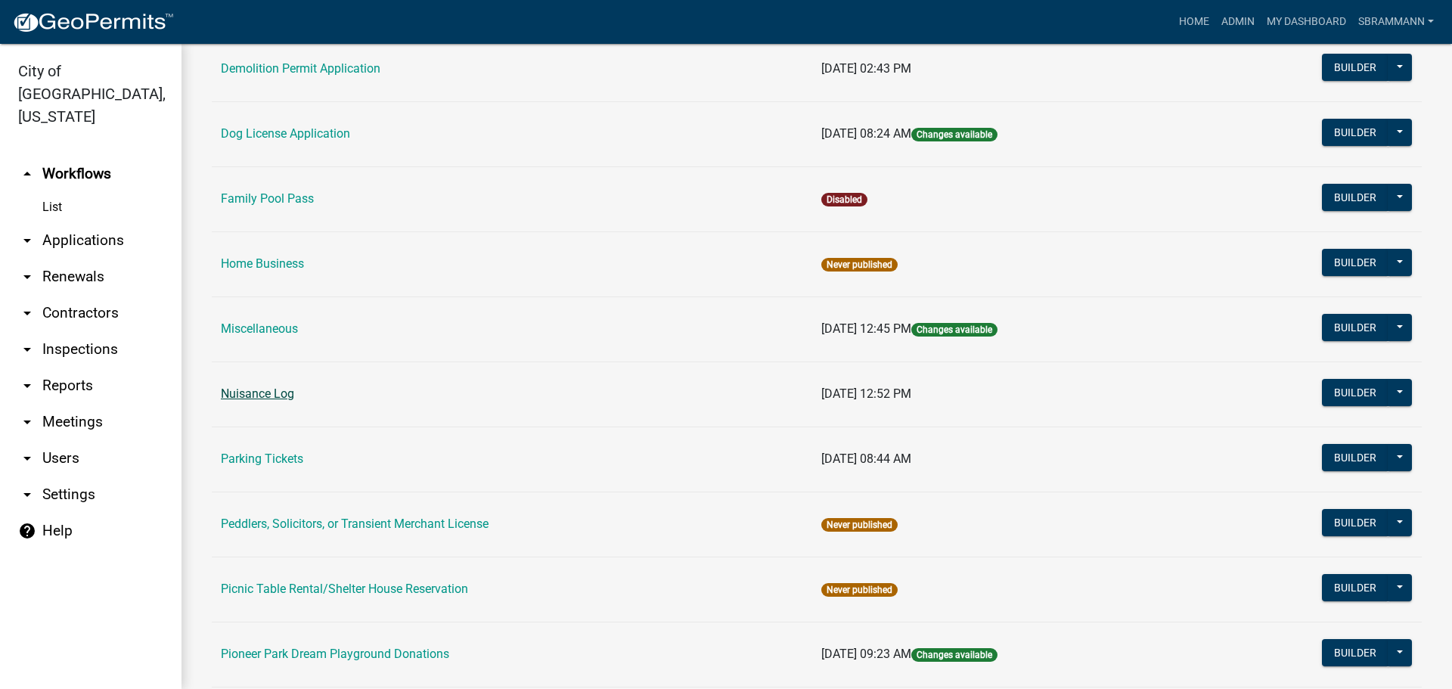
click at [265, 396] on link "Nuisance Log" at bounding box center [257, 394] width 73 height 14
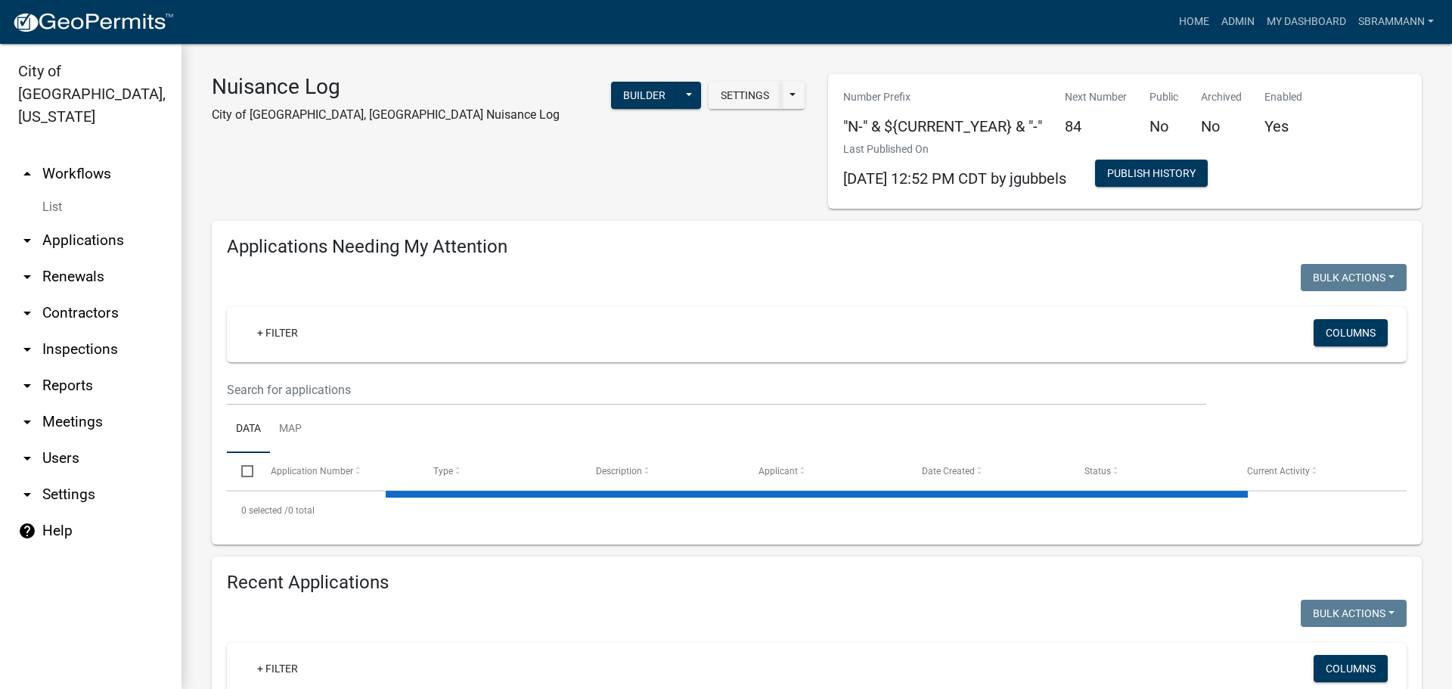
select select "3: 100"
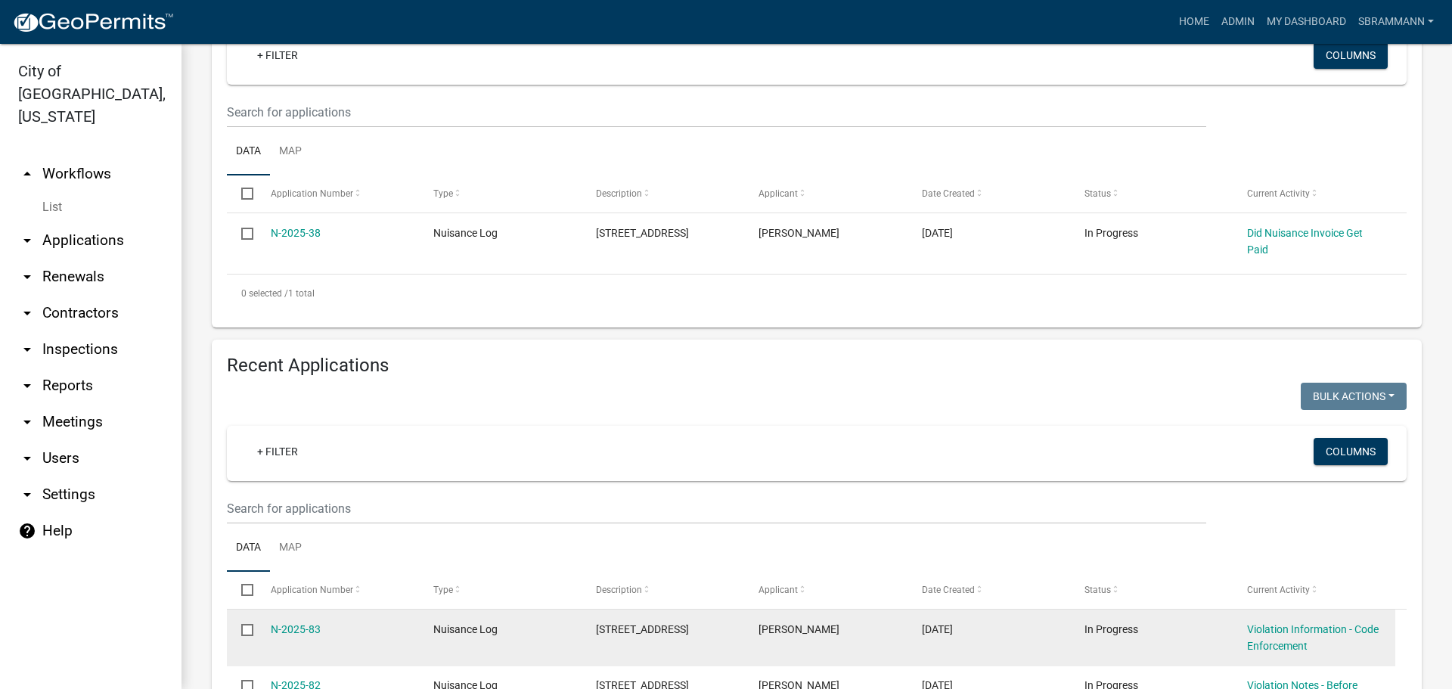
scroll to position [303, 0]
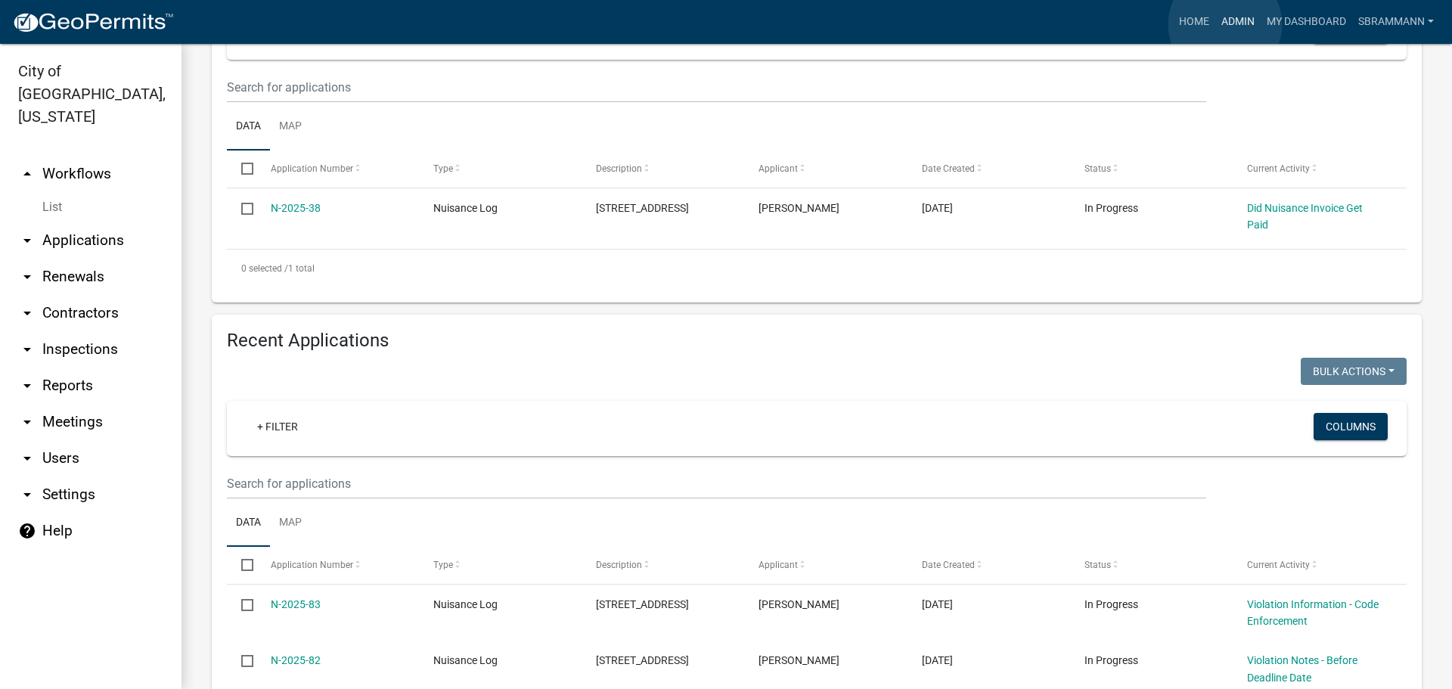
click at [1225, 24] on link "Admin" at bounding box center [1238, 22] width 45 height 29
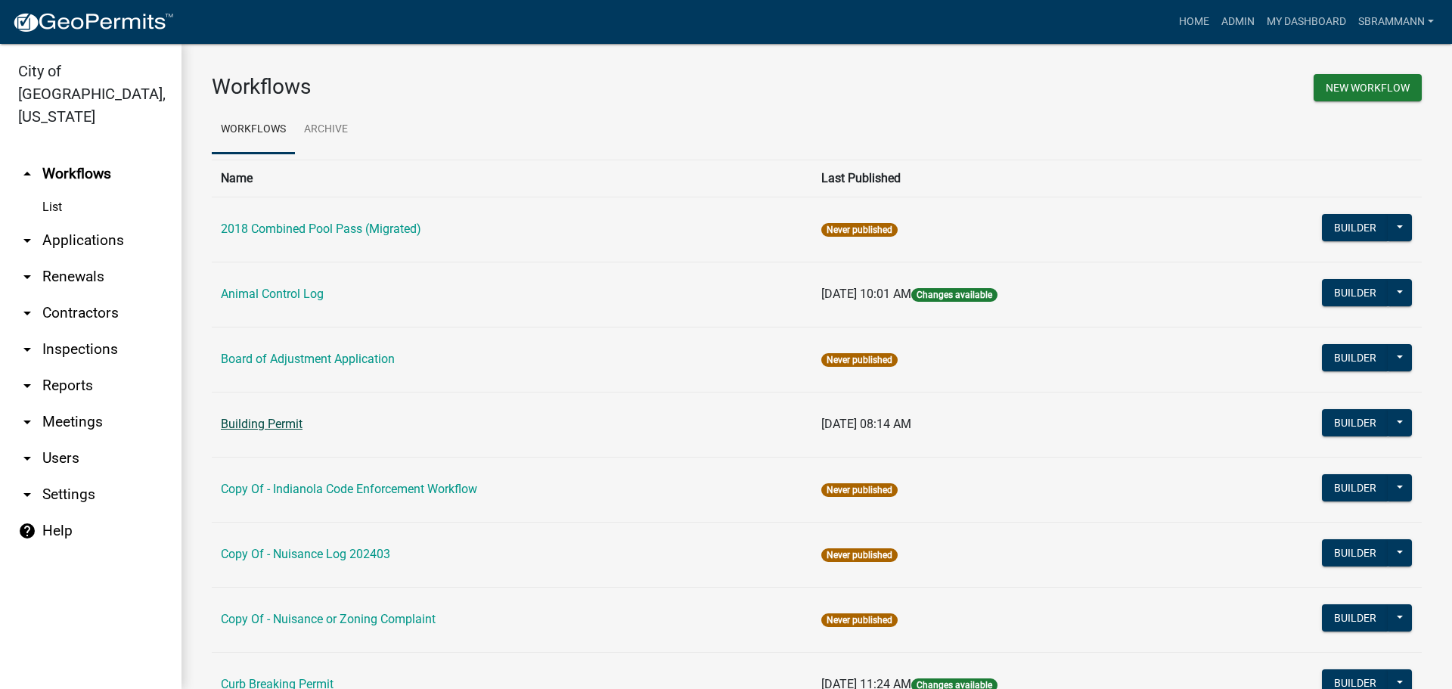
click at [281, 425] on link "Building Permit" at bounding box center [262, 424] width 82 height 14
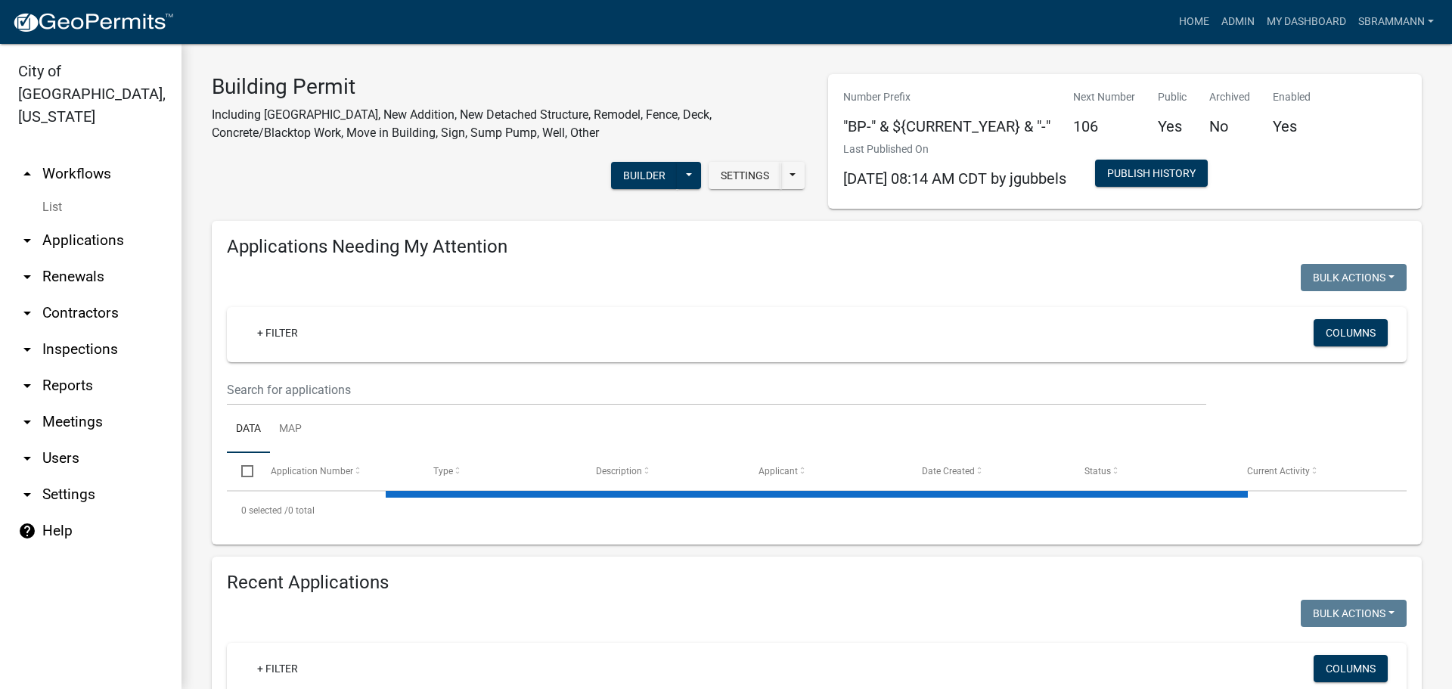
select select "3: 100"
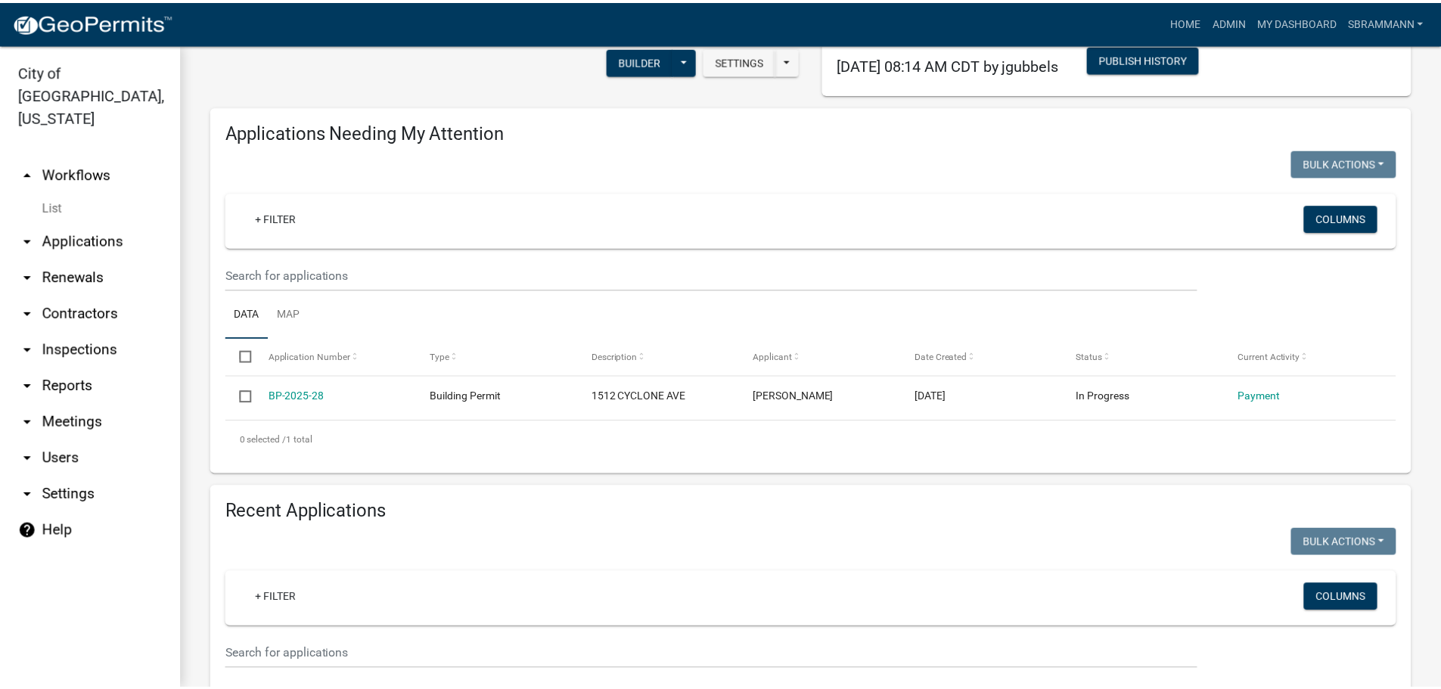
scroll to position [378, 0]
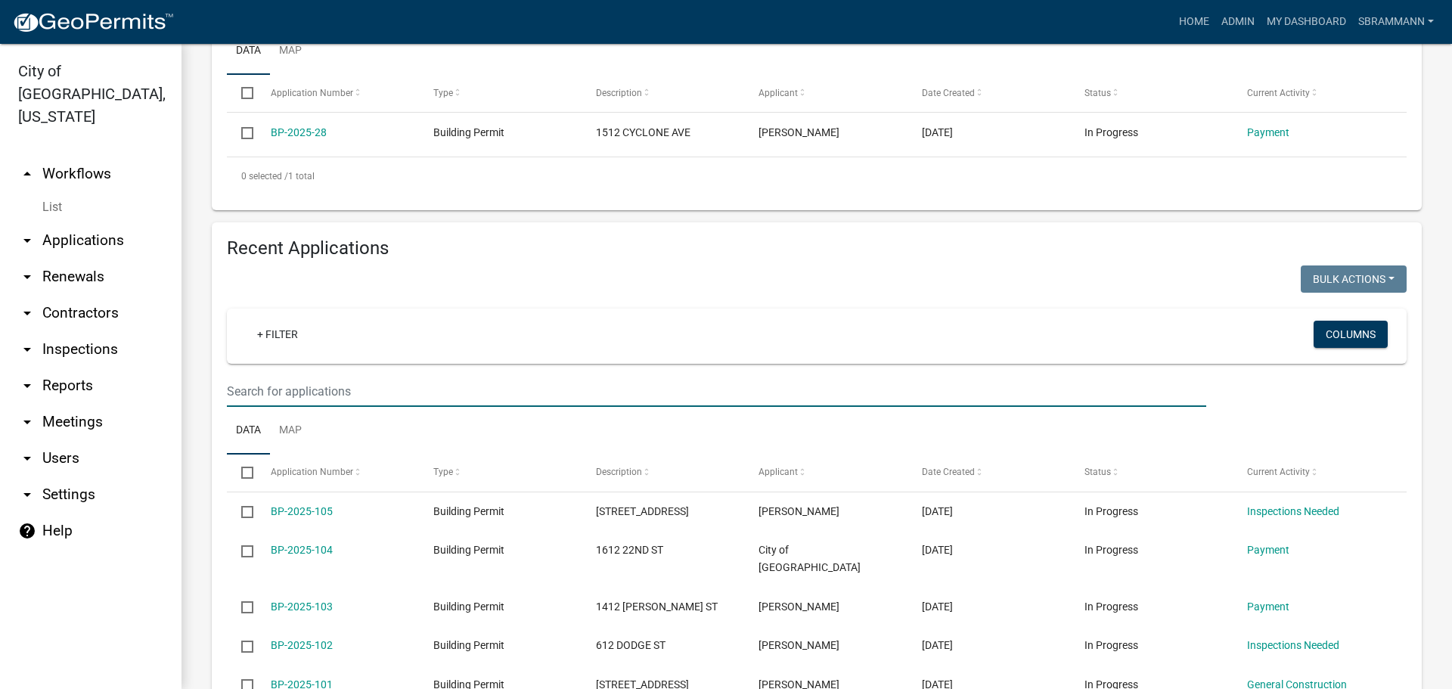
click at [279, 386] on input "text" at bounding box center [717, 391] width 980 height 31
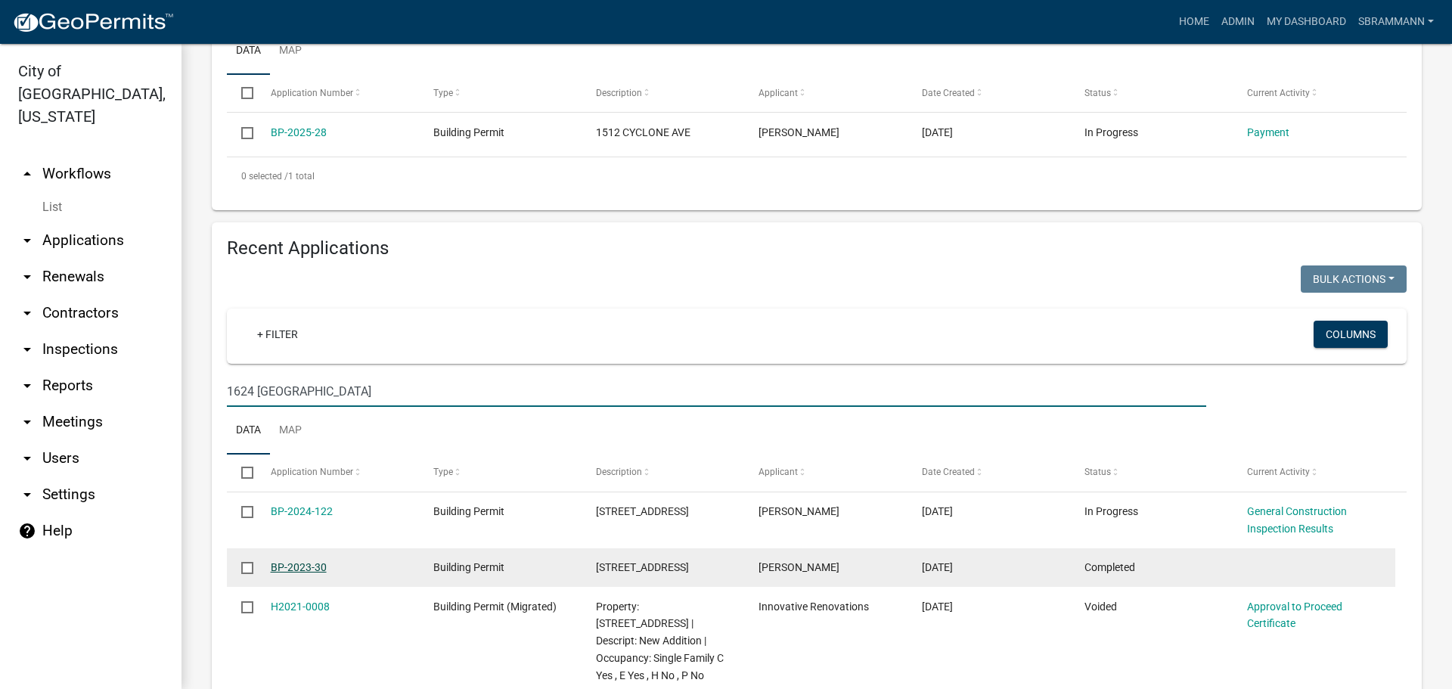
type input "1624 Victoria"
click at [303, 567] on link "BP-2023-30" at bounding box center [299, 567] width 56 height 12
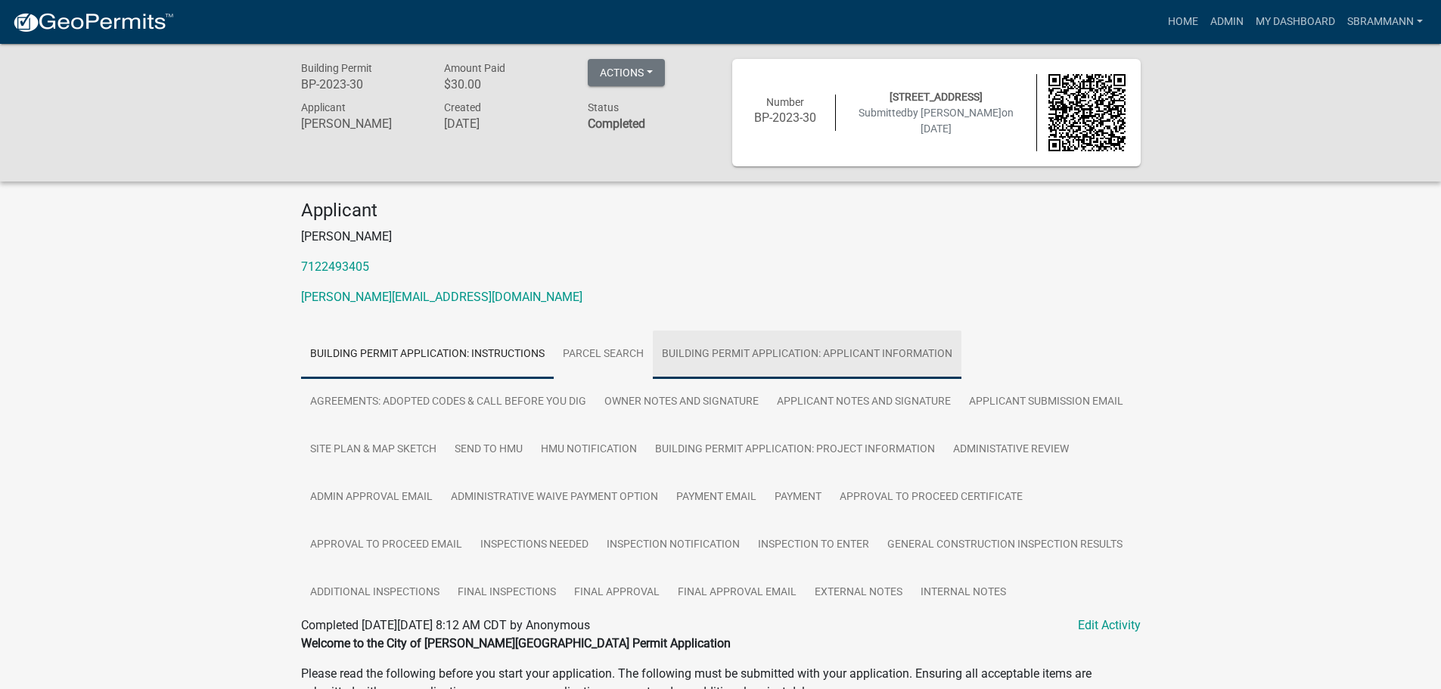
click at [788, 352] on link "Building Permit Application: Applicant Information" at bounding box center [807, 355] width 309 height 48
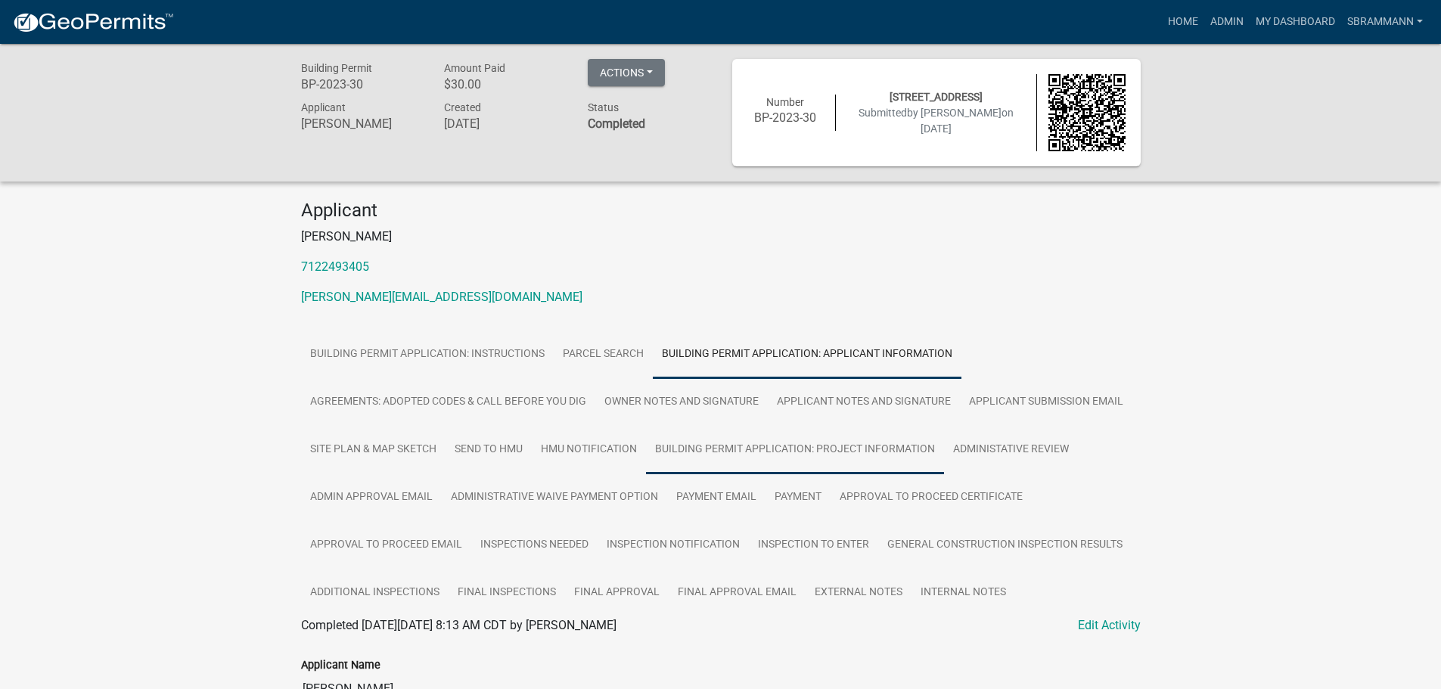
click at [751, 447] on link "Building Permit Application: Project Information" at bounding box center [795, 450] width 298 height 48
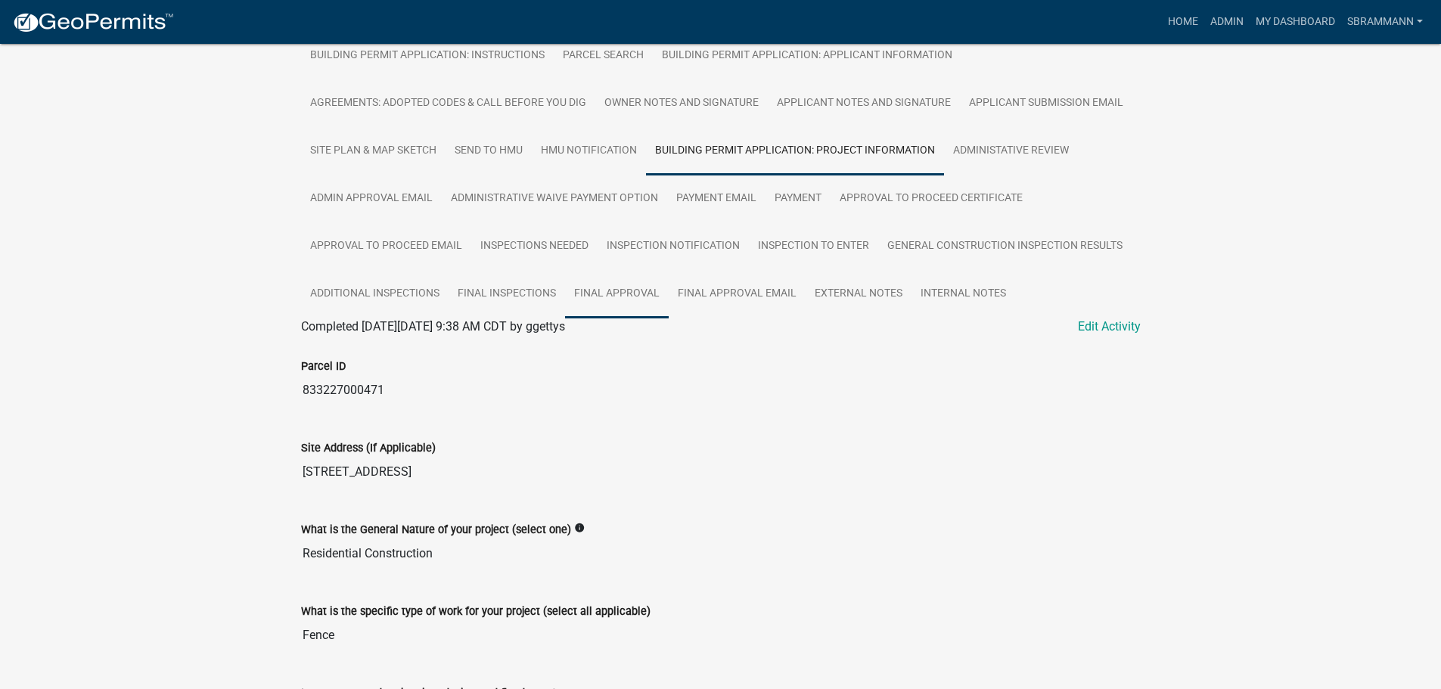
scroll to position [73, 0]
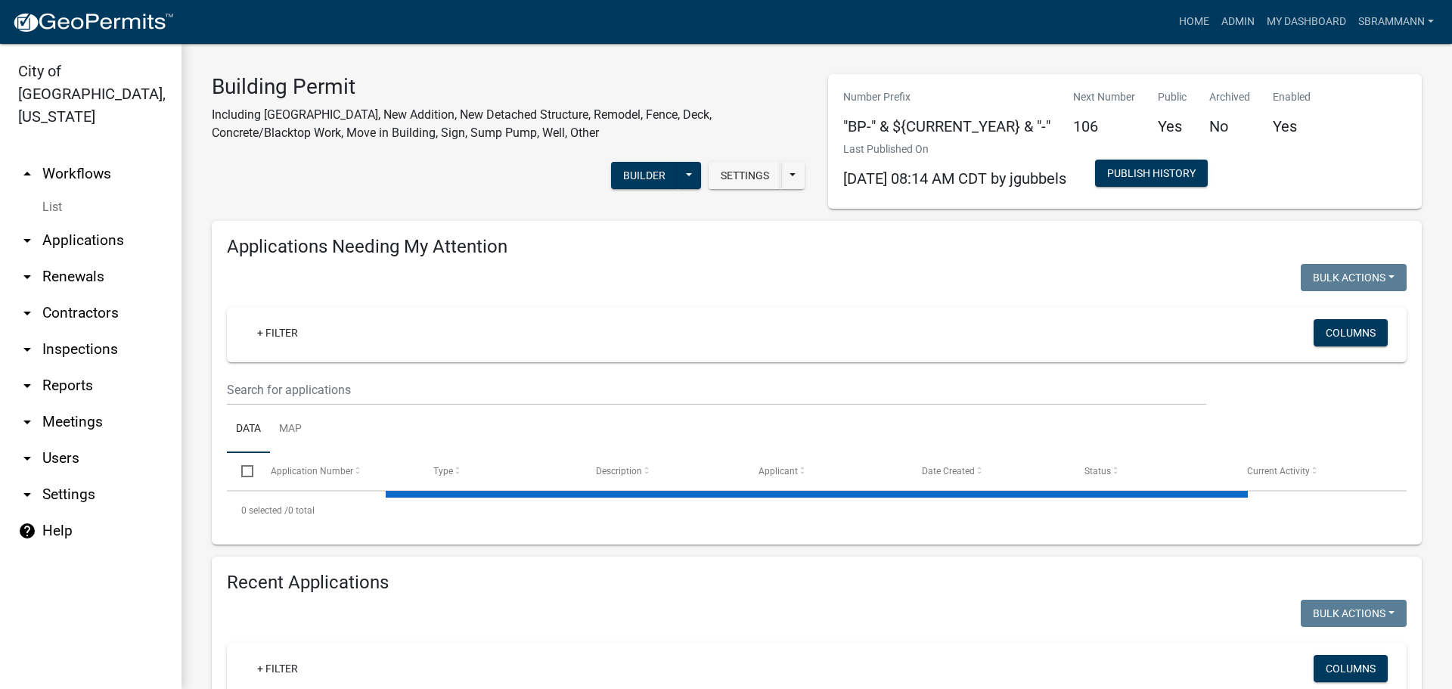
select select "3: 100"
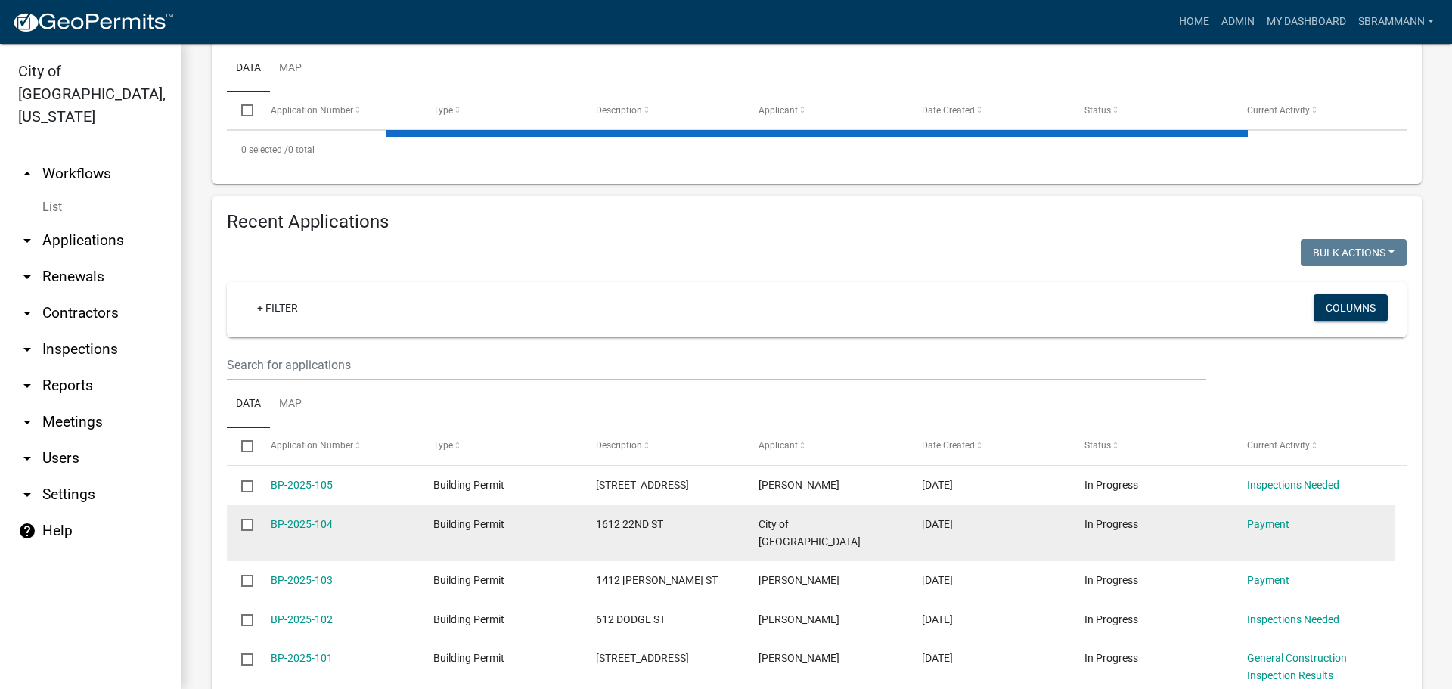
scroll to position [378, 0]
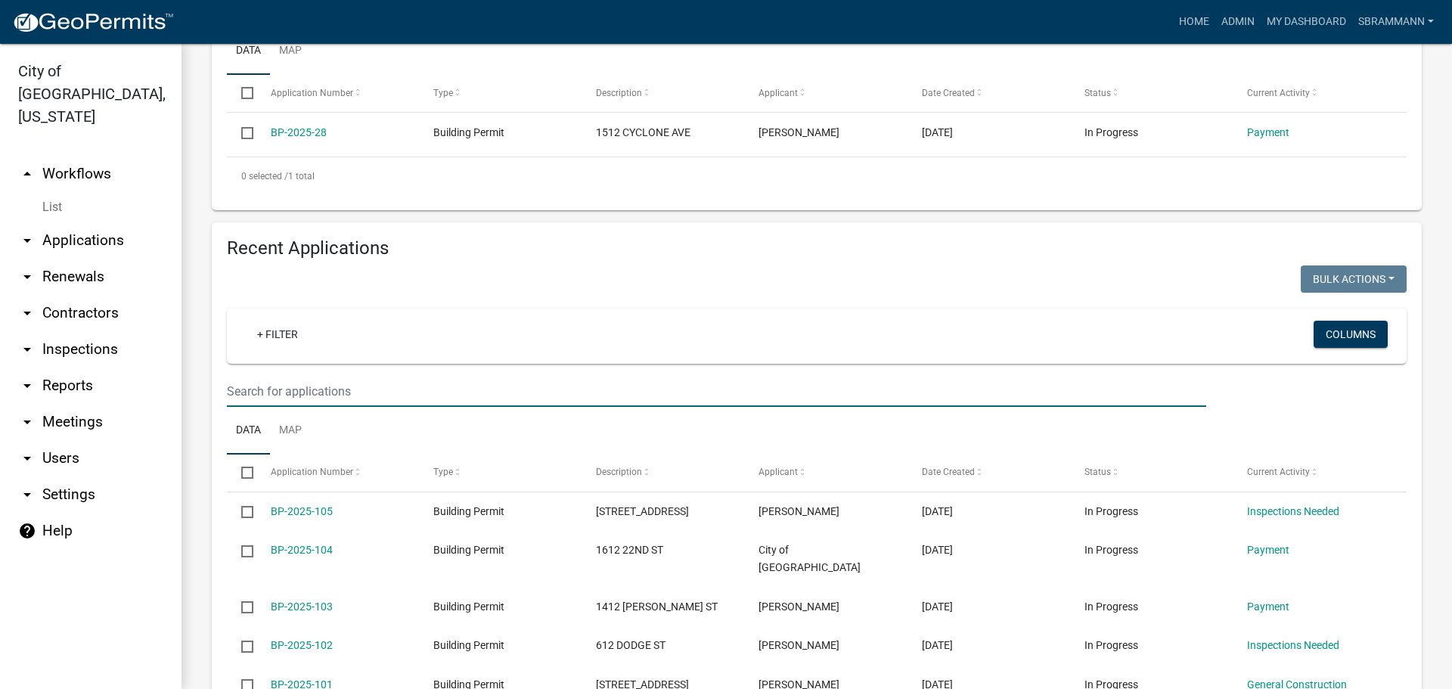
click at [279, 384] on input "text" at bounding box center [717, 391] width 980 height 31
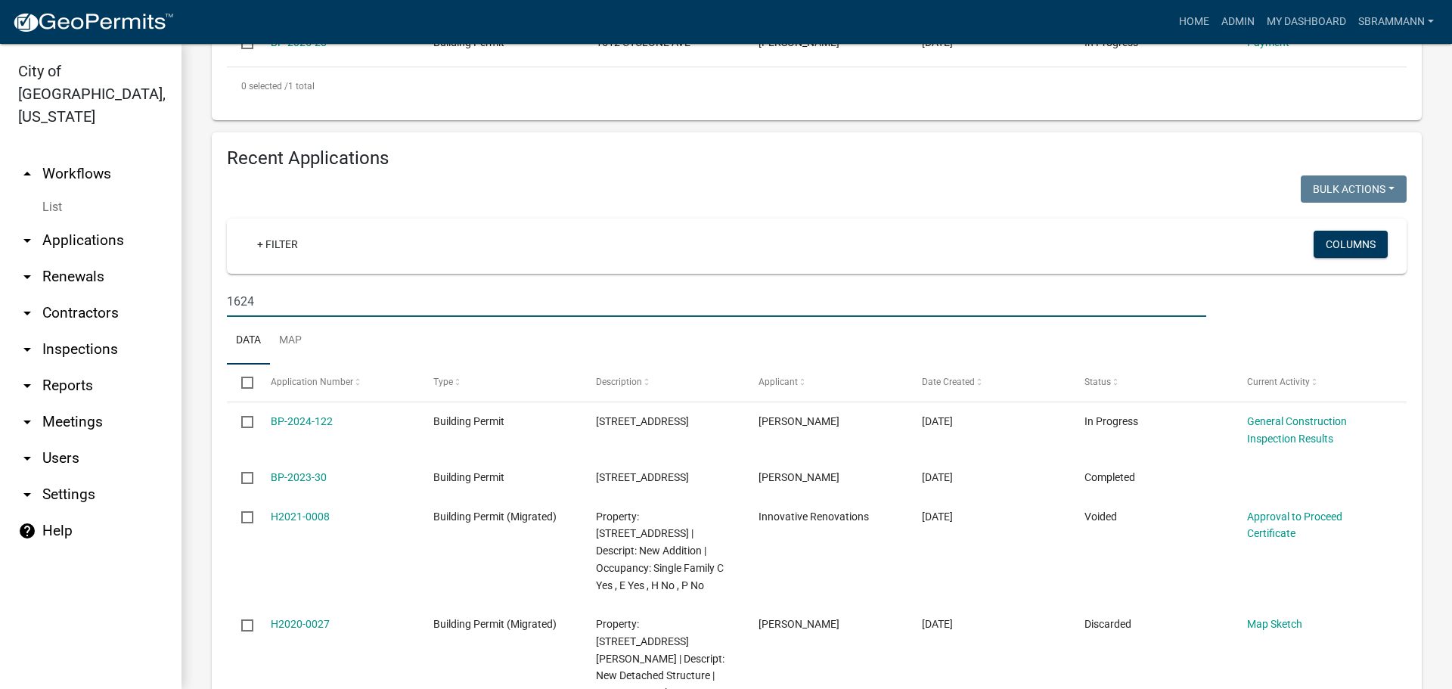
scroll to position [454, 0]
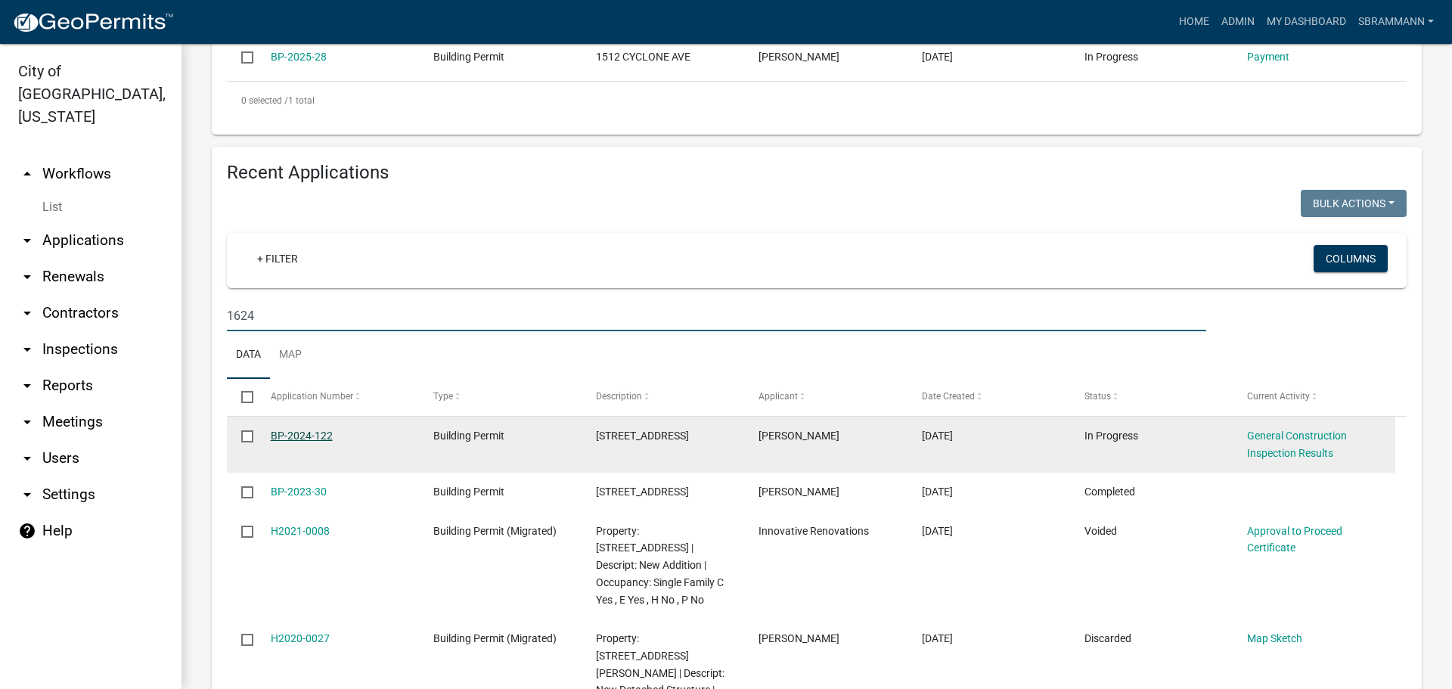
type input "1624"
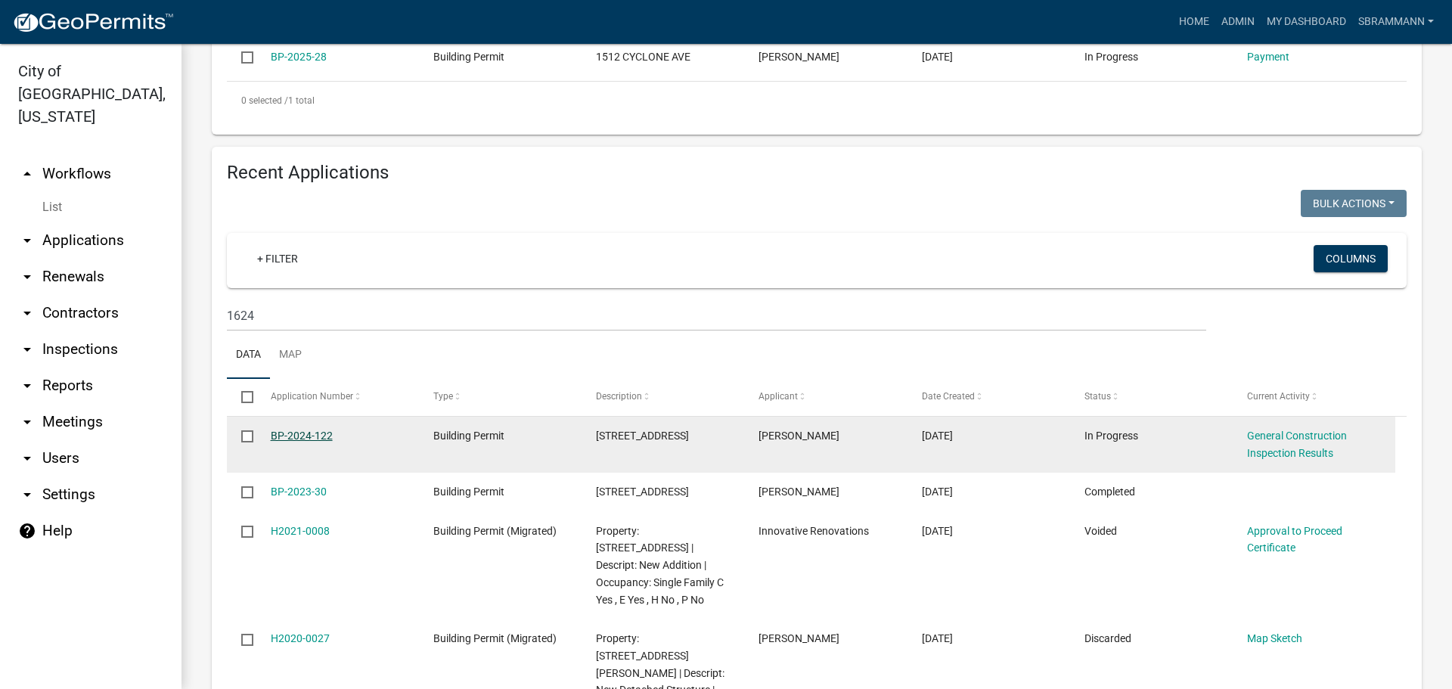
click at [300, 434] on link "BP-2024-122" at bounding box center [302, 436] width 62 height 12
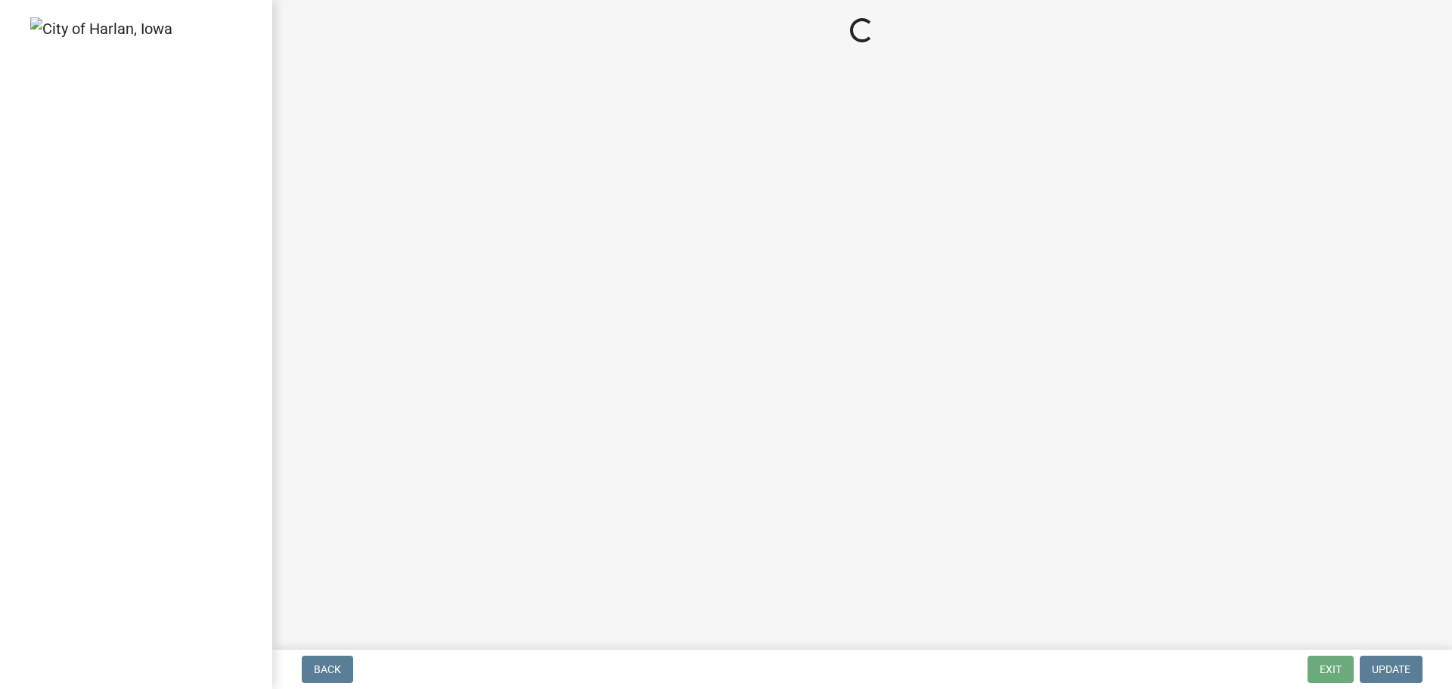
select select "351efae3-56ab-4ce2-9fde-654c356a5819"
select select "ee10d73f-57c4-4caa-b6fe-0b9044d3b51a"
select select "00701c82-ed04-48d3-8217-d04ab7a5e18d"
select select "c4fd115e-fe29-4201-9302-9488a733ec53"
select select "689001c6-c71e-4bc4-b52a-3bb95f61a85b"
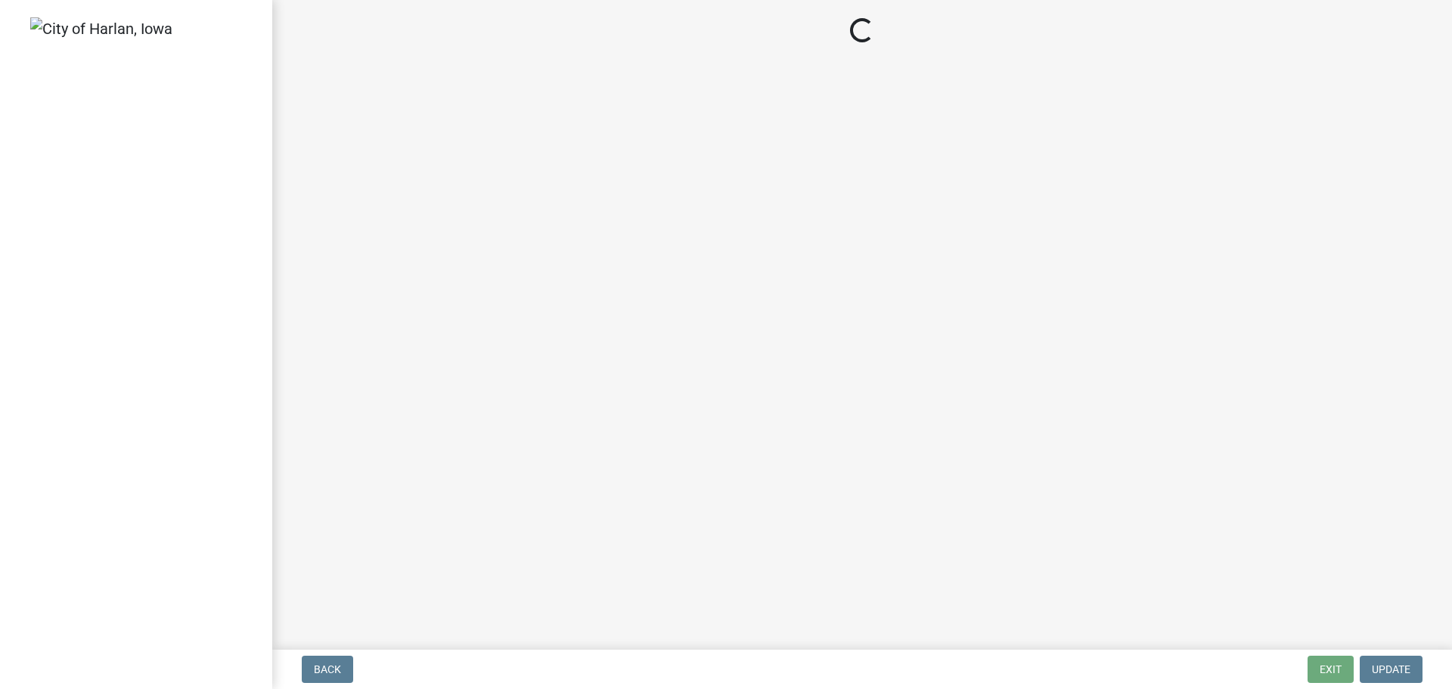
select select "fea10cb8-026a-4a90-aa12-355c400979fe"
select select "93764f1c-770d-4d7b-968b-ab80245815b2"
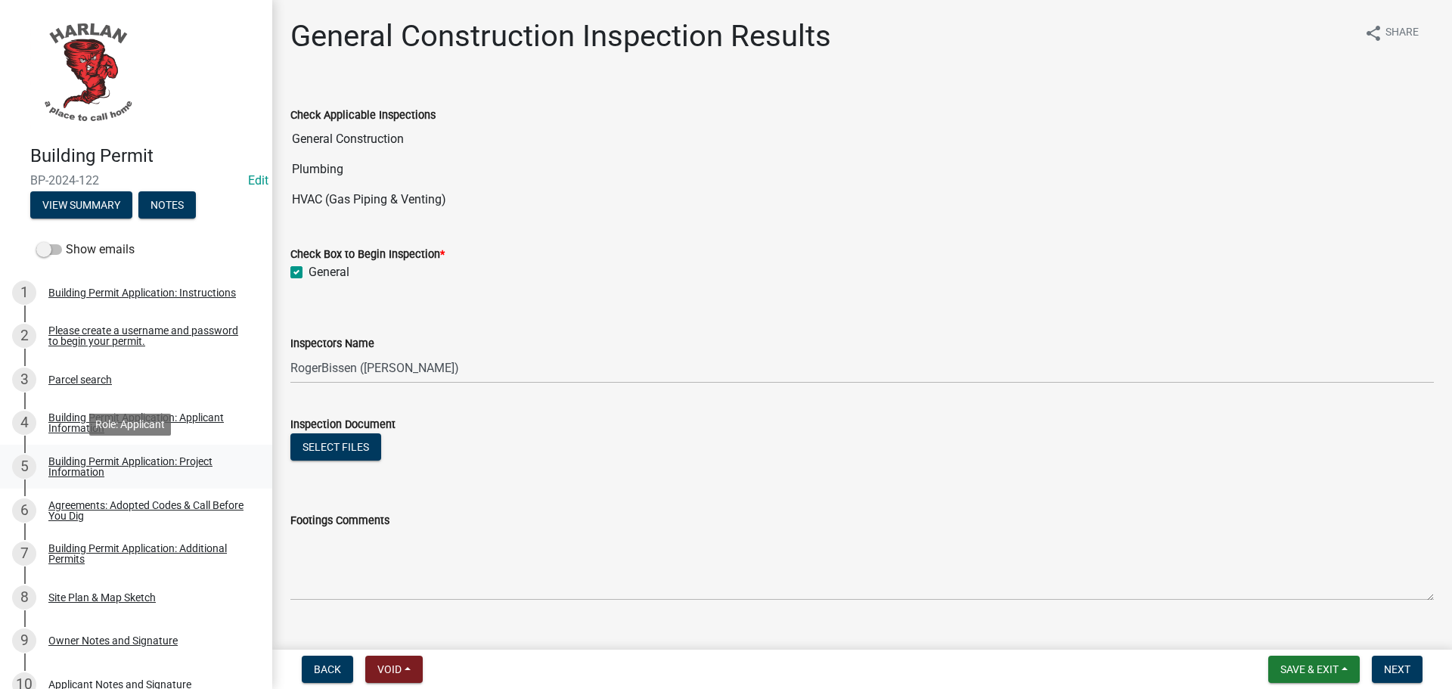
click at [70, 461] on div "Building Permit Application: Project Information" at bounding box center [148, 466] width 200 height 21
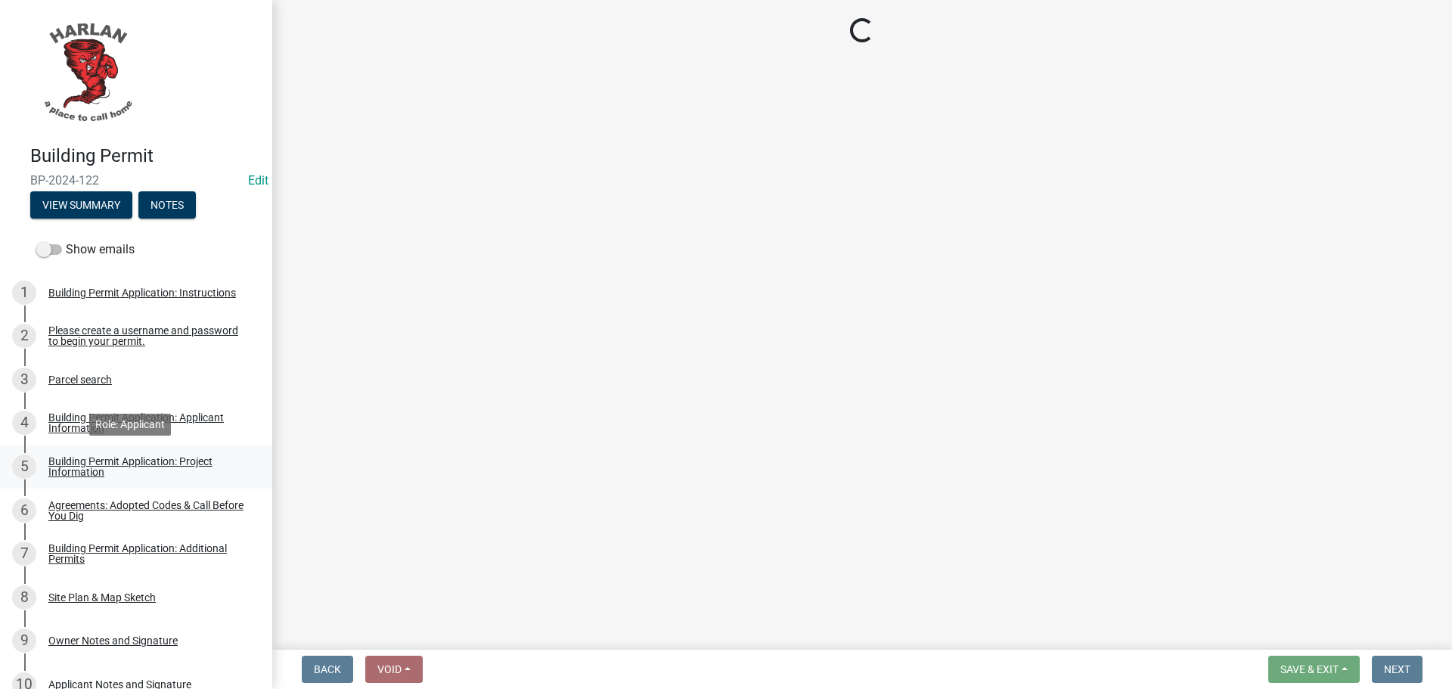
select select "57c12fbf-2104-401b-a871-4062d0a56bab"
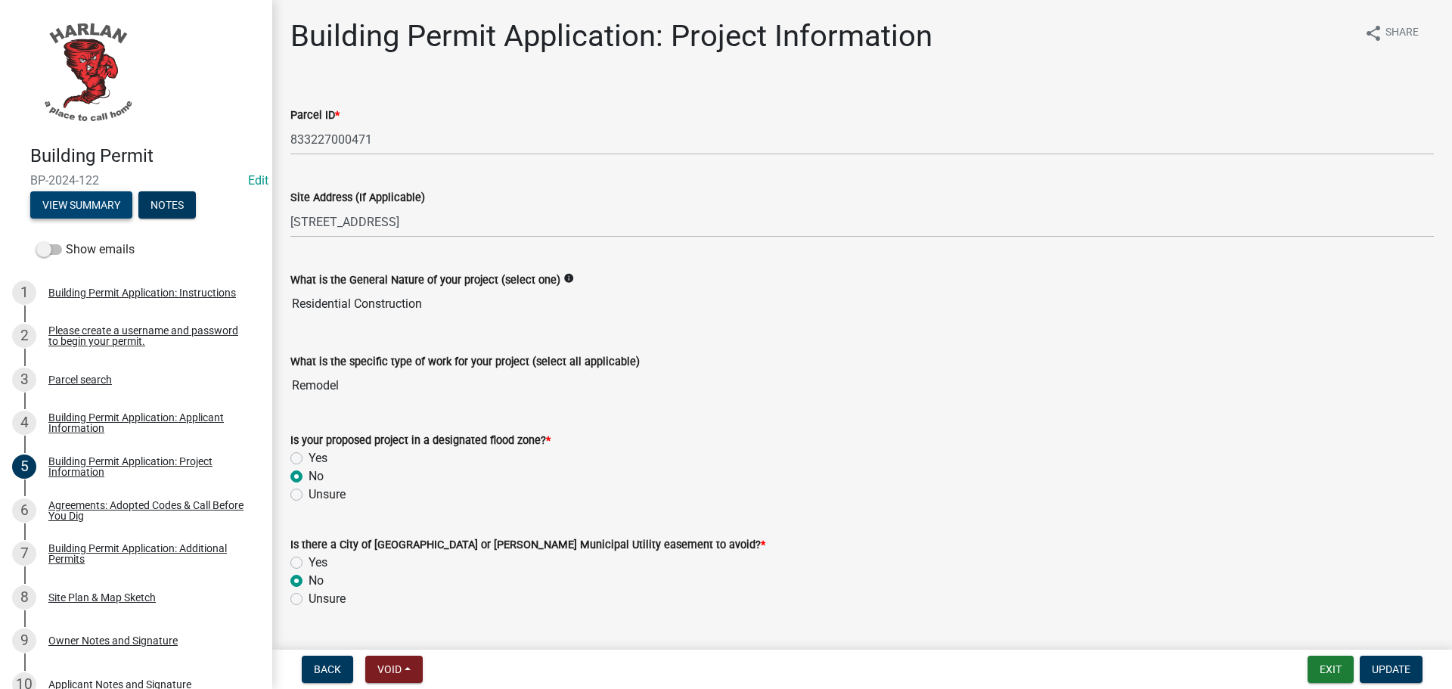
click at [82, 208] on button "View Summary" at bounding box center [81, 204] width 102 height 27
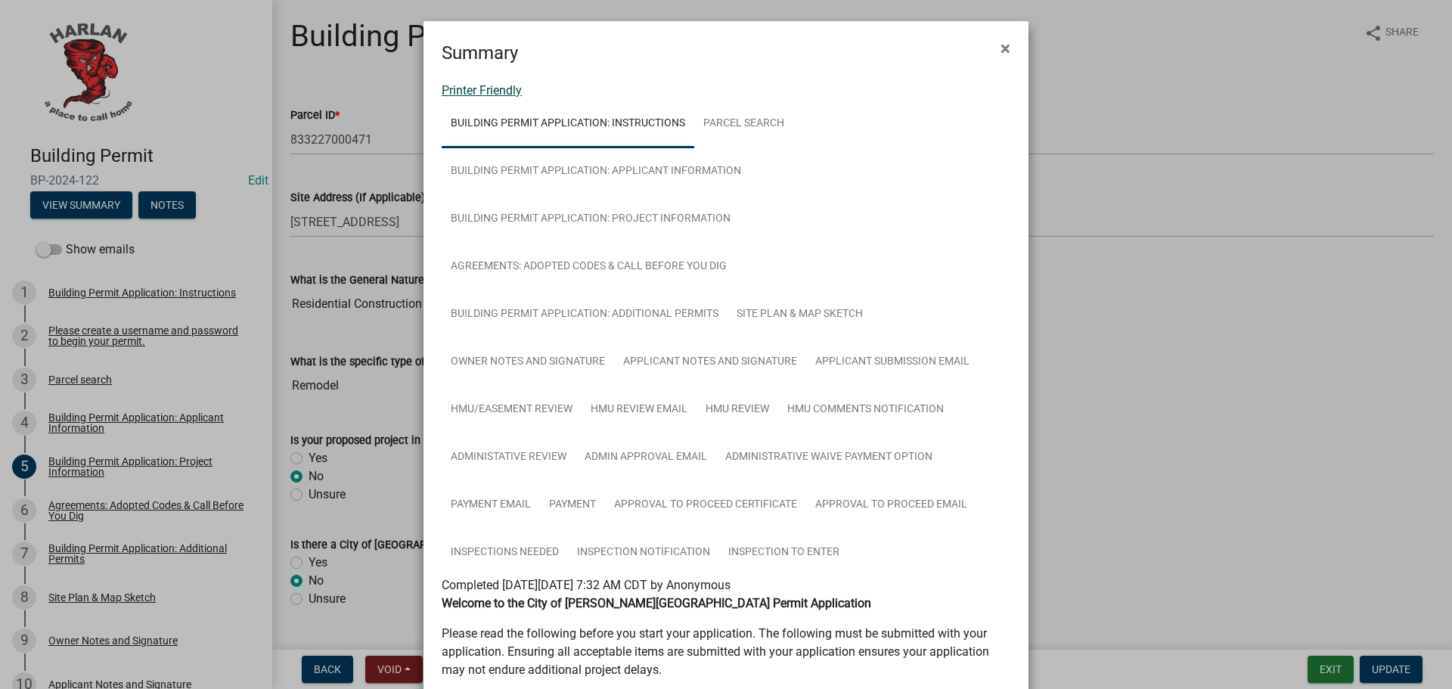
click at [483, 88] on link "Printer Friendly" at bounding box center [482, 90] width 80 height 14
click at [1001, 51] on span "×" at bounding box center [1006, 48] width 10 height 21
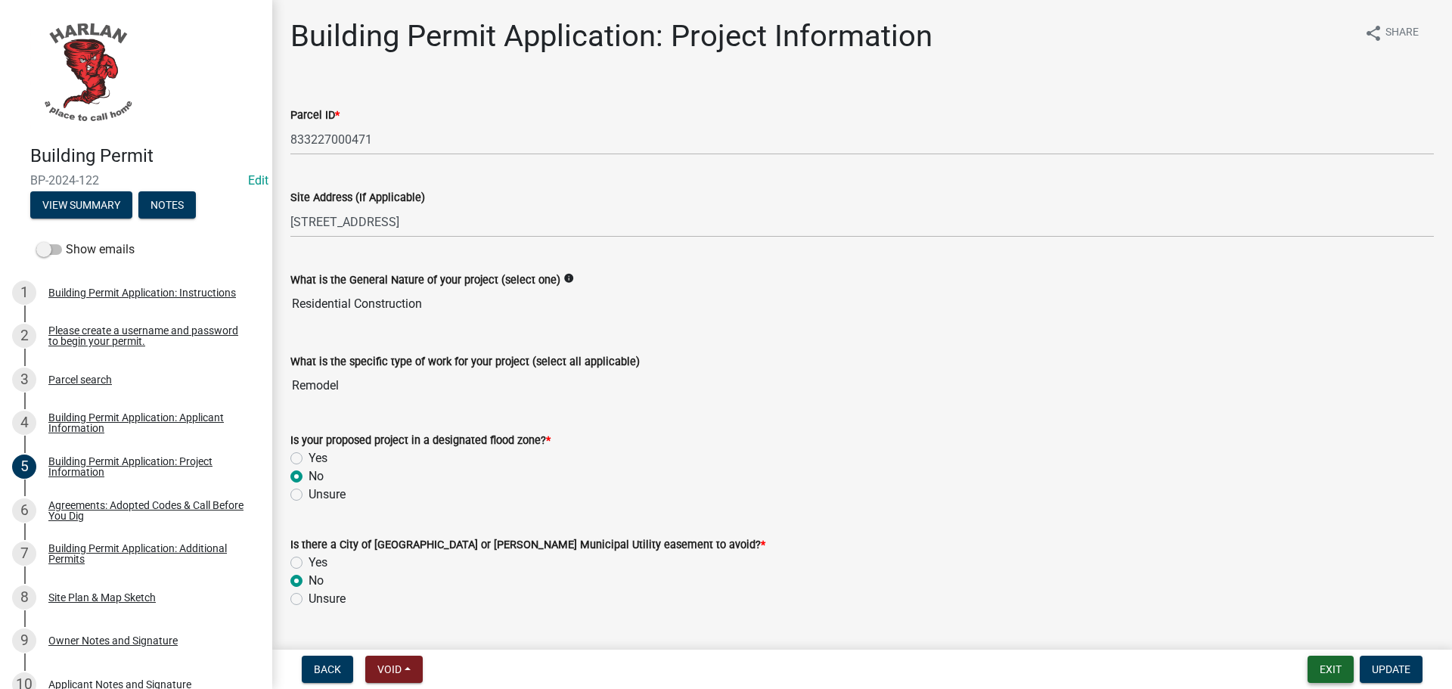
click at [1328, 671] on button "Exit" at bounding box center [1331, 669] width 46 height 27
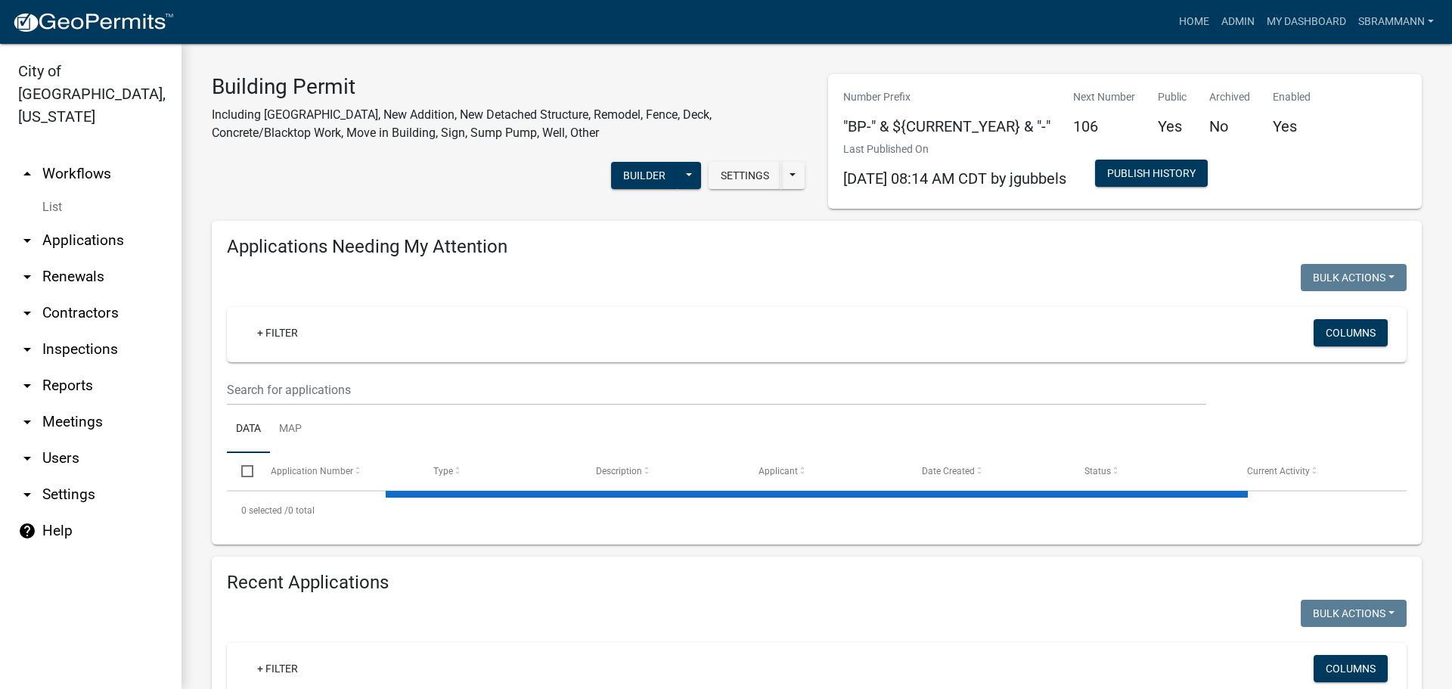
select select "3: 100"
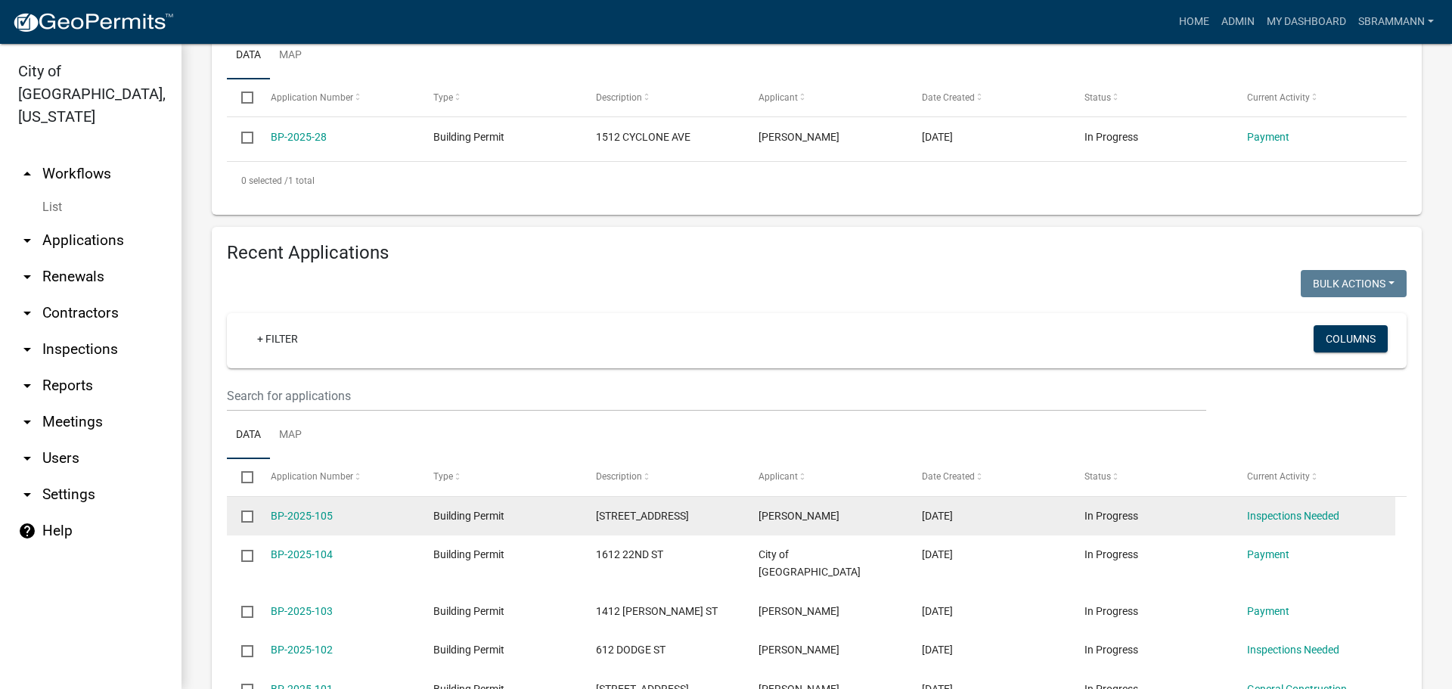
scroll to position [378, 0]
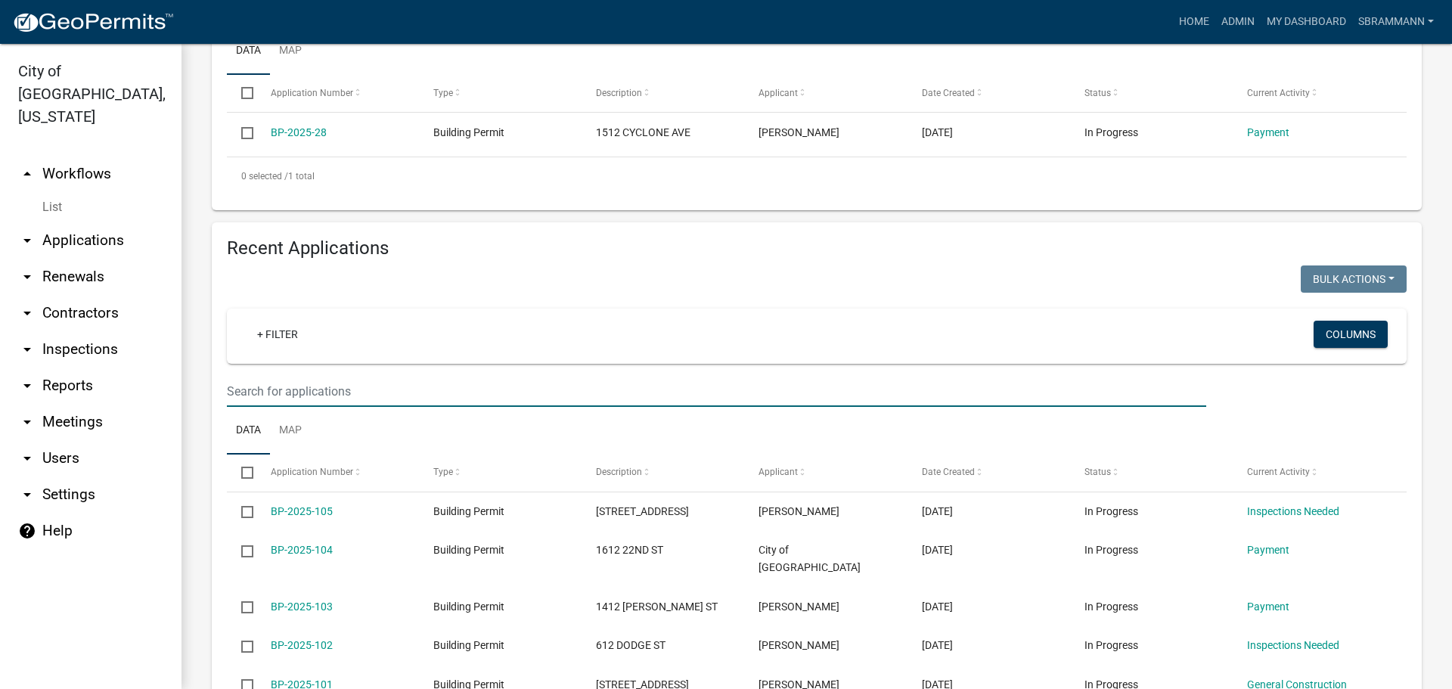
click at [322, 394] on input "text" at bounding box center [717, 391] width 980 height 31
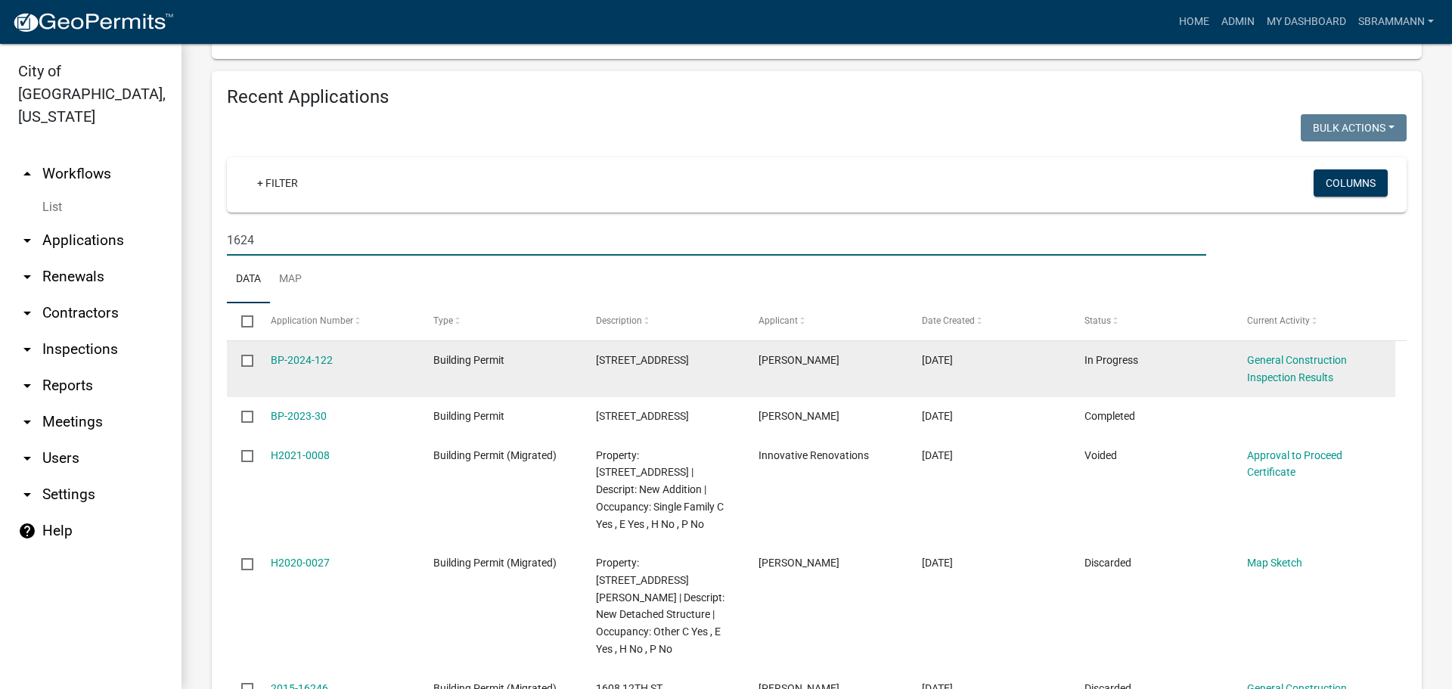
scroll to position [605, 0]
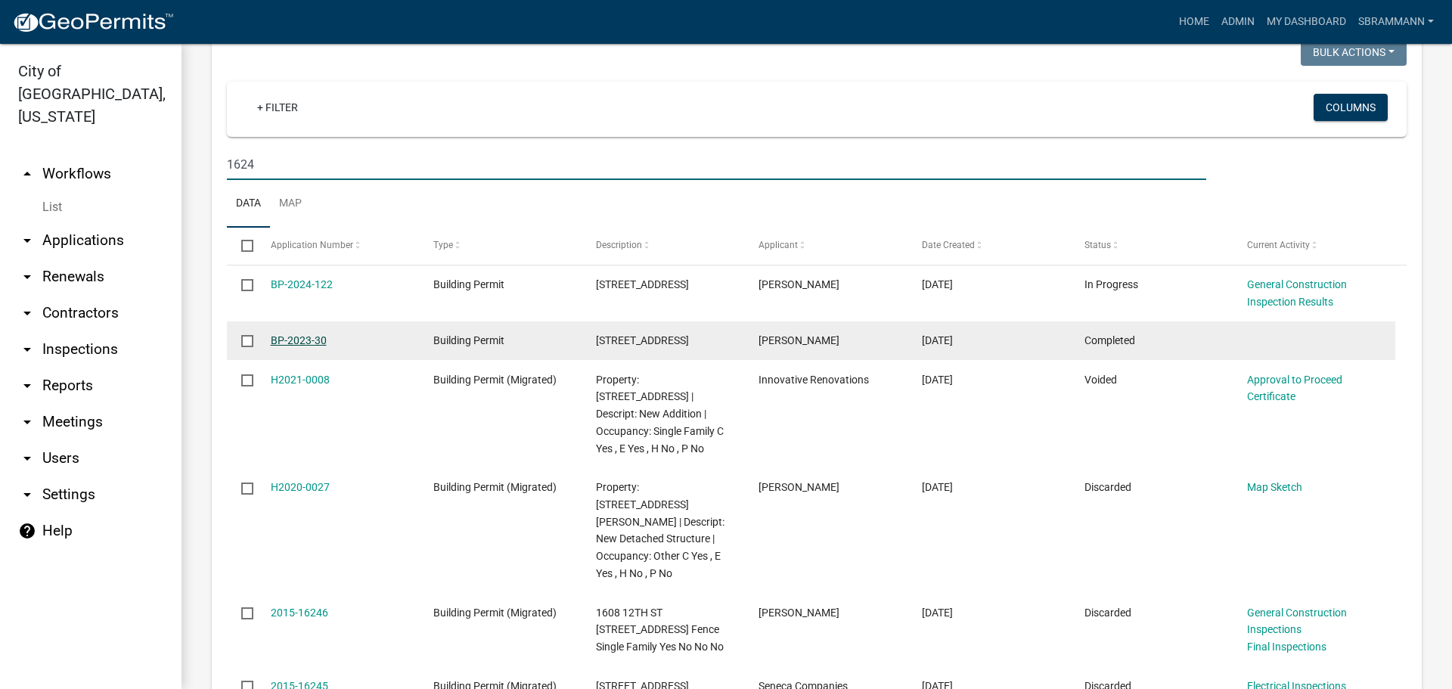
type input "1624"
click at [308, 339] on link "BP-2023-30" at bounding box center [299, 340] width 56 height 12
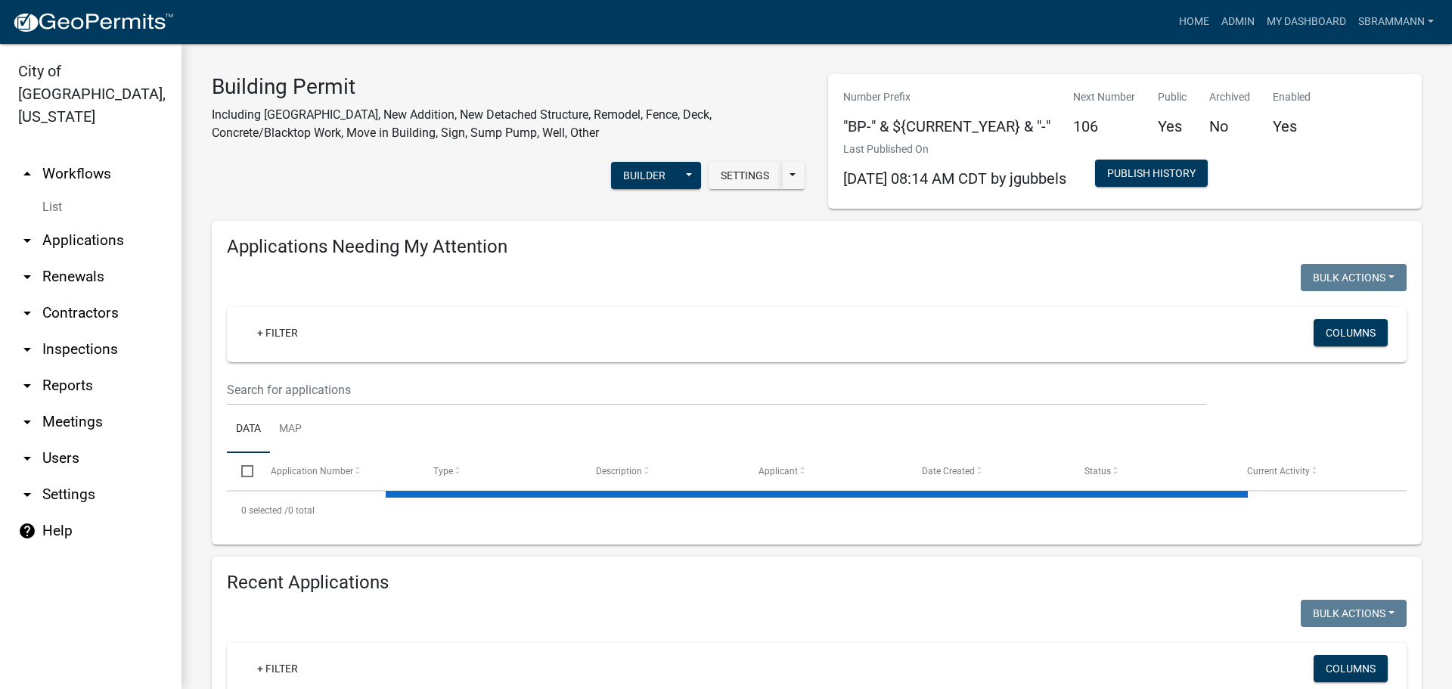
select select "3: 100"
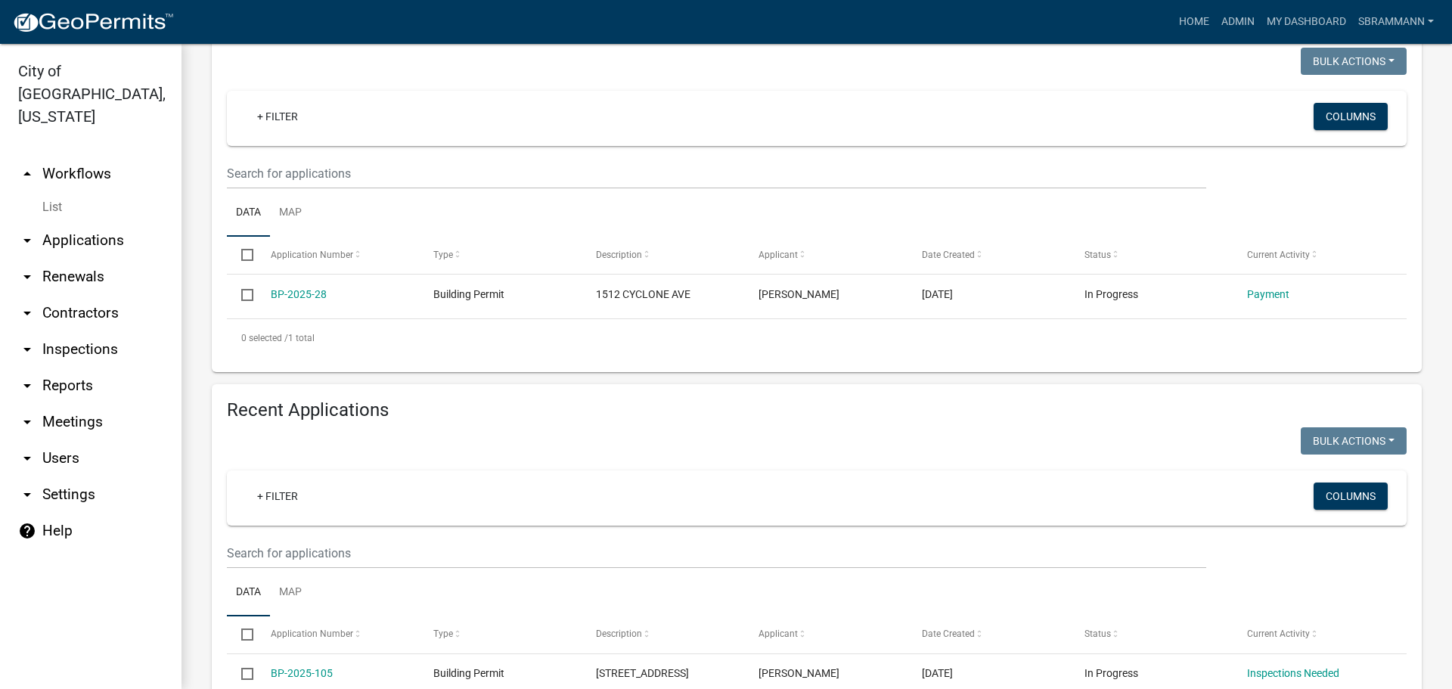
scroll to position [309, 0]
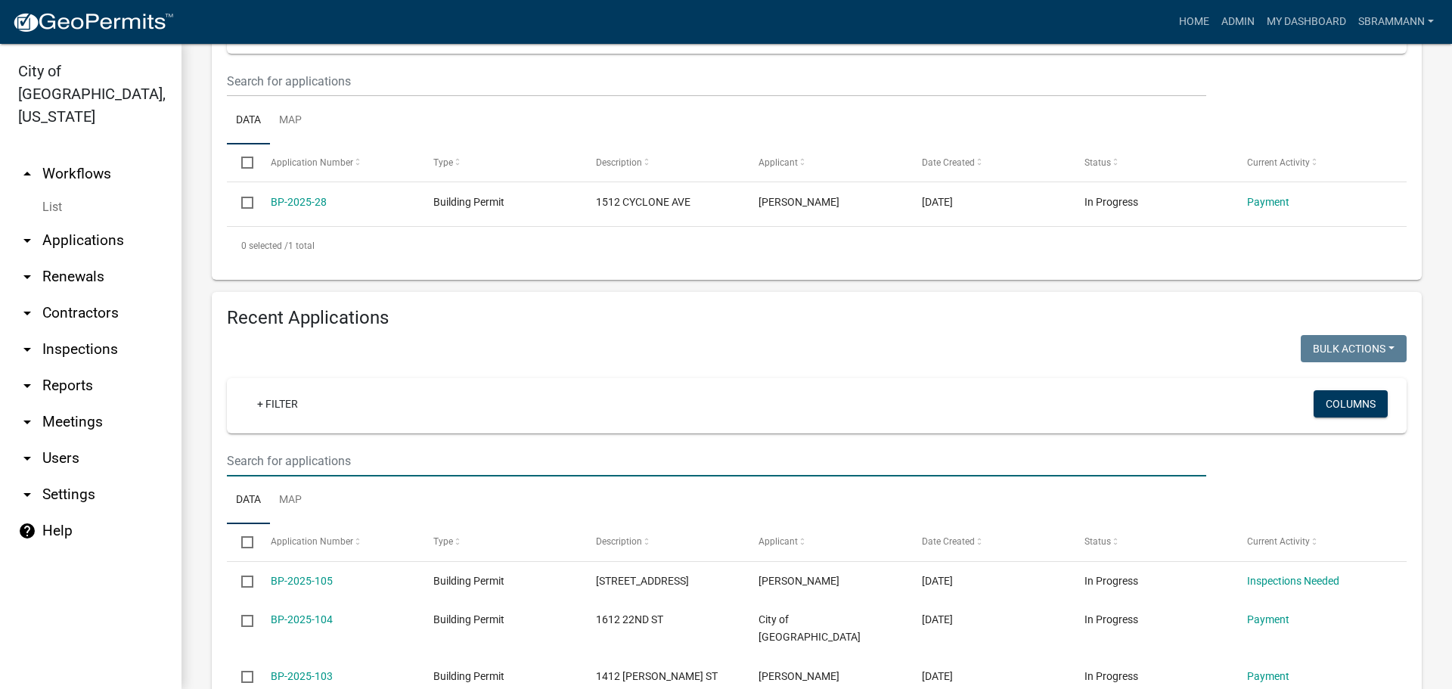
click at [288, 461] on input "text" at bounding box center [717, 461] width 980 height 31
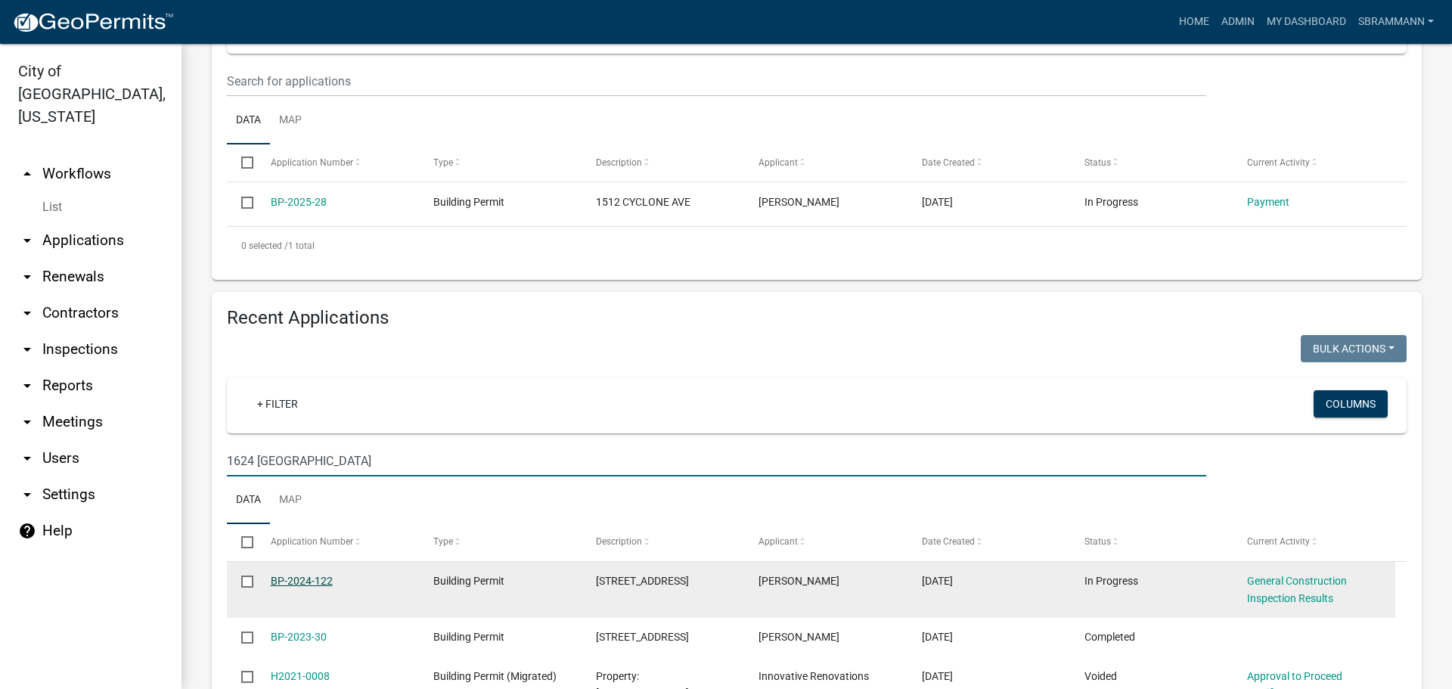
type input "1624 VICTORIA"
click at [299, 579] on link "BP-2024-122" at bounding box center [302, 581] width 62 height 12
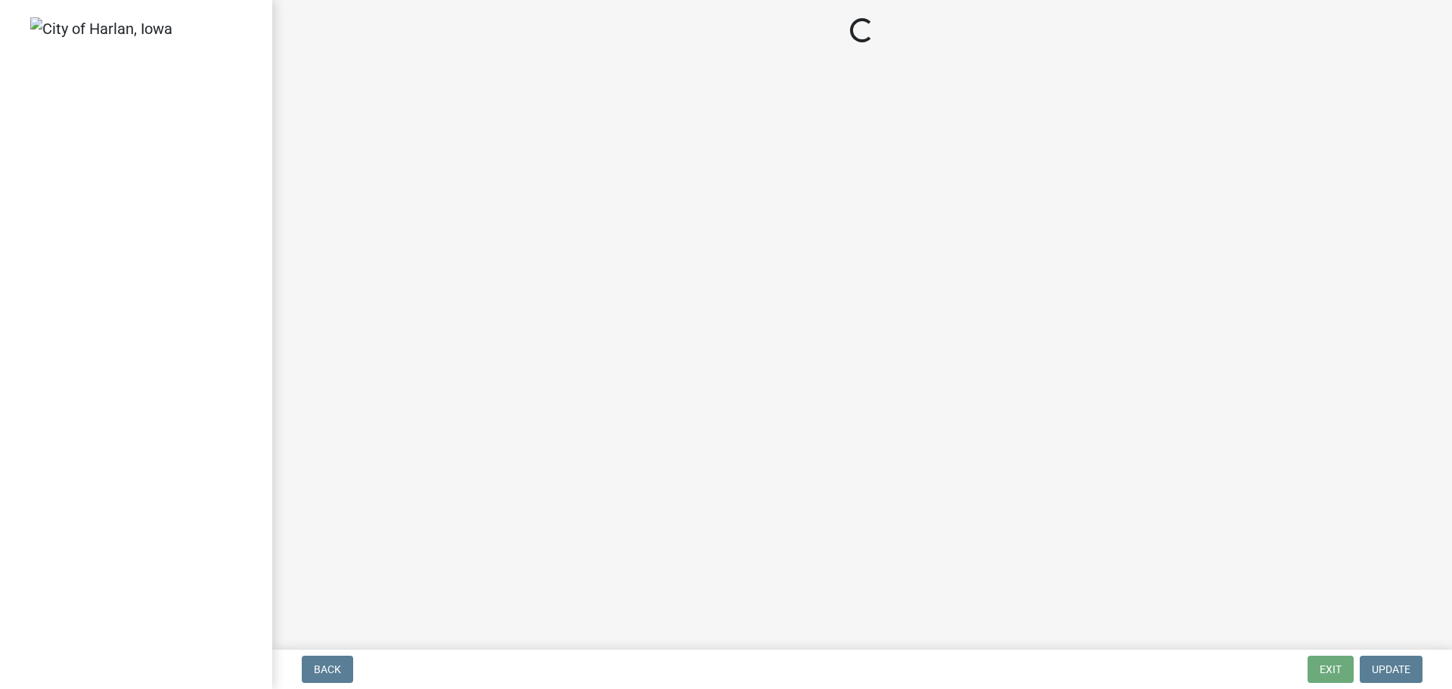
select select "351efae3-56ab-4ce2-9fde-654c356a5819"
select select "ee10d73f-57c4-4caa-b6fe-0b9044d3b51a"
select select "00701c82-ed04-48d3-8217-d04ab7a5e18d"
select select "c4fd115e-fe29-4201-9302-9488a733ec53"
select select "689001c6-c71e-4bc4-b52a-3bb95f61a85b"
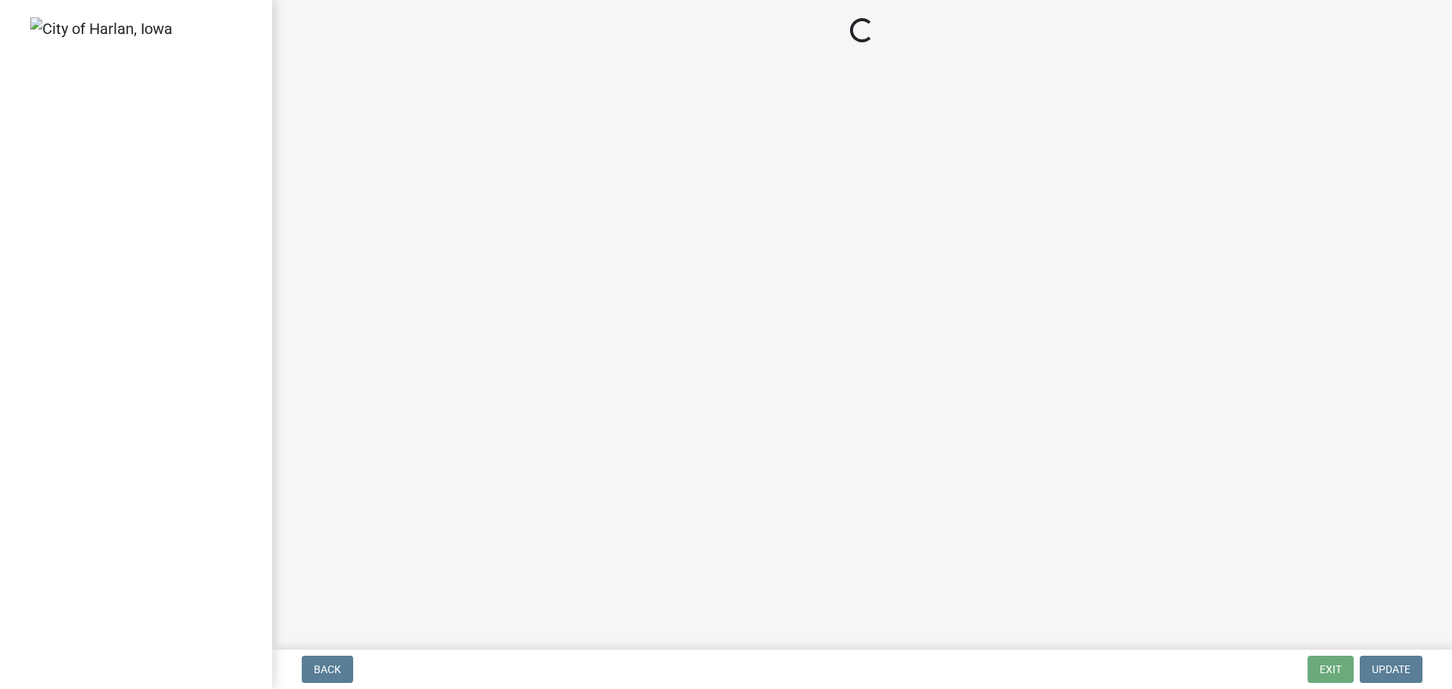
select select "fea10cb8-026a-4a90-aa12-355c400979fe"
select select "93764f1c-770d-4d7b-968b-ab80245815b2"
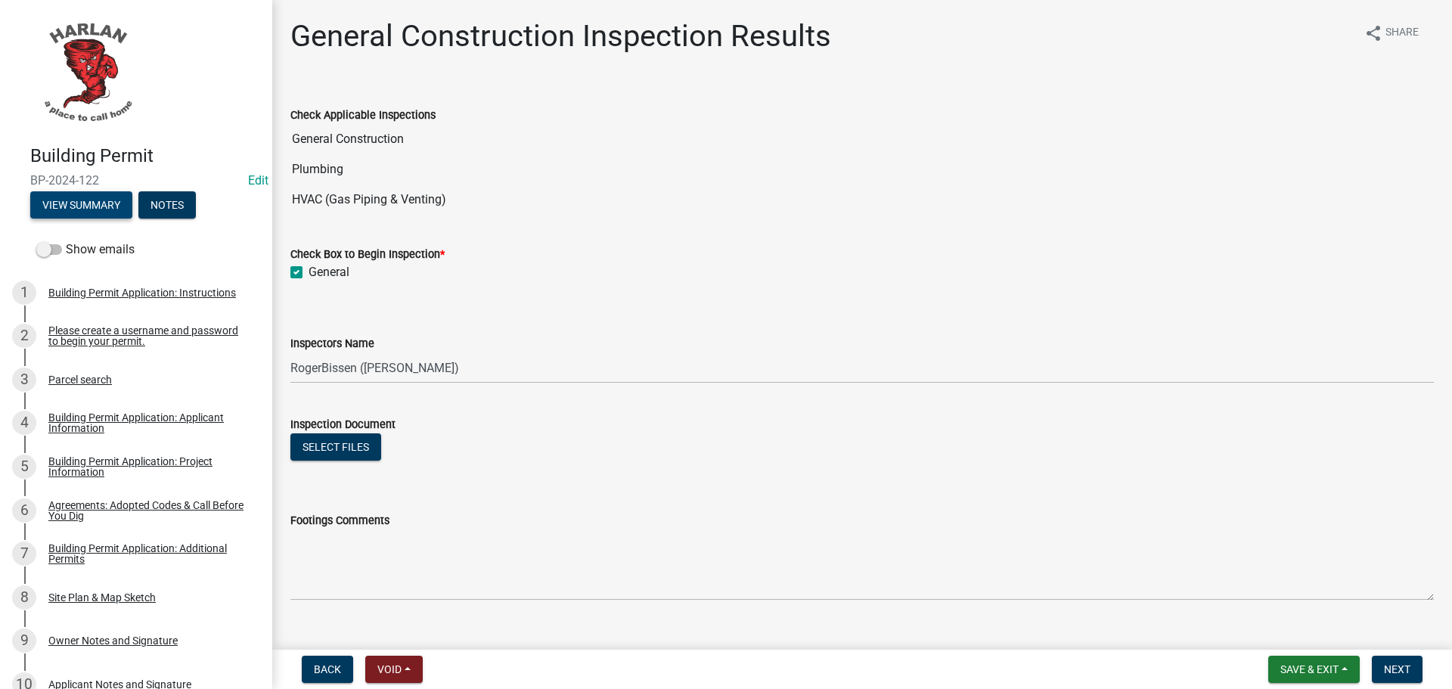
click at [83, 211] on button "View Summary" at bounding box center [81, 204] width 102 height 27
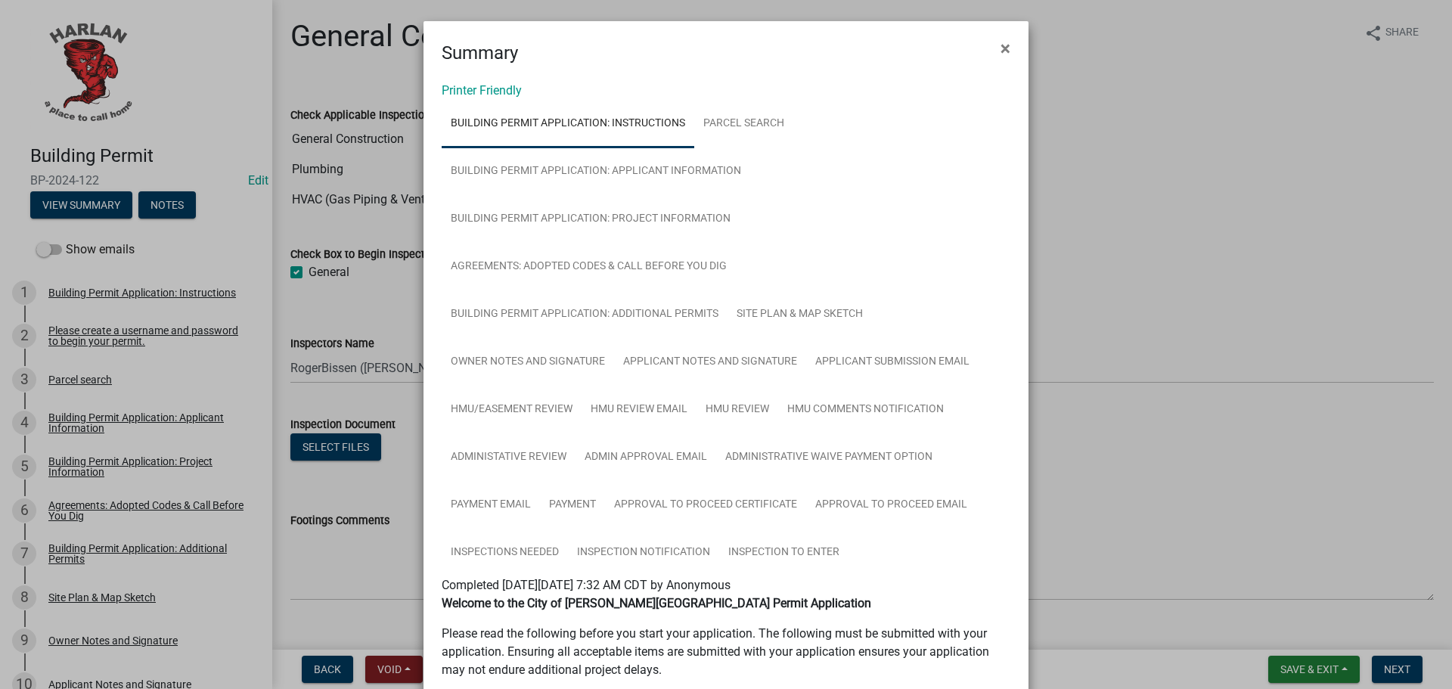
click at [489, 79] on div "Printer Friendly Building Permit Application: Instructions Parcel search Buildi…" at bounding box center [726, 539] width 605 height 944
click at [492, 92] on link "Printer Friendly" at bounding box center [482, 90] width 80 height 14
click at [1001, 45] on span "×" at bounding box center [1006, 48] width 10 height 21
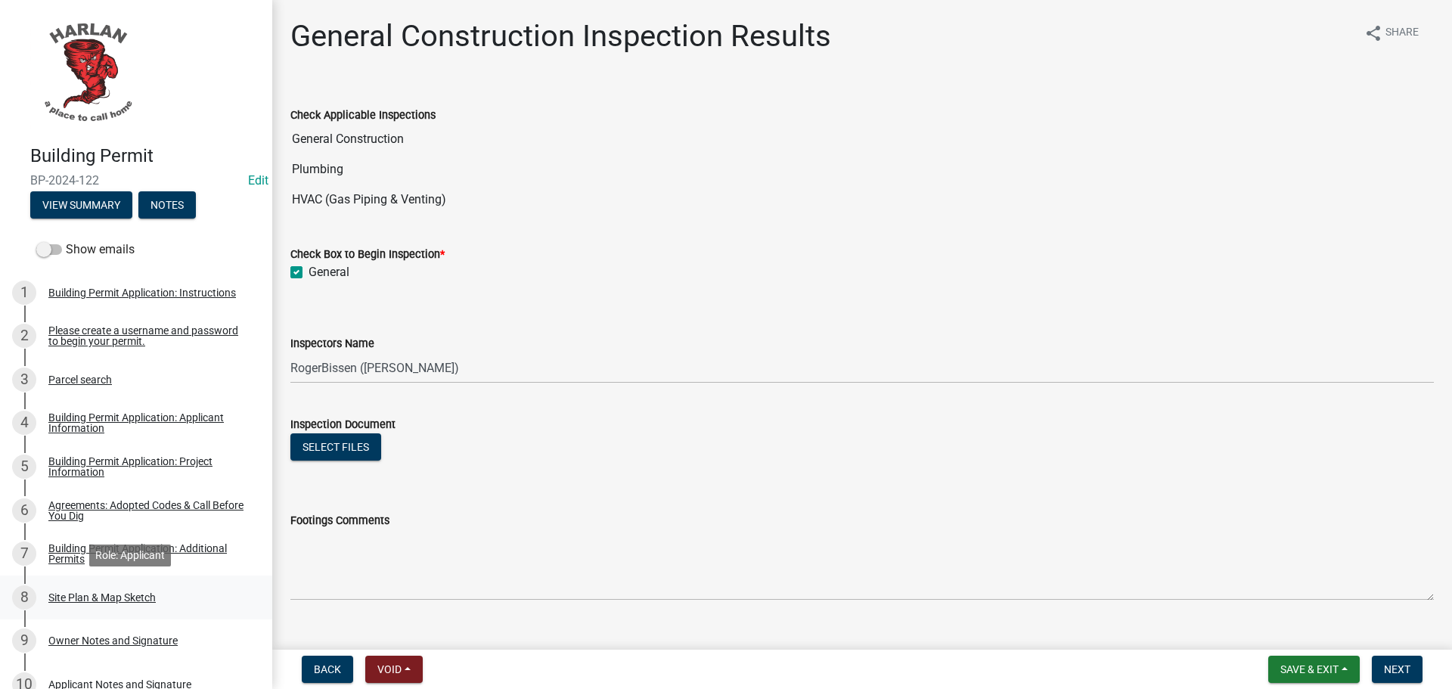
click at [67, 599] on div "Site Plan & Map Sketch" at bounding box center [101, 597] width 107 height 11
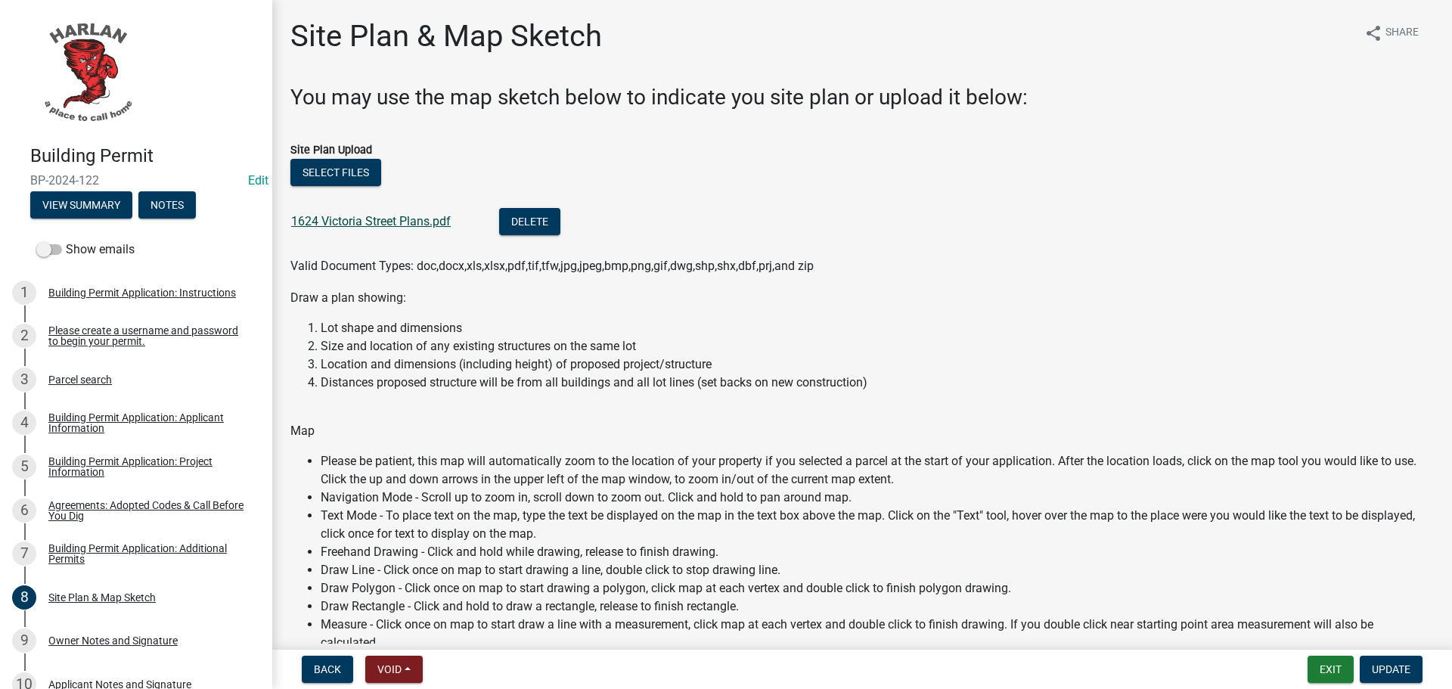
click at [328, 219] on link "1624 Victoria Street Plans.pdf" at bounding box center [371, 221] width 160 height 14
click at [1308, 668] on div "Back Void Withdraw Lock Expire Void Exit Update" at bounding box center [862, 669] width 1156 height 27
click at [1325, 666] on button "Exit" at bounding box center [1331, 669] width 46 height 27
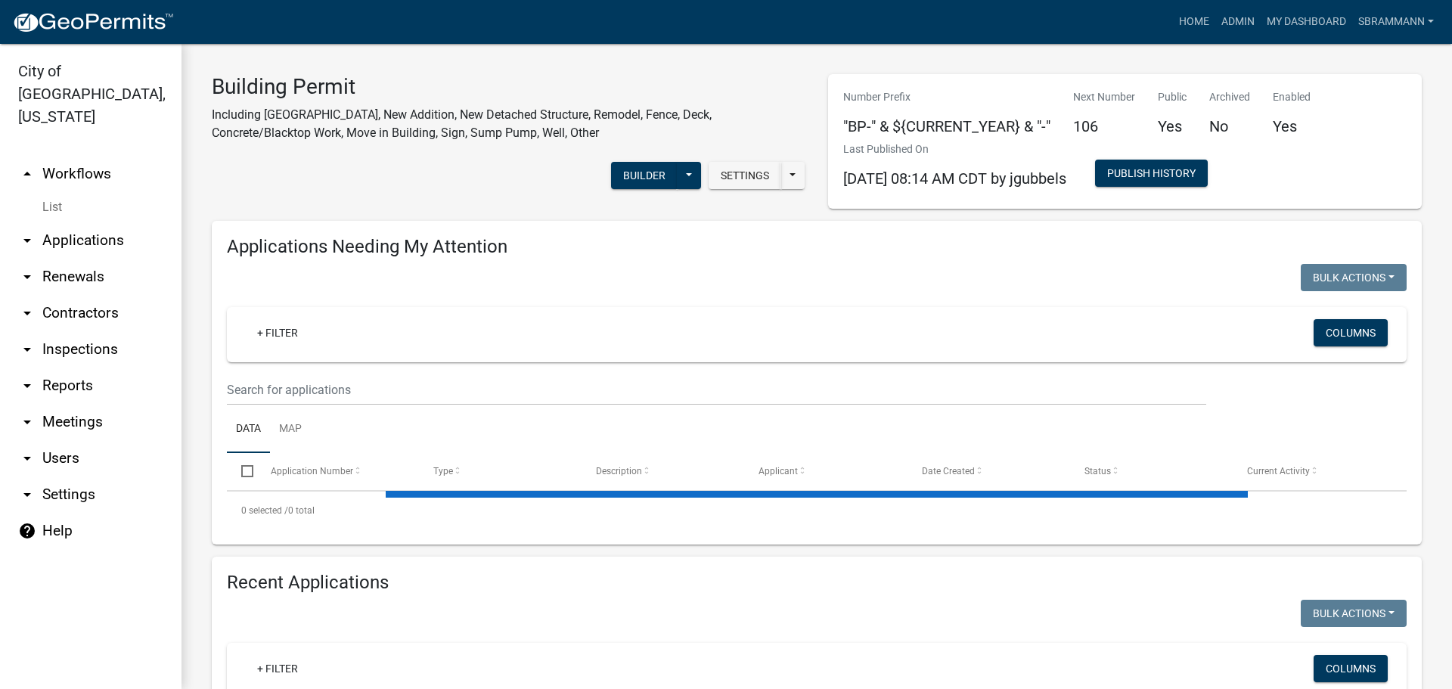
select select "3: 100"
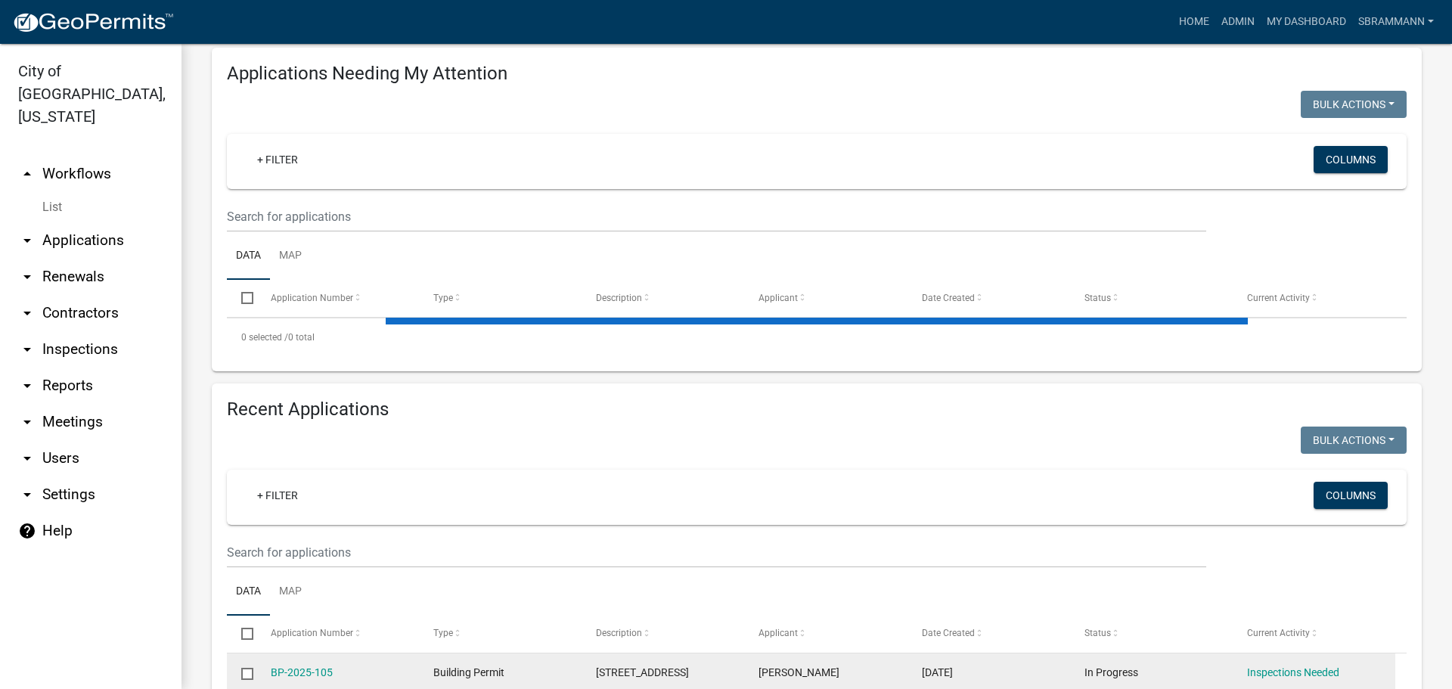
scroll to position [454, 0]
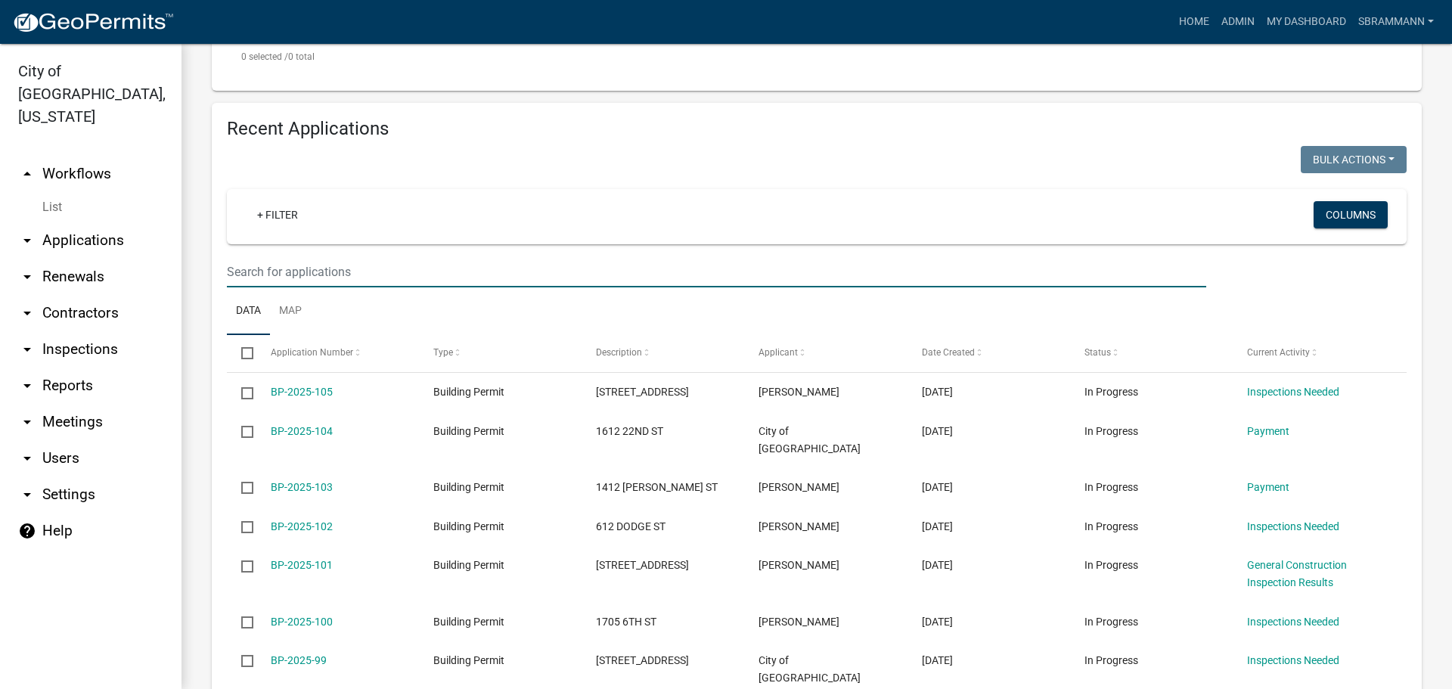
click at [291, 272] on input "text" at bounding box center [717, 271] width 980 height 31
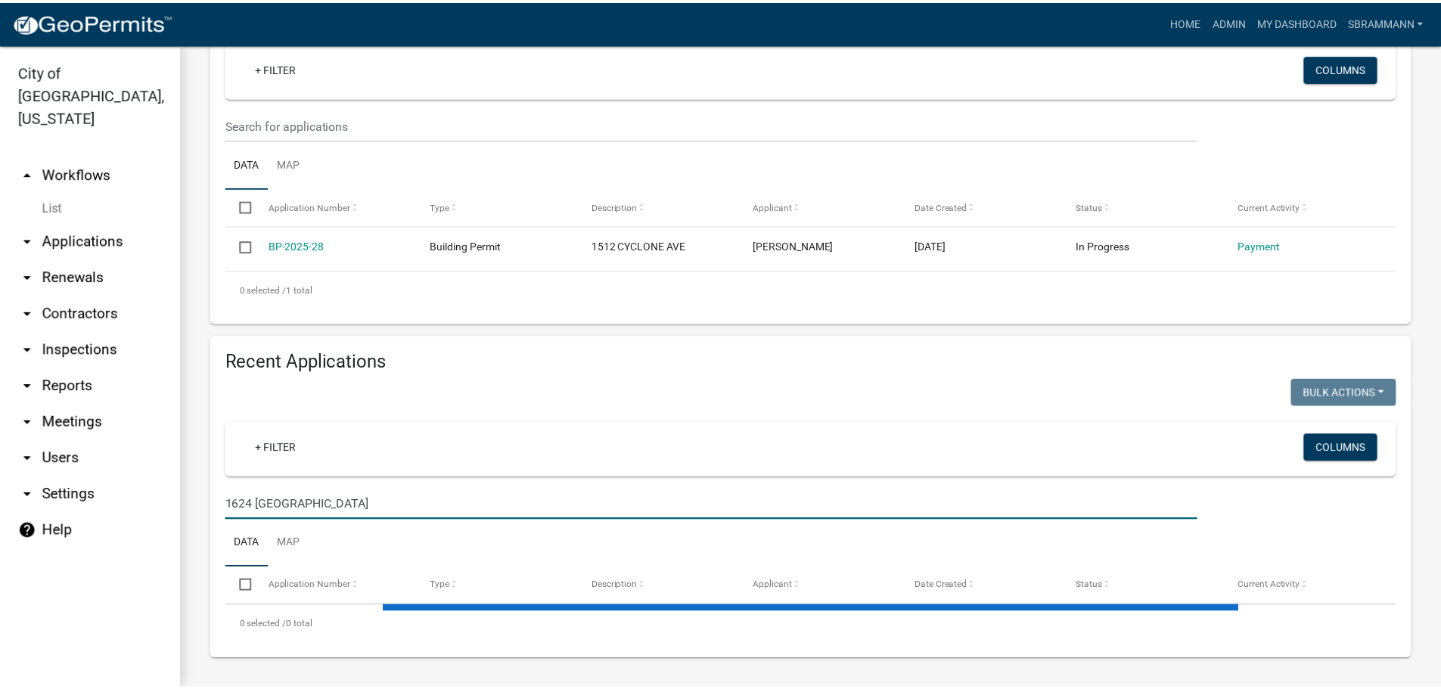
scroll to position [497, 0]
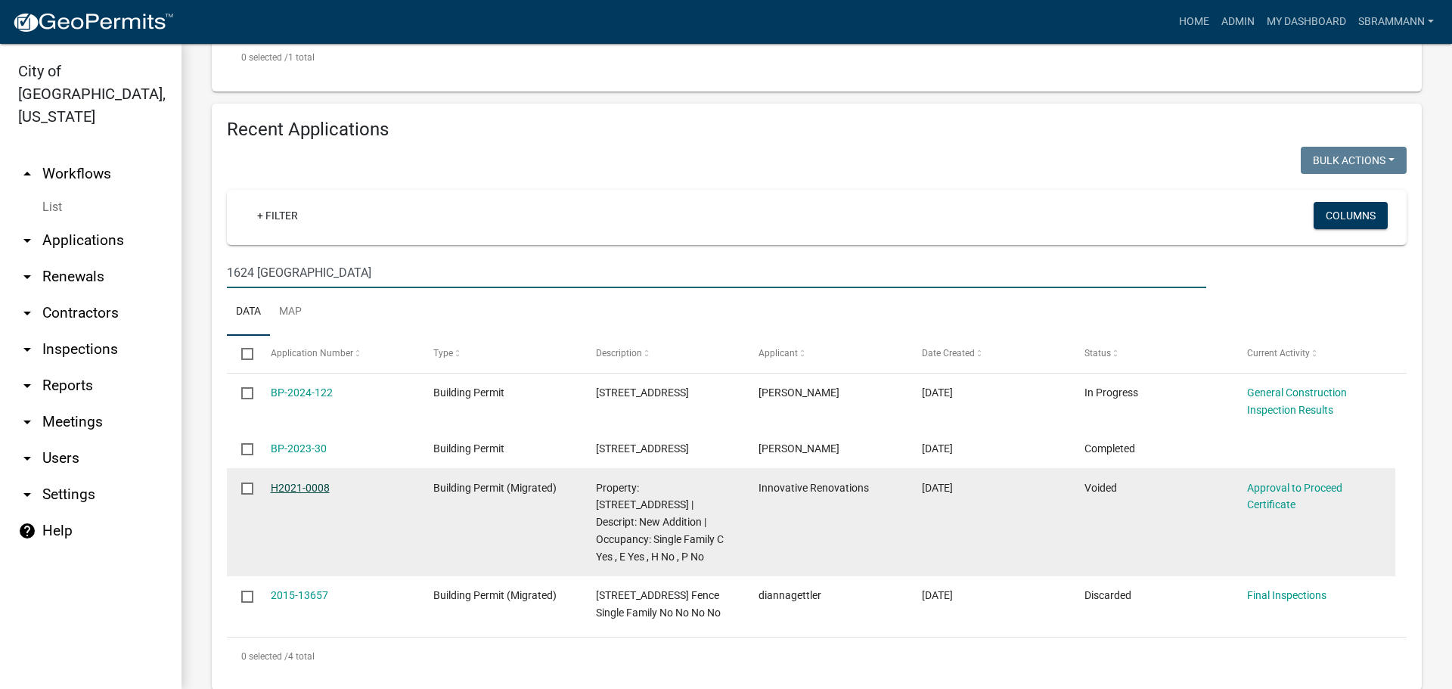
type input "1624 VICTORIA"
click at [305, 488] on link "H2021-0008" at bounding box center [300, 488] width 59 height 12
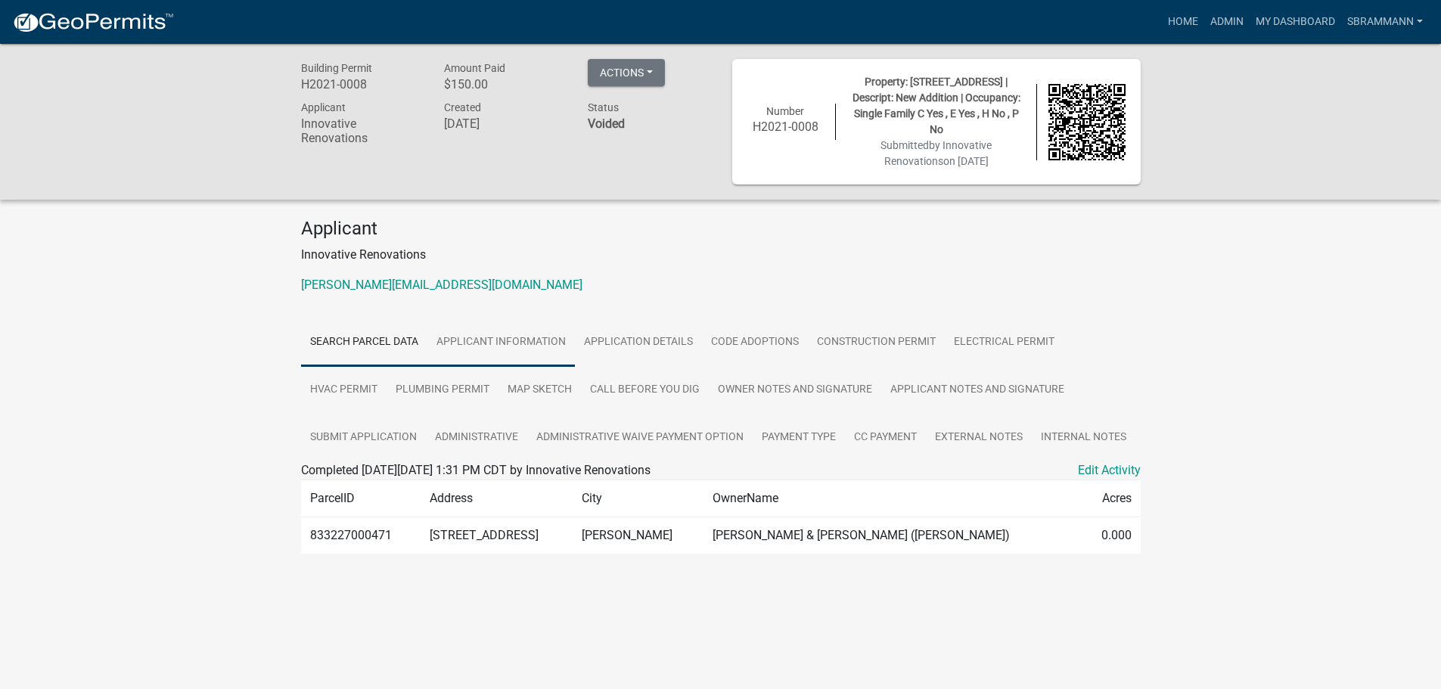
click at [517, 340] on link "Applicant Information" at bounding box center [501, 342] width 148 height 48
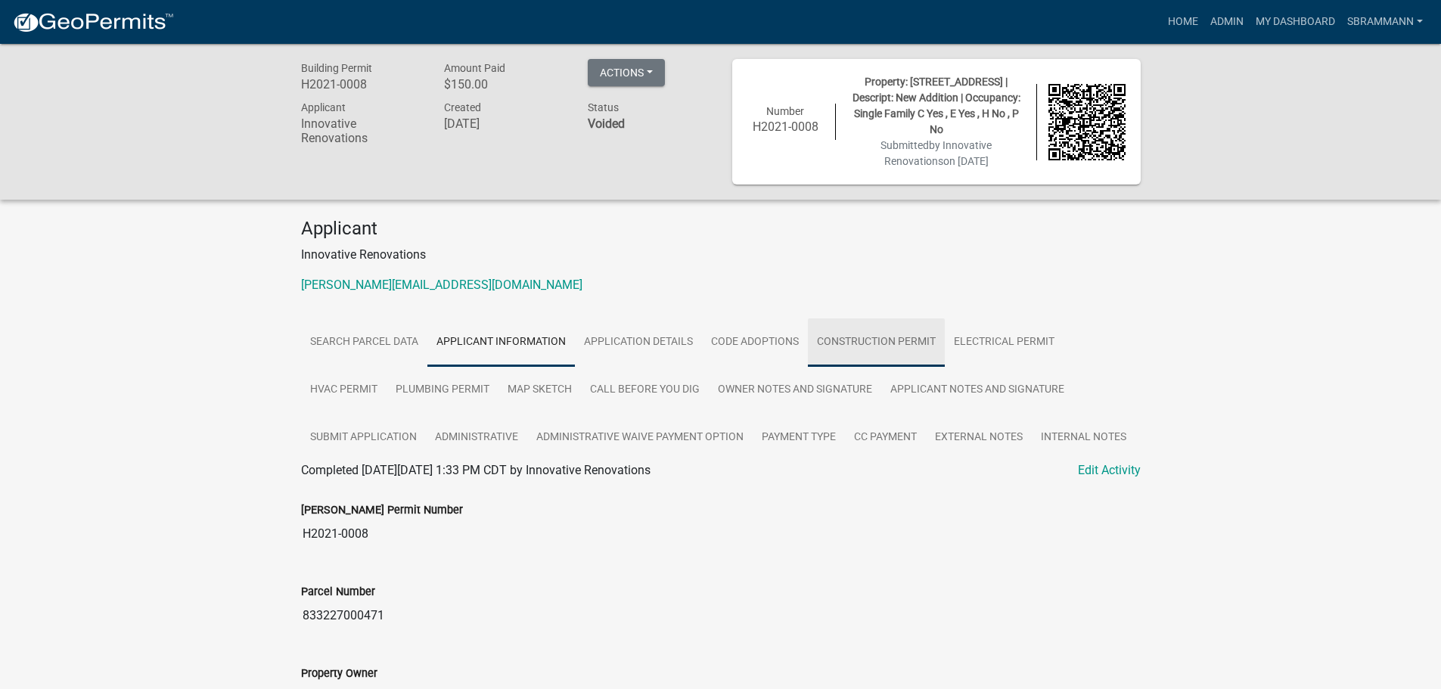
click at [856, 349] on link "Construction Permit" at bounding box center [876, 342] width 137 height 48
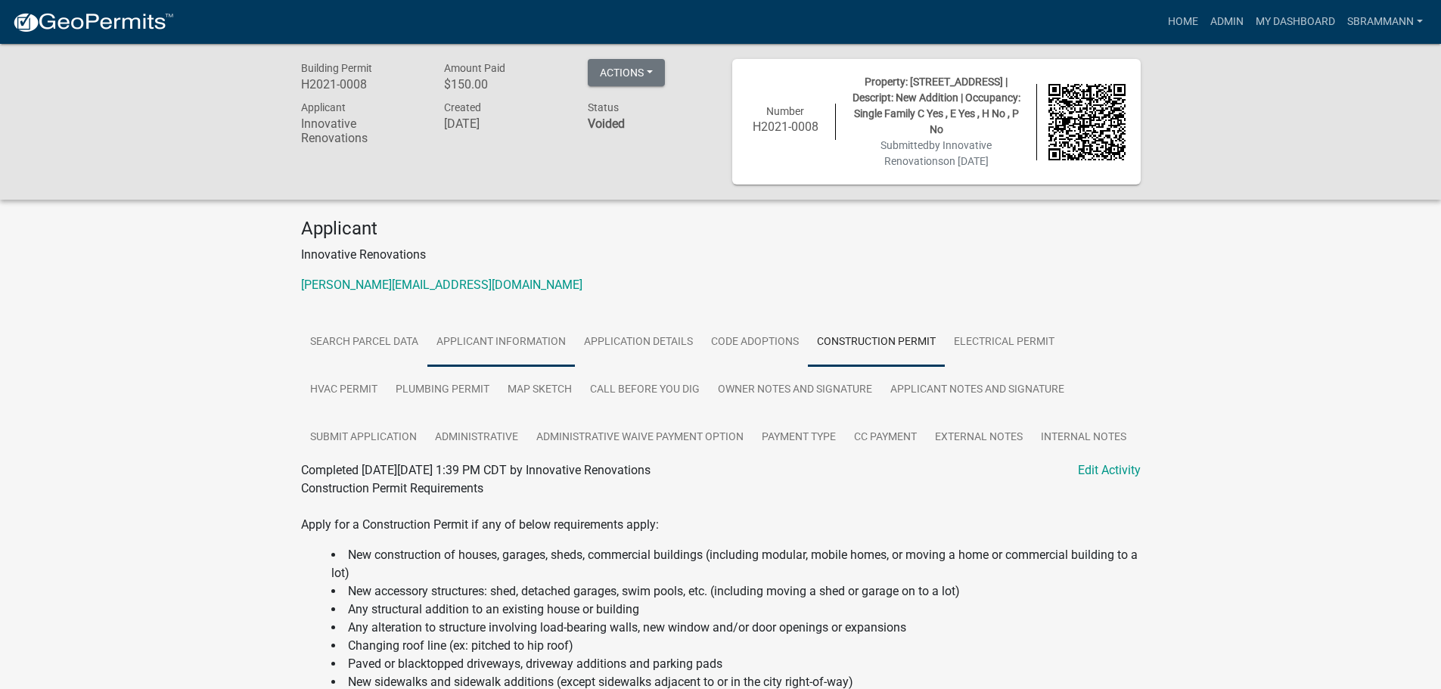
click at [493, 341] on link "Applicant Information" at bounding box center [501, 342] width 148 height 48
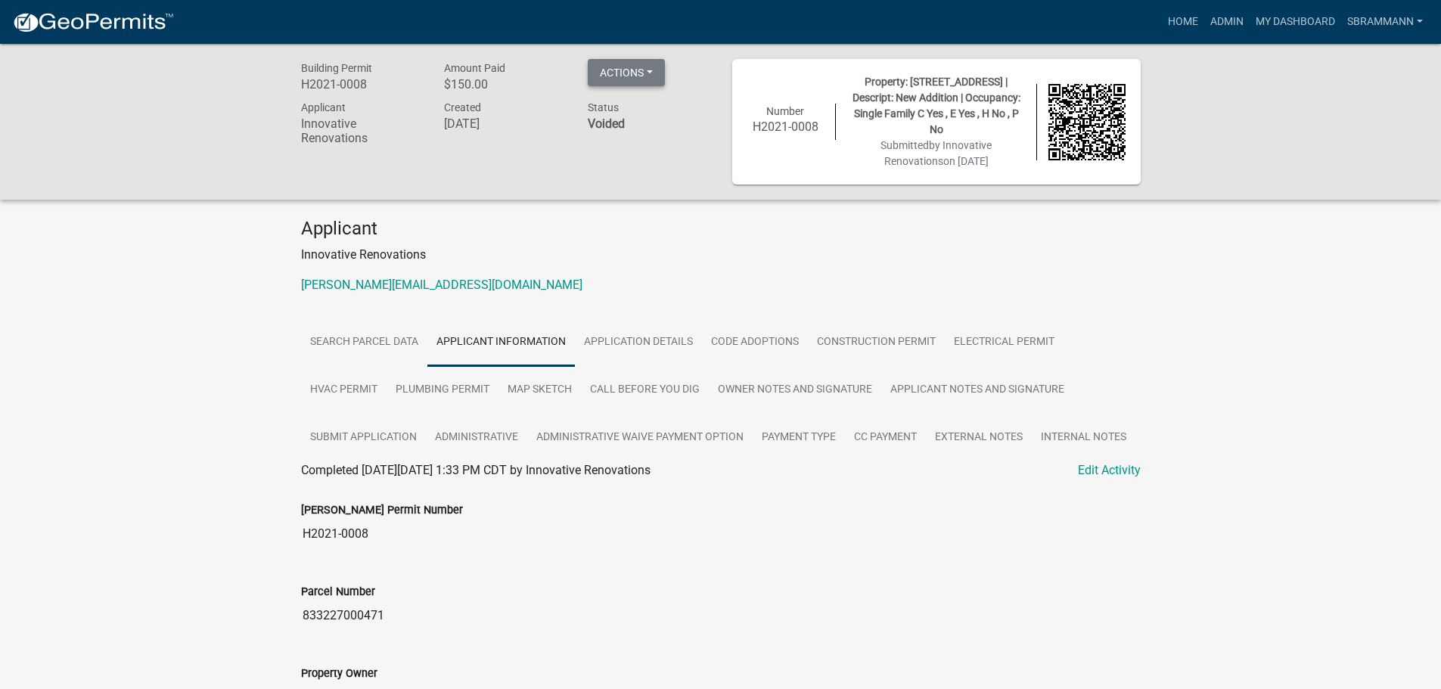
click at [632, 73] on button "Actions" at bounding box center [626, 72] width 77 height 27
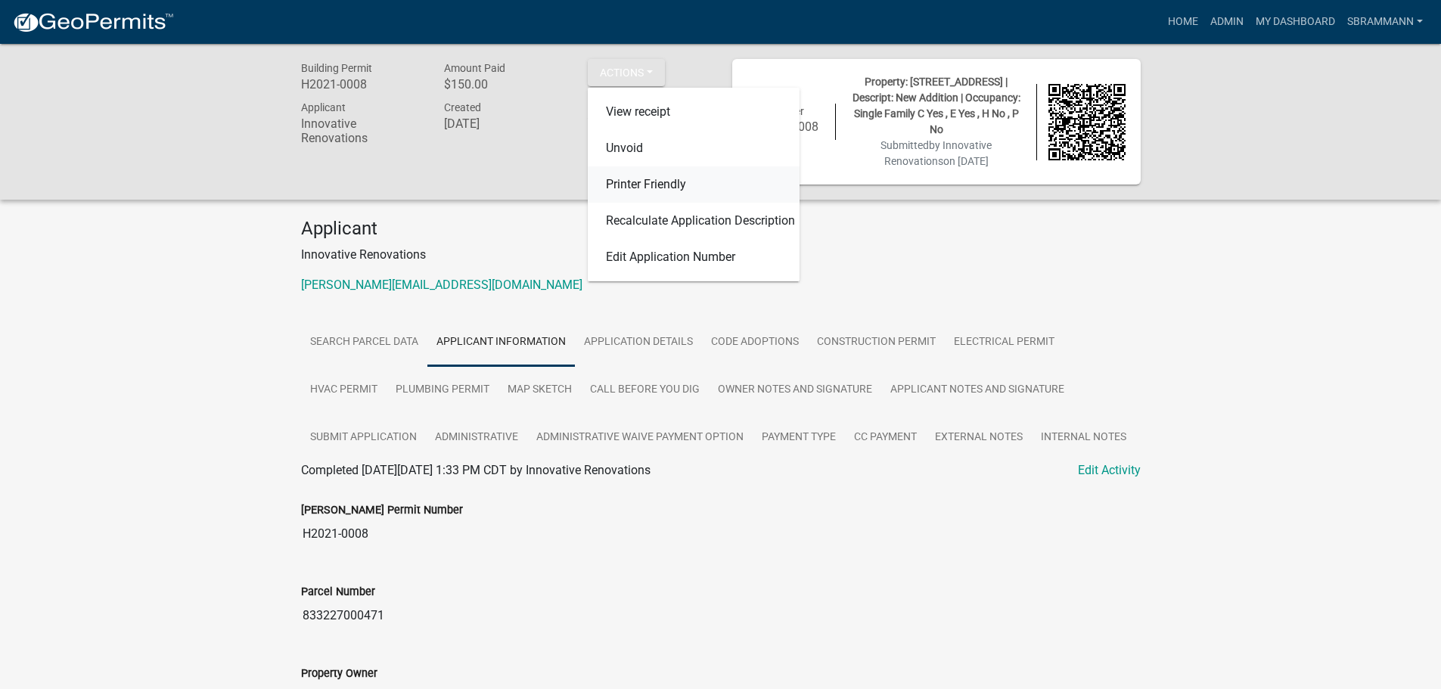
click at [684, 181] on link "Printer Friendly" at bounding box center [694, 184] width 212 height 36
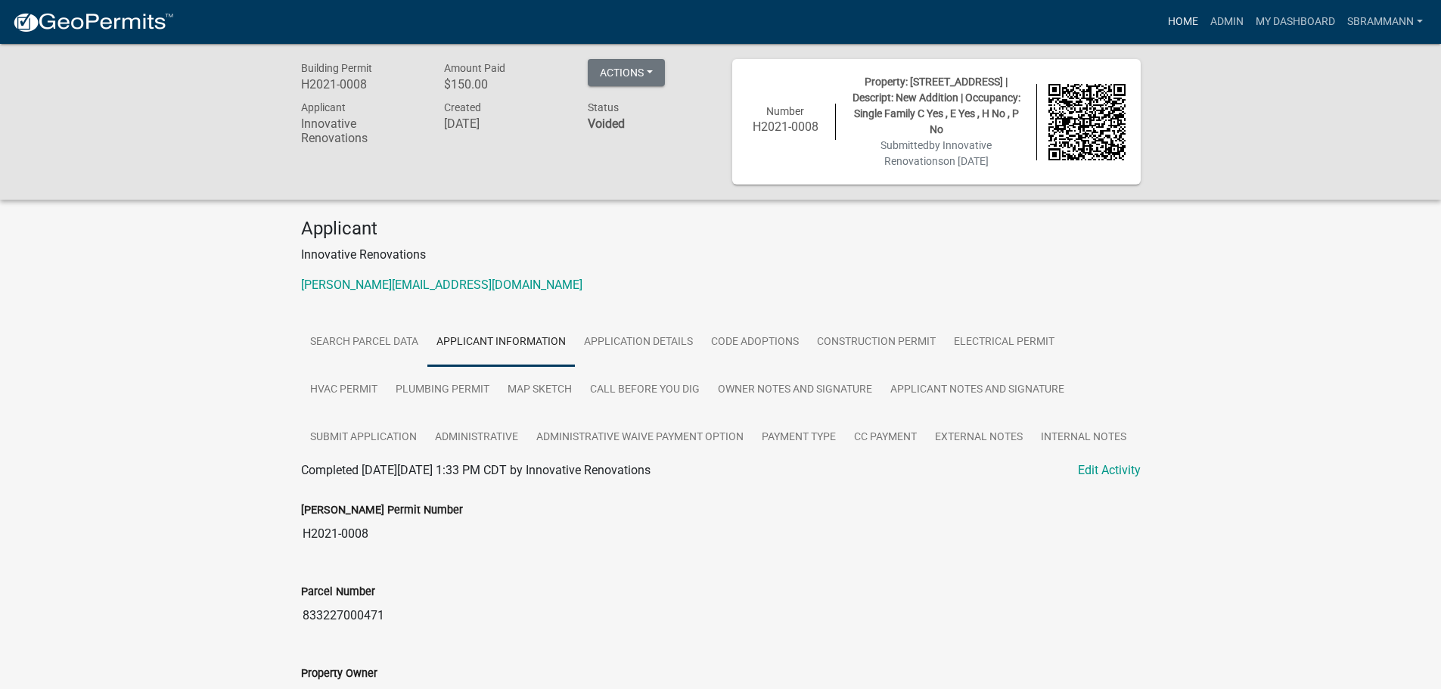
click at [1181, 22] on link "Home" at bounding box center [1183, 22] width 42 height 29
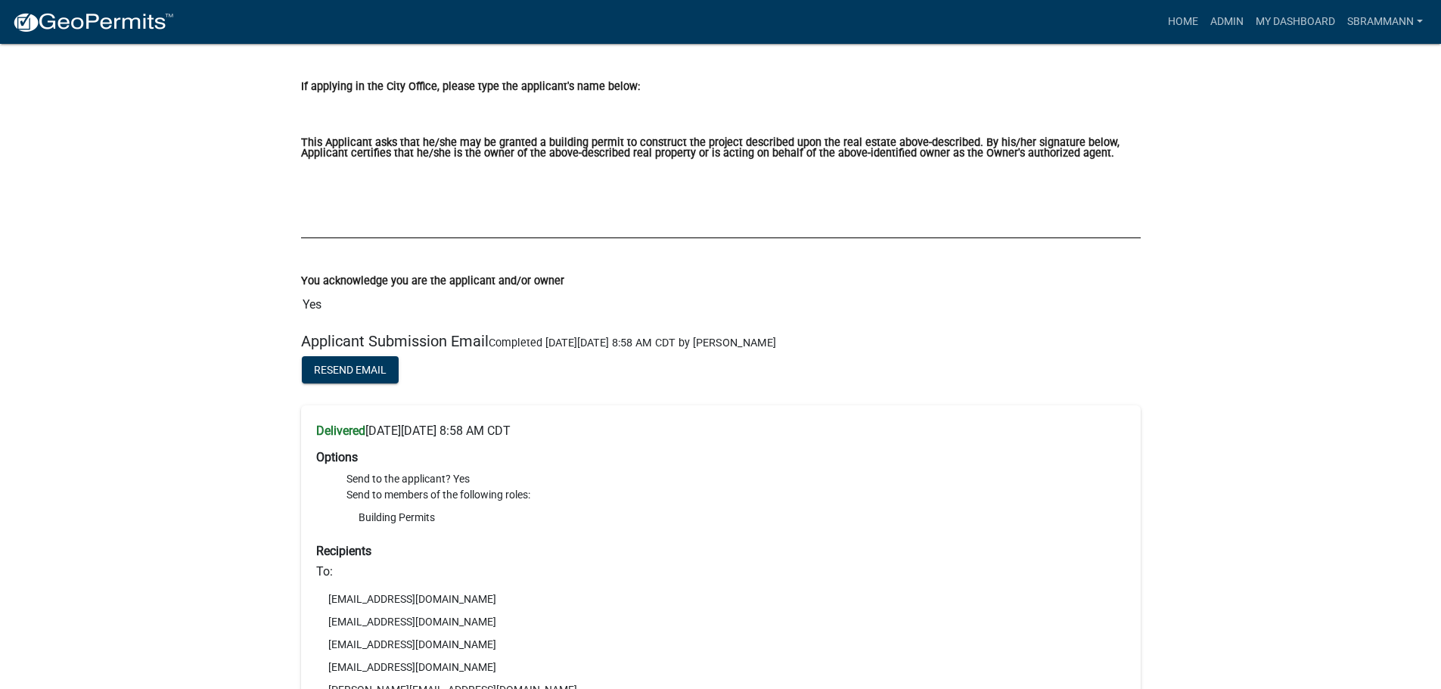
scroll to position [9834, 0]
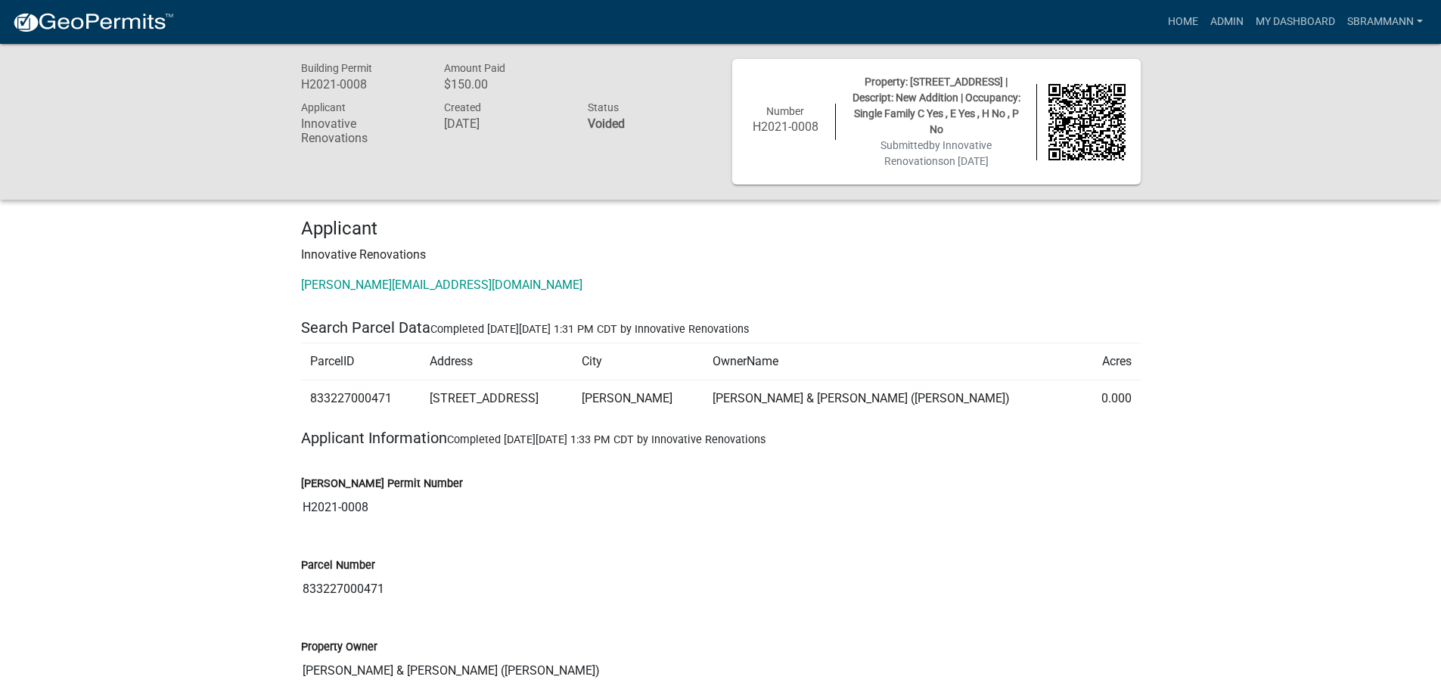
drag, startPoint x: 853, startPoint y: 495, endPoint x: 1330, endPoint y: 421, distance: 482.9
